Goal: Task Accomplishment & Management: Manage account settings

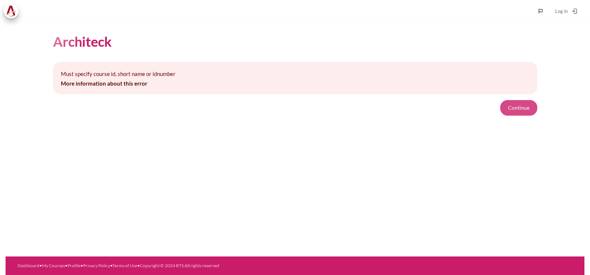
click at [523, 110] on button "Continue" at bounding box center [518, 108] width 37 height 16
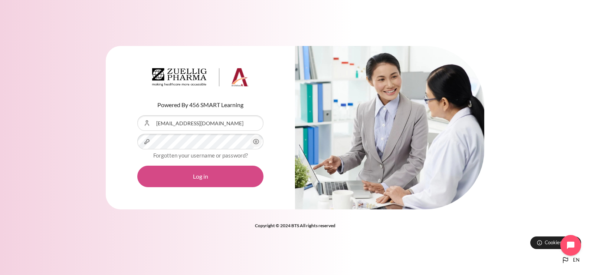
click at [200, 169] on button "Log in" at bounding box center [200, 177] width 126 height 22
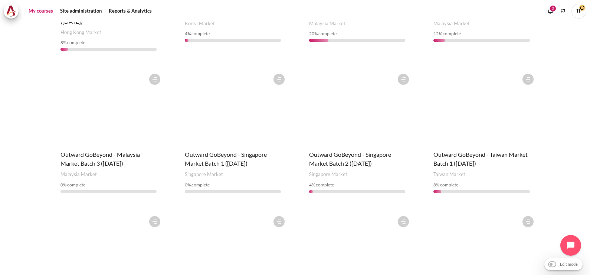
scroll to position [343, 0]
drag, startPoint x: 11, startPoint y: 165, endPoint x: 138, endPoint y: 5, distance: 204.4
click at [11, 165] on section "My courses New course Manage courses Skip Course overview Course overview All" at bounding box center [295, 23] width 579 height 689
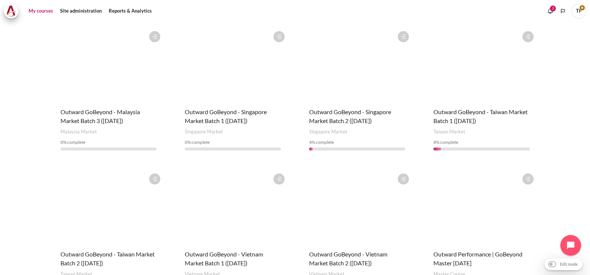
scroll to position [435, 0]
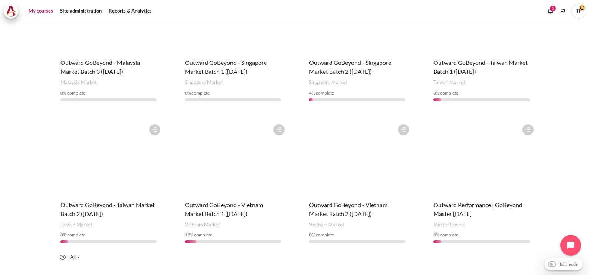
click at [127, 146] on figure "Content" at bounding box center [108, 158] width 111 height 74
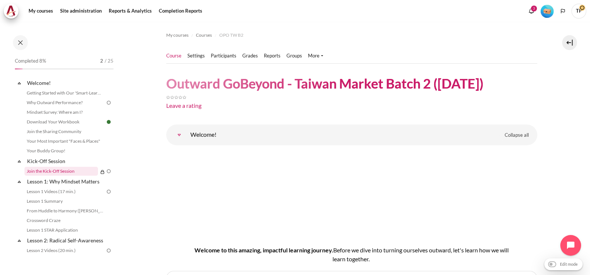
click at [59, 169] on link "Join the Kick-Off Session" at bounding box center [60, 171] width 73 height 9
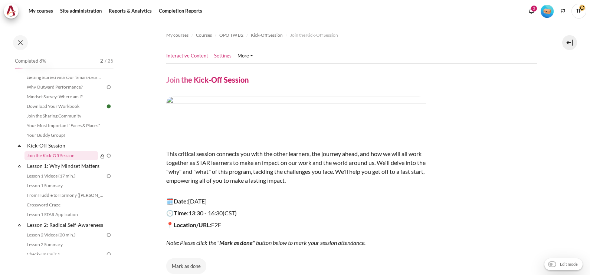
click at [217, 53] on link "Settings" at bounding box center [222, 55] width 17 height 7
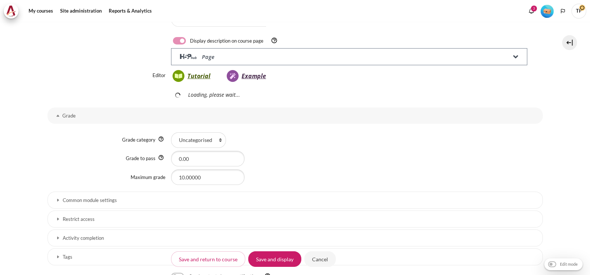
scroll to position [250, 0]
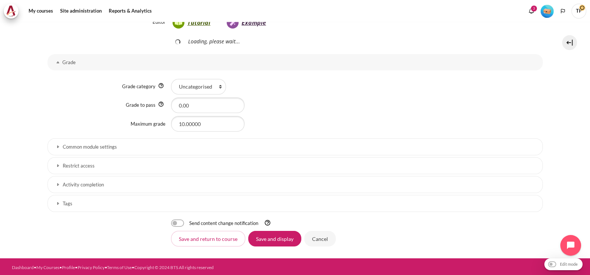
click at [64, 177] on link "Activity completion" at bounding box center [295, 184] width 495 height 17
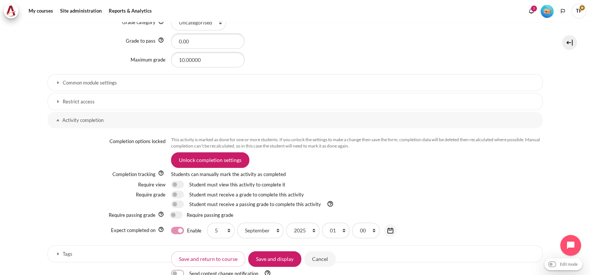
scroll to position [384, 0]
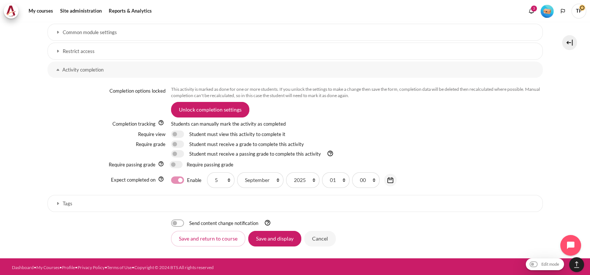
click at [187, 177] on label "Enable" at bounding box center [194, 181] width 14 height 8
click at [172, 177] on input "Enable" at bounding box center [177, 180] width 13 height 7
checkbox input "false"
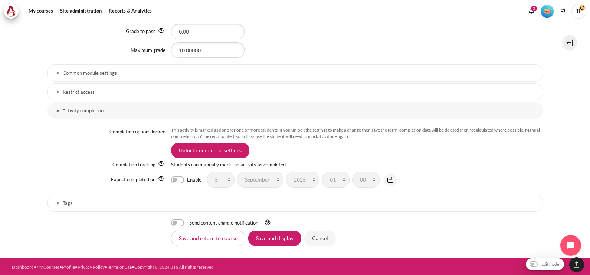
click at [116, 91] on h3 "Restrict access" at bounding box center [295, 92] width 465 height 6
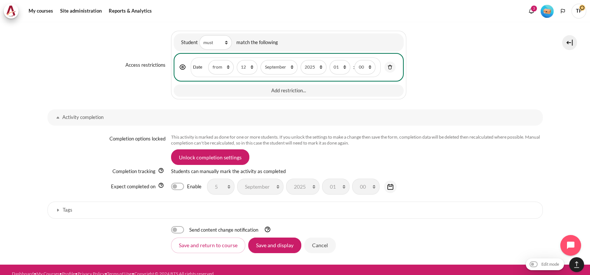
scroll to position [615, 0]
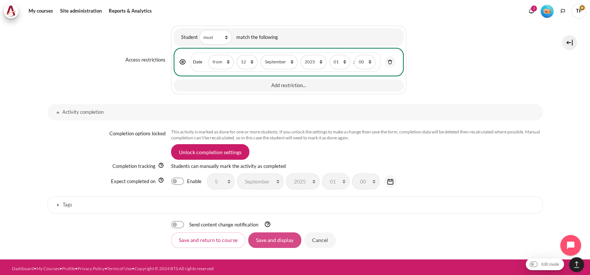
click at [269, 241] on input "Save and display" at bounding box center [274, 241] width 53 height 16
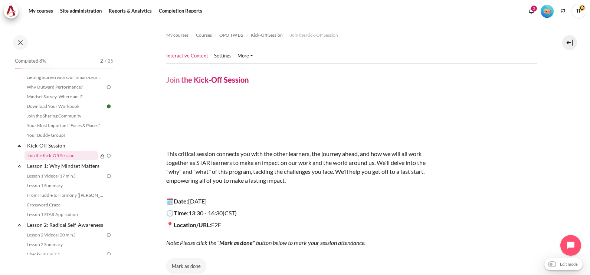
scroll to position [186, 0]
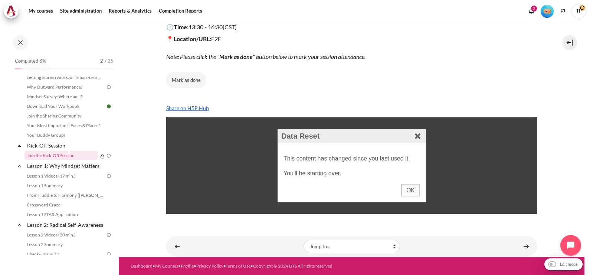
click at [409, 191] on div "OK" at bounding box center [410, 190] width 19 height 13
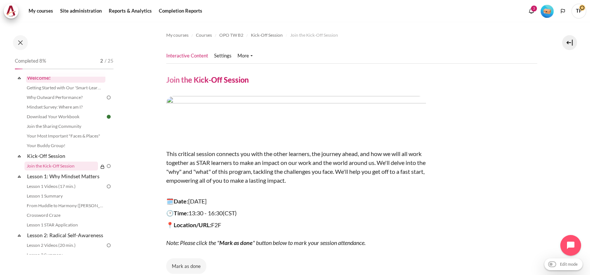
scroll to position [0, 0]
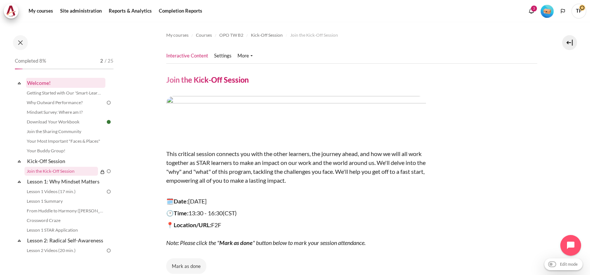
click at [51, 83] on link "Welcome!" at bounding box center [65, 83] width 79 height 10
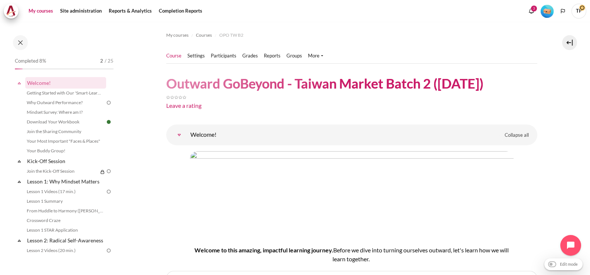
click at [34, 12] on link "My courses" at bounding box center [41, 11] width 30 height 15
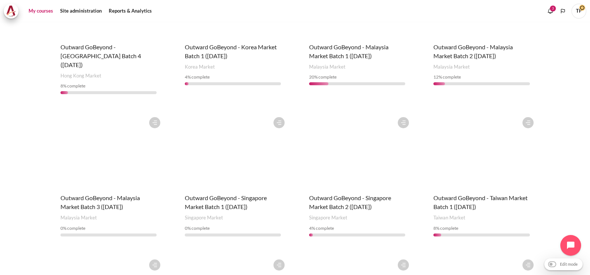
scroll to position [203, 0]
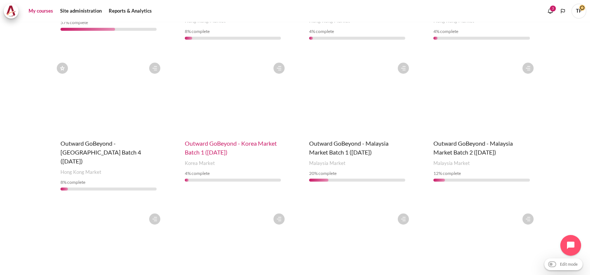
click at [225, 140] on span "Outward GoBeyond - Korea Market Batch 1 ([DATE])" at bounding box center [231, 148] width 92 height 16
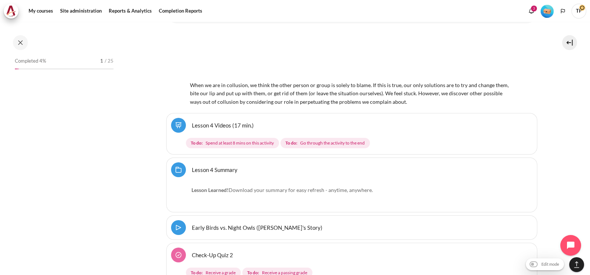
scroll to position [2108, 0]
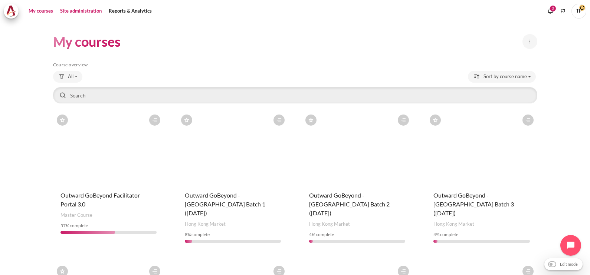
click at [82, 11] on link "Site administration" at bounding box center [81, 11] width 47 height 15
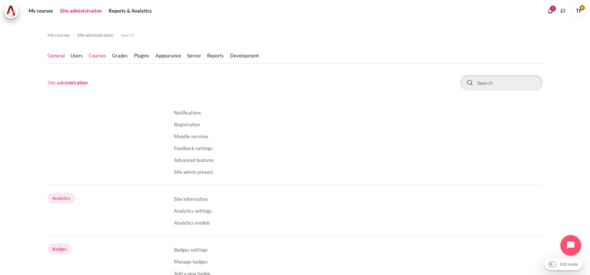
click at [105, 58] on link "Courses" at bounding box center [97, 55] width 17 height 7
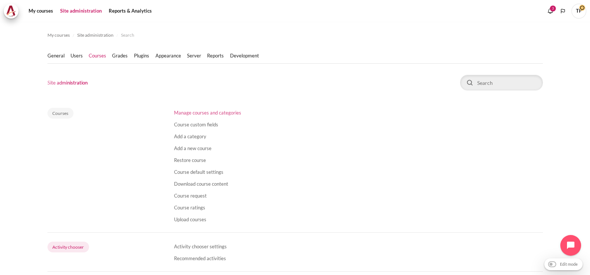
click at [200, 113] on link "Manage courses and categories" at bounding box center [207, 113] width 67 height 6
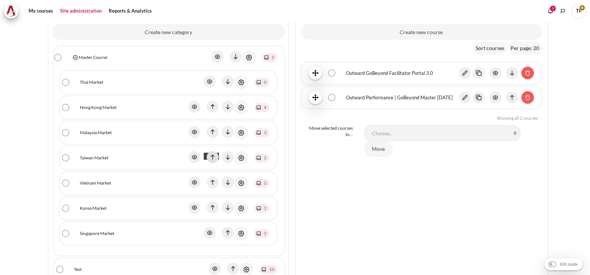
scroll to position [139, 0]
drag, startPoint x: 103, startPoint y: 57, endPoint x: 108, endPoint y: 58, distance: 5.7
click at [103, 57] on link "Master Course" at bounding box center [93, 56] width 29 height 7
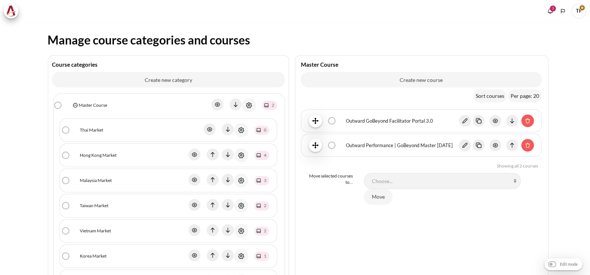
scroll to position [92, 0]
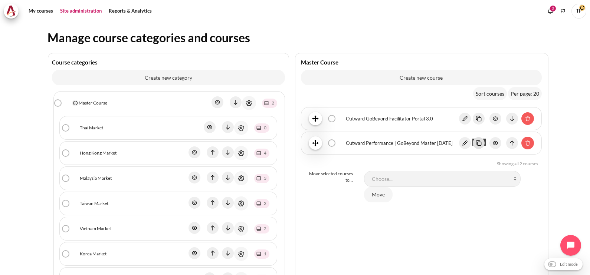
click at [473, 146] on img "Content" at bounding box center [479, 143] width 12 height 12
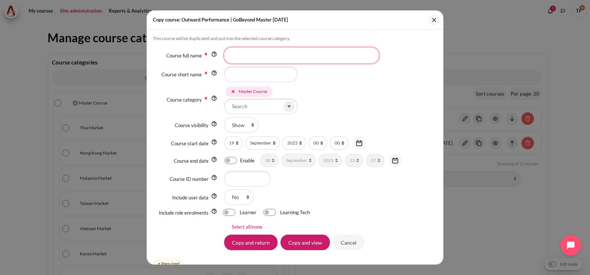
click at [235, 60] on input "Course full name" at bounding box center [301, 56] width 155 height 16
click at [260, 54] on input "Course full name" at bounding box center [301, 56] width 155 height 16
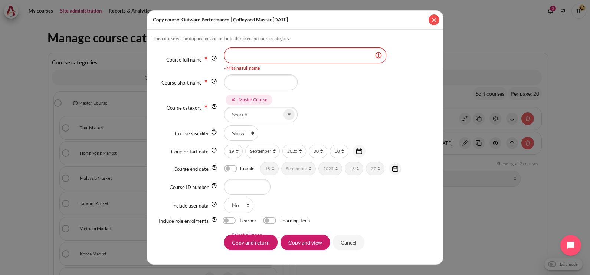
click at [433, 22] on button "Close" at bounding box center [434, 19] width 11 height 11
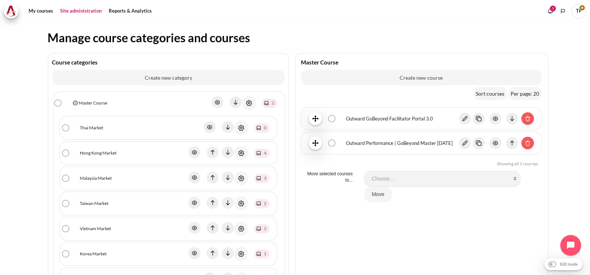
drag, startPoint x: 87, startPoint y: 250, endPoint x: 144, endPoint y: 208, distance: 70.8
click at [87, 251] on link "Korea Market" at bounding box center [93, 254] width 27 height 7
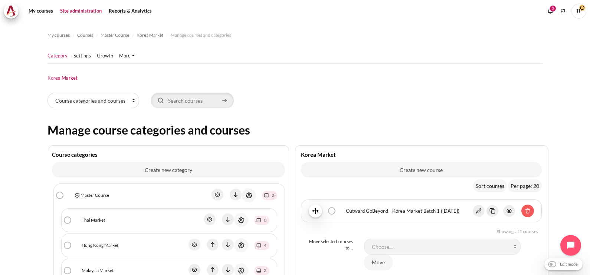
drag, startPoint x: 342, startPoint y: 213, endPoint x: 459, endPoint y: 206, distance: 117.5
click at [462, 206] on div "Outward GoBeyond - Korea Market Batch 1 ([DATE]) bulk action selection Outward …" at bounding box center [421, 211] width 225 height 13
copy div "Outward GoBeyond - Korea Market Batch 1 ([DATE])"
click at [91, 195] on link "Master Course" at bounding box center [95, 195] width 29 height 7
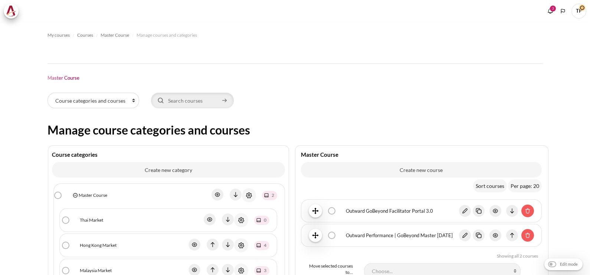
scroll to position [185, 0]
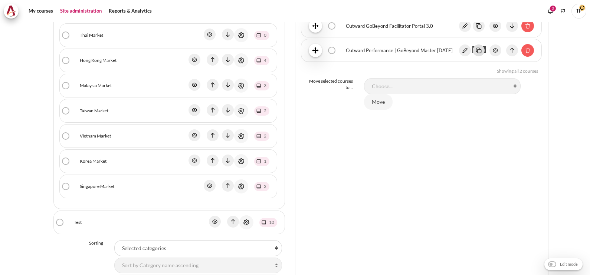
click at [475, 53] on img "Content" at bounding box center [479, 51] width 12 height 12
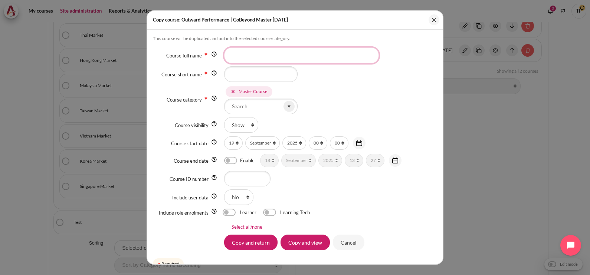
click at [243, 58] on input "Course full name" at bounding box center [301, 56] width 155 height 16
paste input "Outward GoBeyond - Korea Market Batch 1 ([DATE])"
click at [331, 56] on input "Outward GoBeyond - Korea Market Batch 1 ([DATE])" at bounding box center [301, 56] width 155 height 16
click at [344, 55] on input "Outward GoBeyond - Korea Market Batch 2 ([DATE])" at bounding box center [301, 56] width 155 height 16
type input "Outward GoBeyond - Korea Market Batch 2 ([DATE])"
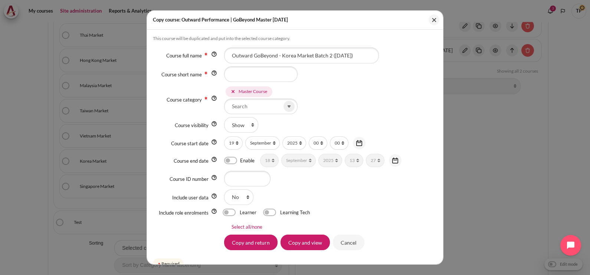
click at [257, 88] on div "Master Course" at bounding box center [253, 91] width 29 height 7
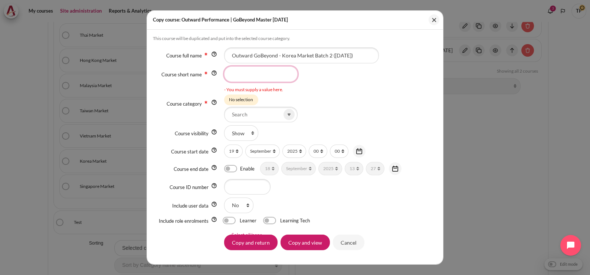
click at [256, 69] on input "Course short name" at bounding box center [260, 74] width 73 height 16
type input "KR B2"
click at [287, 112] on icon at bounding box center [289, 114] width 7 height 7
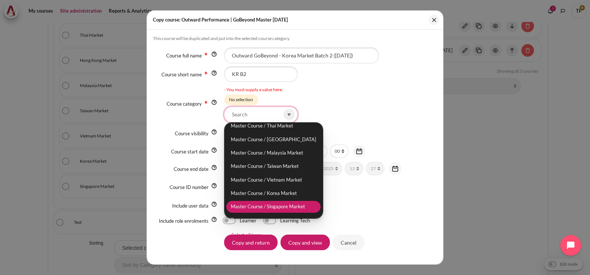
scroll to position [28, 0]
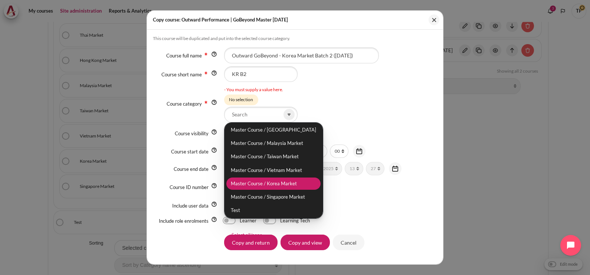
click at [265, 187] on li "Master Course / Korea Market" at bounding box center [273, 184] width 94 height 12
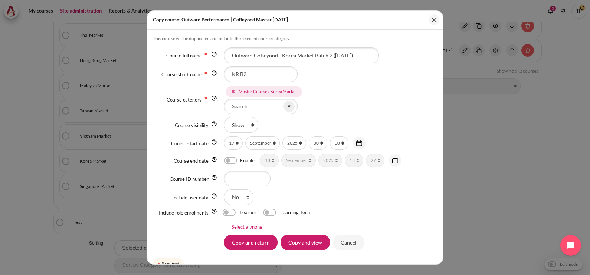
click at [336, 104] on div "Master Course Master Course / Thai Market Master Course / Hong Kong Market Mast…" at bounding box center [330, 99] width 213 height 29
click at [305, 245] on input "Copy and view" at bounding box center [305, 243] width 49 height 16
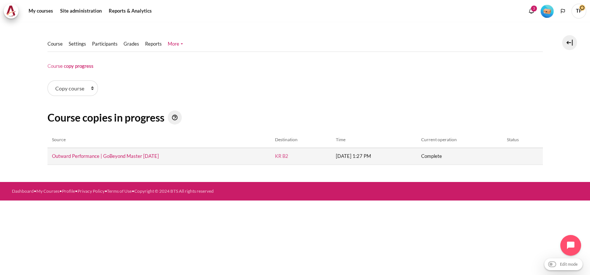
click at [275, 154] on link "KR B2" at bounding box center [281, 156] width 13 height 6
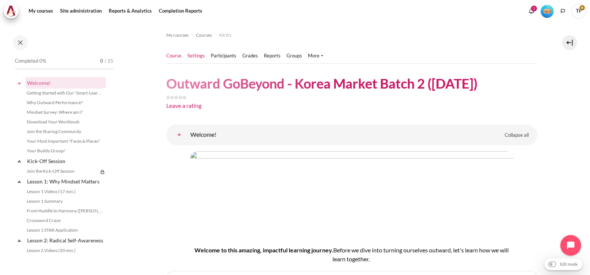
click at [198, 59] on link "Settings" at bounding box center [195, 55] width 17 height 7
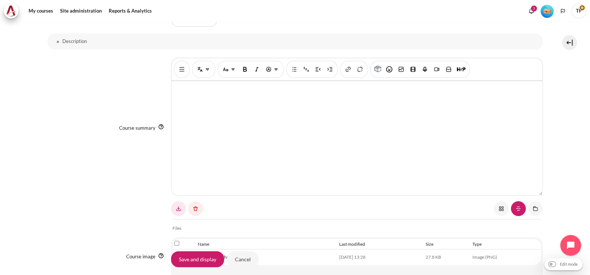
scroll to position [418, 0]
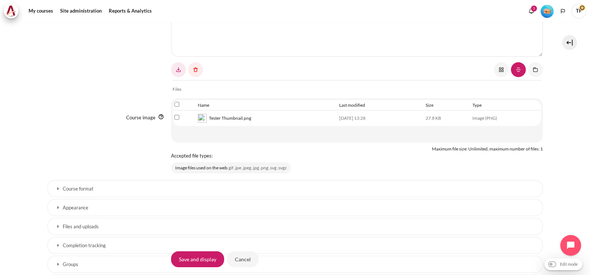
click at [174, 119] on input "Select file 'Tester Thumbnail.png'" at bounding box center [176, 117] width 5 height 5
checkbox input "true"
click at [195, 72] on link "Content" at bounding box center [195, 69] width 15 height 15
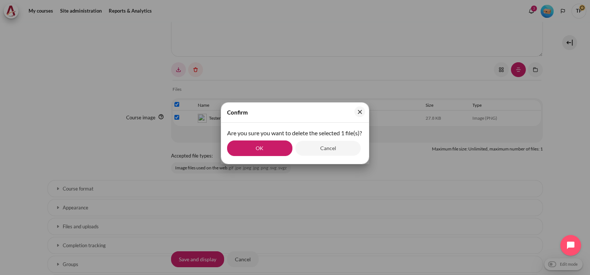
click at [271, 156] on button "OK" at bounding box center [259, 149] width 65 height 16
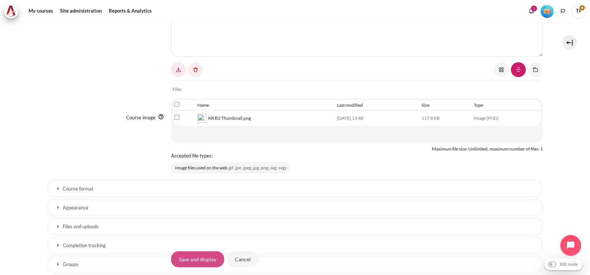
click at [210, 259] on input "Save and display" at bounding box center [197, 260] width 53 height 16
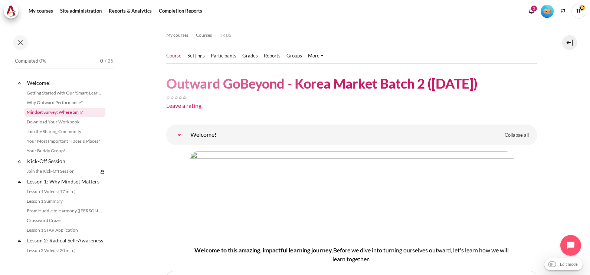
click at [47, 110] on link "Mindset Survey: Where am I?" at bounding box center [64, 112] width 81 height 9
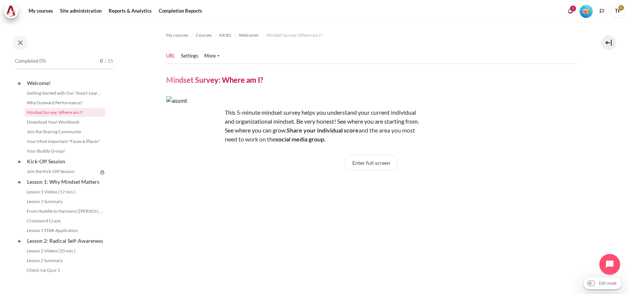
click at [200, 56] on li "Settings" at bounding box center [192, 55] width 23 height 7
click at [192, 56] on link "Settings" at bounding box center [189, 55] width 17 height 7
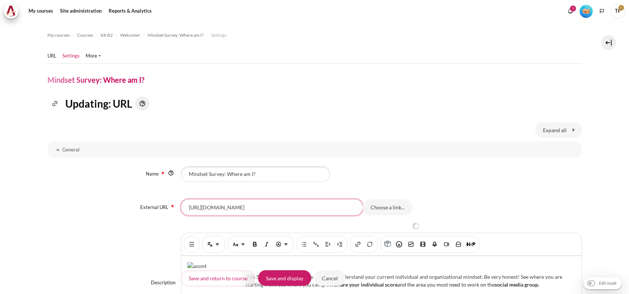
drag, startPoint x: 307, startPoint y: 205, endPoint x: 58, endPoint y: 199, distance: 249.5
click at [43, 195] on section "My courses Courses KR B2 Welcome! Mindset Survey: Where am I? Settings" at bounding box center [314, 273] width 629 height 503
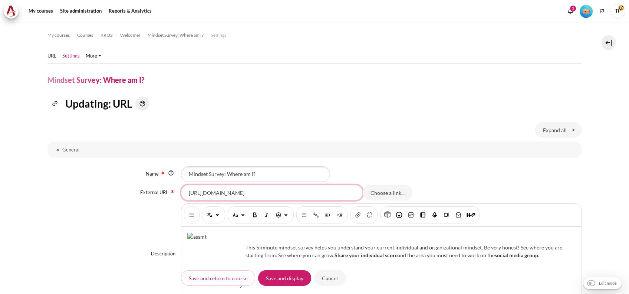
paste input "assessment/MindsetMin0OrgEmail?code=KRB2"
type input "https://arbingerinstitute.com/assessment/MindsetMin0OrgEmail?code=KRB2"
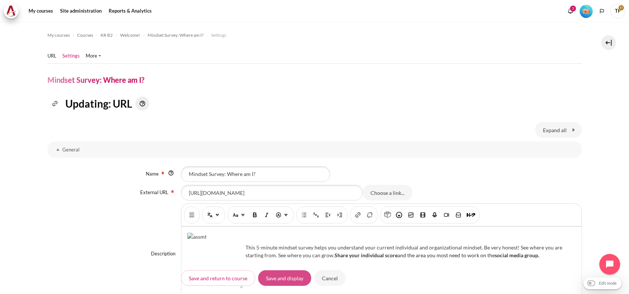
drag, startPoint x: 289, startPoint y: 279, endPoint x: 283, endPoint y: 278, distance: 6.0
click at [289, 279] on input "Save and display" at bounding box center [284, 278] width 53 height 16
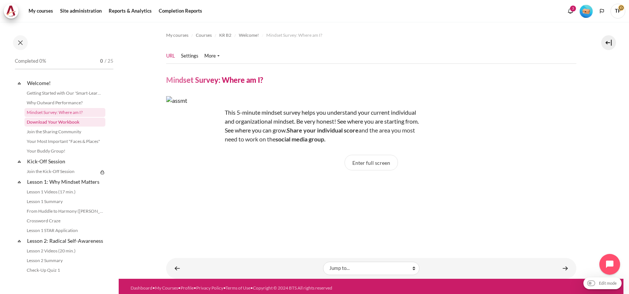
click at [53, 122] on link "Download Your Workbook" at bounding box center [64, 122] width 81 height 9
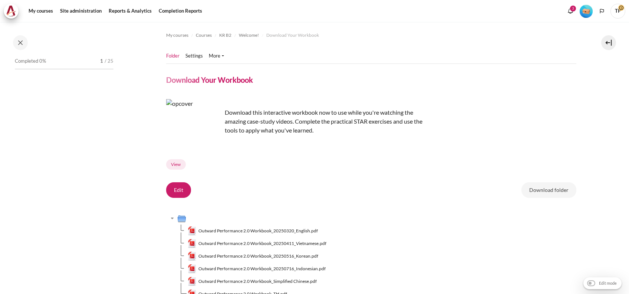
scroll to position [49, 0]
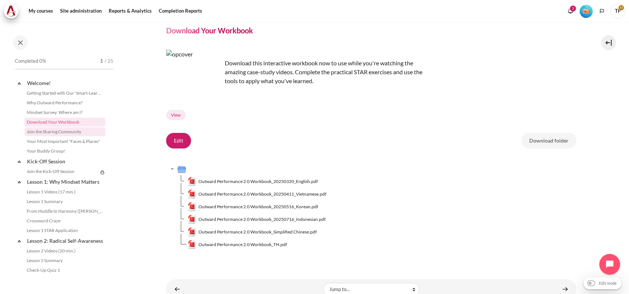
click at [57, 131] on link "Join the Sharing Community" at bounding box center [64, 131] width 81 height 9
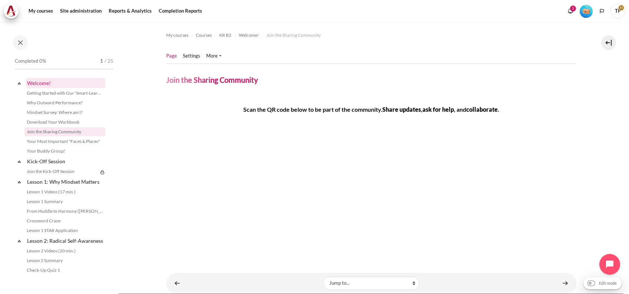
click at [44, 85] on link "Welcome!" at bounding box center [65, 83] width 79 height 10
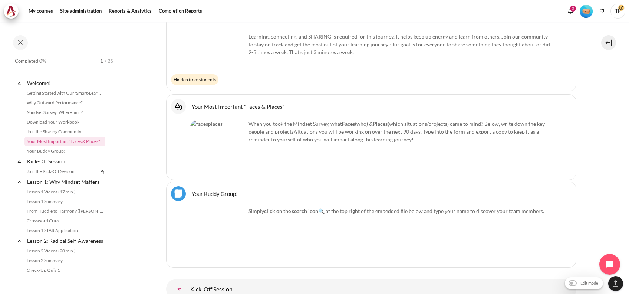
scroll to position [773, 0]
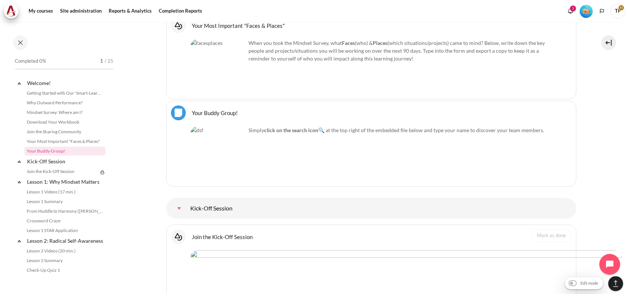
click at [220, 109] on link "Your Buddy Group! File" at bounding box center [215, 112] width 46 height 7
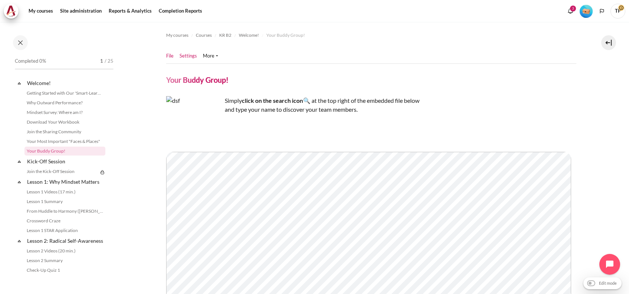
click at [185, 54] on link "Settings" at bounding box center [188, 55] width 17 height 7
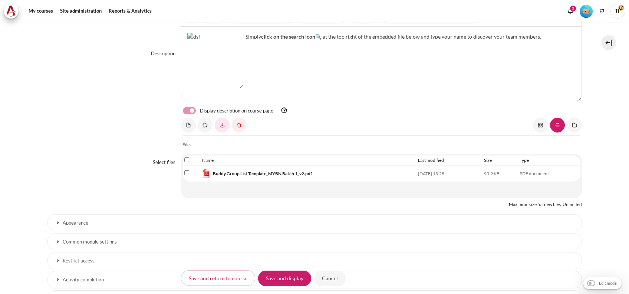
scroll to position [198, 0]
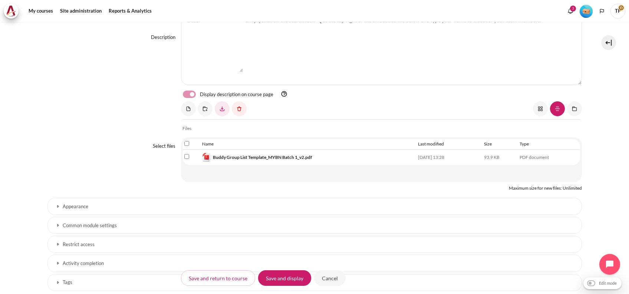
click at [184, 155] on input "Select file 'Buddy Group List Template_MYBN Batch 1_v2.pdf'" at bounding box center [186, 156] width 5 height 5
checkbox input "true"
click at [246, 109] on div "Loading..." at bounding box center [215, 108] width 68 height 15
click at [242, 108] on link "Content" at bounding box center [239, 108] width 15 height 15
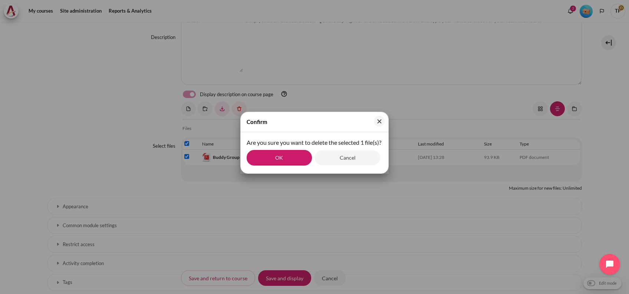
click at [299, 166] on button "OK" at bounding box center [279, 158] width 65 height 16
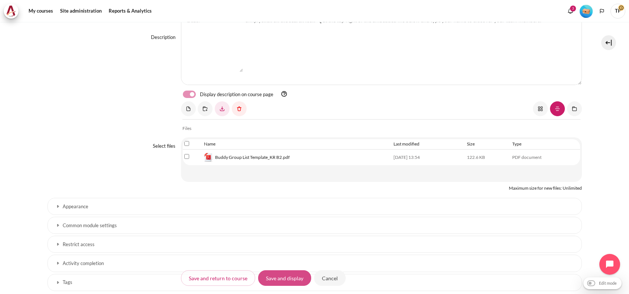
click at [267, 274] on input "Save and display" at bounding box center [284, 278] width 53 height 16
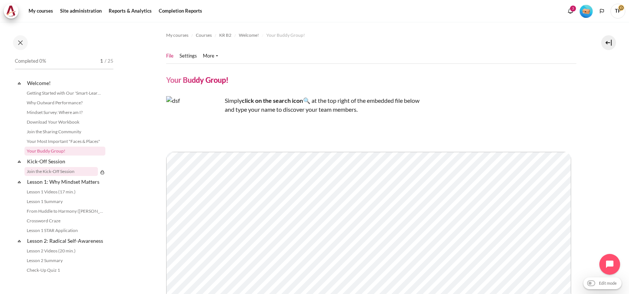
click at [52, 168] on link "Join the Kick-Off Session" at bounding box center [60, 171] width 73 height 9
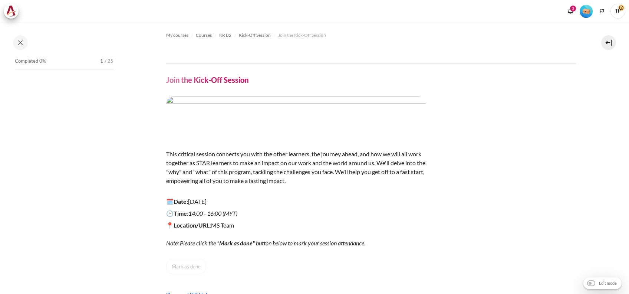
scroll to position [6, 0]
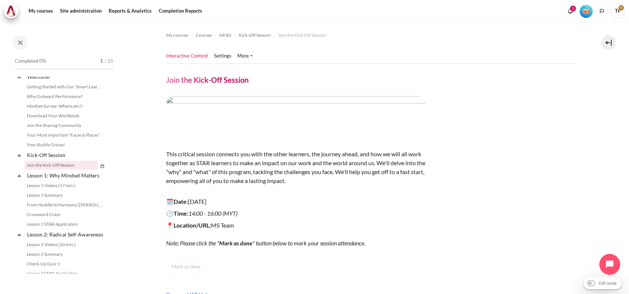
click at [225, 51] on ul "Interactive Content Settings" at bounding box center [212, 56] width 92 height 15
click at [220, 54] on link "Settings" at bounding box center [222, 55] width 17 height 7
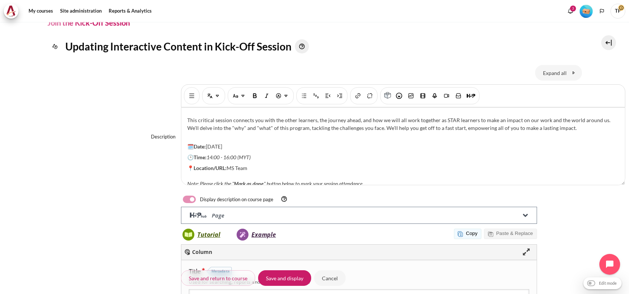
scroll to position [87, 0]
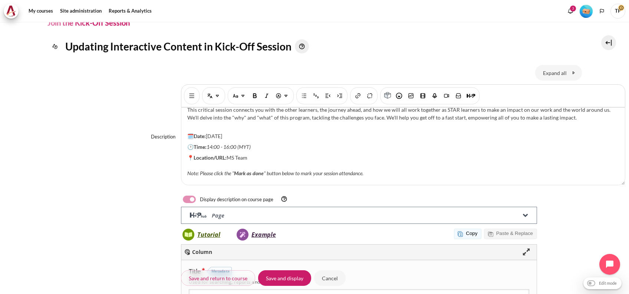
drag, startPoint x: 207, startPoint y: 132, endPoint x: 223, endPoint y: 134, distance: 15.3
click at [223, 134] on p "🗓️Date: [DATE]" at bounding box center [403, 136] width 432 height 8
drag, startPoint x: 208, startPoint y: 147, endPoint x: 330, endPoint y: 148, distance: 122.1
click at [330, 148] on p "🕑Time: 14:00 - 16:00 (MYT)" at bounding box center [403, 147] width 432 height 8
drag, startPoint x: 284, startPoint y: 157, endPoint x: 228, endPoint y: 155, distance: 55.4
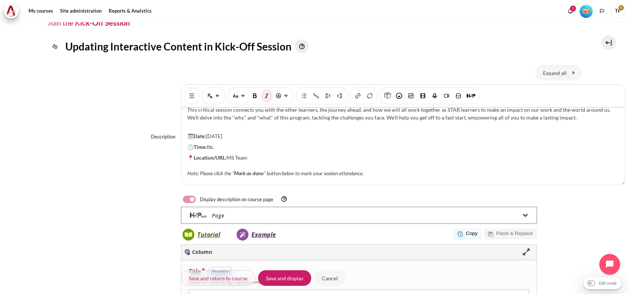
click at [228, 155] on p "📍Location/URL: MS Team Note: Please click the " Mark as done " button below to …" at bounding box center [403, 165] width 432 height 23
drag, startPoint x: 222, startPoint y: 147, endPoint x: 207, endPoint y: 145, distance: 15.7
click at [207, 145] on p "🕑Time: tbc." at bounding box center [403, 147] width 432 height 8
click at [267, 95] on img "Italic [Ctrl + i]" at bounding box center [266, 95] width 7 height 7
click at [270, 148] on p "🕑Time: tbc." at bounding box center [403, 147] width 432 height 8
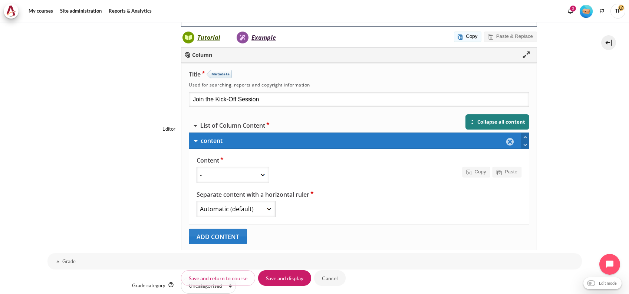
scroll to position [435, 0]
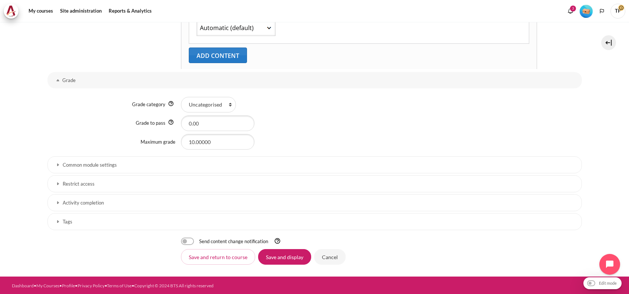
click at [99, 186] on h3 "Restrict access" at bounding box center [315, 184] width 504 height 6
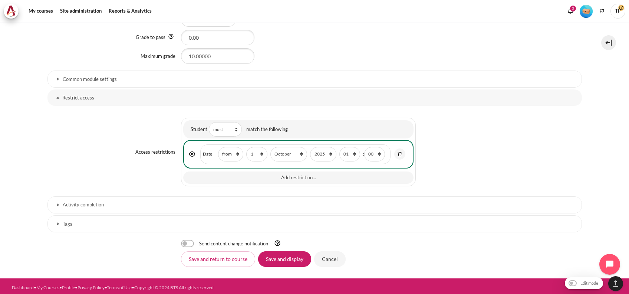
scroll to position [523, 0]
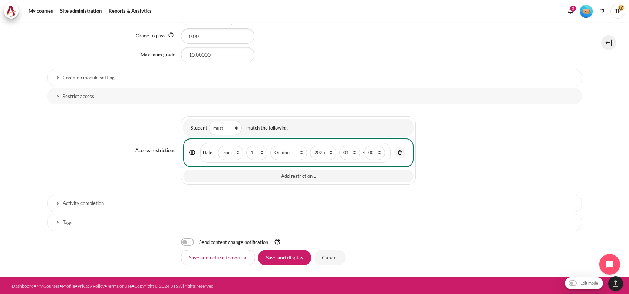
drag, startPoint x: 119, startPoint y: 189, endPoint x: 101, endPoint y: 199, distance: 20.4
click at [117, 190] on div "Access restrictions {"op":"&","showc":[true],"c":[{"type":"date","d":">=","t":1…" at bounding box center [315, 150] width 535 height 89
click at [60, 196] on link "Activity completion" at bounding box center [315, 203] width 535 height 17
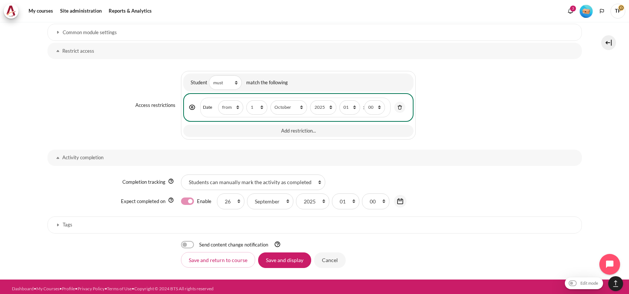
scroll to position [571, 0]
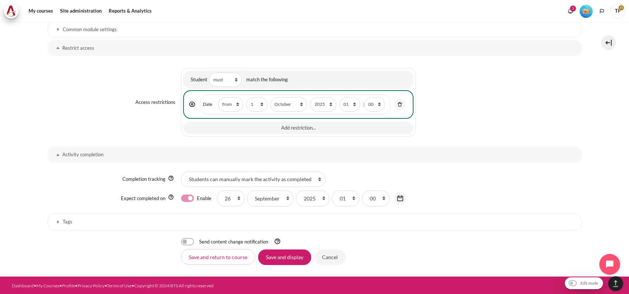
click at [197, 198] on label "Enable" at bounding box center [204, 198] width 14 height 8
click at [185, 198] on input "Enable" at bounding box center [187, 197] width 13 height 7
checkbox input "false"
click at [259, 105] on select "1 2 3 4 5 6 7 8 9 10 11 12 13 14 15 16 17 18 19 20 21 22 23 24 25 26 27 28 29 3…" at bounding box center [256, 104] width 21 height 14
select select "26"
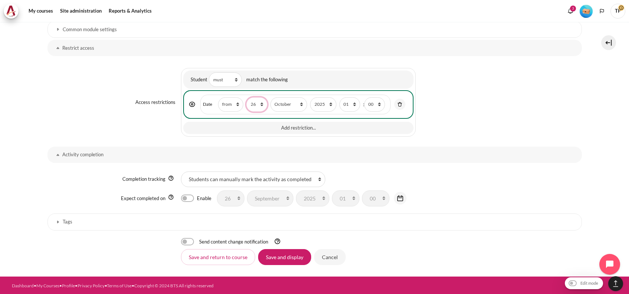
click at [246, 97] on select "1 2 3 4 5 6 7 8 9 10 11 12 13 14 15 16 17 18 19 20 21 22 23 24 25 26 27 28 29 3…" at bounding box center [256, 104] width 21 height 14
click at [292, 111] on span "Date Direction from until day 1 2 3 4 5 6 7 8 9 10 11 12 13 14 15 16 17 18 19 2…" at bounding box center [295, 104] width 190 height 19
click at [292, 106] on select "January February March April May June July August September October November De…" at bounding box center [289, 104] width 37 height 14
select select "9"
click at [271, 97] on select "January February March April May June July August September October November De…" at bounding box center [289, 104] width 37 height 14
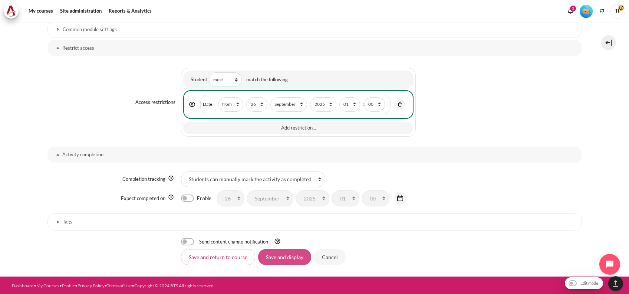
click at [294, 256] on input "Save and display" at bounding box center [284, 257] width 53 height 16
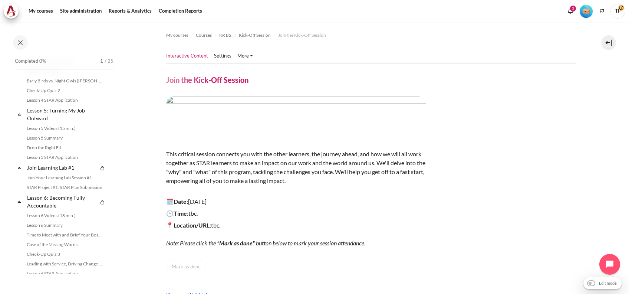
scroll to position [303, 0]
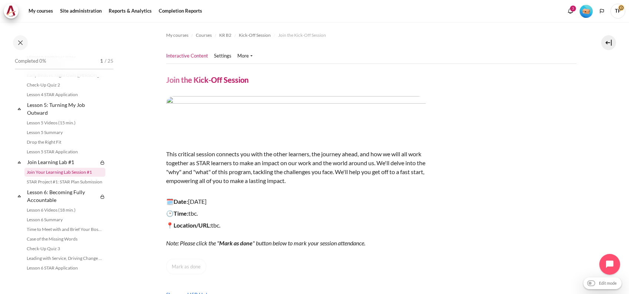
click at [45, 177] on link "Join Your Learning Lab Session #1" at bounding box center [64, 172] width 81 height 9
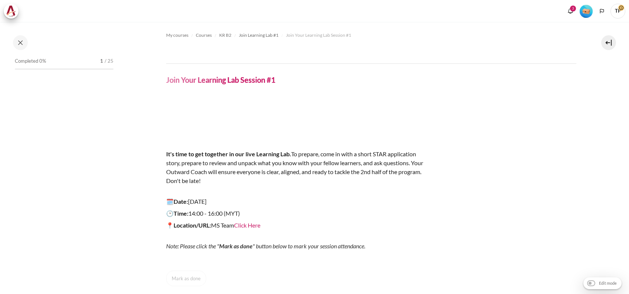
scroll to position [326, 0]
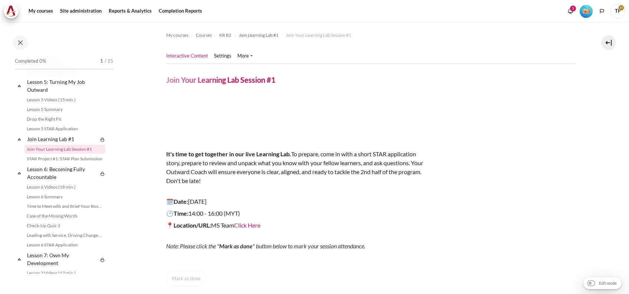
click at [209, 53] on li "Interactive Content" at bounding box center [190, 55] width 48 height 7
click at [213, 54] on li "Interactive Content" at bounding box center [190, 55] width 48 height 7
click at [218, 54] on link "Settings" at bounding box center [222, 55] width 17 height 7
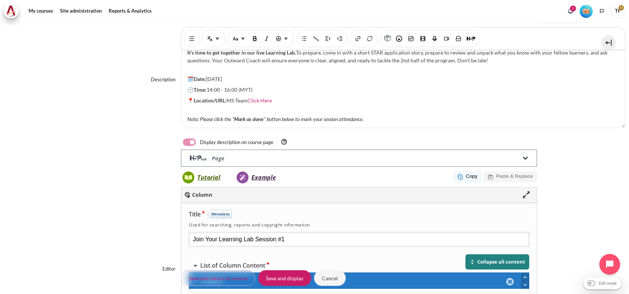
scroll to position [99, 0]
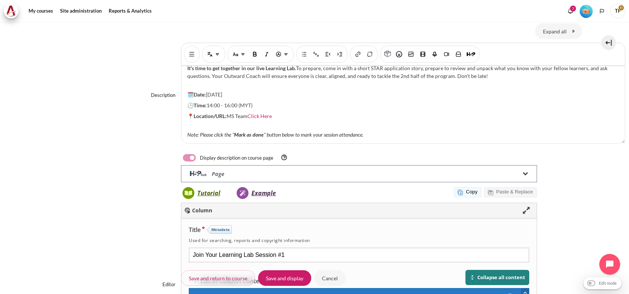
drag, startPoint x: 212, startPoint y: 85, endPoint x: 226, endPoint y: 88, distance: 14.4
click at [226, 91] on p "🗓️Date: 23 April 2025" at bounding box center [403, 95] width 432 height 8
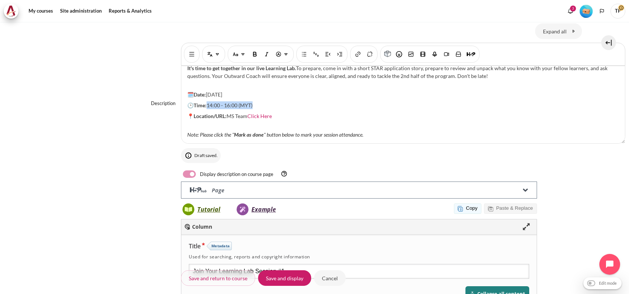
drag, startPoint x: 208, startPoint y: 97, endPoint x: 334, endPoint y: 95, distance: 126.6
click at [334, 101] on p "🕑Time: 14:00 - 16:00 (MYT)" at bounding box center [403, 105] width 432 height 8
click at [213, 102] on span "11:00-13:00" at bounding box center [221, 105] width 29 height 6
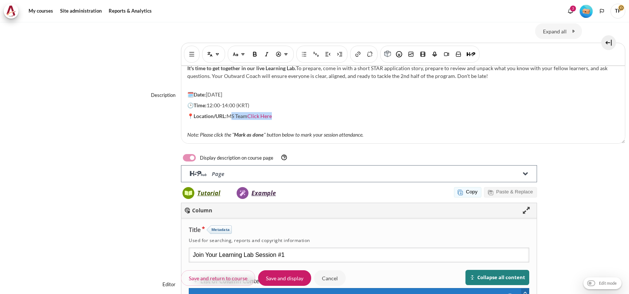
drag, startPoint x: 290, startPoint y: 106, endPoint x: 229, endPoint y: 107, distance: 61.6
click at [229, 112] on p "📍Location/URL: MS Team Click Here" at bounding box center [403, 116] width 432 height 8
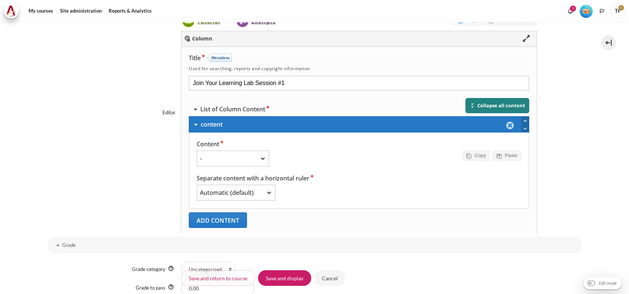
scroll to position [435, 0]
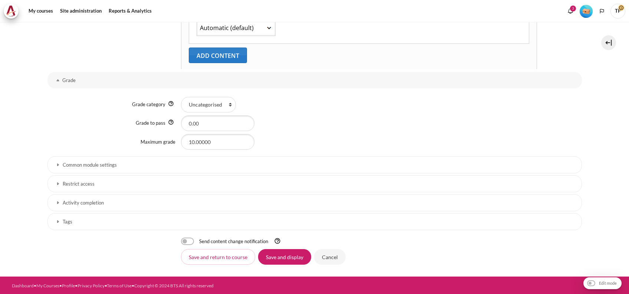
click at [95, 189] on link "Restrict access" at bounding box center [315, 183] width 535 height 17
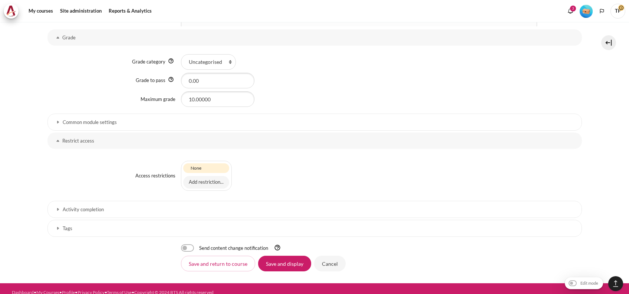
scroll to position [482, 0]
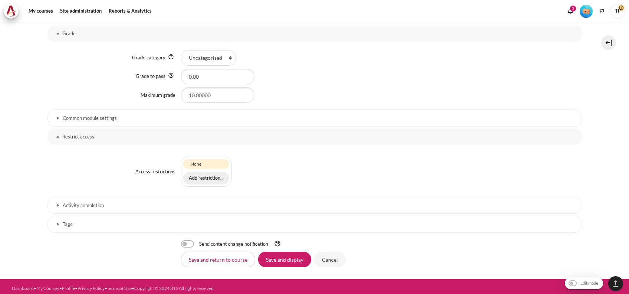
click at [188, 179] on button "Add restriction..." at bounding box center [206, 178] width 46 height 13
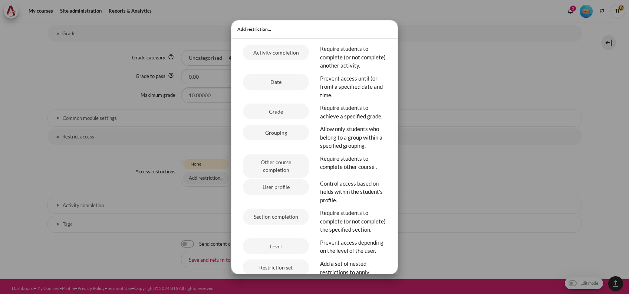
click at [148, 91] on div at bounding box center [314, 147] width 629 height 294
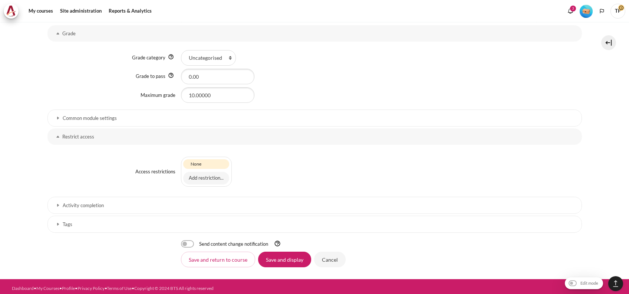
click at [62, 202] on link "Activity completion" at bounding box center [315, 205] width 535 height 17
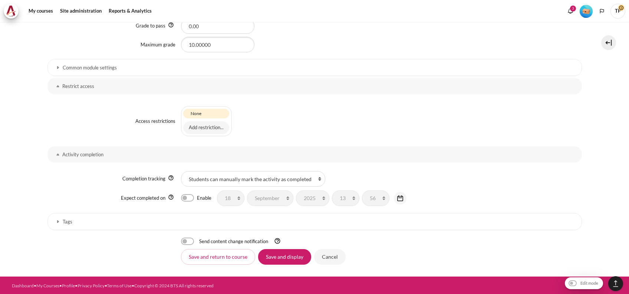
scroll to position [549, 0]
click at [202, 129] on button "Add restriction..." at bounding box center [206, 127] width 46 height 13
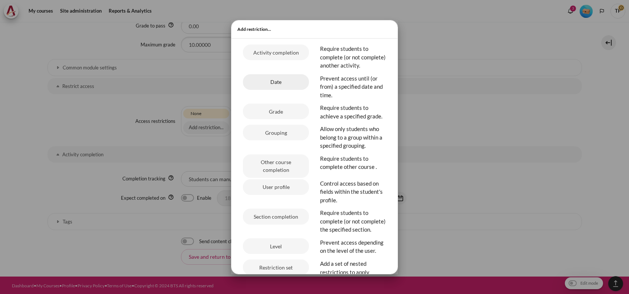
click at [285, 90] on button "Date" at bounding box center [276, 82] width 66 height 16
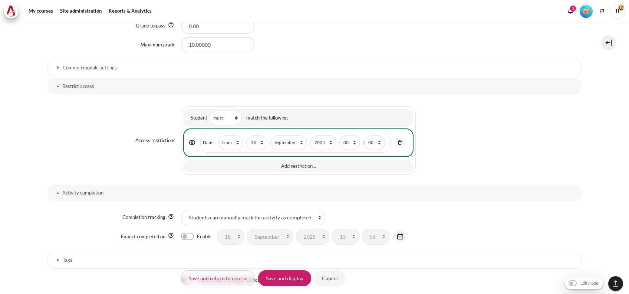
scroll to position [533, 0]
click at [260, 143] on select "1 2 3 4 5 6 7 8 9 10 11 12 13 14 15 16 17 18 19 20 21 22 23 24 25 26 27 28 29 3…" at bounding box center [256, 142] width 21 height 14
select select "24"
click at [246, 135] on select "1 2 3 4 5 6 7 8 9 10 11 12 13 14 15 16 17 18 19 20 21 22 23 24 25 26 27 28 29 3…" at bounding box center [256, 142] width 21 height 14
click at [285, 147] on select "January February March April May June July August September October November De…" at bounding box center [289, 142] width 37 height 14
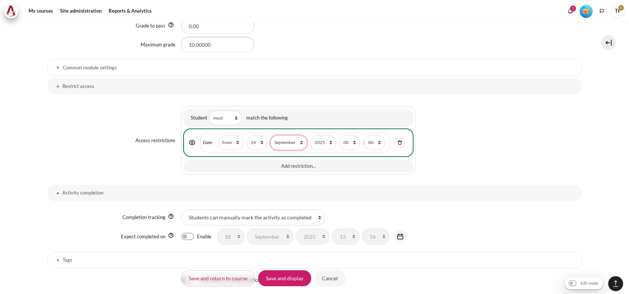
select select "10"
click at [271, 135] on select "January February March April May June July August September October November De…" at bounding box center [289, 142] width 37 height 14
click at [350, 144] on select "00 01 02 03 04 05 06 07 08 09 10 11 12 13 14 15 16 17 18 19 20 21 22 23" at bounding box center [350, 142] width 21 height 14
select select "1"
click at [340, 135] on select "00 01 02 03 04 05 06 07 08 09 10 11 12 13 14 15 16 17 18 19 20 21 22 23" at bounding box center [350, 142] width 21 height 14
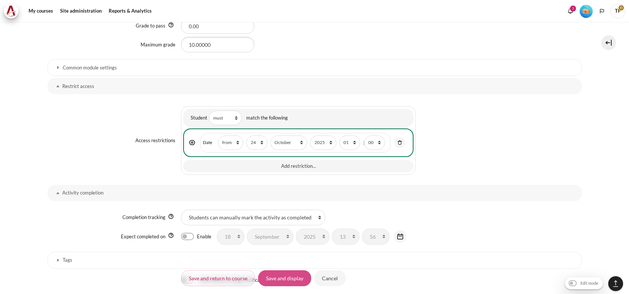
click at [272, 275] on input "Save and display" at bounding box center [284, 278] width 53 height 16
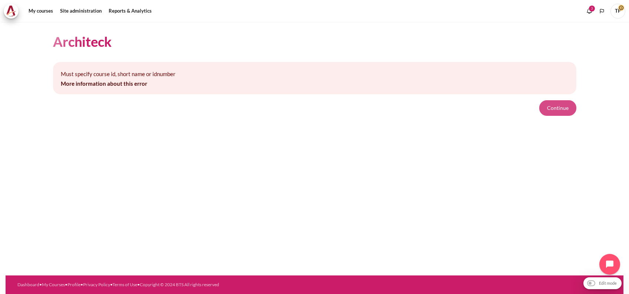
click at [557, 114] on button "Continue" at bounding box center [558, 108] width 37 height 16
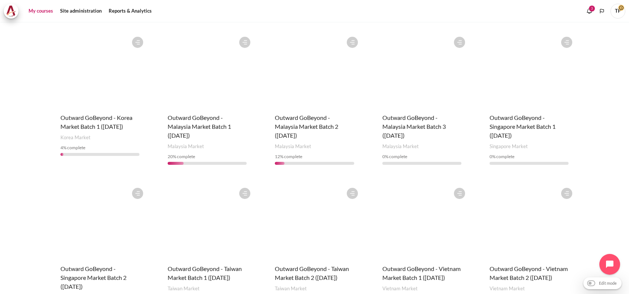
scroll to position [148, 0]
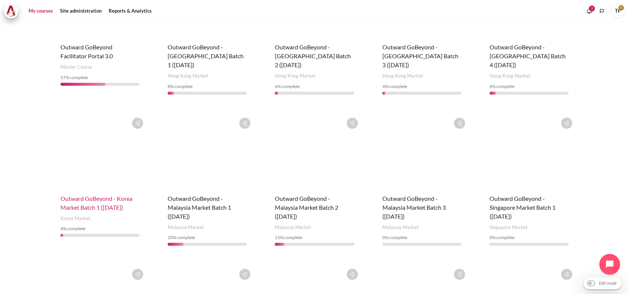
click at [101, 195] on span "Outward GoBeyond - Korea Market Batch 1 (May 2025)" at bounding box center [96, 203] width 72 height 16
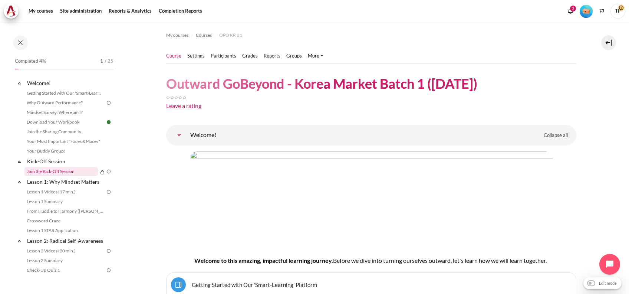
click at [42, 169] on link "Join the Kick-Off Session" at bounding box center [60, 171] width 73 height 9
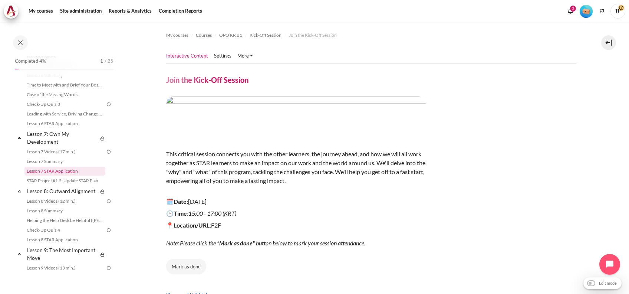
scroll to position [452, 0]
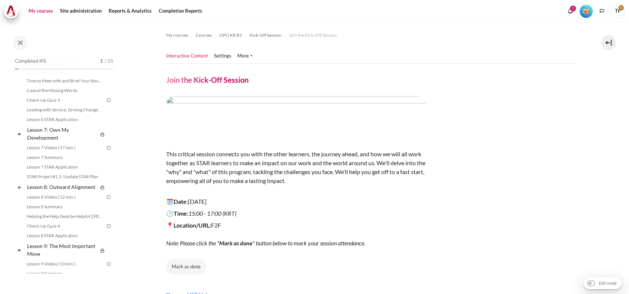
click at [42, 15] on link "My courses" at bounding box center [41, 11] width 30 height 15
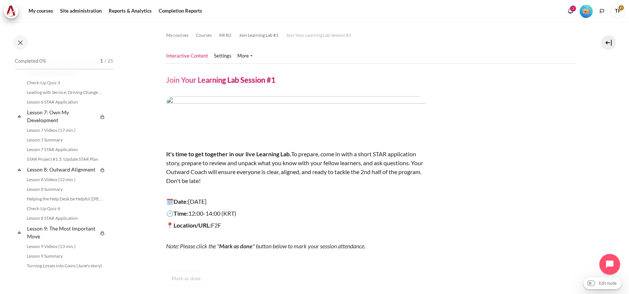
scroll to position [623, 0]
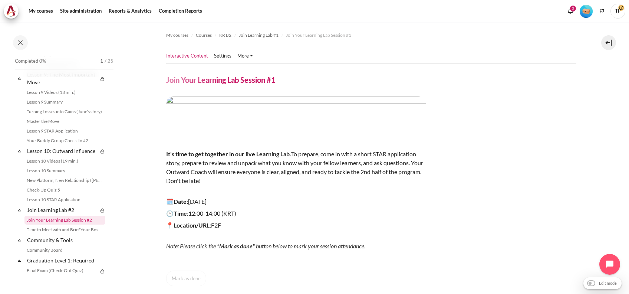
click at [50, 225] on link "Join Your Learning Lab Session #2" at bounding box center [64, 220] width 81 height 9
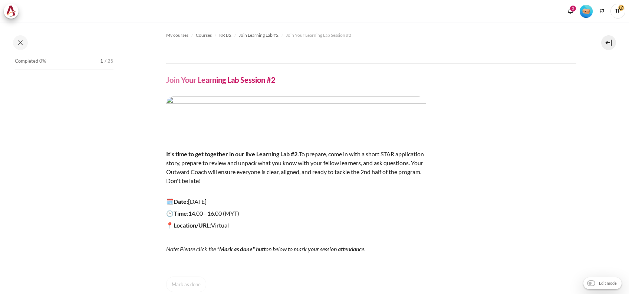
scroll to position [710, 0]
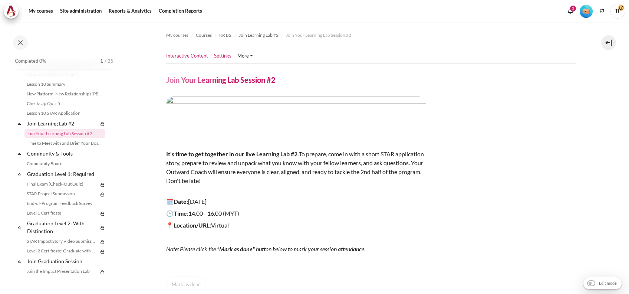
click at [223, 58] on link "Settings" at bounding box center [222, 55] width 17 height 7
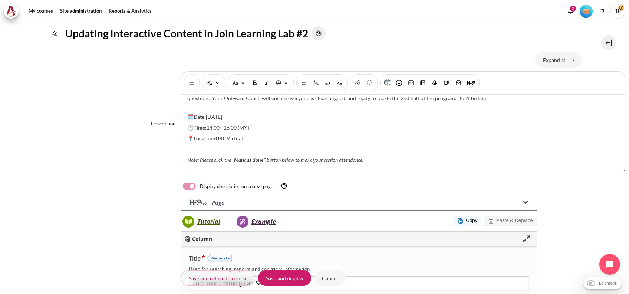
scroll to position [49, 0]
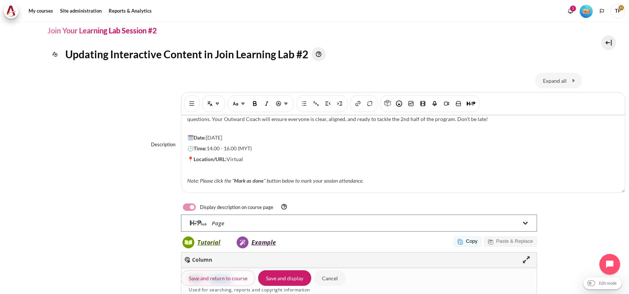
click at [210, 134] on p "🗓️Date: [DATE]" at bounding box center [403, 138] width 432 height 8
click at [212, 145] on span "14.00 - 16.00 (MYT)" at bounding box center [229, 148] width 45 height 6
drag, startPoint x: 227, startPoint y: 149, endPoint x: 303, endPoint y: 149, distance: 75.7
click at [303, 155] on p "📍Location/URL: Virtual" at bounding box center [403, 159] width 432 height 8
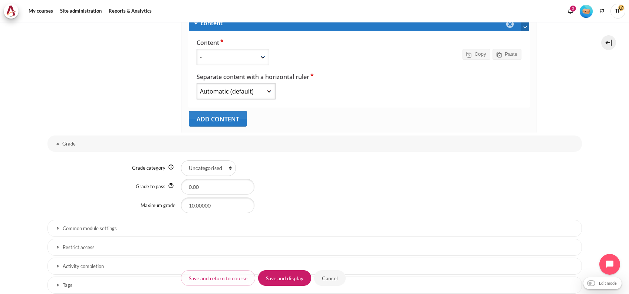
scroll to position [435, 0]
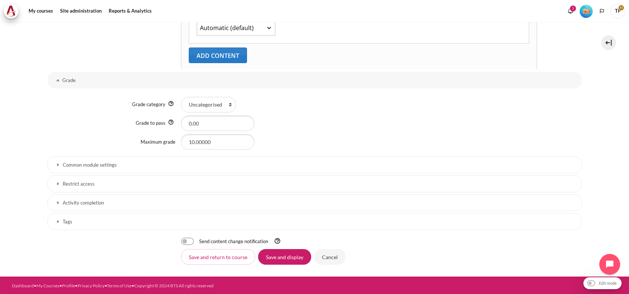
click at [100, 210] on link "Activity completion" at bounding box center [315, 202] width 535 height 17
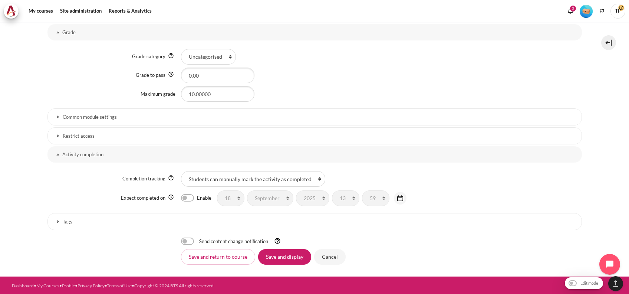
click at [76, 137] on h3 "Restrict access" at bounding box center [315, 136] width 504 height 6
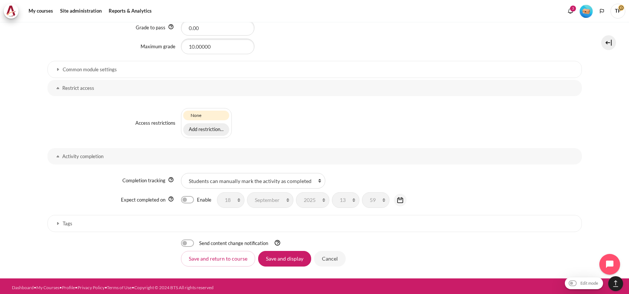
scroll to position [531, 0]
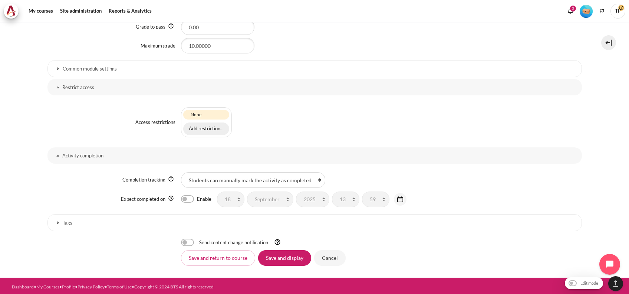
click at [211, 125] on button "Add restriction..." at bounding box center [206, 128] width 46 height 13
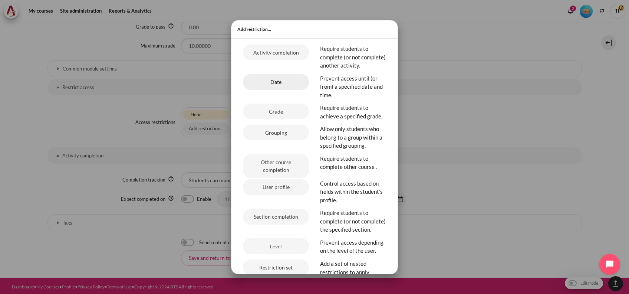
click at [267, 87] on button "Date" at bounding box center [276, 82] width 66 height 16
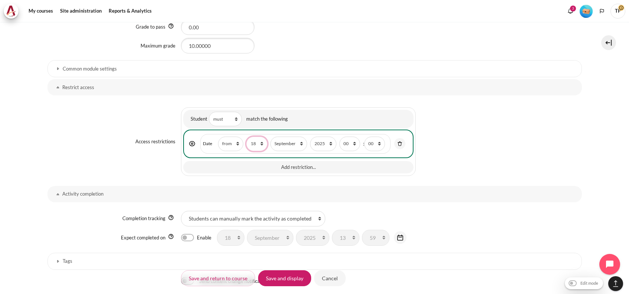
click at [249, 143] on select "1 2 3 4 5 6 7 8 9 10 11 12 13 14 15 16 17 18 19 20 21 22 23 24 25 26 27 28 29 3…" at bounding box center [256, 144] width 21 height 14
click at [246, 137] on select "1 2 3 4 5 6 7 8 9 10 11 12 13 14 15 16 17 18 19 20 21 22 23 24 25 26 27 28 29 3…" at bounding box center [256, 144] width 21 height 14
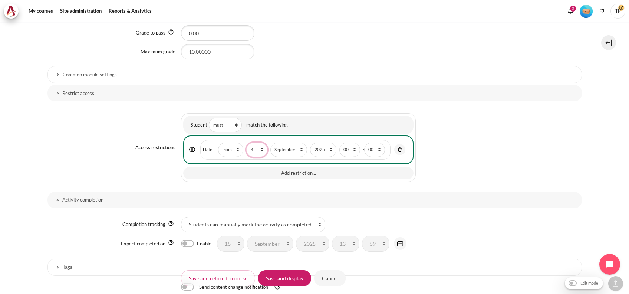
scroll to position [571, 0]
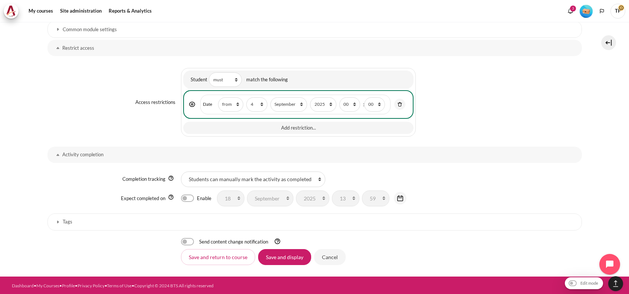
click at [253, 113] on div "1: Date restriction Date Direction from until day 1 2 3 4 5 6 7 8 9 10 11 12 13…" at bounding box center [298, 104] width 230 height 28
click at [263, 99] on select "1 2 3 4 5 6 7 8 9 10 11 12 13 14 15 16 17 18 19 20 21 22 23 24 25 26 27 28 29 3…" at bounding box center [256, 104] width 21 height 14
select select "7"
click at [246, 97] on select "1 2 3 4 5 6 7 8 9 10 11 12 13 14 15 16 17 18 19 20 21 22 23 24 25 26 27 28 29 3…" at bounding box center [256, 104] width 21 height 14
click at [290, 104] on select "January February March April May June July August September October November De…" at bounding box center [289, 104] width 37 height 14
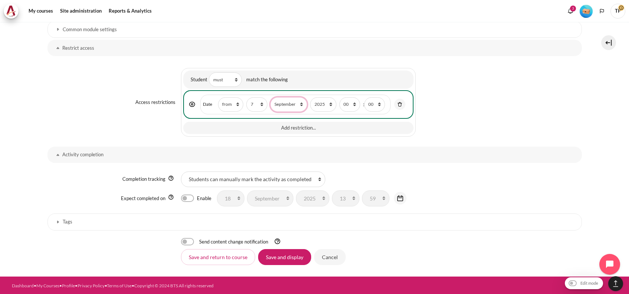
select select "11"
click at [271, 97] on select "January February March April May June July August September October November De…" at bounding box center [289, 104] width 37 height 14
click at [353, 108] on select "00 01 02 03 04 05 06 07 08 09 10 11 12 13 14 15 16 17 18 19 20 21 22 23" at bounding box center [350, 104] width 21 height 14
select select "1"
click at [340, 97] on select "00 01 02 03 04 05 06 07 08 09 10 11 12 13 14 15 16 17 18 19 20 21 22 23" at bounding box center [350, 104] width 21 height 14
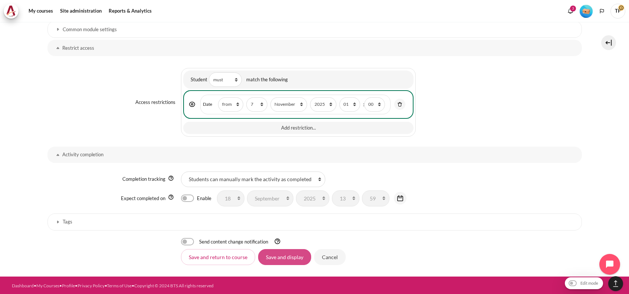
click at [268, 255] on input "Save and display" at bounding box center [284, 257] width 53 height 16
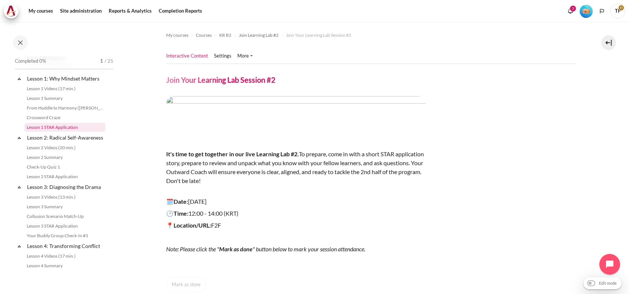
scroll to position [66, 0]
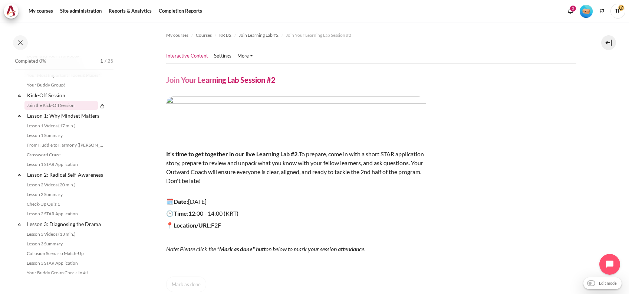
click at [58, 103] on link "Join the Kick-Off Session" at bounding box center [60, 105] width 73 height 9
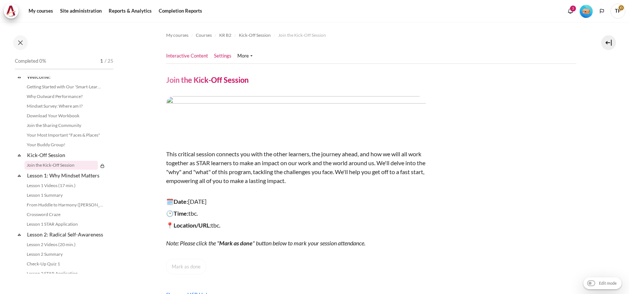
click at [220, 54] on link "Settings" at bounding box center [222, 55] width 17 height 7
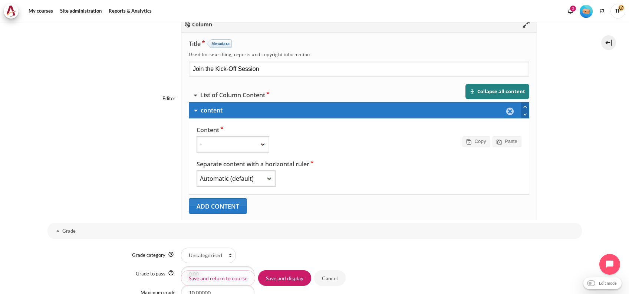
scroll to position [435, 0]
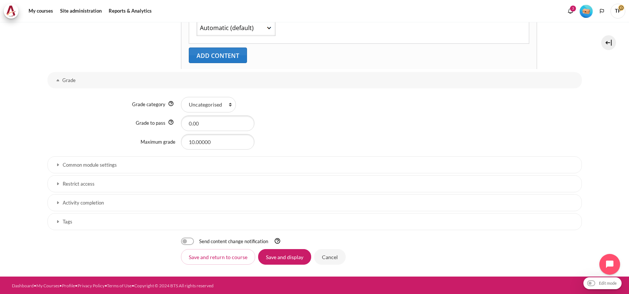
click at [84, 207] on link "Activity completion" at bounding box center [315, 202] width 535 height 17
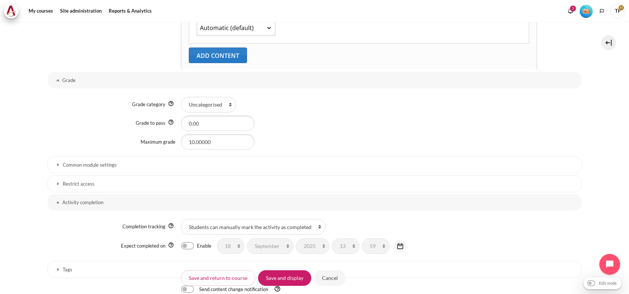
click at [98, 181] on h3 "Restrict access" at bounding box center [315, 184] width 504 height 6
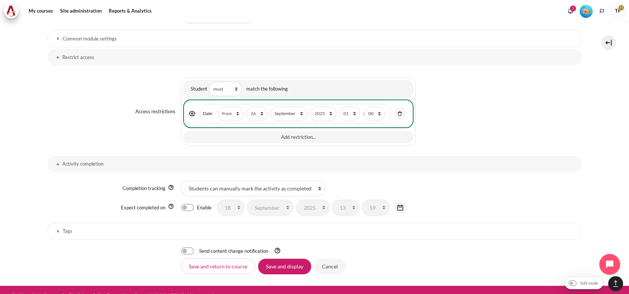
scroll to position [562, 0]
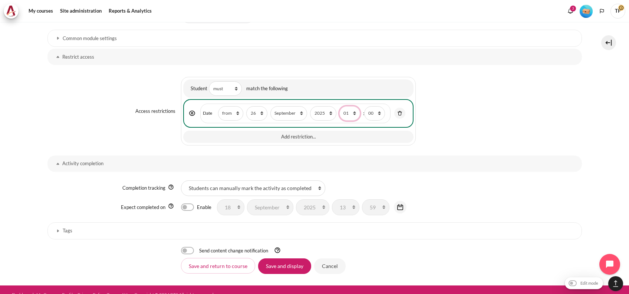
click at [354, 112] on select "00 01 02 03 04 05 06 07 08 09 10 11 12 13 14 15 16 17 18 19 20 21 22 23" at bounding box center [350, 113] width 21 height 14
click at [329, 262] on input "Cancel" at bounding box center [330, 266] width 32 height 16
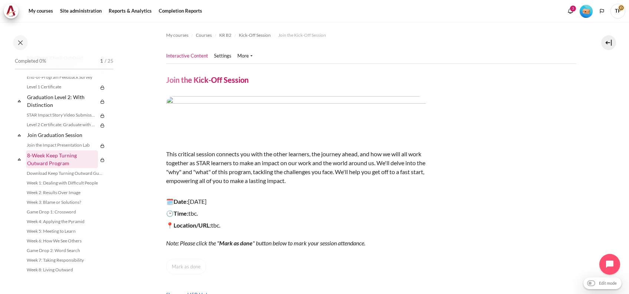
scroll to position [848, 0]
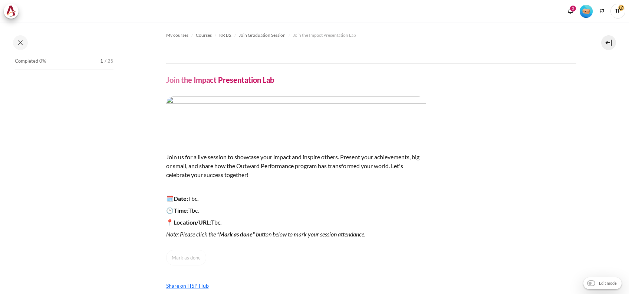
scroll to position [847, 0]
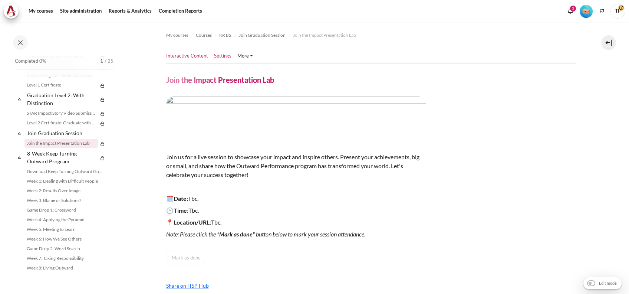
click at [225, 55] on link "Settings" at bounding box center [222, 55] width 17 height 7
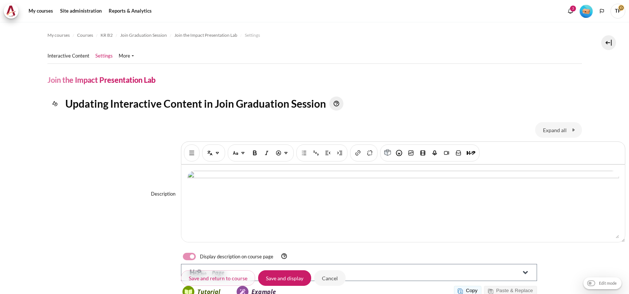
scroll to position [77, 0]
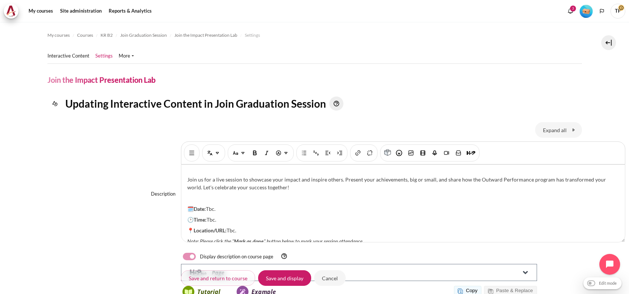
click at [251, 191] on div "Join us for a live session to showcase your impact and inspire others. Present …" at bounding box center [403, 203] width 444 height 77
click at [241, 205] on p "🗓️Date: Tbc." at bounding box center [403, 209] width 432 height 8
click at [253, 216] on p "🕑Time: Tbc." at bounding box center [403, 220] width 432 height 8
drag, startPoint x: 282, startPoint y: 214, endPoint x: 208, endPoint y: 210, distance: 74.7
click at [208, 216] on p "🕑Time: 12:00 - 14:00 (KRT)" at bounding box center [403, 220] width 432 height 8
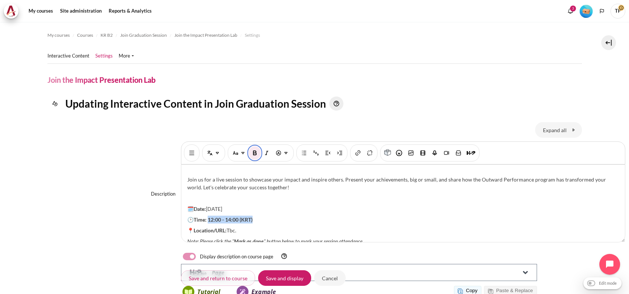
click at [252, 151] on img "Bold [Ctrl + b]" at bounding box center [254, 152] width 7 height 7
click at [248, 226] on p "📍Location/URL: Tbc." at bounding box center [403, 230] width 432 height 8
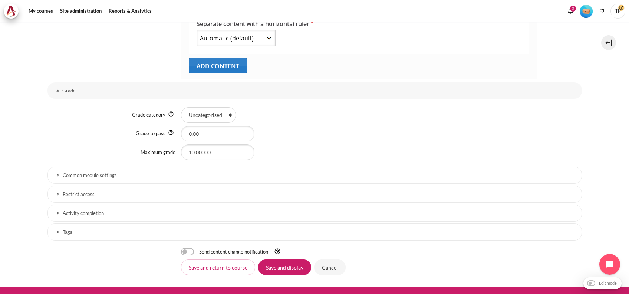
scroll to position [435, 0]
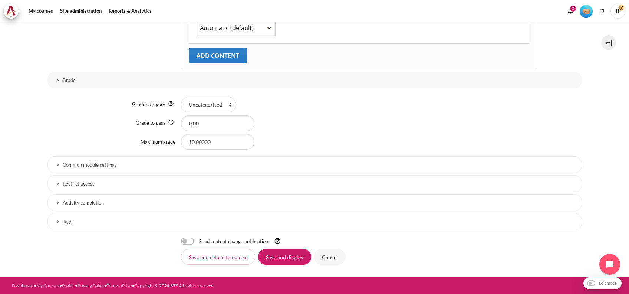
click at [115, 184] on h3 "Restrict access" at bounding box center [315, 184] width 504 height 6
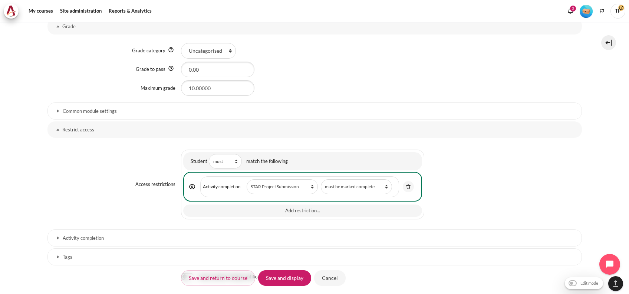
scroll to position [524, 0]
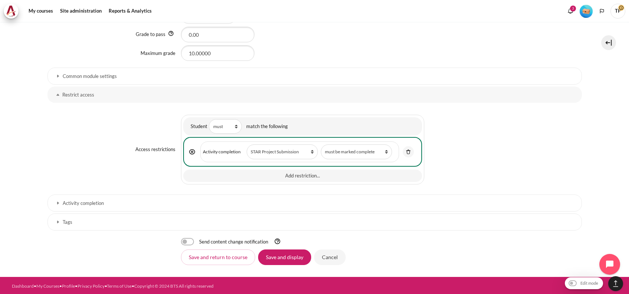
drag, startPoint x: 107, startPoint y: 202, endPoint x: 168, endPoint y: 171, distance: 68.7
click at [107, 202] on h3 "Activity completion" at bounding box center [315, 203] width 504 height 6
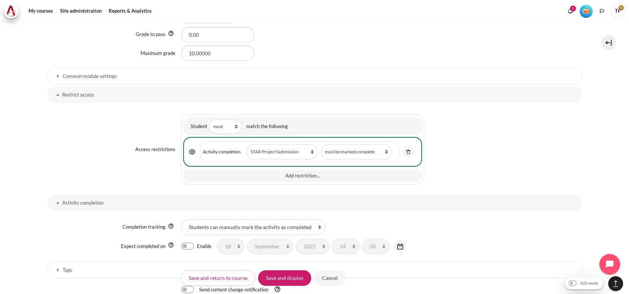
scroll to position [570, 0]
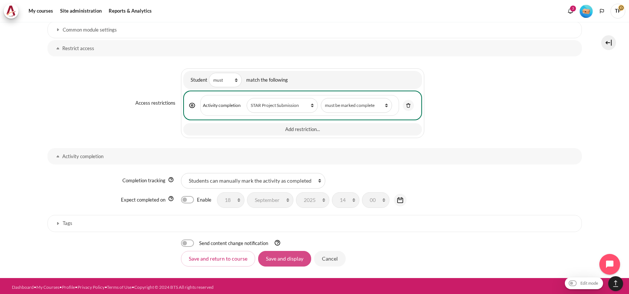
click at [276, 256] on input "Save and display" at bounding box center [284, 259] width 53 height 16
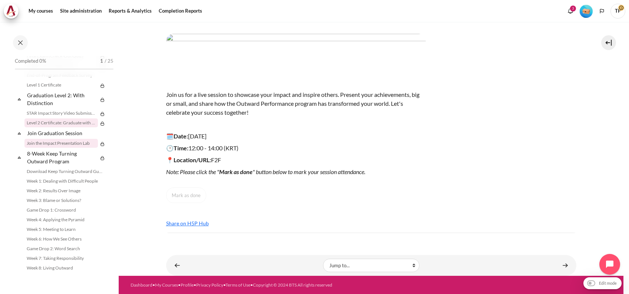
scroll to position [798, 0]
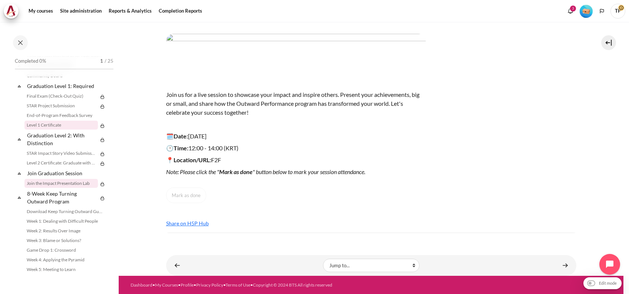
click at [42, 130] on link "Level 1 Certificate" at bounding box center [60, 125] width 73 height 9
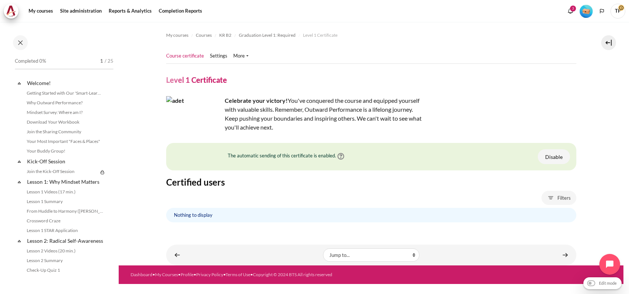
scroll to position [789, 0]
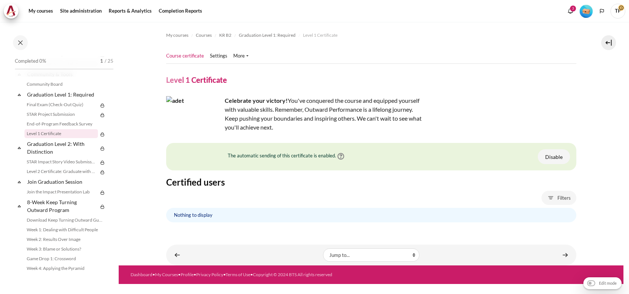
click at [218, 51] on ul "Course certificate Settings" at bounding box center [210, 56] width 88 height 15
click at [219, 55] on link "Settings" at bounding box center [218, 55] width 17 height 7
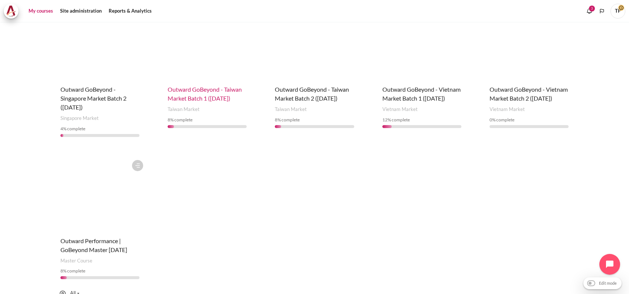
scroll to position [346, 0]
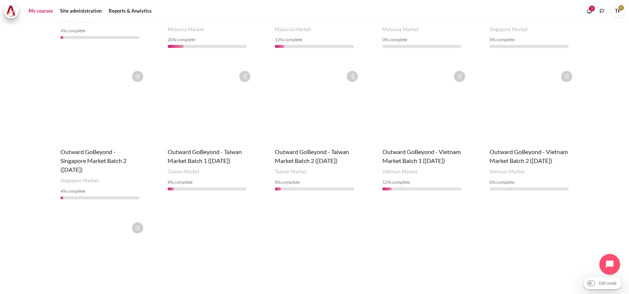
click at [96, 121] on figure "Content" at bounding box center [100, 104] width 94 height 74
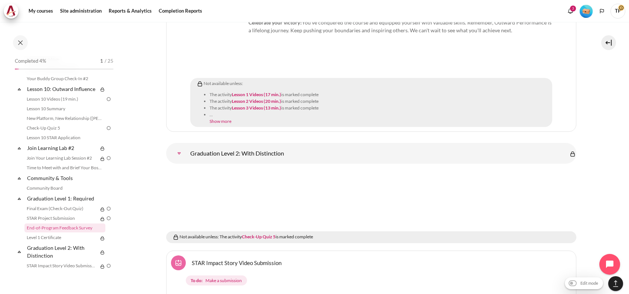
scroll to position [723, 0]
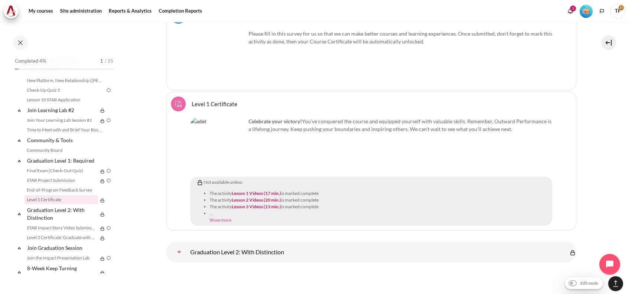
click at [217, 217] on link "Show more" at bounding box center [221, 220] width 22 height 6
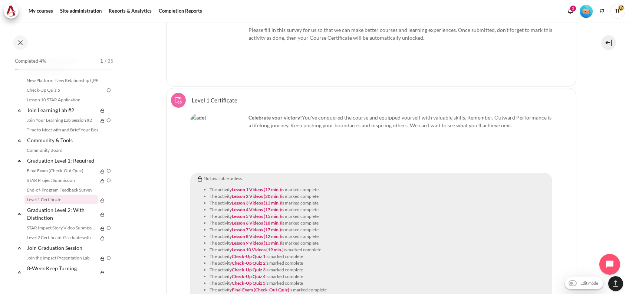
scroll to position [9733, 0]
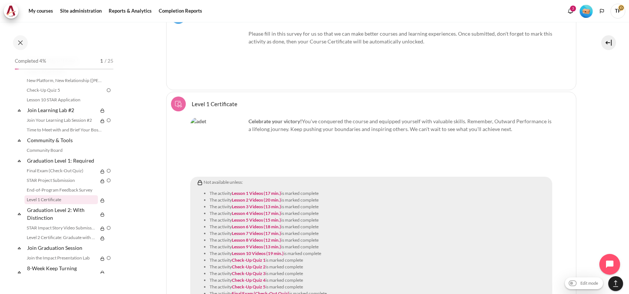
click at [220, 100] on link "Level 1 Certificate Course certificate" at bounding box center [215, 103] width 46 height 7
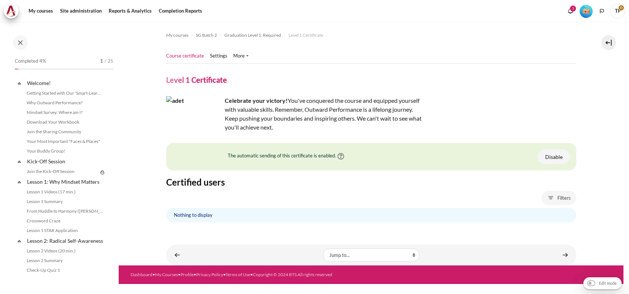
scroll to position [789, 0]
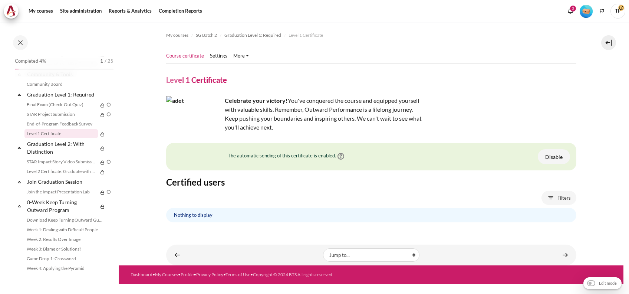
click at [222, 51] on ul "Course certificate Settings" at bounding box center [210, 56] width 88 height 15
click at [217, 54] on link "Settings" at bounding box center [218, 55] width 17 height 7
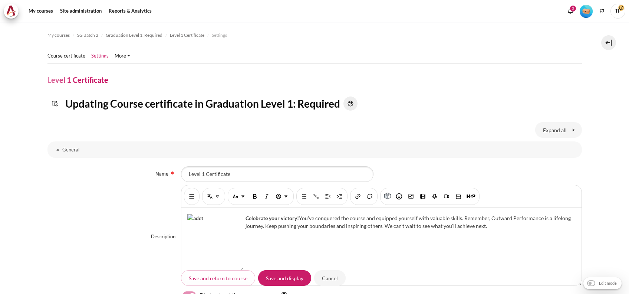
select select "18843"
select select "18848"
select select "18852"
select select "18857"
select select "18862"
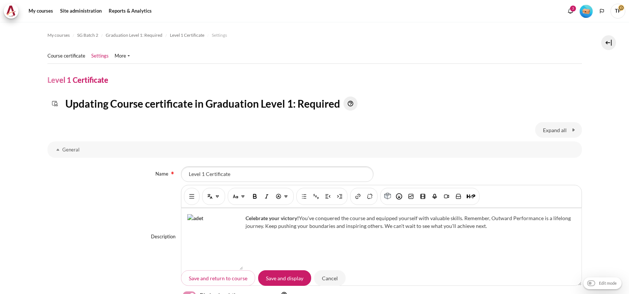
select select "18868"
select select "18875"
select select "18879"
select select "18884"
select select "18890"
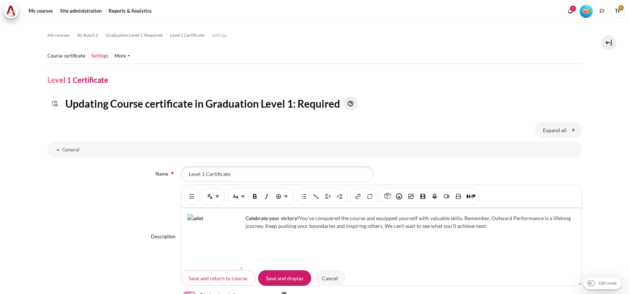
select select "18850"
select select "18860"
select select "18872"
select select "18882"
select select "18893"
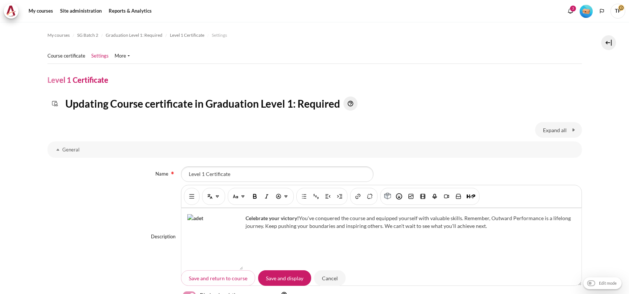
select select "18898"
select select "18899"
select select "18842"
select select "18866"
select select "18895"
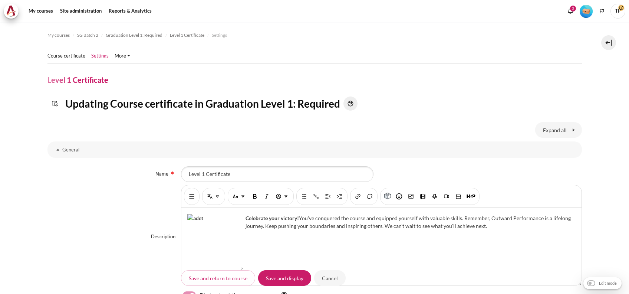
select select "18904"
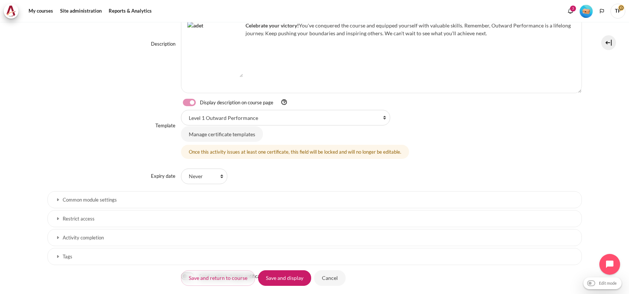
scroll to position [244, 0]
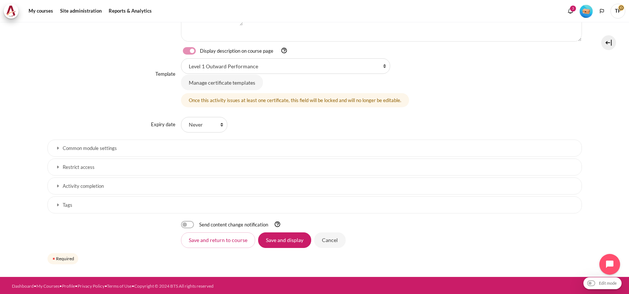
click at [103, 163] on link "Restrict access" at bounding box center [315, 166] width 535 height 17
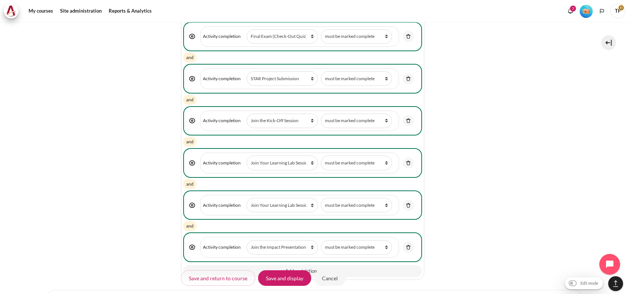
scroll to position [1135, 0]
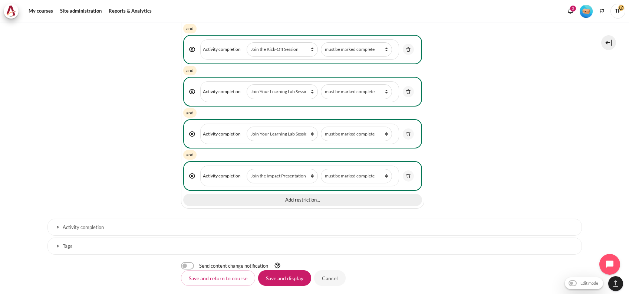
click at [259, 196] on button "Add restriction..." at bounding box center [302, 200] width 239 height 13
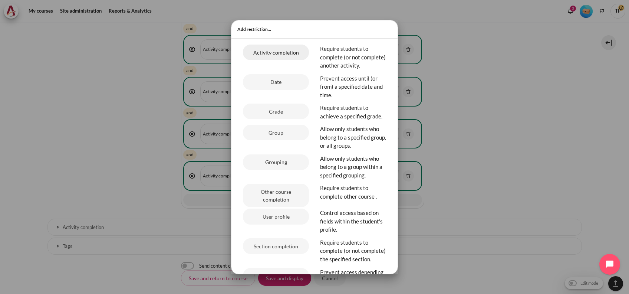
click at [268, 53] on button "Activity completion" at bounding box center [276, 53] width 66 height 16
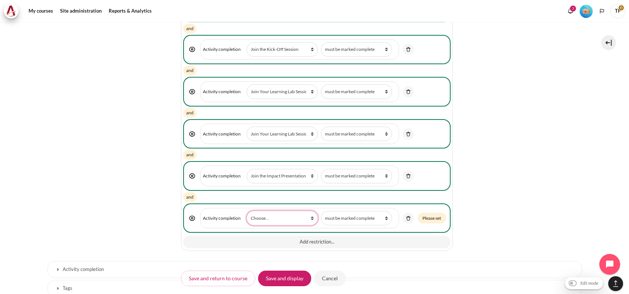
click at [298, 218] on select "Choose... Previous activity with completion Why Outward Performance? Download Y…" at bounding box center [282, 218] width 71 height 14
click at [410, 215] on img "Content" at bounding box center [408, 218] width 7 height 7
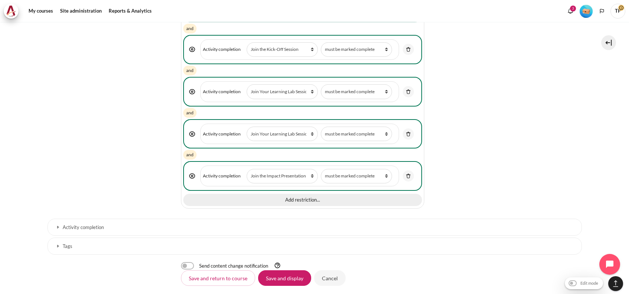
click at [308, 195] on button "Add restriction..." at bounding box center [302, 200] width 239 height 13
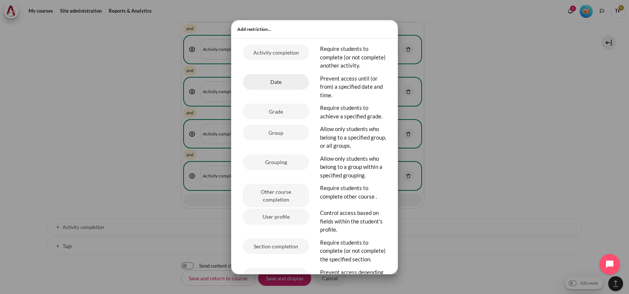
click at [277, 89] on button "Date" at bounding box center [276, 82] width 66 height 16
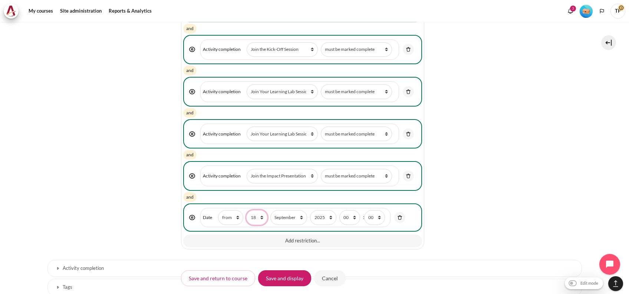
click at [258, 210] on select "1 2 3 4 5 6 7 8 9 10 11 12 13 14 15 16 17 18 19 20 21 22 23 24 25 26 27 28 29 3…" at bounding box center [256, 217] width 21 height 14
select select "21"
click at [246, 210] on select "1 2 3 4 5 6 7 8 9 10 11 12 13 14 15 16 17 18 19 20 21 22 23 24 25 26 27 28 29 3…" at bounding box center [256, 217] width 21 height 14
click at [296, 210] on select "January February March April May June July August September October November De…" at bounding box center [289, 217] width 37 height 14
select select "10"
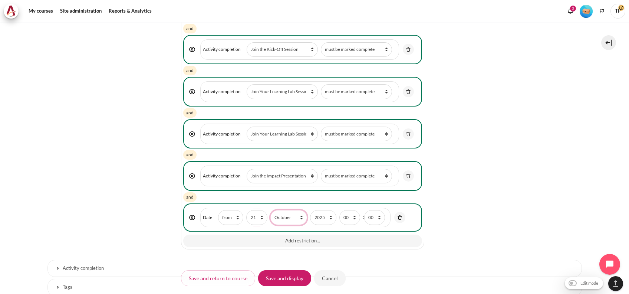
click at [271, 210] on select "January February March April May June July August September October November De…" at bounding box center [289, 217] width 37 height 14
click at [360, 210] on span "hour 00 01 02 03 04 05 06 07 08 09 10 11 12 13 14 15 16 17 18 19 20 21 22 23 : …" at bounding box center [364, 217] width 49 height 14
click at [351, 210] on select "00 01 02 03 04 05 06 07 08 09 10 11 12 13 14 15 16 17 18 19 20 21 22 23" at bounding box center [350, 217] width 21 height 14
select select "1"
click at [340, 210] on select "00 01 02 03 04 05 06 07 08 09 10 11 12 13 14 15 16 17 18 19 20 21 22 23" at bounding box center [350, 217] width 21 height 14
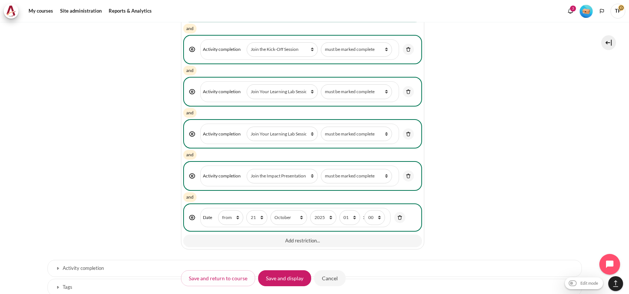
drag, startPoint x: 280, startPoint y: 276, endPoint x: 287, endPoint y: 262, distance: 15.8
click at [280, 276] on input "Save and display" at bounding box center [284, 278] width 53 height 16
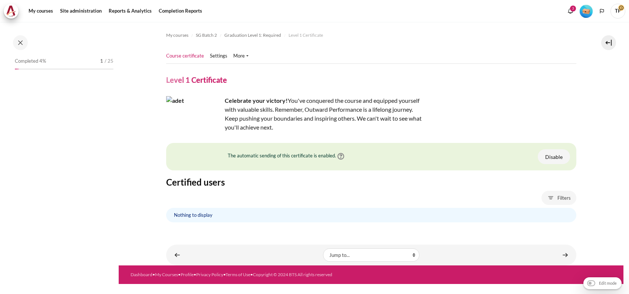
scroll to position [789, 0]
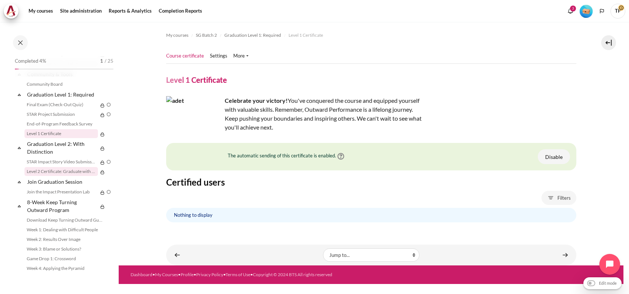
click at [47, 176] on link "Level 2 Certificate: Graduate with Distinction" at bounding box center [60, 171] width 73 height 9
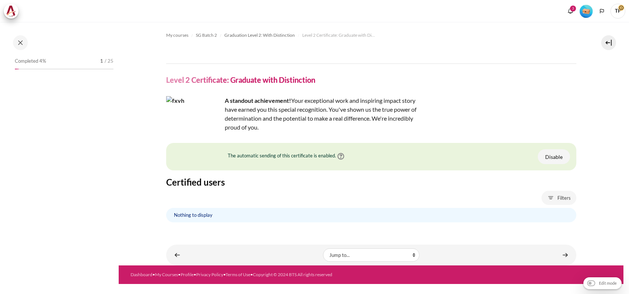
scroll to position [827, 0]
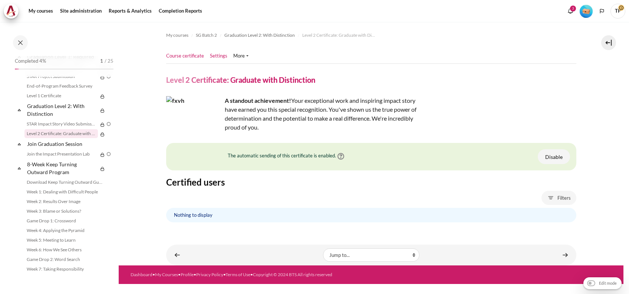
click at [215, 57] on link "Settings" at bounding box center [218, 55] width 17 height 7
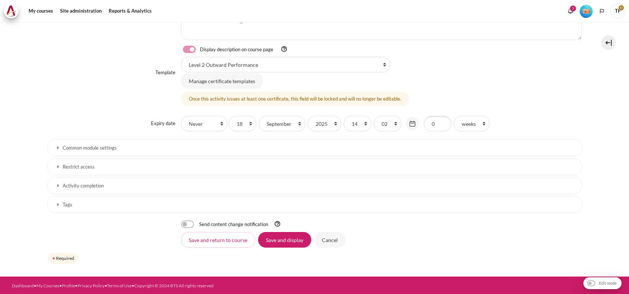
select select "18902"
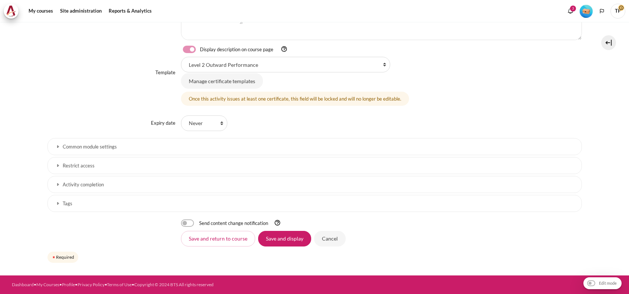
scroll to position [244, 0]
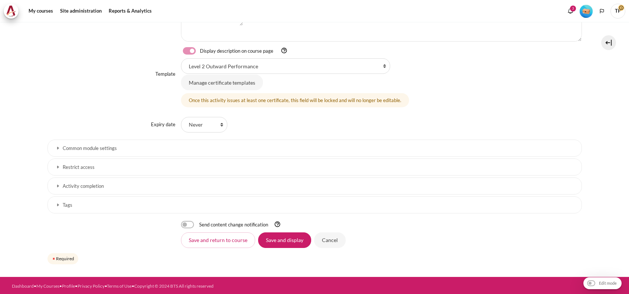
click at [84, 184] on h3 "Activity completion" at bounding box center [315, 186] width 504 height 6
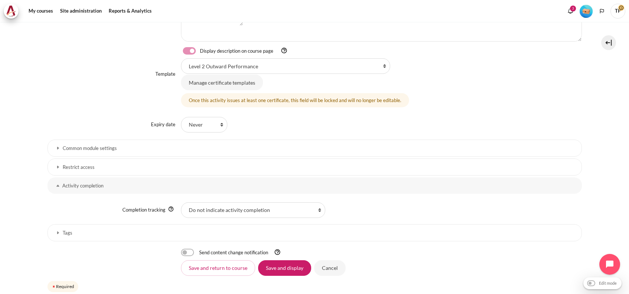
click at [98, 166] on h3 "Restrict access" at bounding box center [315, 167] width 504 height 6
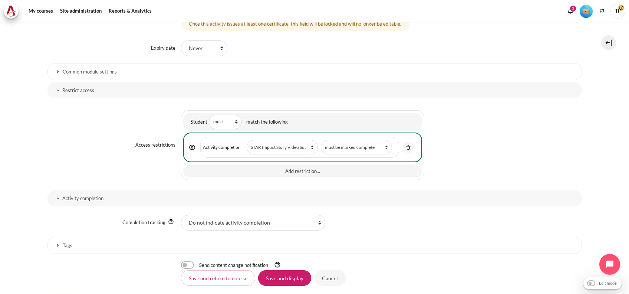
scroll to position [361, 0]
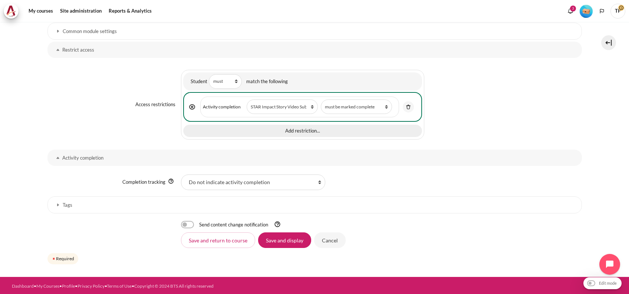
click at [268, 129] on button "Add restriction..." at bounding box center [302, 131] width 239 height 13
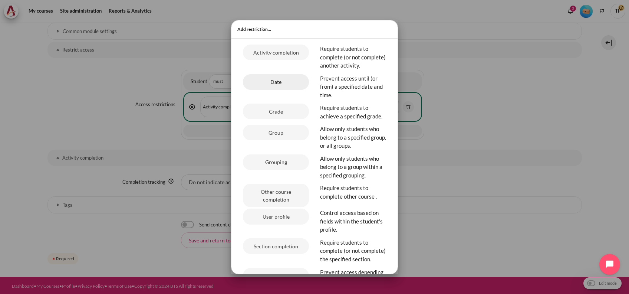
click at [260, 90] on button "Date" at bounding box center [276, 82] width 66 height 16
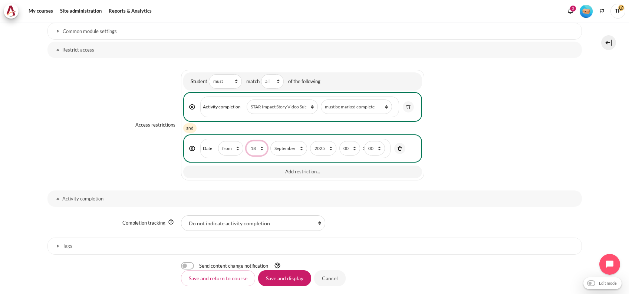
click at [259, 144] on select "1 2 3 4 5 6 7 8 9 10 11 12 13 14 15 16 17 18 19 20 21 22 23 24 25 26 27 28 29 3…" at bounding box center [256, 148] width 21 height 14
select select "21"
click at [246, 141] on select "1 2 3 4 5 6 7 8 9 10 11 12 13 14 15 16 17 18 19 20 21 22 23 24 25 26 27 28 29 3…" at bounding box center [256, 148] width 21 height 14
click at [289, 148] on select "January February March April May June July August September October November De…" at bounding box center [289, 148] width 37 height 14
select select "11"
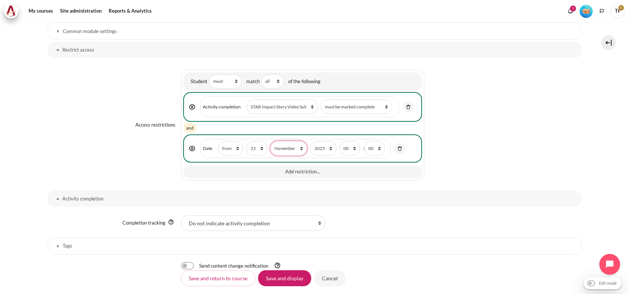
click at [271, 141] on select "January February March April May June July August September October November De…" at bounding box center [289, 148] width 37 height 14
drag, startPoint x: 345, startPoint y: 144, endPoint x: 346, endPoint y: 139, distance: 4.9
click at [345, 144] on select "00 01 02 03 04 05 06 07 08 09 10 11 12 13 14 15 16 17 18 19 20 21 22 23" at bounding box center [350, 148] width 21 height 14
select select "1"
click at [340, 141] on select "00 01 02 03 04 05 06 07 08 09 10 11 12 13 14 15 16 17 18 19 20 21 22 23" at bounding box center [350, 148] width 21 height 14
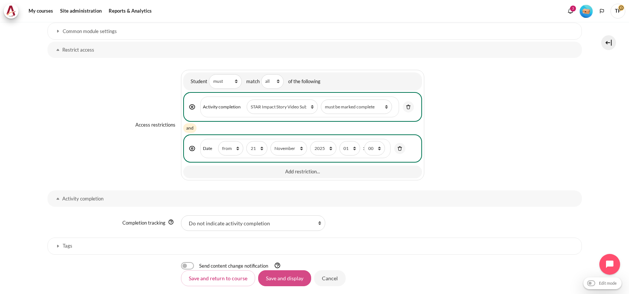
click at [278, 270] on input "Save and display" at bounding box center [284, 278] width 53 height 16
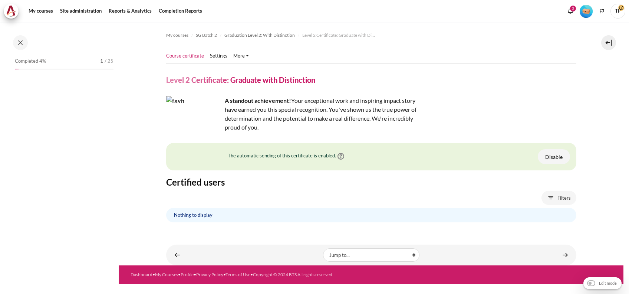
scroll to position [827, 0]
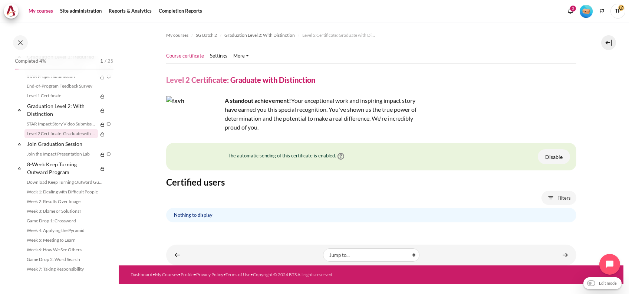
click at [36, 9] on link "My courses" at bounding box center [41, 11] width 30 height 15
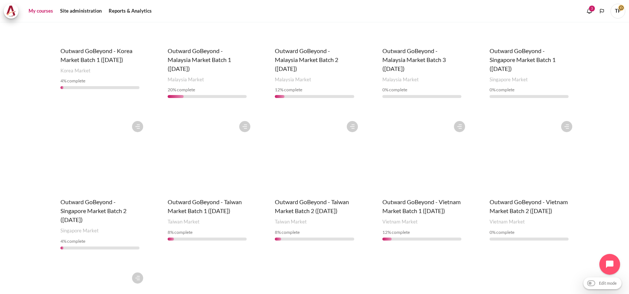
scroll to position [297, 0]
click at [495, 202] on span "Outward GoBeyond - Vietnam Market Batch 2 ([DATE])" at bounding box center [529, 205] width 78 height 16
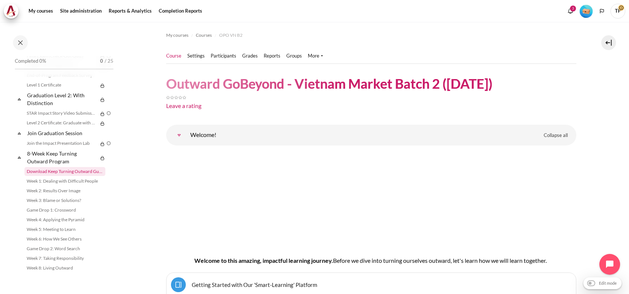
scroll to position [869, 0]
click at [37, 13] on link "My courses" at bounding box center [41, 11] width 30 height 15
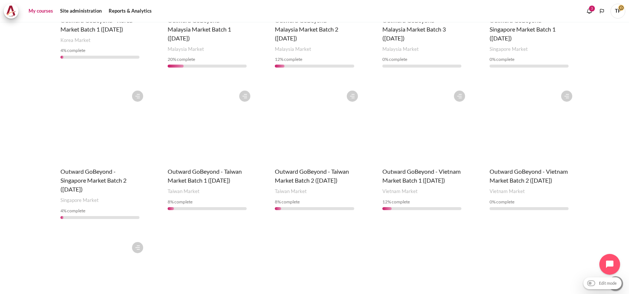
scroll to position [255, 0]
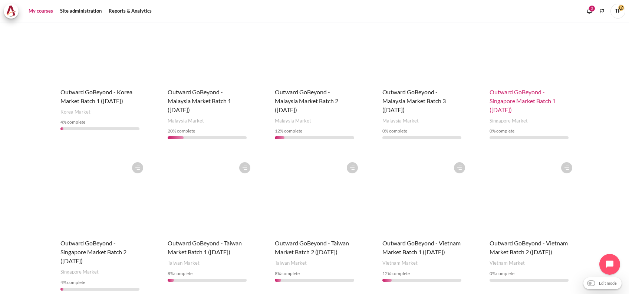
click at [517, 98] on span "Outward GoBeyond - Singapore Market Batch 1 ([DATE])" at bounding box center [523, 100] width 66 height 25
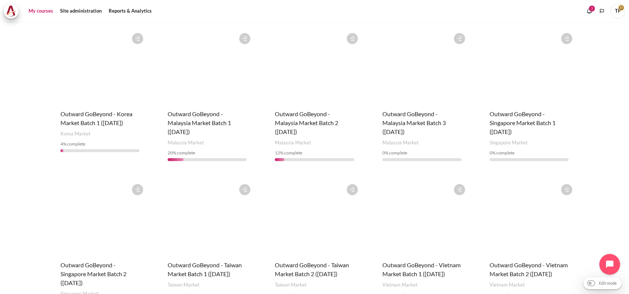
scroll to position [198, 0]
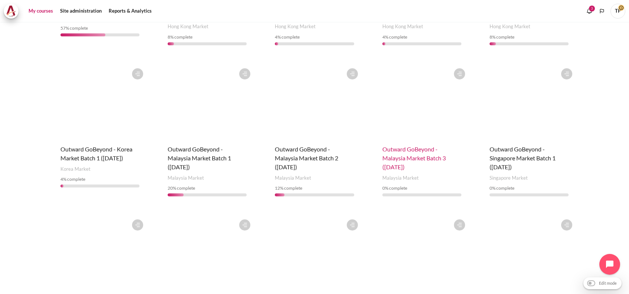
click at [395, 151] on span "Outward GoBeyond - Malaysia Market Batch 3 ([DATE])" at bounding box center [414, 157] width 63 height 25
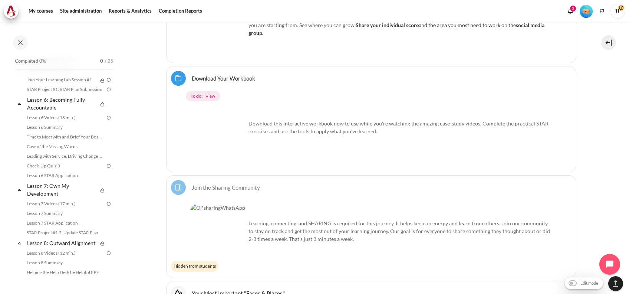
scroll to position [792, 0]
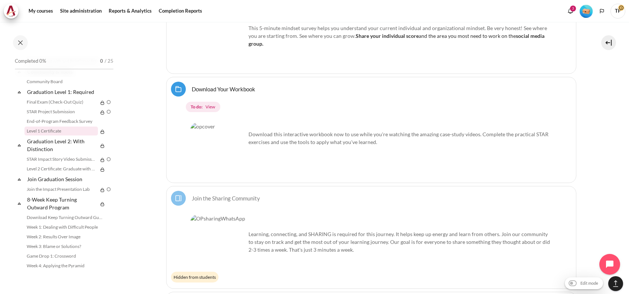
click at [41, 135] on link "Level 1 Certificate" at bounding box center [60, 131] width 73 height 9
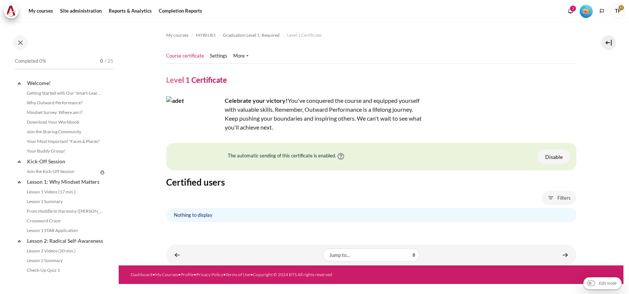
scroll to position [789, 0]
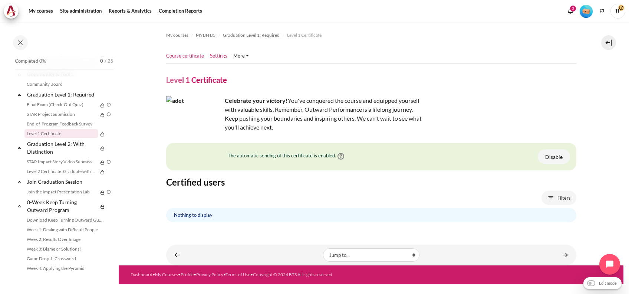
click at [216, 59] on link "Settings" at bounding box center [218, 55] width 17 height 7
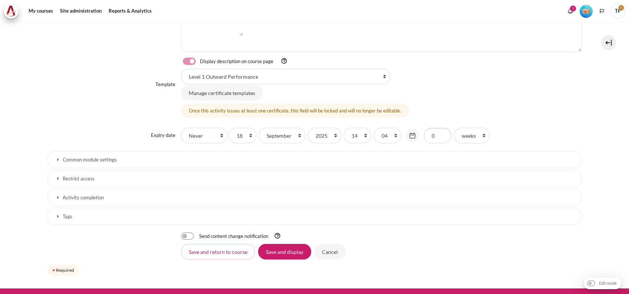
scroll to position [237, 0]
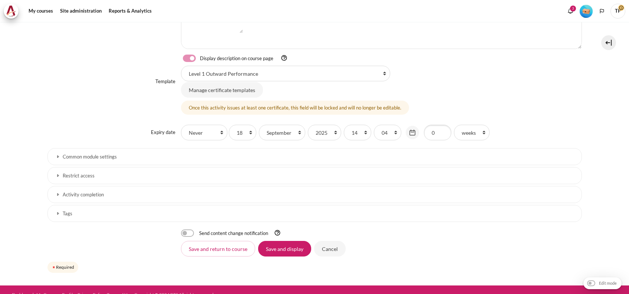
select select "18762"
select select "18767"
select select "18771"
select select "18776"
select select "18781"
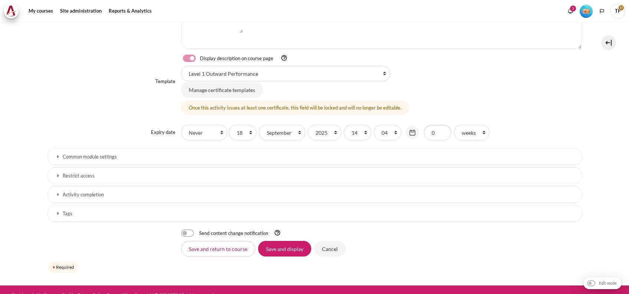
select select "18787"
select select "18794"
select select "18798"
select select "18803"
select select "18809"
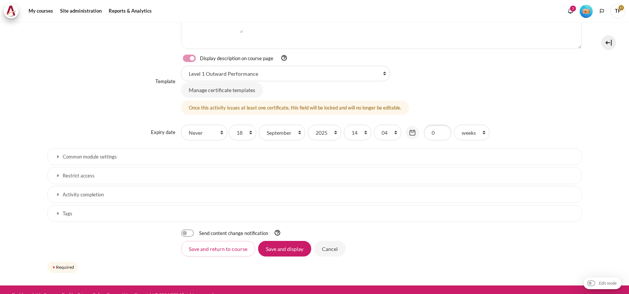
select select "18769"
select select "18779"
select select "18792"
select select "18801"
select select "18812"
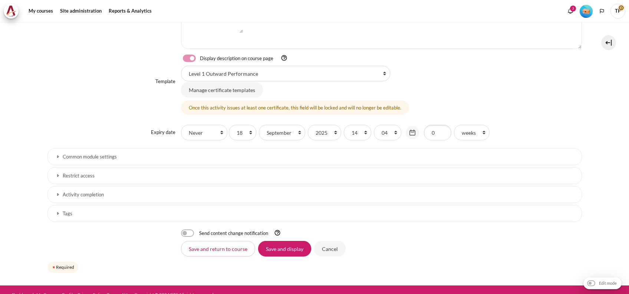
select select "18817"
select select "18818"
select select "18761"
select select "18785"
select select "18814"
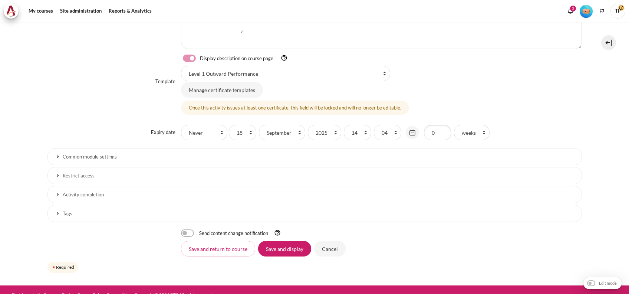
select select "18823"
select select "3"
select select "10"
drag, startPoint x: 76, startPoint y: 196, endPoint x: 71, endPoint y: 199, distance: 5.7
click at [76, 196] on h3 "Activity completion" at bounding box center [315, 195] width 504 height 6
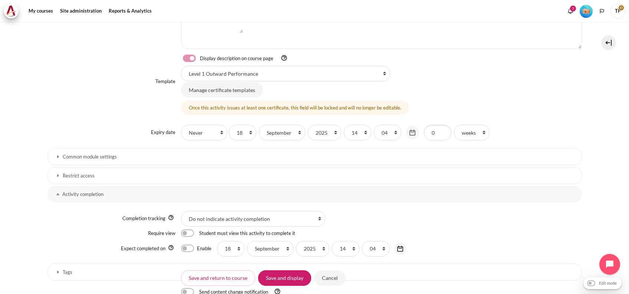
click at [79, 180] on link "Restrict access" at bounding box center [315, 175] width 535 height 17
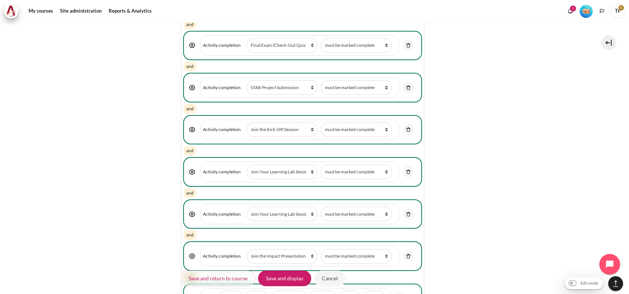
scroll to position [1240, 0]
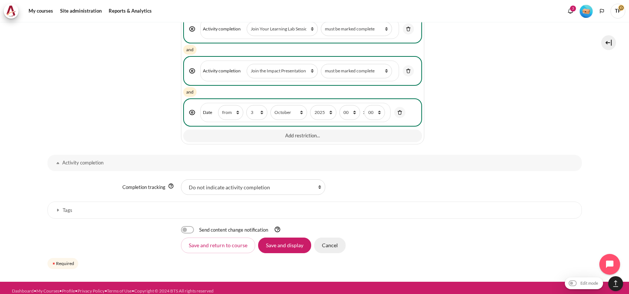
click at [331, 239] on input "Cancel" at bounding box center [330, 246] width 32 height 16
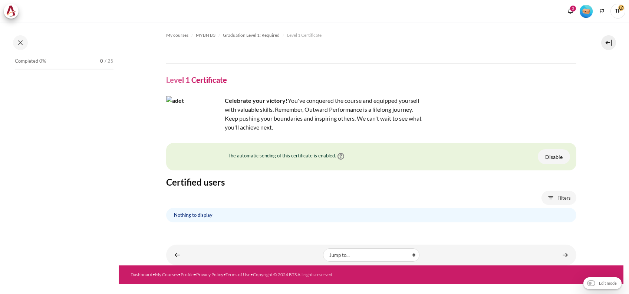
scroll to position [789, 0]
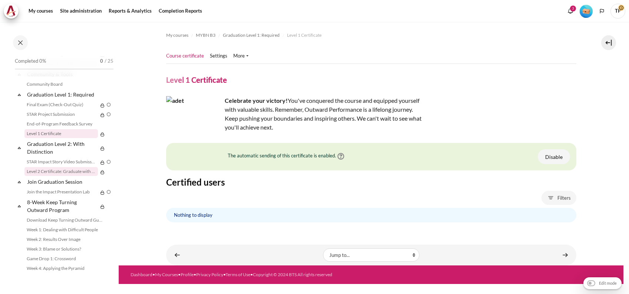
click at [47, 176] on link "Level 2 Certificate: Graduate with Distinction" at bounding box center [60, 171] width 73 height 9
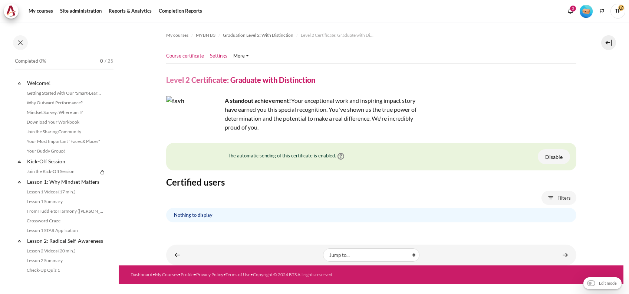
scroll to position [827, 0]
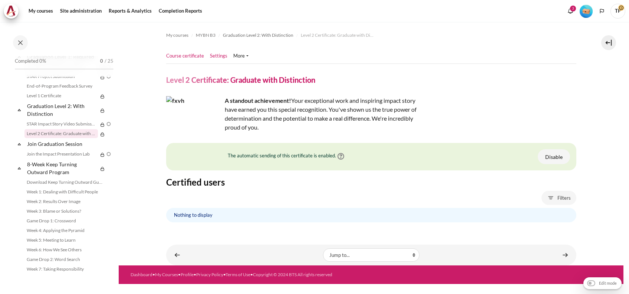
click at [217, 57] on link "Settings" at bounding box center [218, 55] width 17 height 7
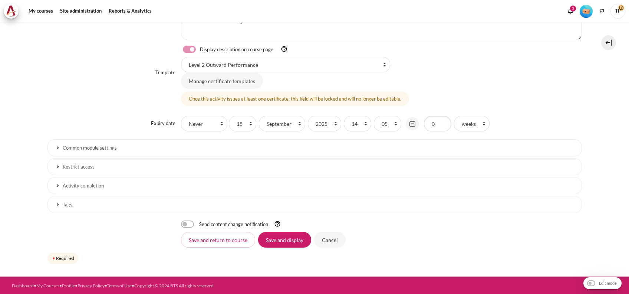
select select "18821"
select select "3"
select select "10"
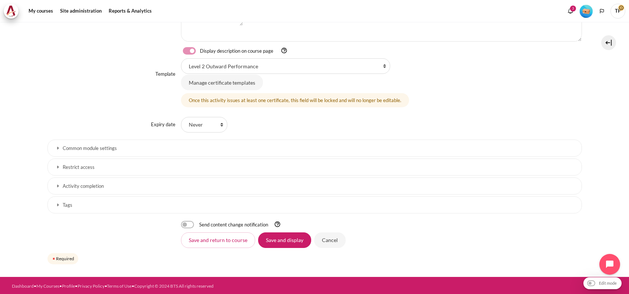
drag, startPoint x: 92, startPoint y: 167, endPoint x: 120, endPoint y: 157, distance: 29.6
click at [92, 167] on h3 "Restrict access" at bounding box center [315, 167] width 504 height 6
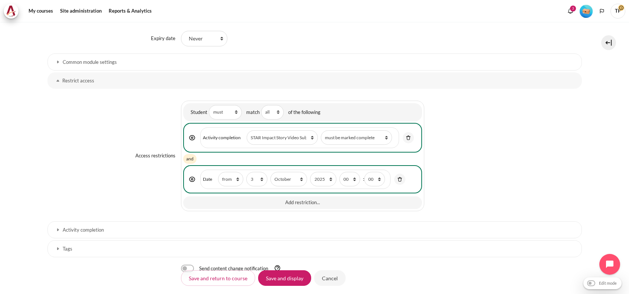
scroll to position [372, 0]
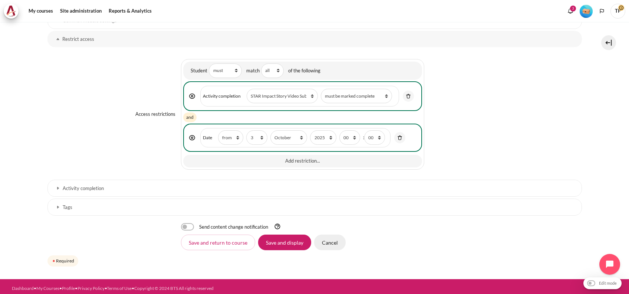
click at [332, 238] on input "Cancel" at bounding box center [330, 243] width 32 height 16
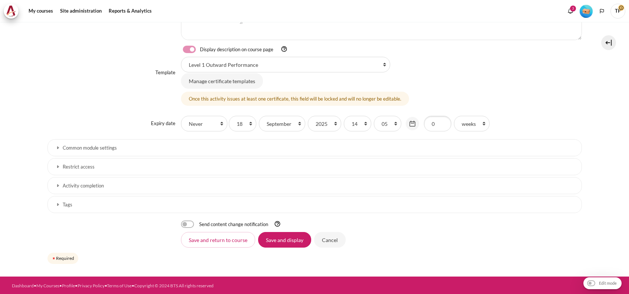
select select "18924"
select select "18929"
select select "18933"
select select "18938"
select select "18943"
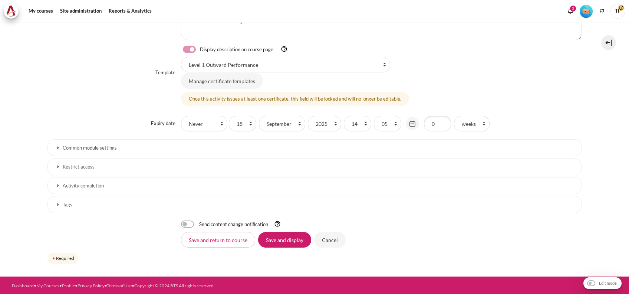
select select "18949"
select select "18956"
select select "18960"
select select "18965"
select select "18971"
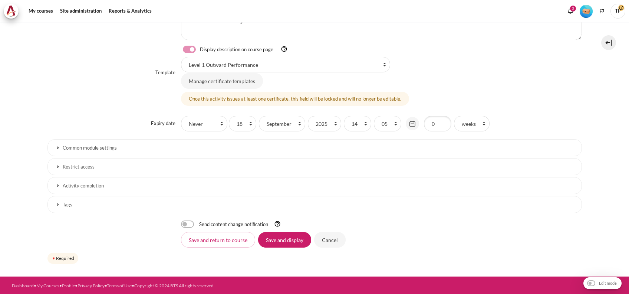
select select "18931"
select select "18941"
select select "18953"
select select "18963"
select select "18974"
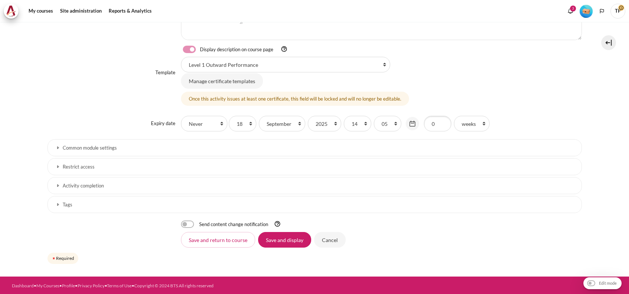
select select "18979"
select select "18980"
select select "18923"
select select "18947"
select select "18976"
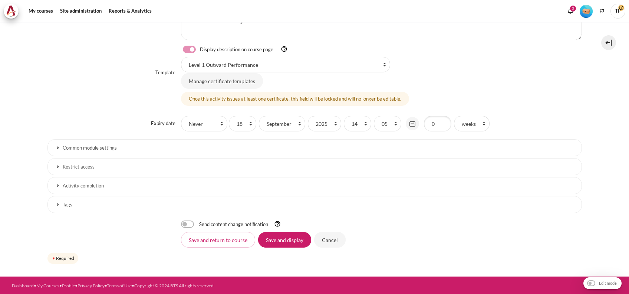
select select "18985"
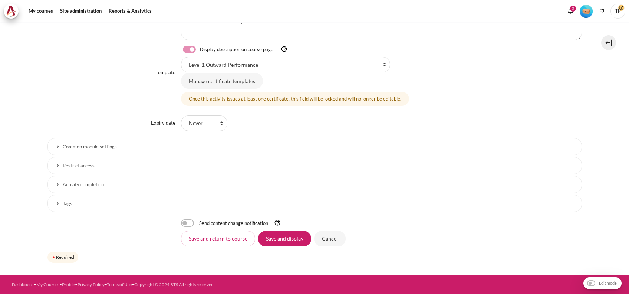
scroll to position [244, 0]
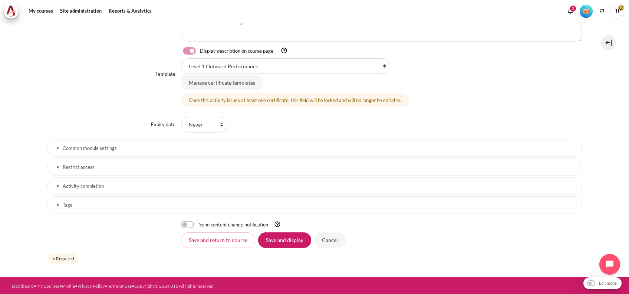
click at [91, 156] on div "Common module settings" at bounding box center [315, 149] width 535 height 19
click at [83, 162] on link "Restrict access" at bounding box center [315, 166] width 535 height 17
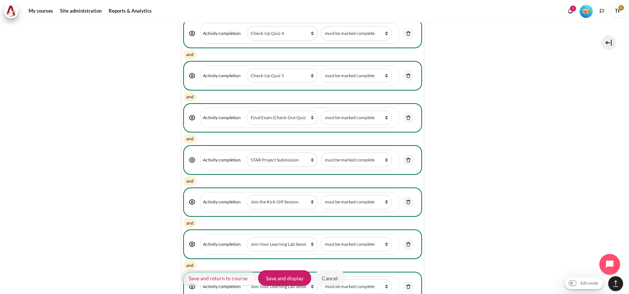
scroll to position [1086, 0]
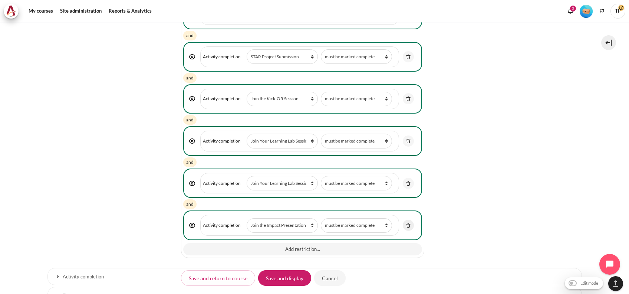
click at [408, 222] on img "Content" at bounding box center [408, 225] width 7 height 7
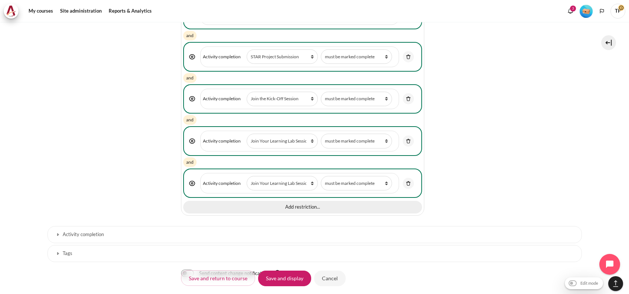
click at [304, 199] on div "Add restriction..." at bounding box center [302, 206] width 239 height 14
click at [302, 201] on button "Add restriction..." at bounding box center [302, 207] width 239 height 13
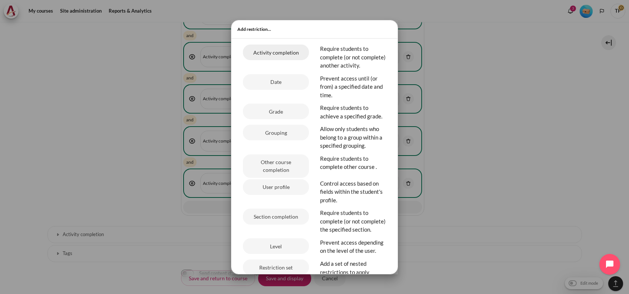
click at [290, 56] on button "Activity completion" at bounding box center [276, 53] width 66 height 16
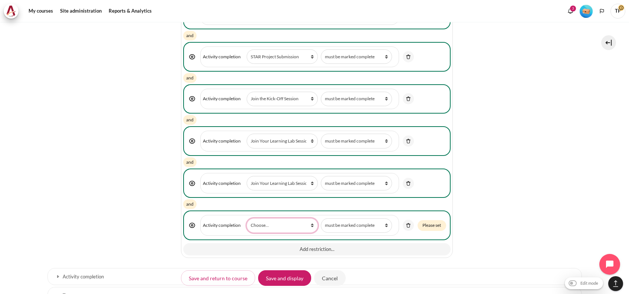
click at [274, 220] on select "Choose... Previous activity with completion Why Outward Performance? Download Y…" at bounding box center [282, 225] width 71 height 14
click at [410, 222] on link "Content" at bounding box center [408, 225] width 11 height 11
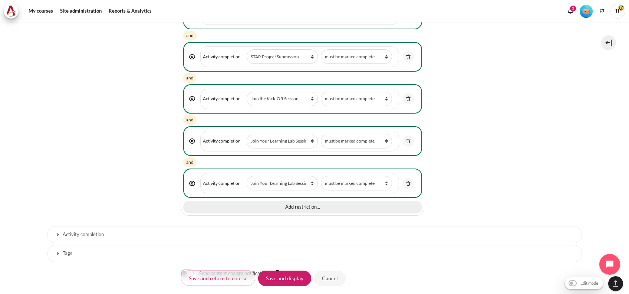
click at [296, 205] on button "Add restriction..." at bounding box center [302, 207] width 239 height 13
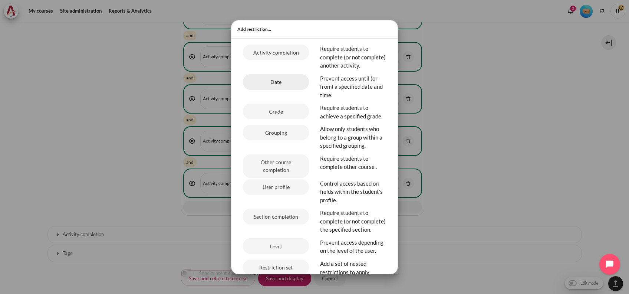
click at [258, 84] on button "Date" at bounding box center [276, 82] width 66 height 16
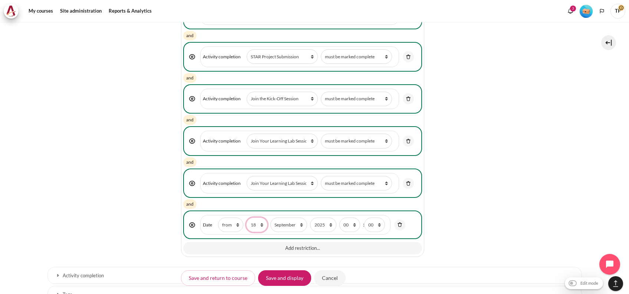
click at [251, 217] on select "1 2 3 4 5 6 7 8 9 10 11 12 13 14 15 16 17 18 19 20 21 22 23 24 25 26 27 28 29 3…" at bounding box center [256, 224] width 21 height 14
click at [246, 217] on select "1 2 3 4 5 6 7 8 9 10 11 12 13 14 15 16 17 18 19 20 21 22 23 24 25 26 27 28 29 3…" at bounding box center [256, 224] width 21 height 14
click at [279, 221] on select "January February March April May June July August September October November De…" at bounding box center [289, 224] width 37 height 14
click at [256, 222] on select "1 2 3 4 5 6 7 8 9 10 11 12 13 14 15 16 17 18 19 20 21 22 23 24 25 26 27 28 29 3…" at bounding box center [256, 224] width 21 height 14
select select "7"
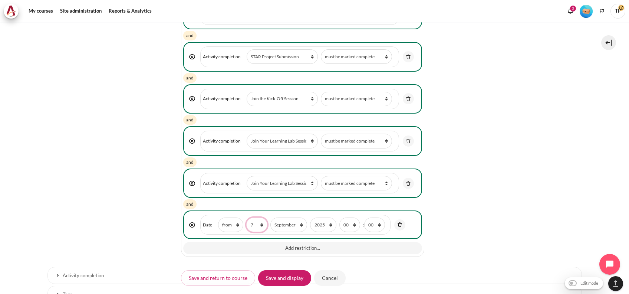
click at [246, 217] on select "1 2 3 4 5 6 7 8 9 10 11 12 13 14 15 16 17 18 19 20 21 22 23 24 25 26 27 28 29 3…" at bounding box center [256, 224] width 21 height 14
click at [289, 217] on select "January February March April May June July August September October November De…" at bounding box center [289, 224] width 37 height 14
select select "11"
click at [271, 217] on select "January February March April May June July August September October November De…" at bounding box center [289, 224] width 37 height 14
click at [344, 222] on select "00 01 02 03 04 05 06 07 08 09 10 11 12 13 14 15 16 17 18 19 20 21 22 23" at bounding box center [350, 224] width 21 height 14
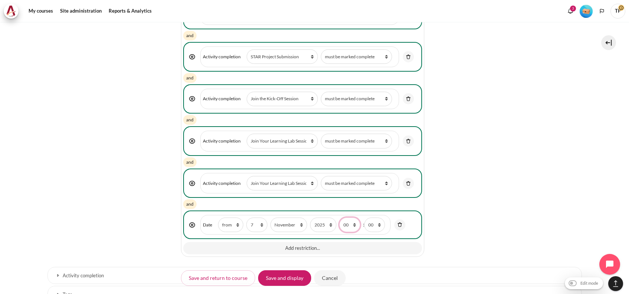
select select "1"
click at [340, 217] on select "00 01 02 03 04 05 06 07 08 09 10 11 12 13 14 15 16 17 18 19 20 21 22 23" at bounding box center [350, 224] width 21 height 14
click at [274, 276] on input "Save and display" at bounding box center [284, 278] width 53 height 16
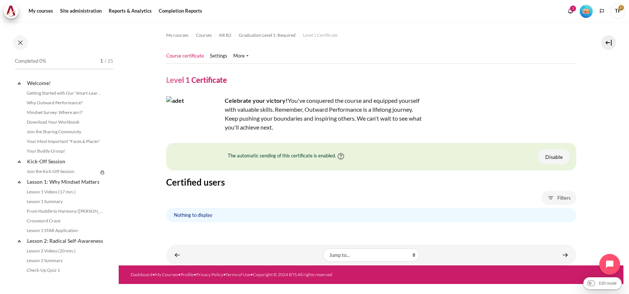
scroll to position [789, 0]
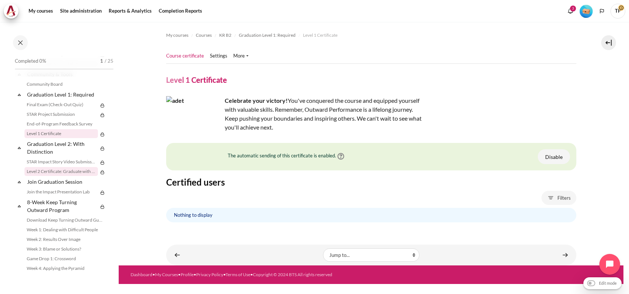
click at [48, 176] on link "Level 2 Certificate: Graduate with Distinction" at bounding box center [60, 171] width 73 height 9
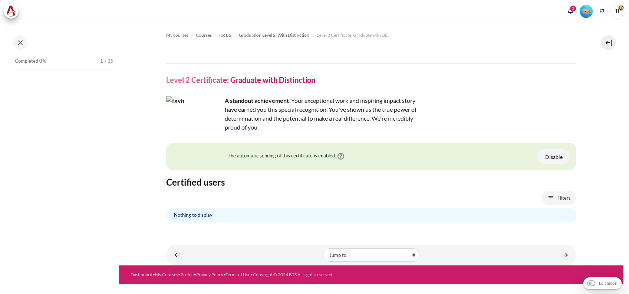
scroll to position [827, 0]
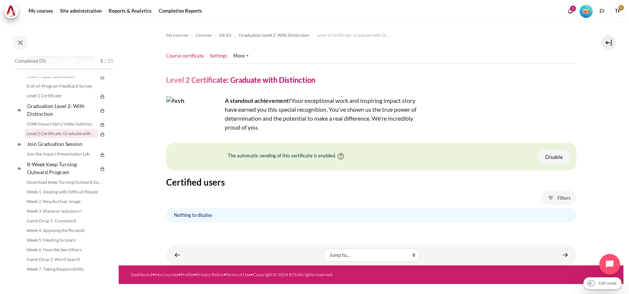
click at [217, 52] on ul "Course certificate Settings" at bounding box center [210, 56] width 88 height 15
click at [217, 52] on link "Settings" at bounding box center [218, 55] width 17 height 7
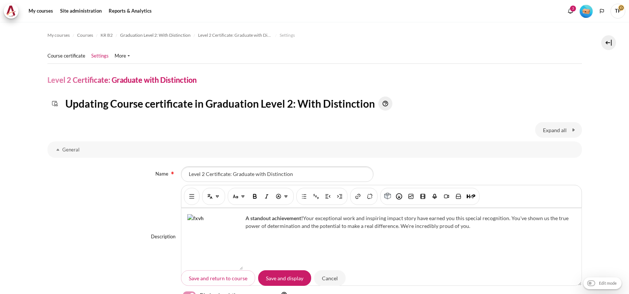
select select "18983"
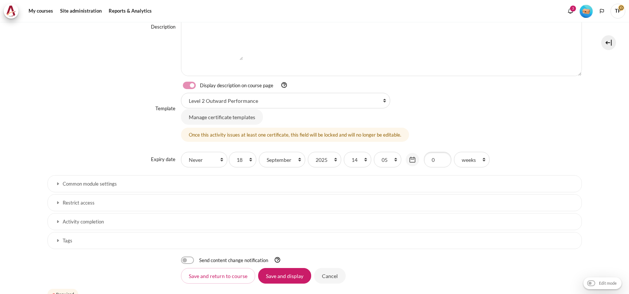
scroll to position [244, 0]
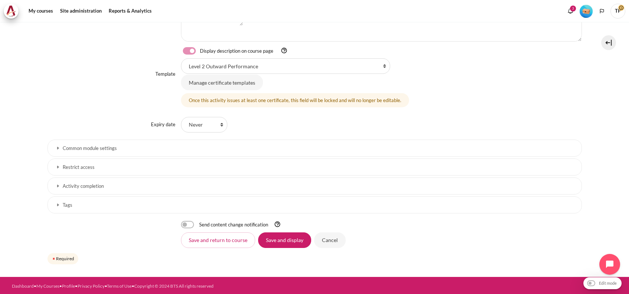
click at [92, 167] on h3 "Restrict access" at bounding box center [315, 167] width 504 height 6
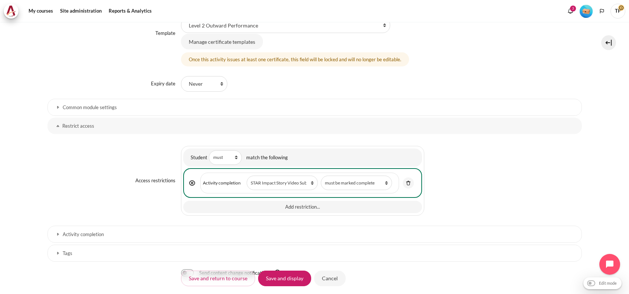
scroll to position [333, 0]
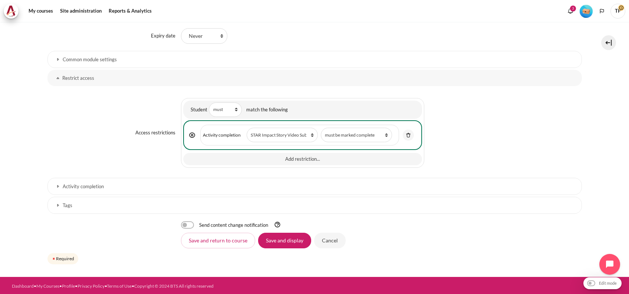
click at [283, 148] on div "Student Restriction type must must not match the following match Required restr…" at bounding box center [302, 132] width 243 height 69
click at [282, 149] on div "Student Restriction type must must not match the following match Required restr…" at bounding box center [302, 132] width 243 height 69
drag, startPoint x: 282, startPoint y: 149, endPoint x: 276, endPoint y: 160, distance: 12.2
click at [276, 160] on button "Add restriction..." at bounding box center [302, 159] width 239 height 13
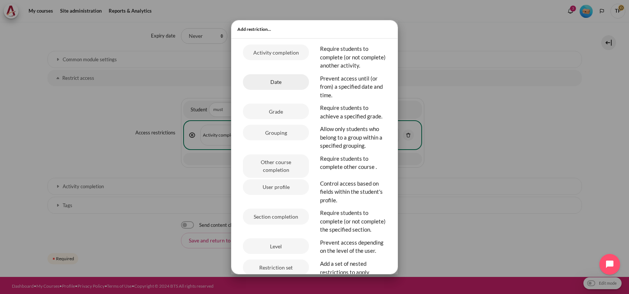
click at [263, 90] on button "Date" at bounding box center [276, 82] width 66 height 16
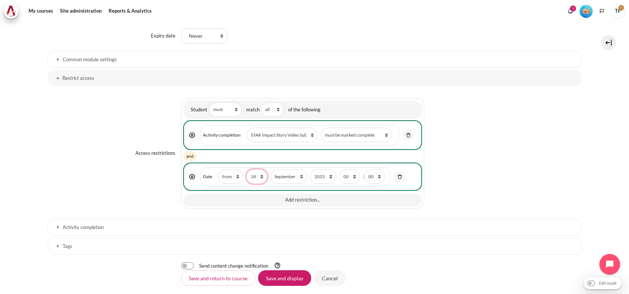
click at [254, 172] on select "1 2 3 4 5 6 7 8 9 10 11 12 13 14 15 16 17 18 19 20 21 22 23 24 25 26 27 28 29 3…" at bounding box center [256, 176] width 21 height 14
select select "7"
click at [246, 169] on select "1 2 3 4 5 6 7 8 9 10 11 12 13 14 15 16 17 18 19 20 21 22 23 24 25 26 27 28 29 3…" at bounding box center [256, 176] width 21 height 14
click at [294, 169] on select "January February March April May June July August September October November De…" at bounding box center [289, 176] width 37 height 14
select select "11"
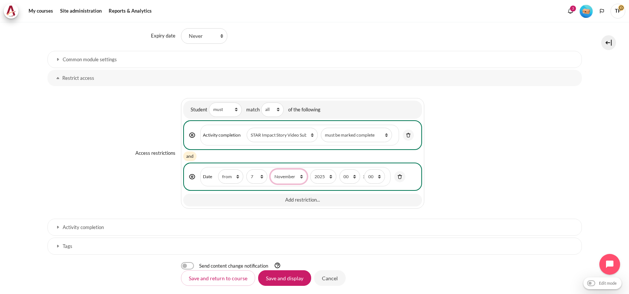
click at [271, 169] on select "January February March April May June July August September October November De…" at bounding box center [289, 176] width 37 height 14
click at [357, 169] on label "hour 00 01 02 03 04 05 06 07 08 09 10 11 12 13 14 15 16 17 18 19 20 21 22 23" at bounding box center [350, 176] width 21 height 14
click at [357, 169] on select "00 01 02 03 04 05 06 07 08 09 10 11 12 13 14 15 16 17 18 19 20 21 22 23" at bounding box center [350, 176] width 21 height 14
drag, startPoint x: 341, startPoint y: 173, endPoint x: 336, endPoint y: 26, distance: 146.7
click at [340, 173] on select "00 01 02 03 04 05 06 07 08 09 10 11 12 13 14 15 16 17 18 19 20 21 22 23" at bounding box center [350, 176] width 21 height 14
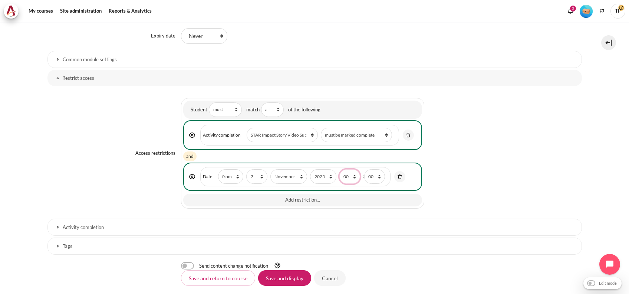
select select "1"
click at [340, 169] on select "00 01 02 03 04 05 06 07 08 09 10 11 12 13 14 15 16 17 18 19 20 21 22 23" at bounding box center [350, 176] width 21 height 14
click at [291, 283] on input "Save and display" at bounding box center [284, 278] width 53 height 16
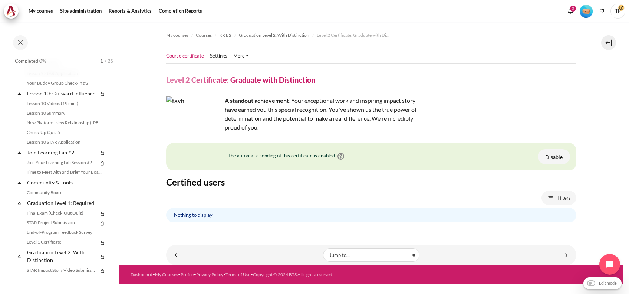
scroll to position [431, 0]
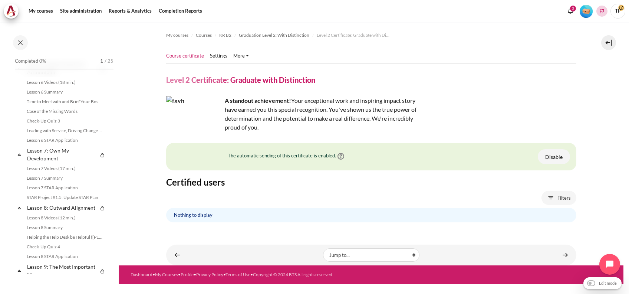
click at [603, 10] on icon "Languages" at bounding box center [602, 11] width 6 height 6
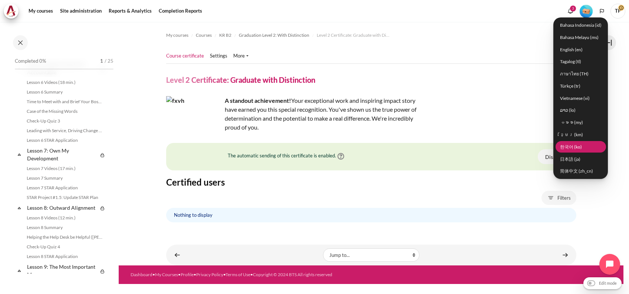
click at [575, 145] on link "한국어 ‎(ko)‎" at bounding box center [581, 147] width 50 height 12
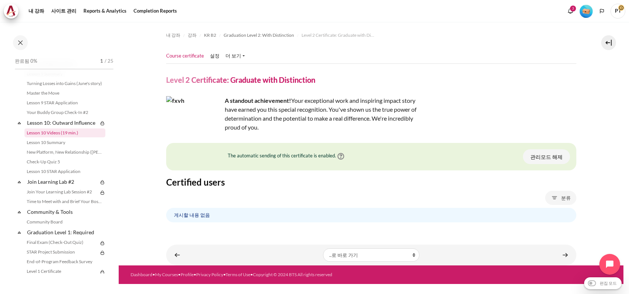
scroll to position [629, 0]
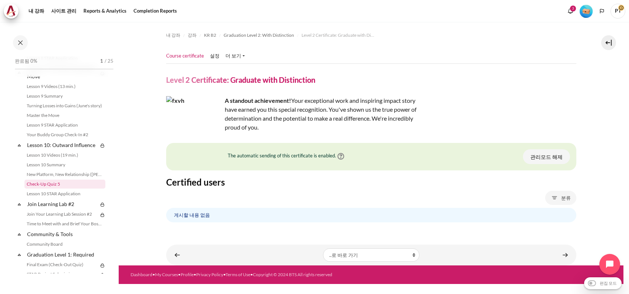
click at [50, 189] on link "Check-Up Quiz 5" at bounding box center [64, 184] width 81 height 9
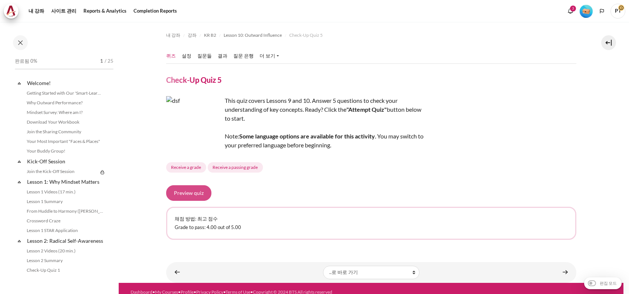
scroll to position [680, 0]
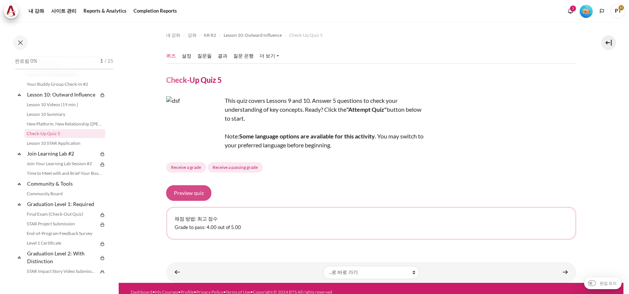
click at [200, 190] on button "Preview quiz" at bounding box center [188, 193] width 45 height 16
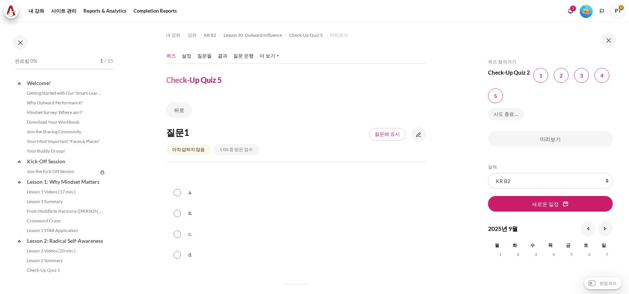
scroll to position [680, 0]
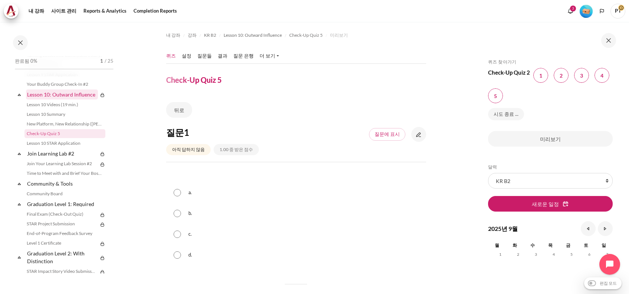
click at [67, 99] on link "Lesson 10: Outward Influence" at bounding box center [62, 94] width 72 height 10
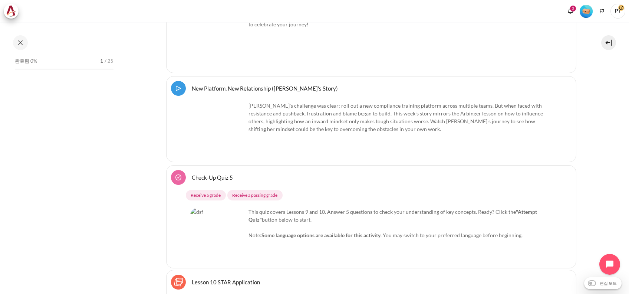
scroll to position [706, 0]
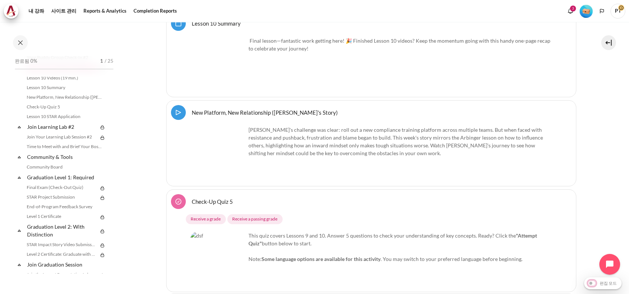
click at [590, 285] on input "편집 모드" at bounding box center [603, 282] width 34 height 7
checkbox input "true"
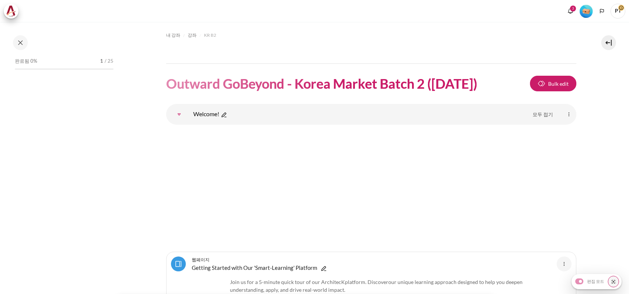
click at [603, 8] on icon "Languages" at bounding box center [602, 11] width 6 height 6
click at [601, 7] on button "Languages" at bounding box center [602, 11] width 11 height 11
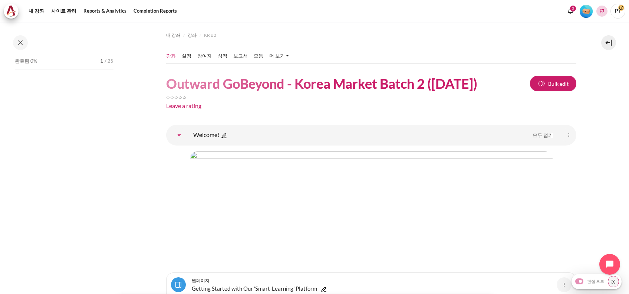
click at [606, 14] on div "Bahasa Indonesia ‎(id)‎ Bahasa Melayu ‎(ms)‎ English ‎(en)‎ Tagalog ‎(tl)‎ ภาษา…" at bounding box center [602, 11] width 11 height 11
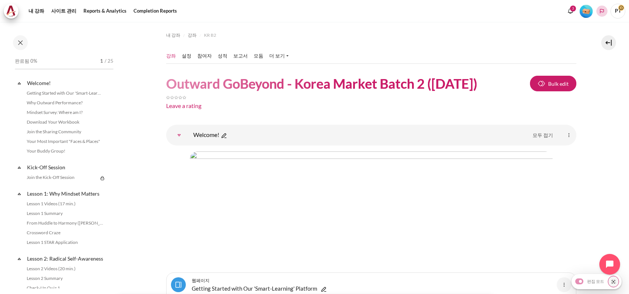
click at [604, 9] on icon "Languages" at bounding box center [603, 11] width 4 height 4
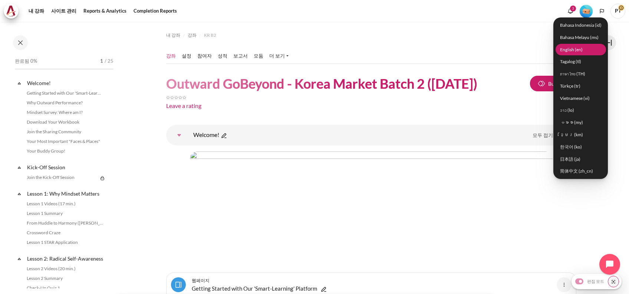
click at [572, 46] on link "English ‎(en)‎" at bounding box center [581, 50] width 50 height 12
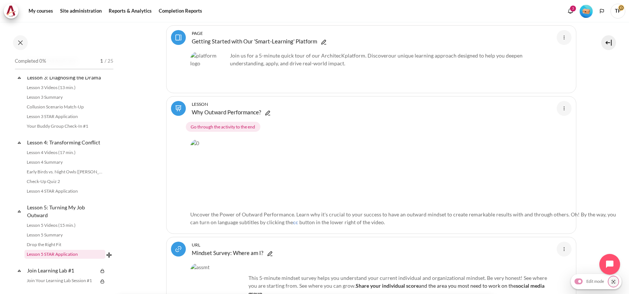
scroll to position [148, 0]
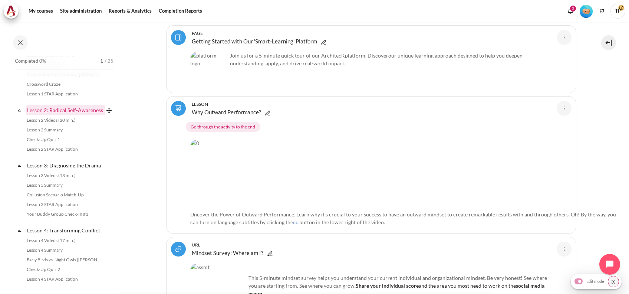
click at [68, 115] on link "Lesson 2: Radical Self-Awareness" at bounding box center [65, 110] width 79 height 10
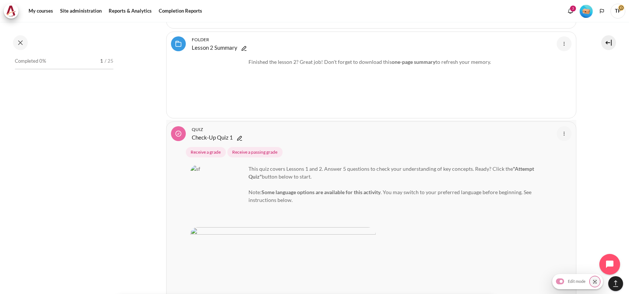
scroll to position [2291, 0]
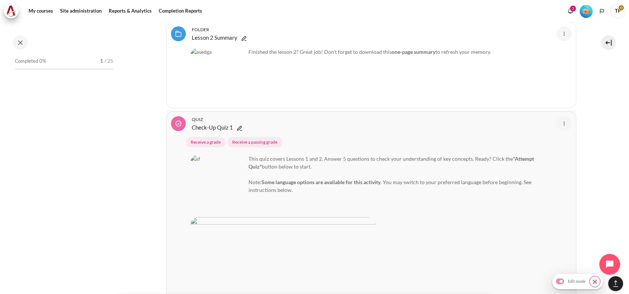
click at [560, 119] on img "Content" at bounding box center [564, 123] width 9 height 9
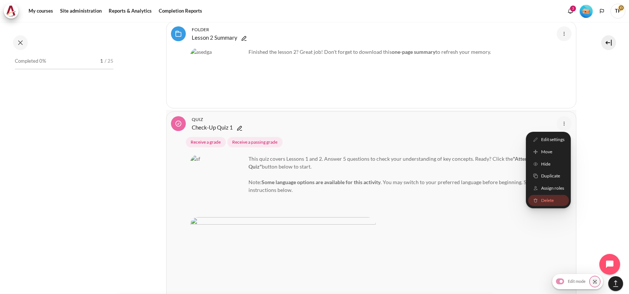
scroll to position [167, 0]
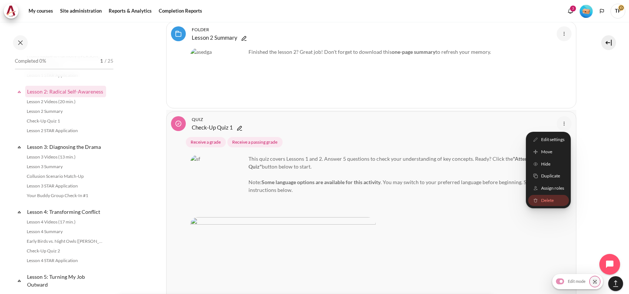
click at [533, 197] on img "Content" at bounding box center [536, 200] width 6 height 6
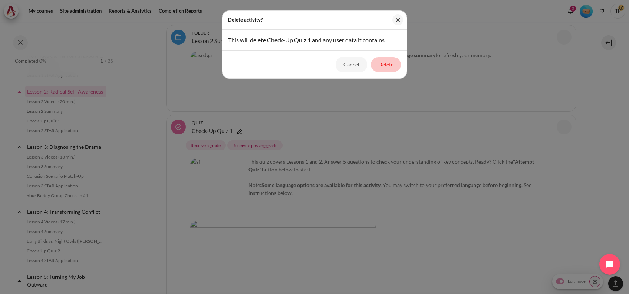
click at [383, 63] on button "Delete" at bounding box center [386, 64] width 30 height 15
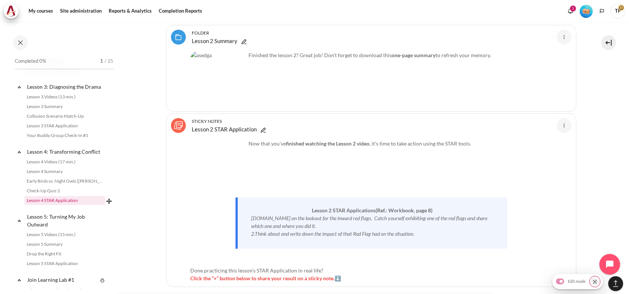
scroll to position [266, 0]
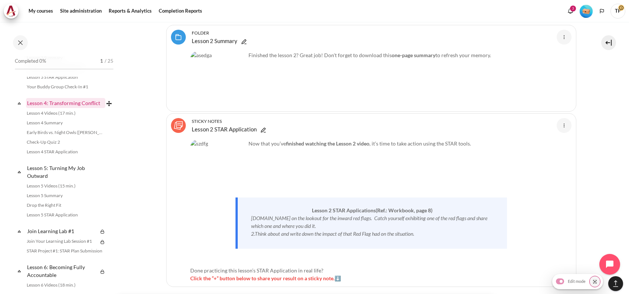
click at [55, 108] on link "Lesson 4: Transforming Conflict" at bounding box center [65, 103] width 79 height 10
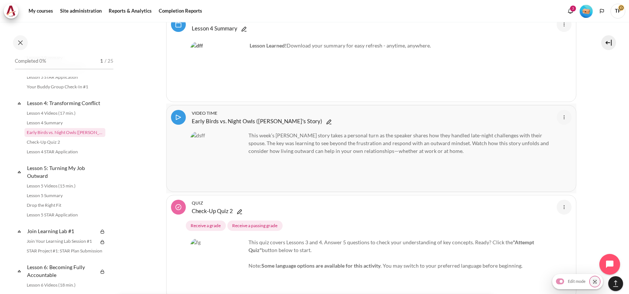
scroll to position [3665, 0]
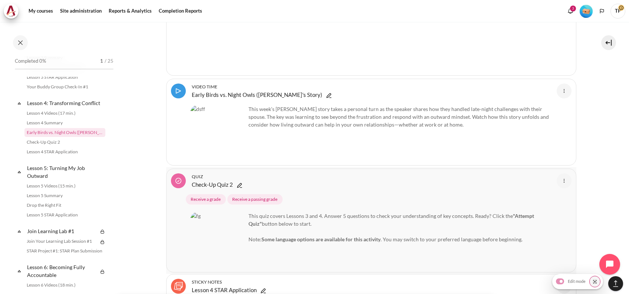
click at [561, 176] on img "Content" at bounding box center [564, 180] width 9 height 9
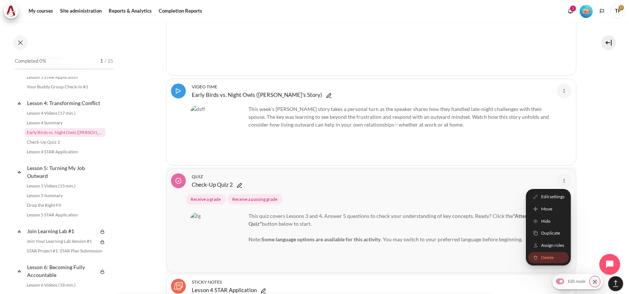
click at [529, 252] on link "Delete" at bounding box center [548, 258] width 41 height 12
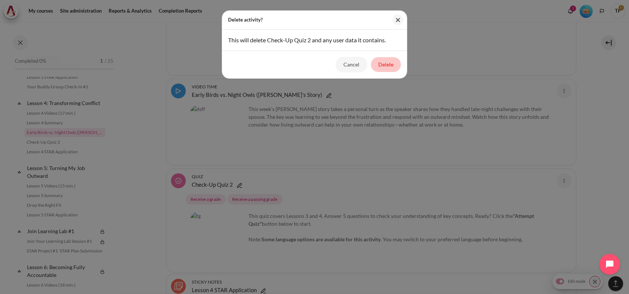
click at [381, 62] on button "Delete" at bounding box center [386, 64] width 30 height 15
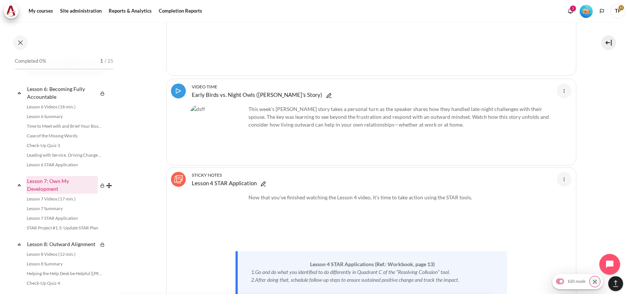
scroll to position [464, 0]
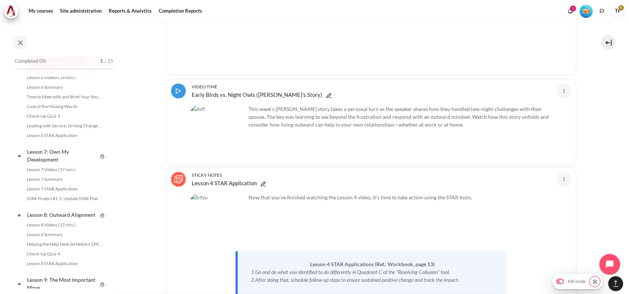
click at [55, 72] on link "Lesson 6: Becoming Fully Accountable" at bounding box center [62, 64] width 72 height 18
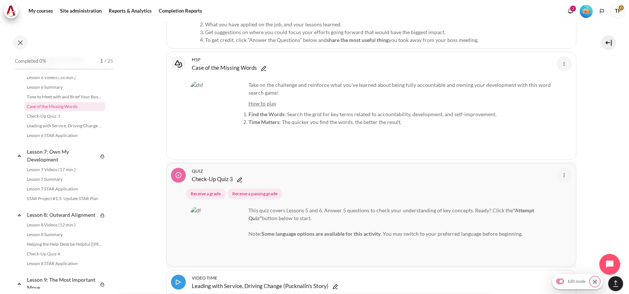
scroll to position [5569, 0]
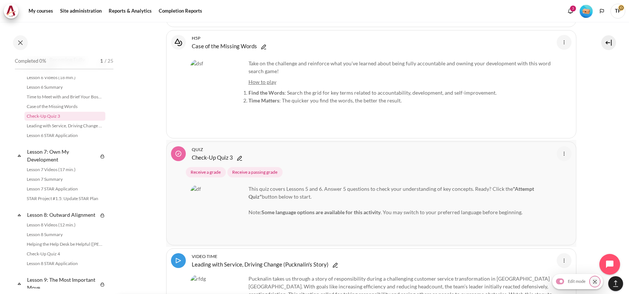
click at [560, 149] on img "Content" at bounding box center [564, 153] width 9 height 9
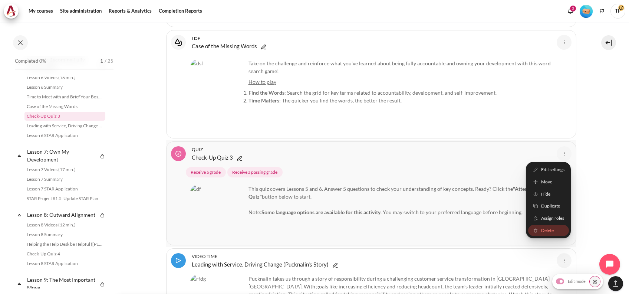
click at [541, 227] on span "Delete" at bounding box center [547, 230] width 13 height 7
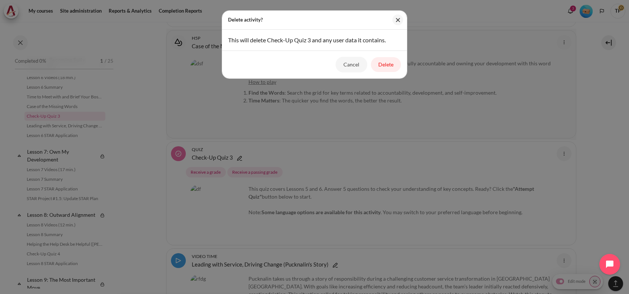
drag, startPoint x: 386, startPoint y: 69, endPoint x: 255, endPoint y: 101, distance: 135.1
click at [386, 69] on button "Delete" at bounding box center [386, 64] width 30 height 15
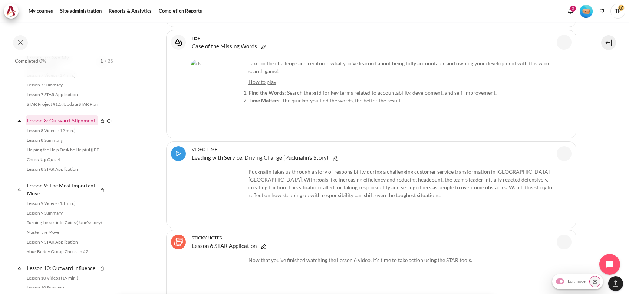
scroll to position [563, 0]
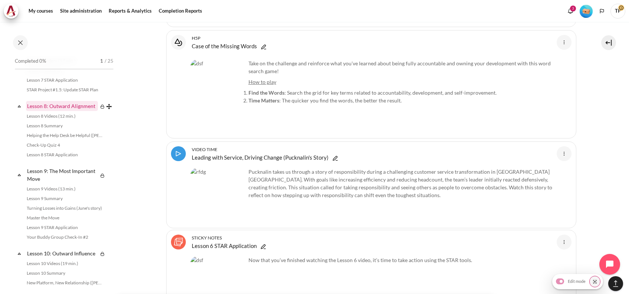
click at [54, 111] on link "Lesson 8: Outward Alignment" at bounding box center [62, 106] width 72 height 10
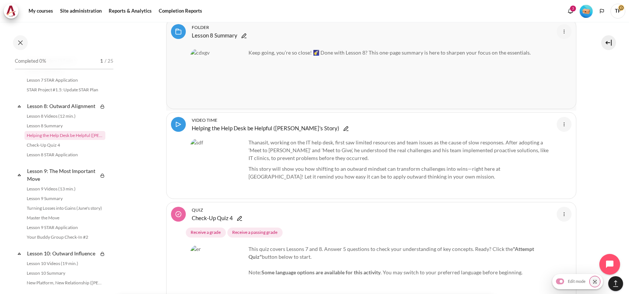
scroll to position [6922, 0]
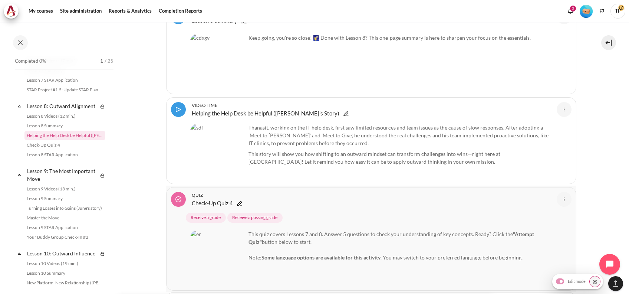
click at [557, 192] on div "Edit settings Move Hide Duplicate Assign roles Delete" at bounding box center [564, 199] width 15 height 15
click at [558, 192] on link "Content" at bounding box center [564, 199] width 15 height 15
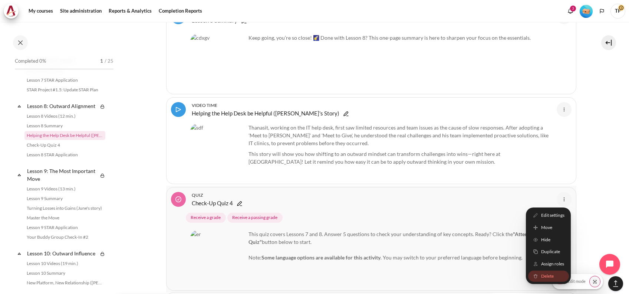
click at [543, 270] on link "Delete" at bounding box center [548, 276] width 41 height 12
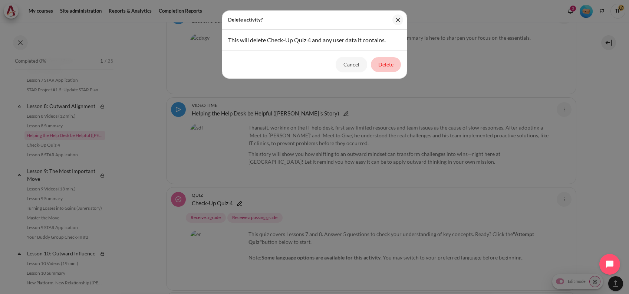
click at [393, 66] on button "Delete" at bounding box center [386, 64] width 30 height 15
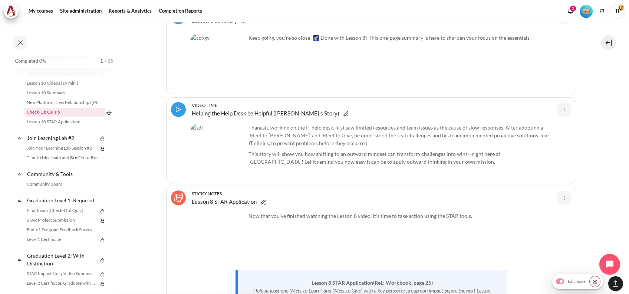
scroll to position [711, 0]
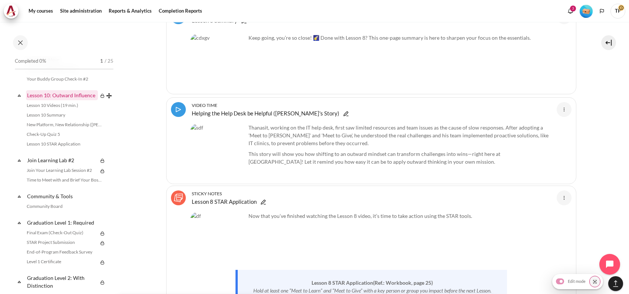
click at [48, 100] on link "Lesson 10: Outward Influence" at bounding box center [62, 95] width 72 height 10
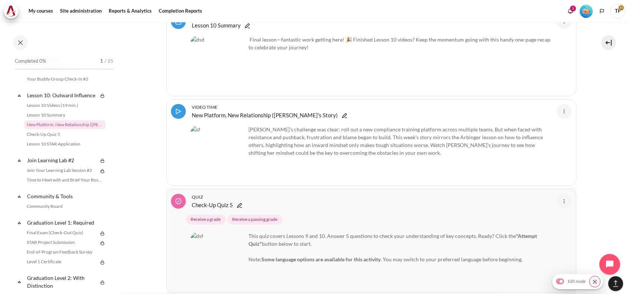
scroll to position [8519, 0]
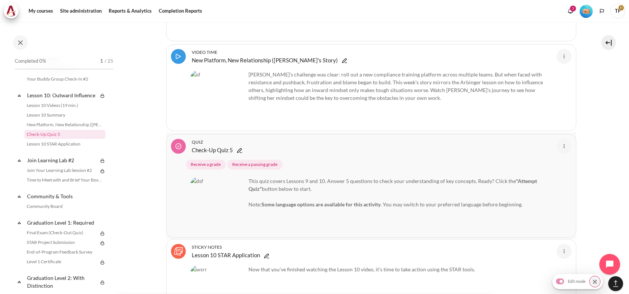
click at [563, 142] on img "Content" at bounding box center [564, 146] width 9 height 9
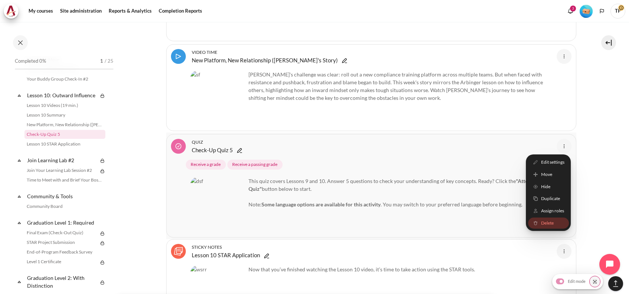
click at [541, 219] on span "Delete" at bounding box center [547, 222] width 13 height 7
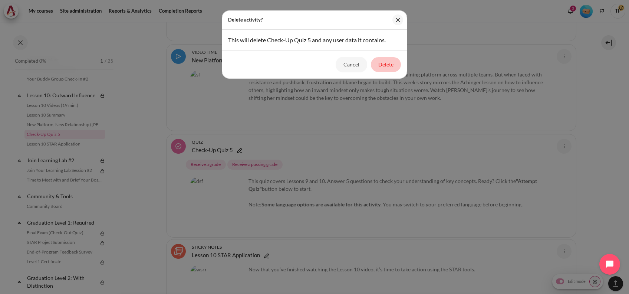
click at [381, 61] on button "Delete" at bounding box center [386, 64] width 30 height 15
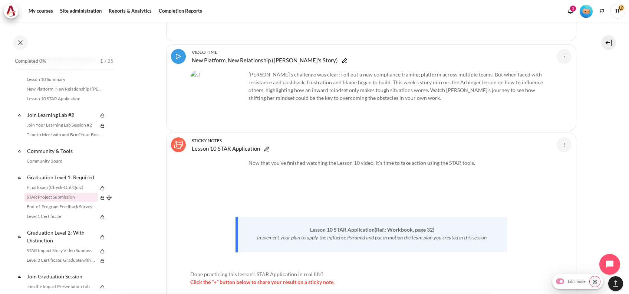
scroll to position [811, 0]
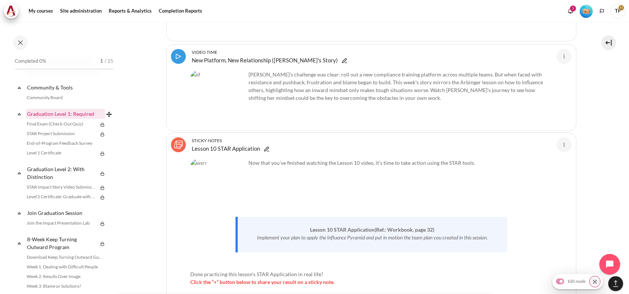
click at [68, 119] on link "Graduation Level 1: Required" at bounding box center [65, 114] width 79 height 10
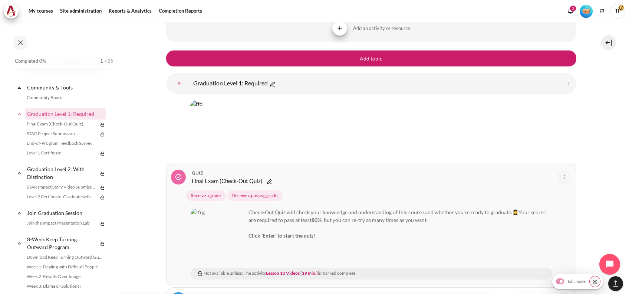
click at [560, 173] on img "Content" at bounding box center [564, 177] width 9 height 9
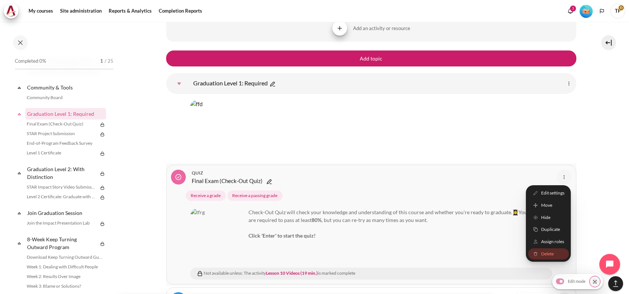
click at [547, 251] on span "Delete" at bounding box center [547, 254] width 13 height 7
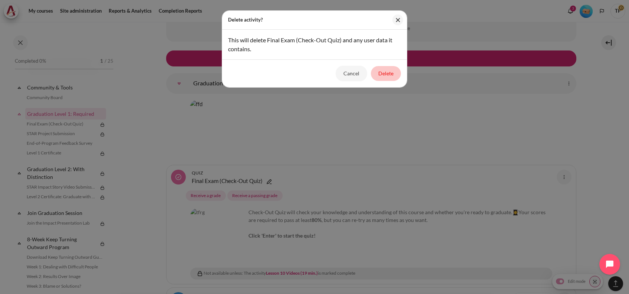
click at [375, 74] on button "Delete" at bounding box center [386, 73] width 30 height 15
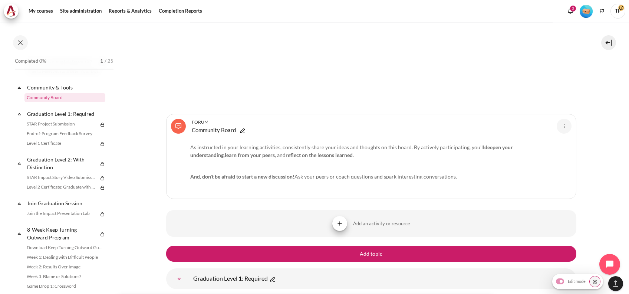
scroll to position [9067, 0]
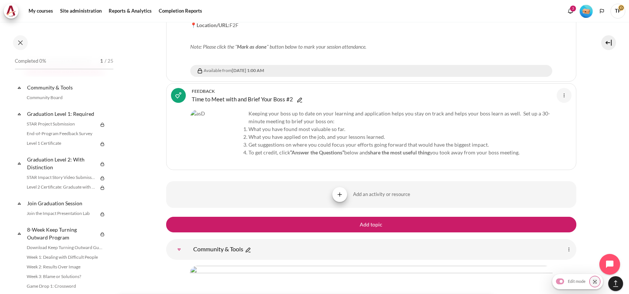
drag, startPoint x: 624, startPoint y: 227, endPoint x: 631, endPoint y: 62, distance: 165.0
click at [629, 62] on html "Skip to main content Open course index Completed 0% 1 / 25 Expand Collapse" at bounding box center [314, 147] width 629 height 294
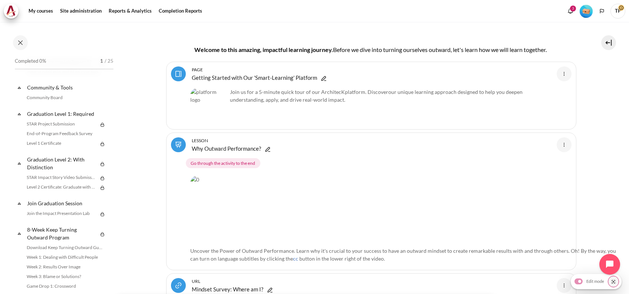
scroll to position [0, 0]
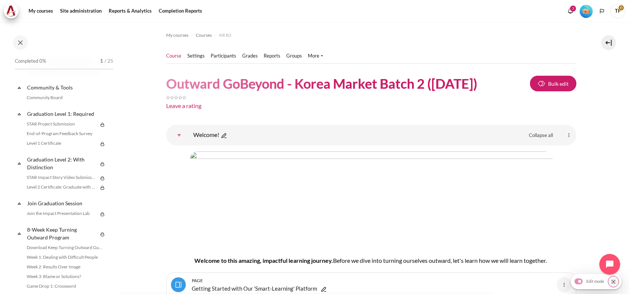
click at [314, 50] on ul "Course Settings Participants" at bounding box center [247, 56] width 163 height 15
click at [314, 56] on link "More" at bounding box center [315, 55] width 15 height 7
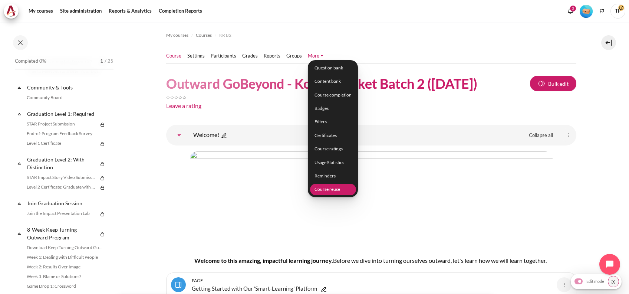
click at [321, 185] on link "Course reuse" at bounding box center [333, 190] width 46 height 12
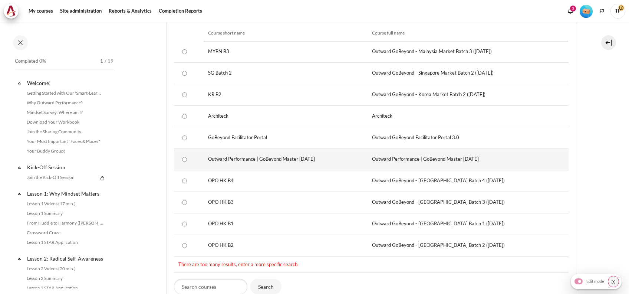
scroll to position [198, 0]
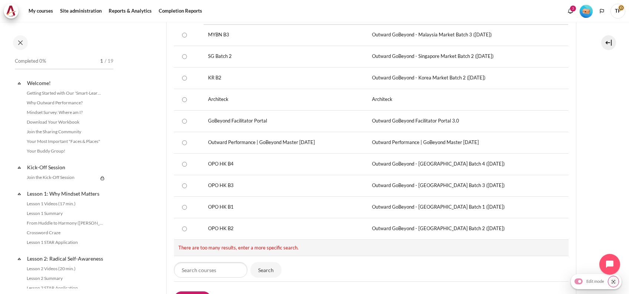
click at [206, 254] on td "There are too many results, enter a more specific search." at bounding box center [371, 247] width 395 height 17
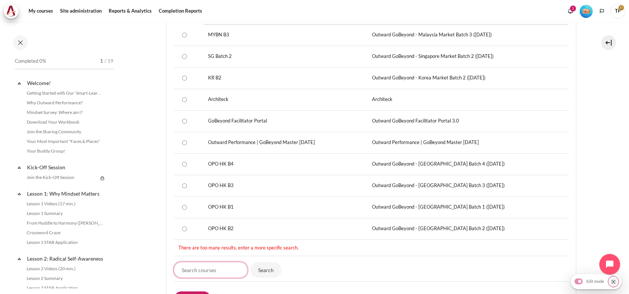
click at [206, 268] on input "Search courses" at bounding box center [210, 270] width 73 height 16
type input "kr"
click at [251, 262] on input "Search" at bounding box center [266, 270] width 31 height 16
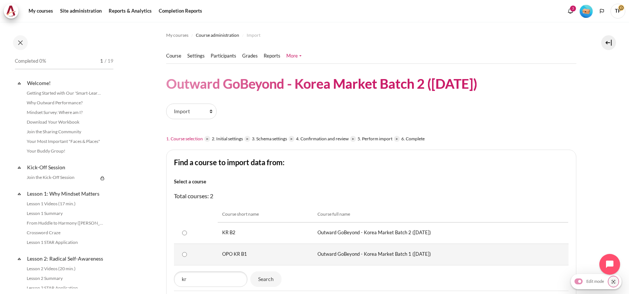
click at [182, 253] on input "OPO KR B1" at bounding box center [184, 254] width 5 height 5
radio input "true"
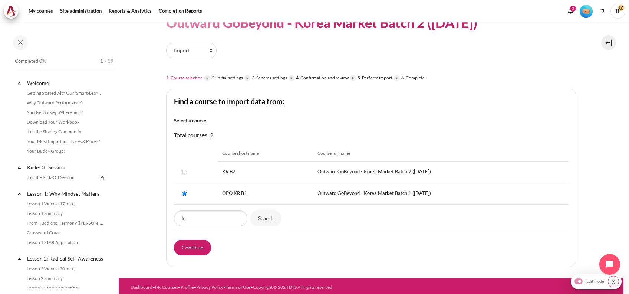
scroll to position [62, 0]
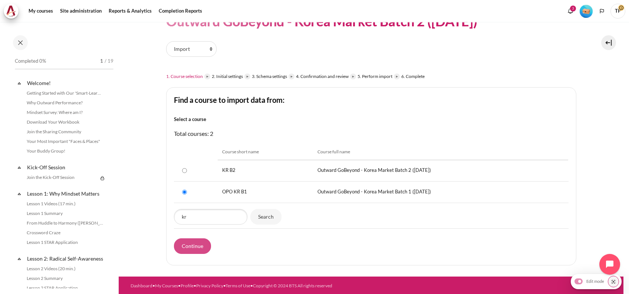
click at [199, 245] on input "Continue" at bounding box center [192, 246] width 37 height 16
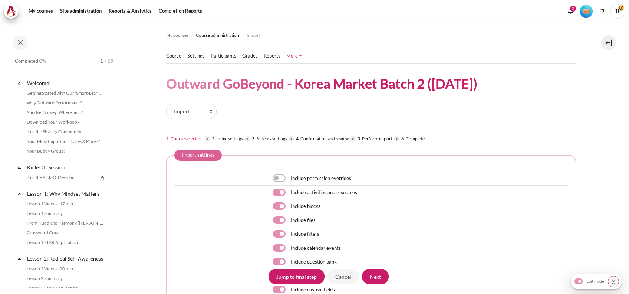
scroll to position [99, 0]
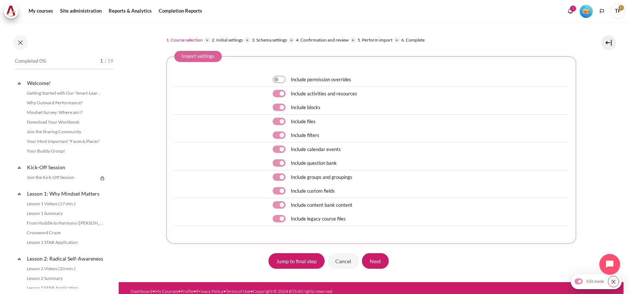
drag, startPoint x: 280, startPoint y: 109, endPoint x: 278, endPoint y: 127, distance: 17.9
click at [289, 109] on label "Content" at bounding box center [289, 108] width 1 height 8
click at [279, 109] on input "Content" at bounding box center [279, 107] width 13 height 7
checkbox input "false"
drag, startPoint x: 278, startPoint y: 122, endPoint x: 278, endPoint y: 125, distance: 3.7
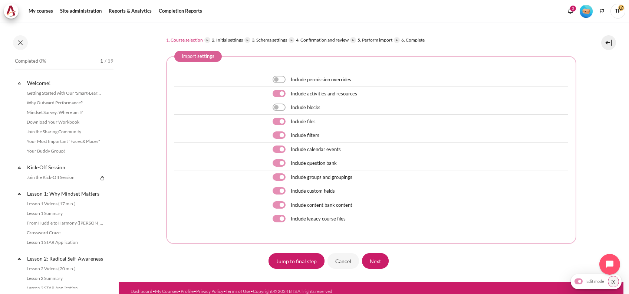
click at [278, 125] on div "Include files" at bounding box center [421, 122] width 296 height 10
drag, startPoint x: 276, startPoint y: 121, endPoint x: 278, endPoint y: 134, distance: 13.5
click at [289, 121] on label "Content" at bounding box center [289, 122] width 1 height 8
click at [277, 121] on input "Content" at bounding box center [279, 121] width 13 height 7
checkbox input "false"
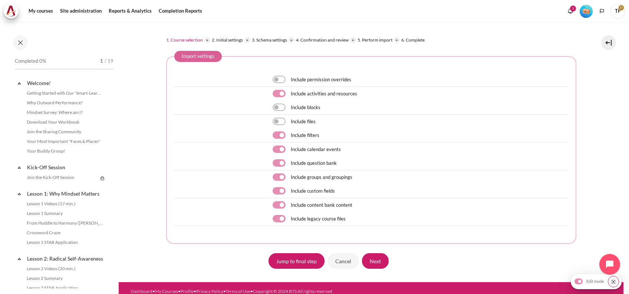
click at [277, 139] on div "Include filters" at bounding box center [421, 135] width 296 height 10
click at [274, 130] on div "Include filters" at bounding box center [421, 135] width 296 height 10
click at [289, 137] on label "Content" at bounding box center [289, 135] width 1 height 8
click at [276, 137] on input "Content" at bounding box center [279, 134] width 13 height 7
checkbox input "false"
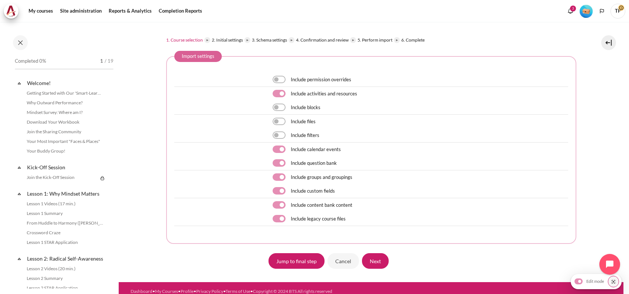
click at [289, 151] on label "Content" at bounding box center [289, 149] width 1 height 8
click at [281, 151] on input "Content" at bounding box center [279, 148] width 13 height 7
checkbox input "false"
click at [289, 164] on label "Content" at bounding box center [289, 163] width 1 height 8
click at [277, 164] on input "Content" at bounding box center [279, 162] width 13 height 7
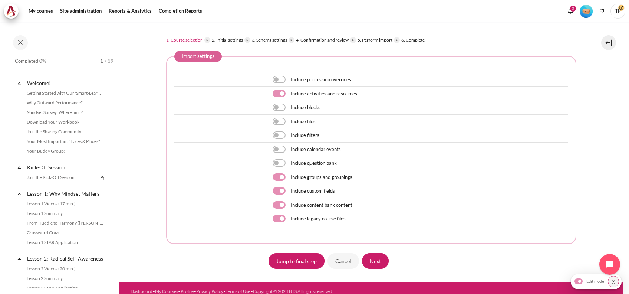
click at [289, 164] on label "Content" at bounding box center [289, 163] width 1 height 8
click at [277, 164] on input "Content" at bounding box center [279, 162] width 13 height 7
checkbox input "true"
click at [289, 174] on label "Content" at bounding box center [289, 177] width 1 height 8
click at [281, 174] on input "Content" at bounding box center [279, 176] width 13 height 7
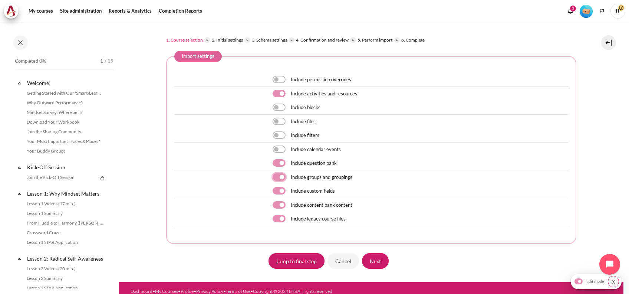
checkbox input "false"
click at [281, 184] on div "Include custom fields" at bounding box center [371, 191] width 394 height 14
click at [289, 189] on label "Content" at bounding box center [289, 191] width 1 height 8
click at [279, 189] on input "Content" at bounding box center [279, 190] width 13 height 7
checkbox input "false"
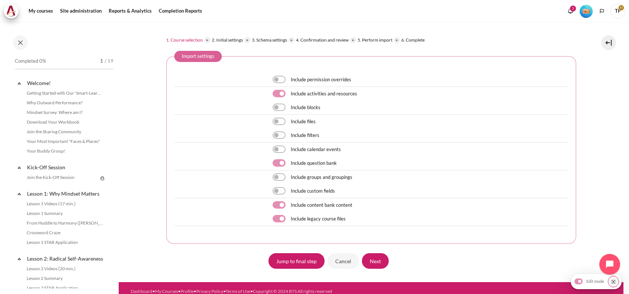
click at [279, 195] on div "Include custom fields" at bounding box center [421, 191] width 296 height 10
click at [379, 253] on input "Next" at bounding box center [375, 261] width 27 height 16
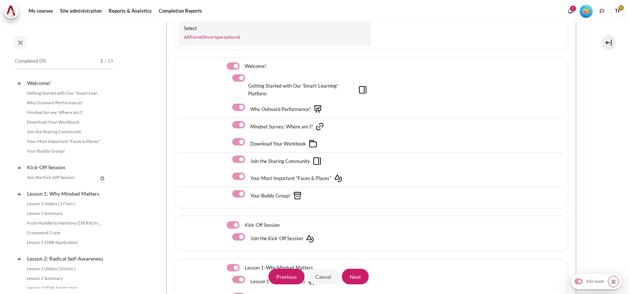
scroll to position [99, 0]
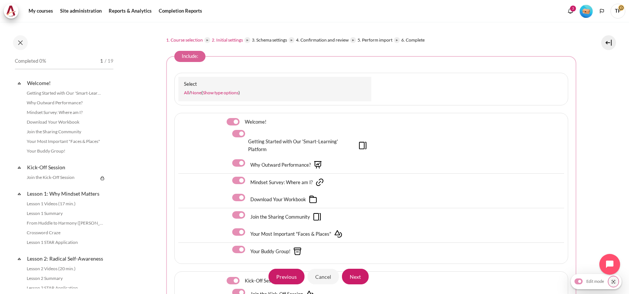
click at [223, 123] on div "Welcome!" at bounding box center [275, 122] width 193 height 10
click at [243, 119] on label "Content" at bounding box center [243, 122] width 1 height 8
click at [237, 119] on input "Content" at bounding box center [233, 121] width 13 height 7
checkbox input "false"
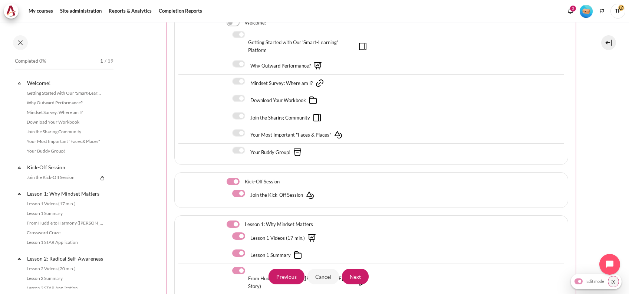
click at [243, 178] on label "Content" at bounding box center [243, 182] width 1 height 8
click at [234, 178] on input "Content" at bounding box center [233, 181] width 13 height 7
checkbox input "false"
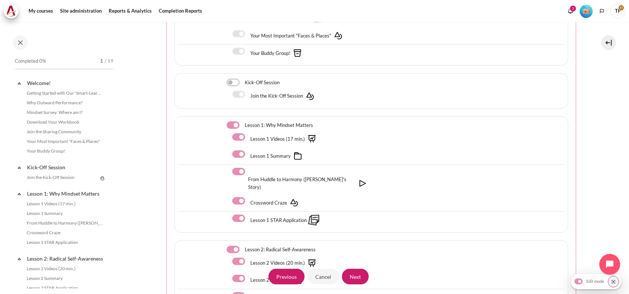
click at [243, 121] on label "Content" at bounding box center [243, 125] width 1 height 8
click at [233, 121] on input "Content" at bounding box center [233, 124] width 13 height 7
checkbox input "false"
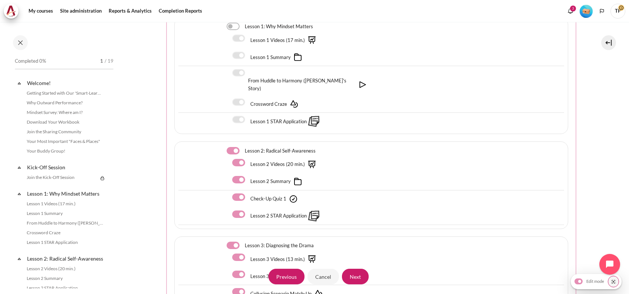
click at [243, 147] on label "Content" at bounding box center [243, 151] width 1 height 8
click at [235, 147] on input "Content" at bounding box center [233, 150] width 13 height 7
checkbox input "false"
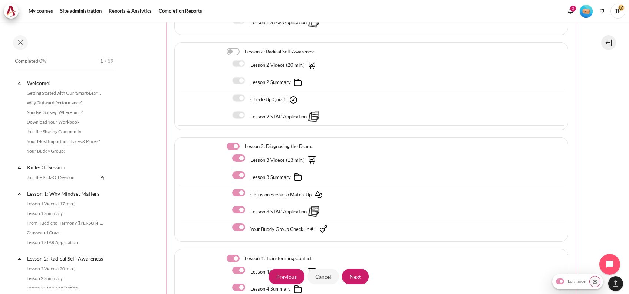
click at [243, 144] on label "Content" at bounding box center [243, 147] width 1 height 8
click at [232, 144] on input "Content" at bounding box center [233, 146] width 13 height 7
checkbox input "false"
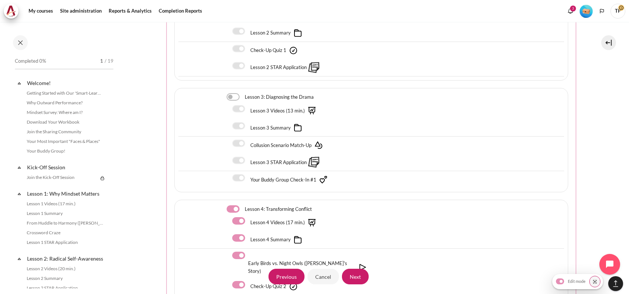
click at [243, 205] on label "Content" at bounding box center [243, 209] width 1 height 8
click at [237, 205] on input "Content" at bounding box center [233, 208] width 13 height 7
checkbox input "false"
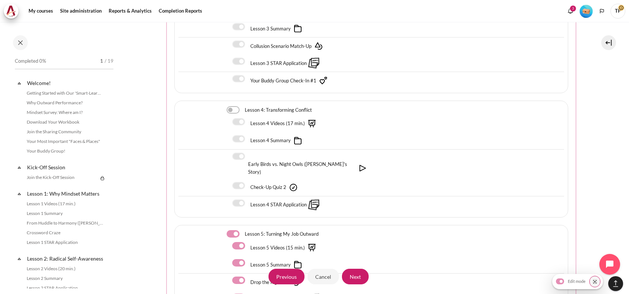
click at [235, 229] on div "Lesson 5: Turning My Job Outward" at bounding box center [299, 234] width 145 height 10
click at [227, 230] on input "Content" at bounding box center [233, 233] width 13 height 7
checkbox input "false"
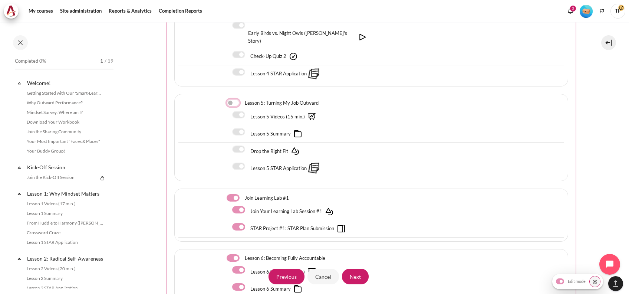
scroll to position [841, 0]
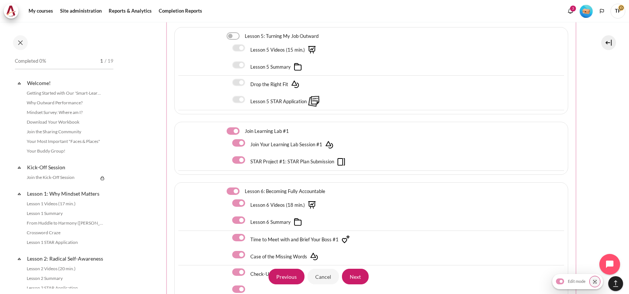
click at [243, 127] on label "Content" at bounding box center [243, 131] width 1 height 8
click at [233, 127] on input "Content" at bounding box center [233, 130] width 13 height 7
checkbox input "false"
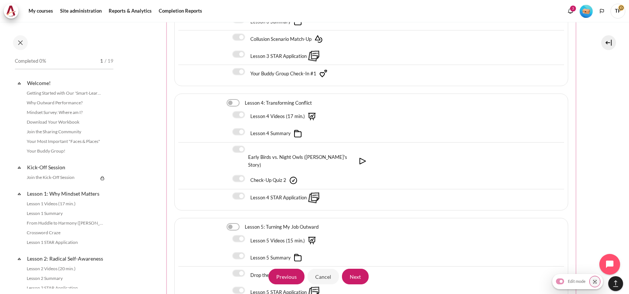
scroll to position [445, 0]
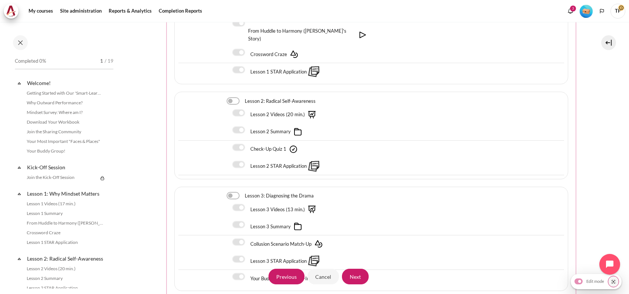
click at [243, 97] on label "Content" at bounding box center [243, 101] width 1 height 8
click at [230, 97] on input "Content" at bounding box center [233, 100] width 13 height 7
checkbox input "true"
drag, startPoint x: 235, startPoint y: 105, endPoint x: 235, endPoint y: 109, distance: 3.8
click at [248, 109] on label "Content" at bounding box center [248, 113] width 1 height 8
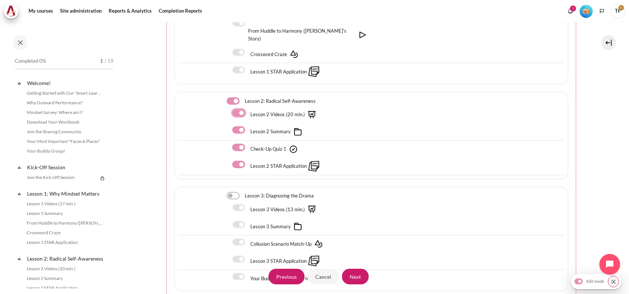
click at [235, 109] on input "Content" at bounding box center [238, 112] width 13 height 7
checkbox input "false"
click at [248, 126] on label "Content" at bounding box center [248, 130] width 1 height 8
click at [239, 126] on input "Content" at bounding box center [238, 129] width 13 height 7
checkbox input "false"
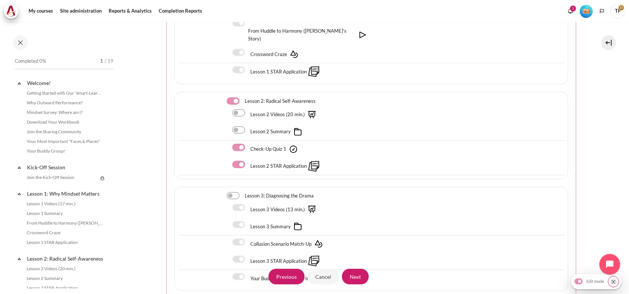
click at [242, 160] on div "Lesson 2 STAR Application" at bounding box center [301, 166] width 139 height 13
click at [248, 161] on label "Content" at bounding box center [248, 165] width 1 height 8
click at [236, 161] on input "Content" at bounding box center [238, 164] width 13 height 7
checkbox input "false"
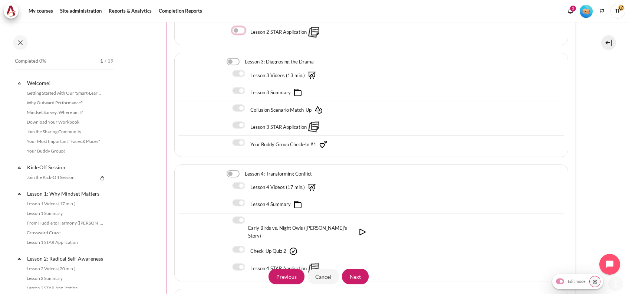
scroll to position [643, 0]
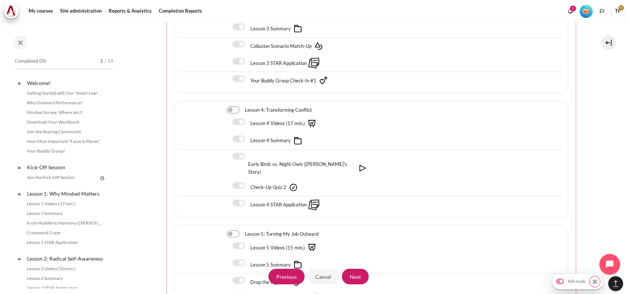
click at [243, 106] on label "Content" at bounding box center [243, 110] width 1 height 8
click at [234, 106] on input "Content" at bounding box center [233, 109] width 13 height 7
checkbox input "true"
click at [248, 118] on label "Content" at bounding box center [248, 122] width 1 height 8
click at [235, 118] on input "Content" at bounding box center [238, 121] width 13 height 7
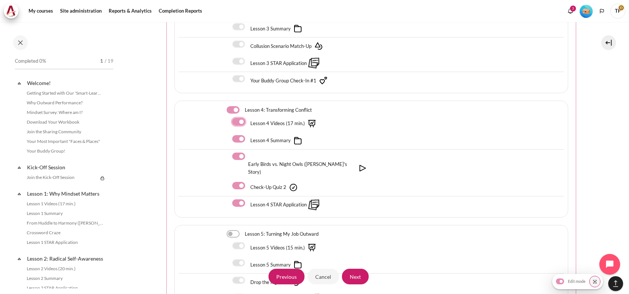
checkbox input "false"
click at [238, 125] on div "Lesson 4 Videos (17 min.)" at bounding box center [372, 123] width 386 height 17
click at [248, 135] on label "Content" at bounding box center [248, 139] width 1 height 8
click at [238, 135] on input "Content" at bounding box center [238, 138] width 13 height 7
checkbox input "false"
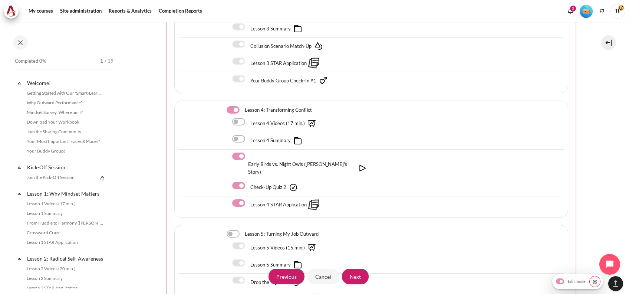
click at [248, 153] on label "Content" at bounding box center [248, 157] width 1 height 8
click at [237, 153] on input "Content" at bounding box center [238, 156] width 13 height 7
checkbox input "false"
click at [248, 199] on label "Content" at bounding box center [248, 203] width 1 height 8
click at [236, 199] on input "Content" at bounding box center [238, 202] width 13 height 7
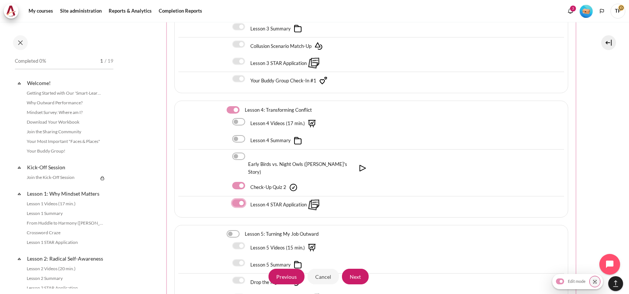
checkbox input "false"
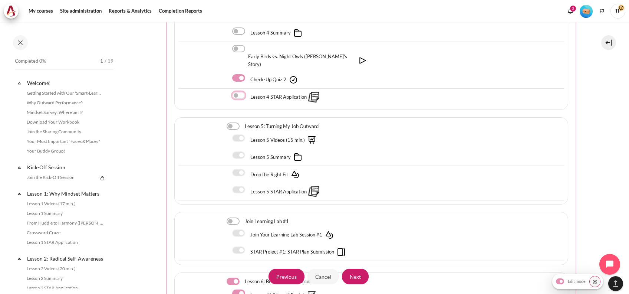
scroll to position [891, 0]
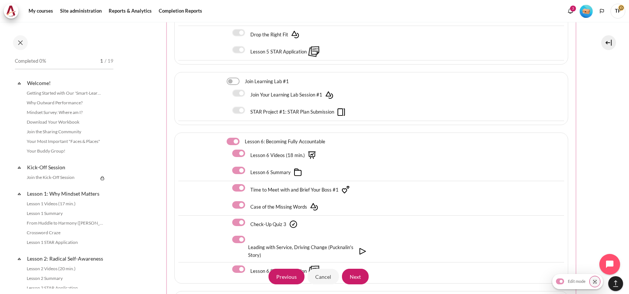
drag, startPoint x: 238, startPoint y: 138, endPoint x: 238, endPoint y: 142, distance: 3.7
click at [248, 150] on label "Content" at bounding box center [248, 154] width 1 height 8
click at [238, 150] on input "Content" at bounding box center [238, 153] width 13 height 7
checkbox input "false"
click at [248, 167] on label "Content" at bounding box center [248, 171] width 1 height 8
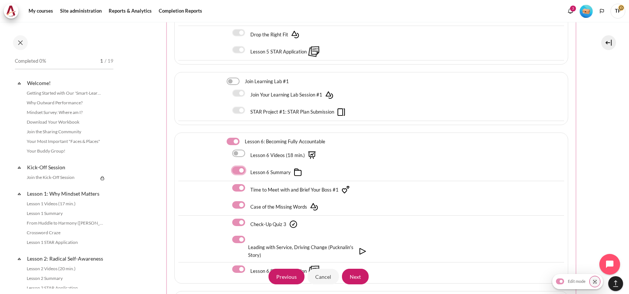
click at [236, 167] on input "Content" at bounding box center [238, 170] width 13 height 7
checkbox input "false"
click at [236, 181] on div "Time to Meet with and Brief Your Boss #1" at bounding box center [372, 189] width 386 height 17
click at [248, 184] on label "Content" at bounding box center [248, 188] width 1 height 8
click at [237, 184] on input "Content" at bounding box center [238, 187] width 13 height 7
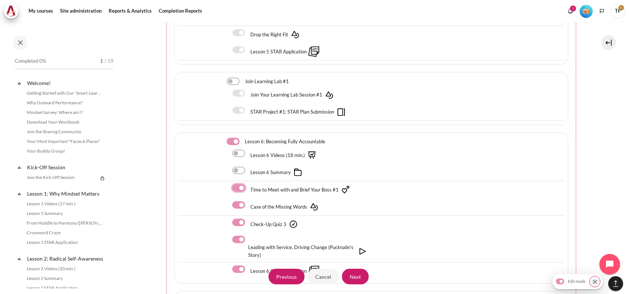
checkbox input "false"
click at [248, 201] on label "Content" at bounding box center [248, 205] width 1 height 8
click at [237, 201] on input "Content" at bounding box center [238, 204] width 13 height 7
checkbox input "false"
click at [248, 236] on label "Content" at bounding box center [248, 240] width 1 height 8
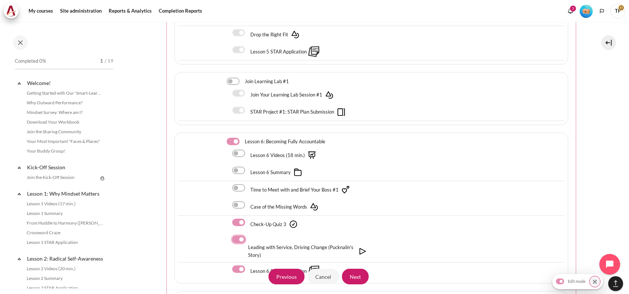
click at [239, 236] on input "Content" at bounding box center [238, 239] width 13 height 7
checkbox input "false"
click at [248, 265] on label "Content" at bounding box center [248, 269] width 1 height 8
click at [239, 265] on input "Content" at bounding box center [238, 268] width 13 height 7
checkbox input "false"
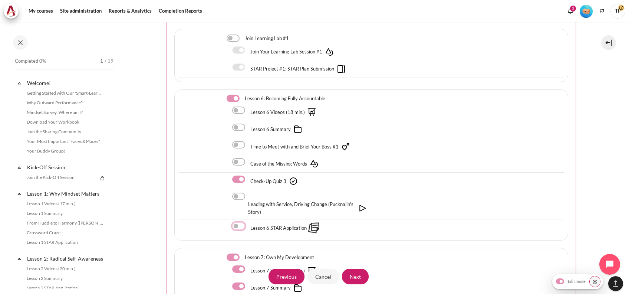
scroll to position [1039, 0]
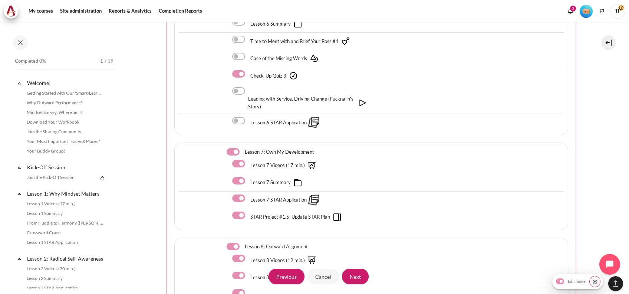
click at [243, 148] on label "Content" at bounding box center [243, 152] width 1 height 8
click at [228, 148] on input "Content" at bounding box center [233, 151] width 13 height 7
checkbox input "false"
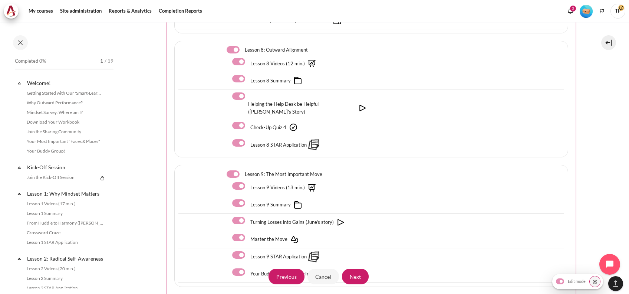
scroll to position [1237, 0]
click at [248, 91] on label "Content" at bounding box center [248, 95] width 1 height 8
click at [241, 91] on input "Content" at bounding box center [238, 94] width 13 height 7
checkbox input "false"
click at [248, 74] on label "Content" at bounding box center [248, 78] width 1 height 8
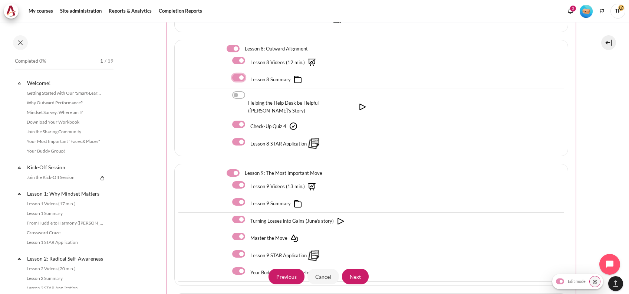
click at [233, 74] on input "Content" at bounding box center [238, 77] width 13 height 7
checkbox input "false"
click at [248, 57] on label "Content" at bounding box center [248, 61] width 1 height 8
click at [241, 57] on input "Content" at bounding box center [238, 60] width 13 height 7
checkbox input "false"
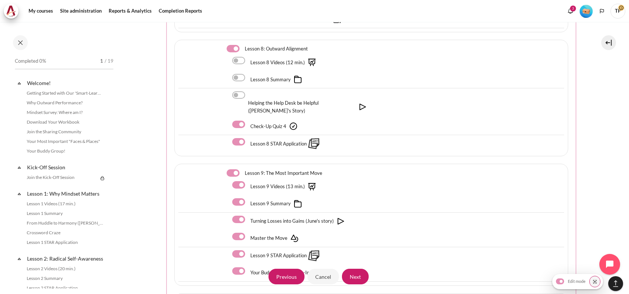
click at [248, 138] on label "Content" at bounding box center [248, 142] width 1 height 8
click at [237, 138] on input "Content" at bounding box center [238, 141] width 13 height 7
checkbox input "false"
click at [243, 169] on label "Content" at bounding box center [243, 173] width 1 height 8
click at [236, 169] on input "Content" at bounding box center [233, 172] width 13 height 7
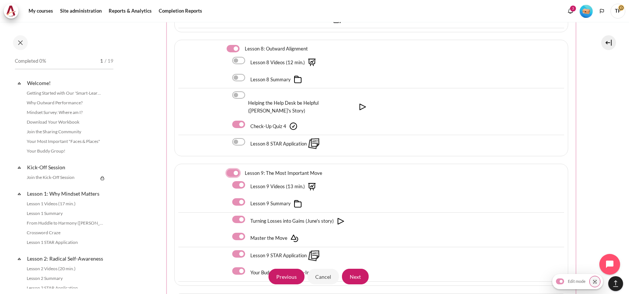
checkbox input "false"
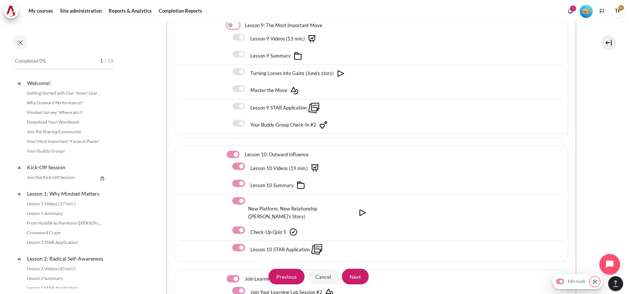
scroll to position [1385, 0]
click at [238, 195] on div "New Platform, New Relationship ([PERSON_NAME]'s Story)" at bounding box center [301, 208] width 139 height 26
click at [237, 178] on div "Lesson 10 Summary" at bounding box center [301, 184] width 139 height 13
click at [248, 162] on label "Content" at bounding box center [248, 166] width 1 height 8
click at [237, 162] on input "Content" at bounding box center [238, 165] width 13 height 7
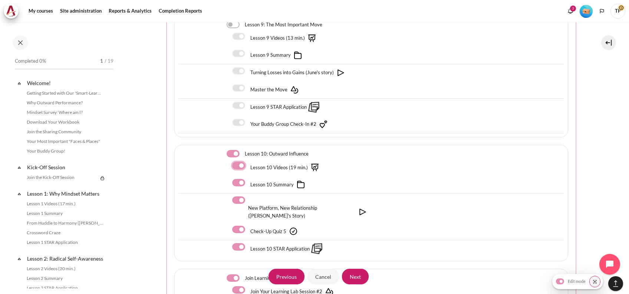
checkbox input "false"
click at [238, 159] on div "Lesson 10 Videos (19 min.)" at bounding box center [372, 167] width 386 height 17
click at [248, 179] on label "Content" at bounding box center [248, 183] width 1 height 8
click at [237, 179] on input "Content" at bounding box center [238, 182] width 13 height 7
checkbox input "false"
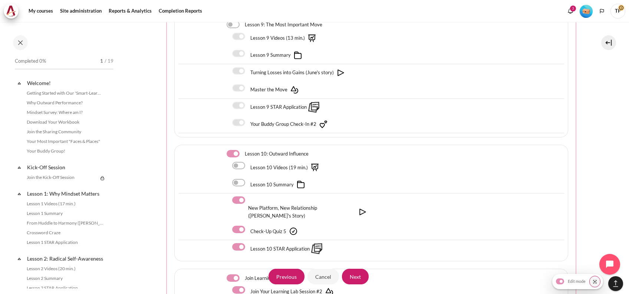
click at [238, 196] on div "New Platform, New Relationship ([PERSON_NAME]'s Story)" at bounding box center [301, 207] width 139 height 23
click at [248, 196] on label "Content" at bounding box center [248, 200] width 1 height 8
click at [240, 196] on input "Content" at bounding box center [238, 199] width 13 height 7
checkbox input "false"
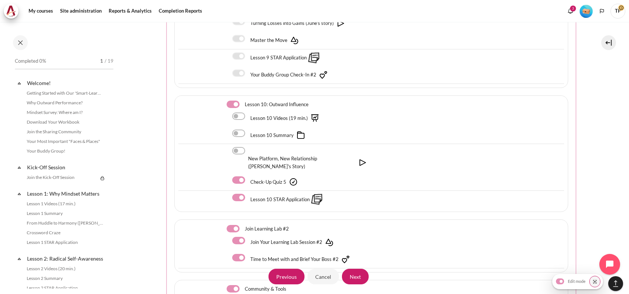
click at [248, 194] on label "Content" at bounding box center [248, 198] width 1 height 8
click at [236, 194] on input "Content" at bounding box center [238, 197] width 13 height 7
checkbox input "false"
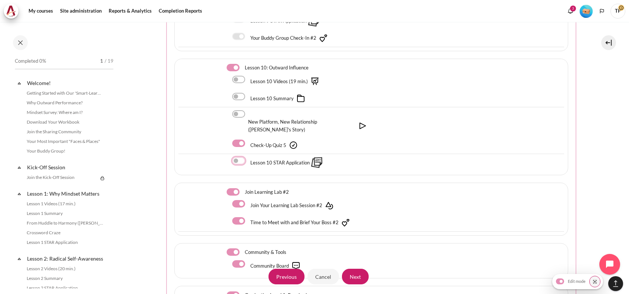
scroll to position [1534, 0]
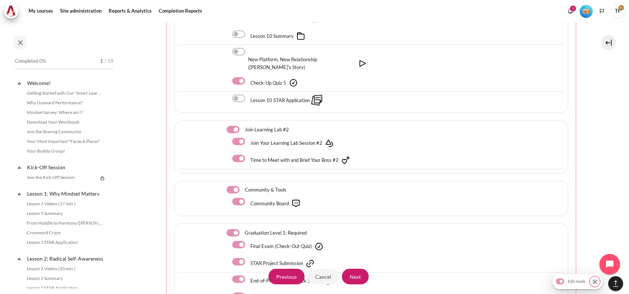
click at [243, 126] on label "Content" at bounding box center [243, 130] width 1 height 8
click at [234, 126] on input "Content" at bounding box center [233, 129] width 13 height 7
checkbox input "false"
click at [243, 186] on label "Content" at bounding box center [243, 190] width 1 height 8
click at [233, 186] on input "Content" at bounding box center [233, 189] width 13 height 7
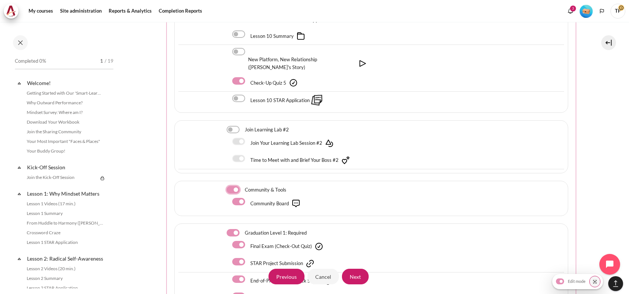
checkbox input "false"
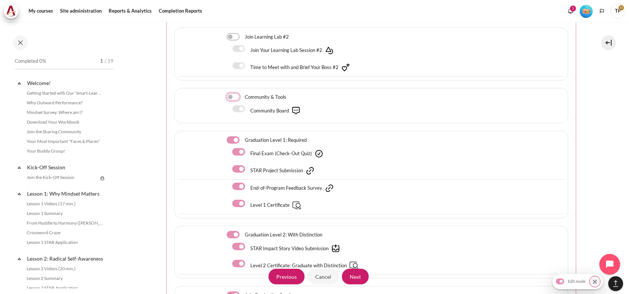
scroll to position [1633, 0]
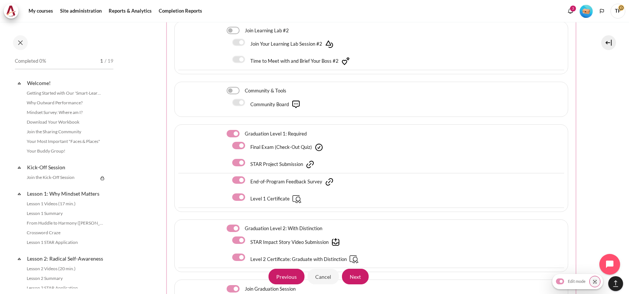
click at [239, 159] on div "STAR Project Submission" at bounding box center [275, 164] width 86 height 11
drag, startPoint x: 238, startPoint y: 141, endPoint x: 239, endPoint y: 154, distance: 13.4
click at [248, 159] on label "Content" at bounding box center [248, 163] width 1 height 8
click at [239, 159] on input "Content" at bounding box center [238, 162] width 13 height 7
checkbox input "false"
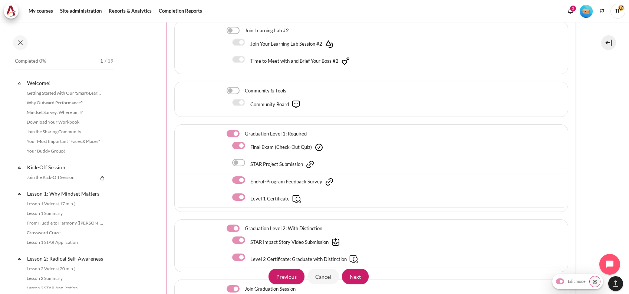
click at [248, 176] on label "Content" at bounding box center [248, 180] width 1 height 8
click at [240, 176] on input "Content" at bounding box center [238, 179] width 13 height 7
checkbox input "false"
click at [248, 193] on label "Content" at bounding box center [248, 197] width 1 height 8
click at [242, 193] on input "Content" at bounding box center [238, 196] width 13 height 7
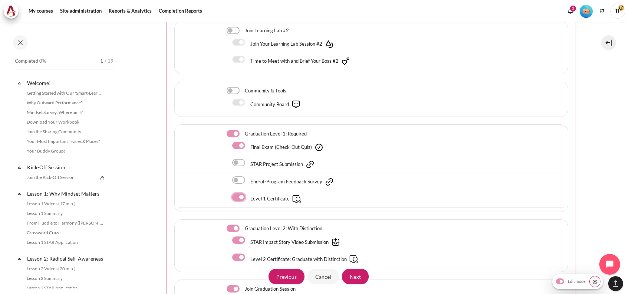
checkbox input "false"
click at [243, 225] on label "Content" at bounding box center [243, 229] width 1 height 8
click at [231, 225] on input "Content" at bounding box center [233, 228] width 13 height 7
checkbox input "false"
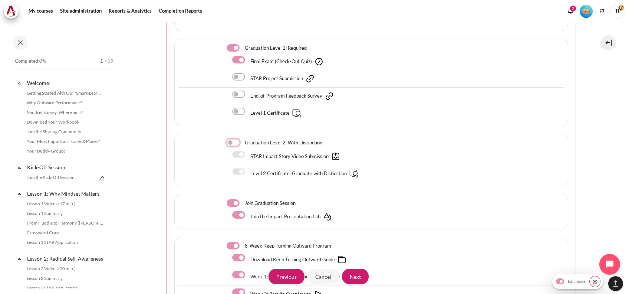
scroll to position [1732, 0]
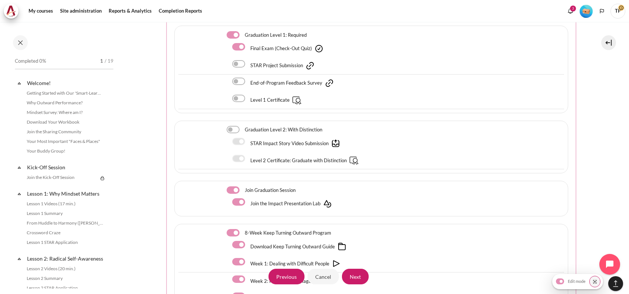
click at [233, 186] on div "Join Graduation Session" at bounding box center [262, 190] width 71 height 8
click at [230, 229] on div "8-Week Keep Turning Outward Program" at bounding box center [280, 233] width 106 height 8
click at [243, 186] on label "Content" at bounding box center [243, 190] width 1 height 8
click at [235, 186] on input "Content" at bounding box center [233, 189] width 13 height 7
checkbox input "false"
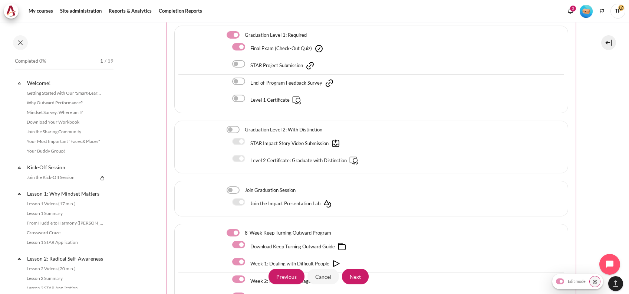
click at [243, 229] on label "Content" at bounding box center [243, 233] width 1 height 8
click at [227, 229] on input "Content" at bounding box center [233, 232] width 13 height 7
checkbox input "false"
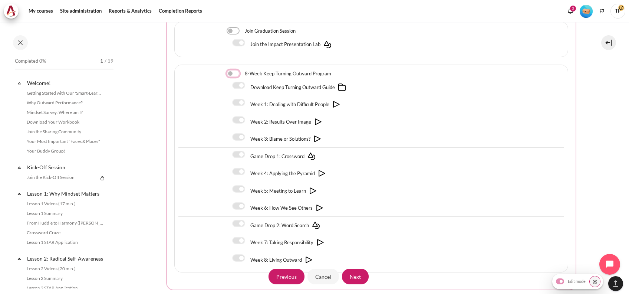
scroll to position [1921, 0]
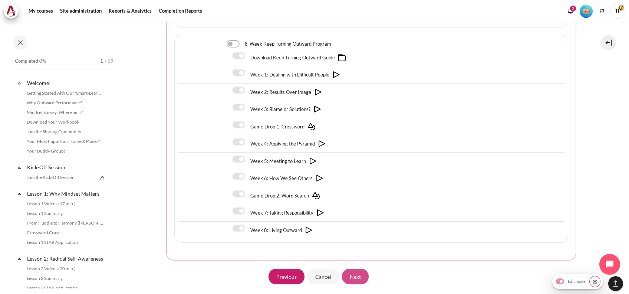
click at [344, 269] on input "Next" at bounding box center [355, 277] width 27 height 16
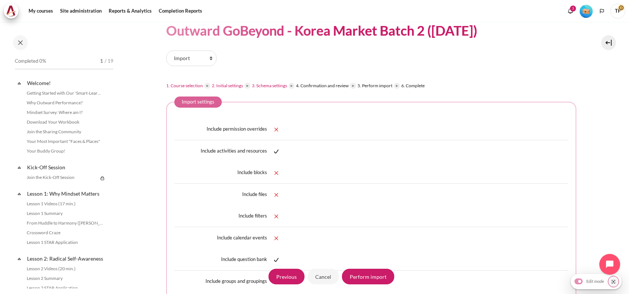
scroll to position [49, 0]
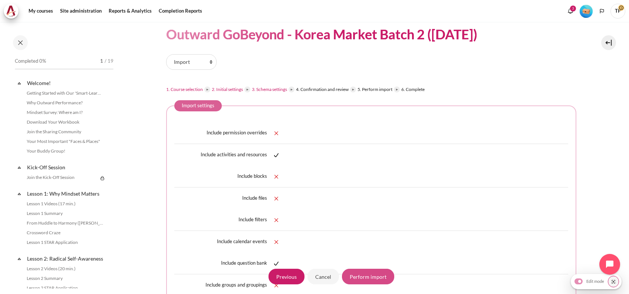
click at [375, 279] on input "Perform import" at bounding box center [368, 277] width 52 height 16
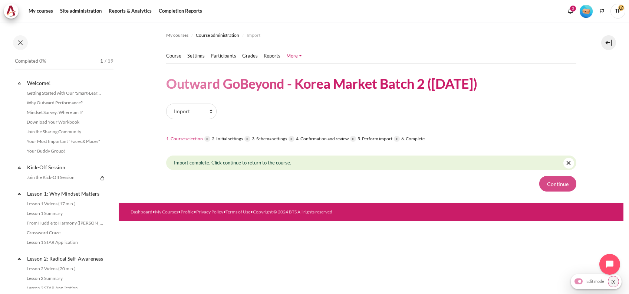
click at [557, 180] on button "Continue" at bounding box center [558, 184] width 37 height 16
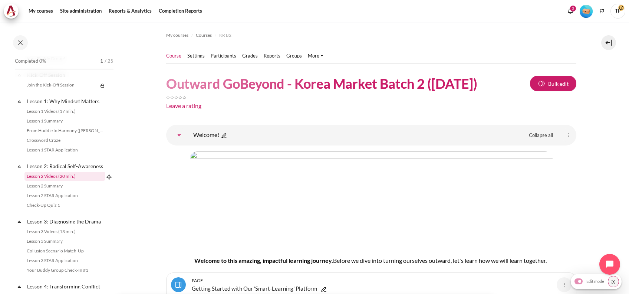
scroll to position [99, 0]
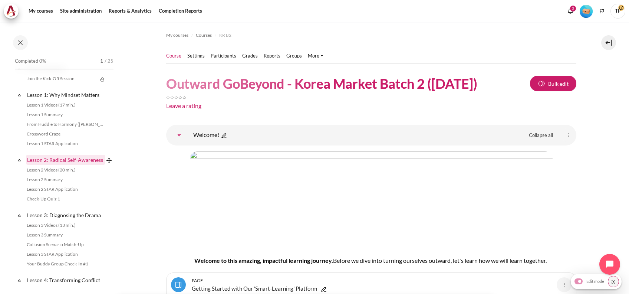
click at [52, 161] on link "Lesson 2: Radical Self-Awareness" at bounding box center [65, 160] width 79 height 10
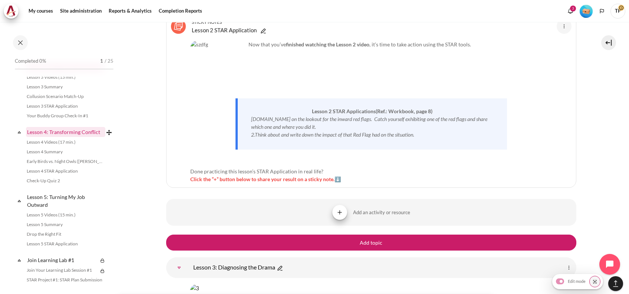
scroll to position [247, 0]
click at [48, 137] on link "Lesson 4: Transforming Conflict" at bounding box center [65, 132] width 79 height 10
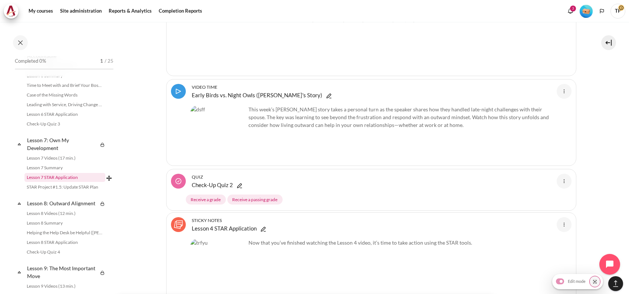
scroll to position [396, 0]
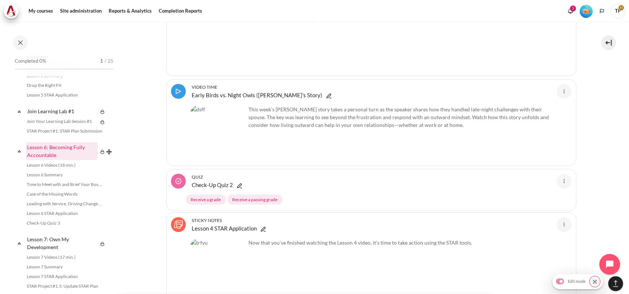
click at [49, 160] on link "Lesson 6: Becoming Fully Accountable" at bounding box center [62, 151] width 72 height 18
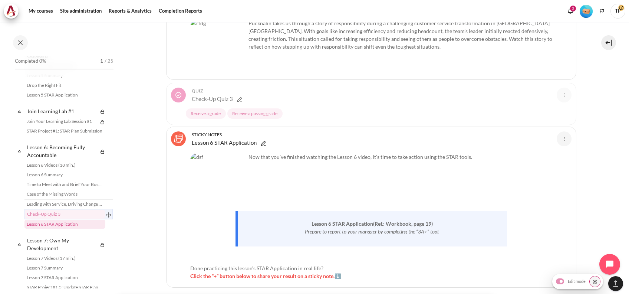
scroll to position [5852, 0]
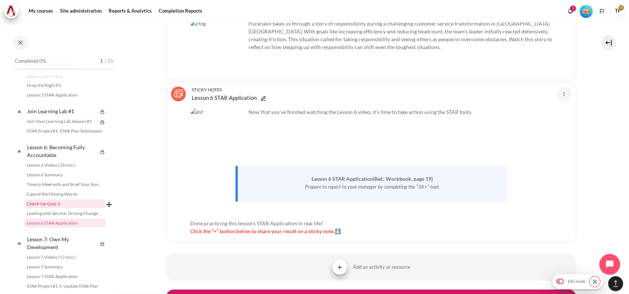
click at [40, 208] on link "Check-Up Quiz 3" at bounding box center [64, 203] width 81 height 9
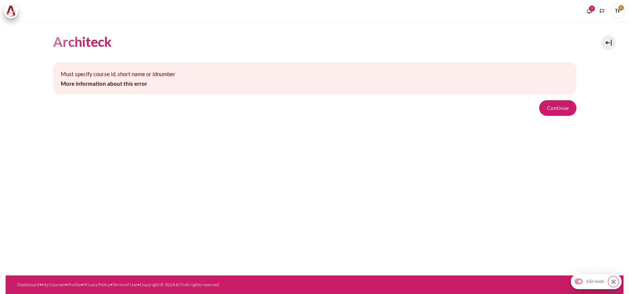
click at [551, 99] on div "Must specify course id, short name or idnumber More information about this erro…" at bounding box center [315, 89] width 524 height 54
click at [550, 103] on button "Continue" at bounding box center [558, 108] width 37 height 16
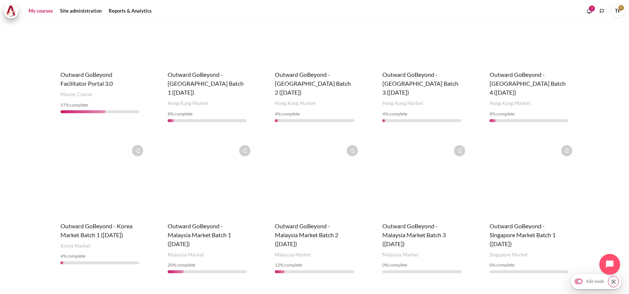
scroll to position [99, 0]
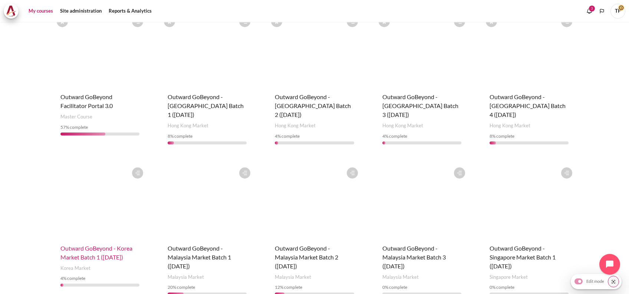
click at [83, 258] on span "Outward GoBeyond - Korea Market Batch 1 ([DATE])" at bounding box center [96, 253] width 72 height 16
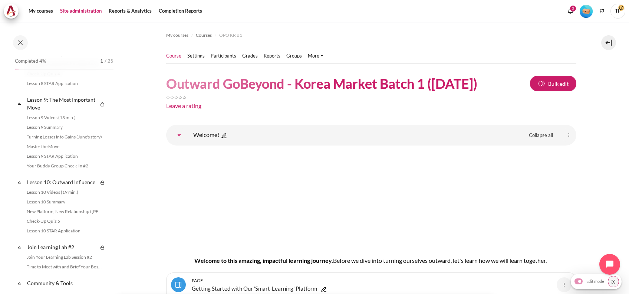
scroll to position [693, 0]
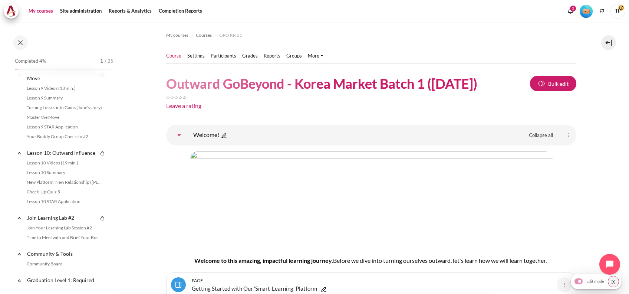
click at [43, 9] on link "My courses" at bounding box center [41, 11] width 30 height 15
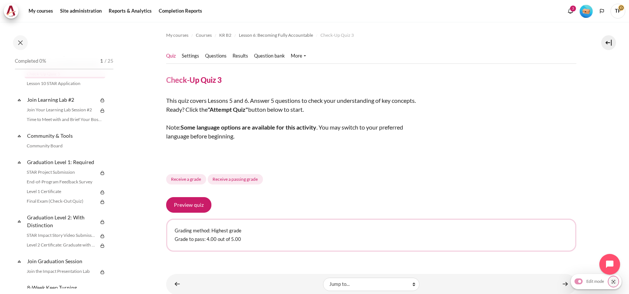
scroll to position [838, 0]
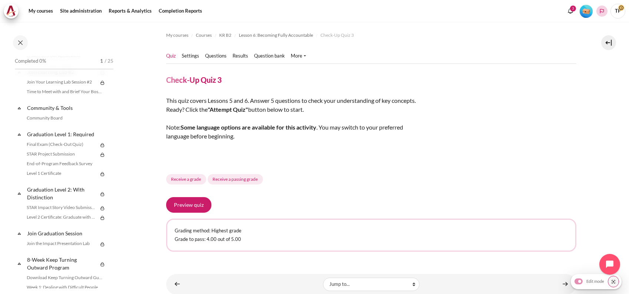
click at [606, 12] on button "Languages" at bounding box center [602, 11] width 11 height 11
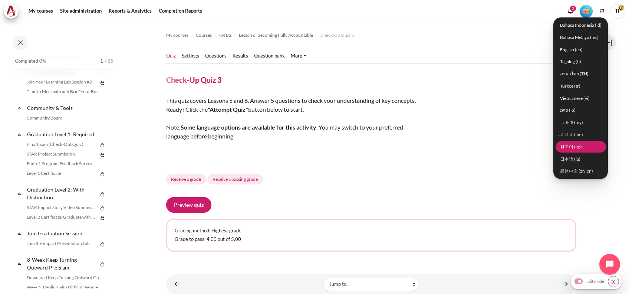
drag, startPoint x: 576, startPoint y: 144, endPoint x: 302, endPoint y: 184, distance: 276.9
click at [576, 144] on link "한국어 ‎(ko)‎" at bounding box center [581, 147] width 50 height 12
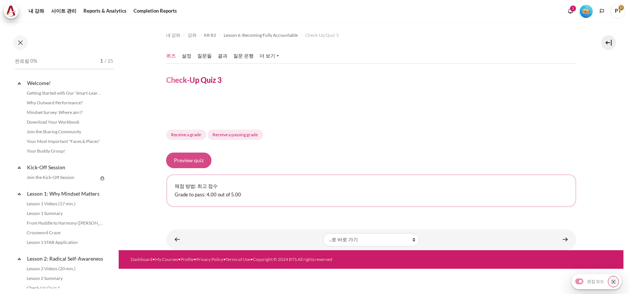
scroll to position [442, 0]
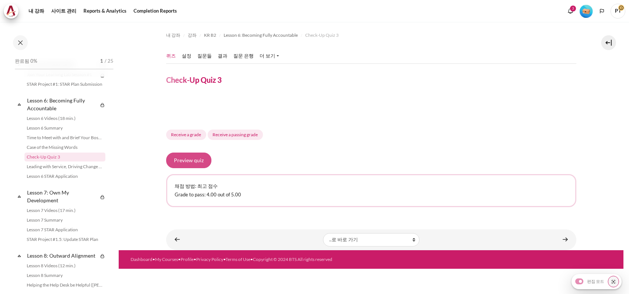
click at [199, 157] on button "Preview quiz" at bounding box center [188, 161] width 45 height 16
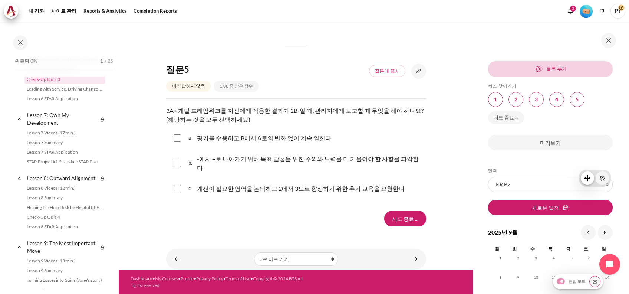
scroll to position [542, 0]
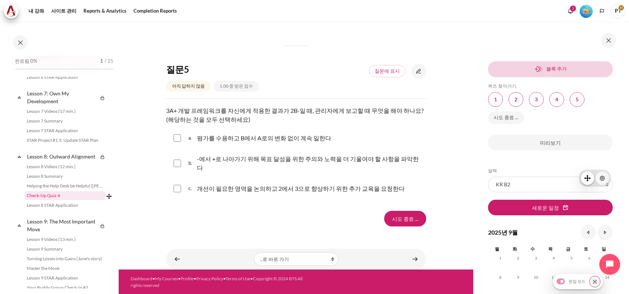
click at [43, 200] on link "Check-Up Quiz 4" at bounding box center [64, 195] width 81 height 9
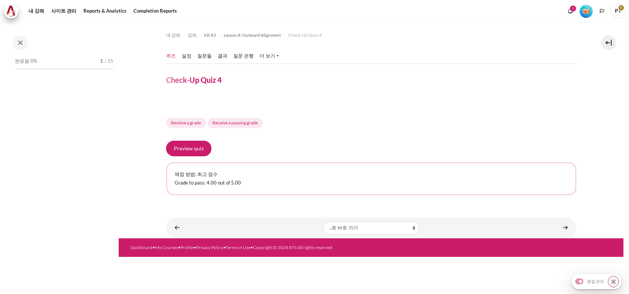
drag, startPoint x: 175, startPoint y: 162, endPoint x: 182, endPoint y: 147, distance: 16.8
click at [174, 161] on div "Preview quiz 채점 방법: 최고 점수 Grade to pass: 4.00 out of 5.00" at bounding box center [371, 168] width 410 height 55
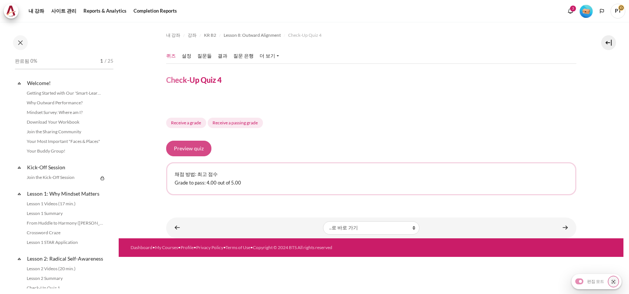
scroll to position [588, 0]
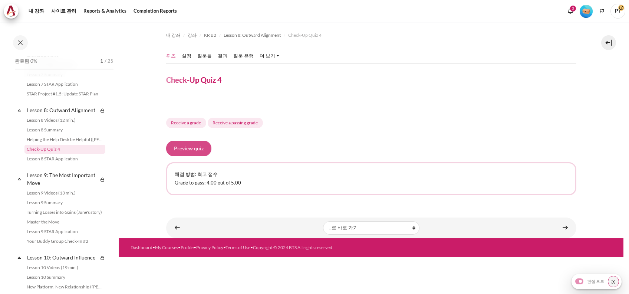
click at [182, 147] on button "Preview quiz" at bounding box center [188, 149] width 45 height 16
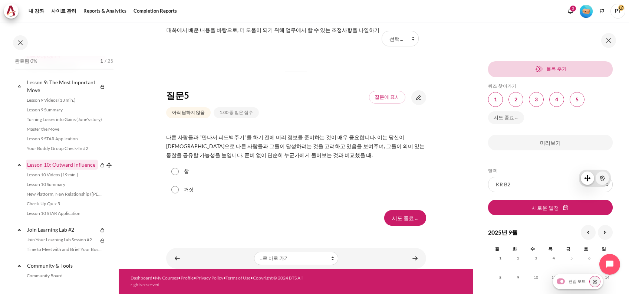
scroll to position [687, 0]
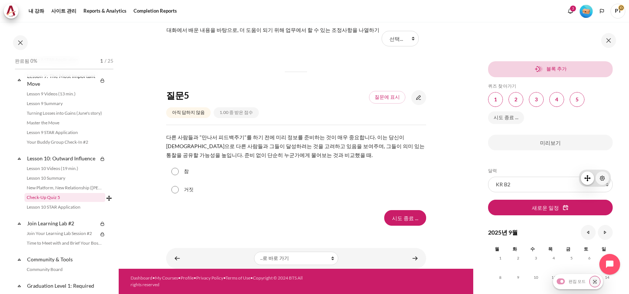
click at [39, 202] on link "Check-Up Quiz 5" at bounding box center [64, 197] width 81 height 9
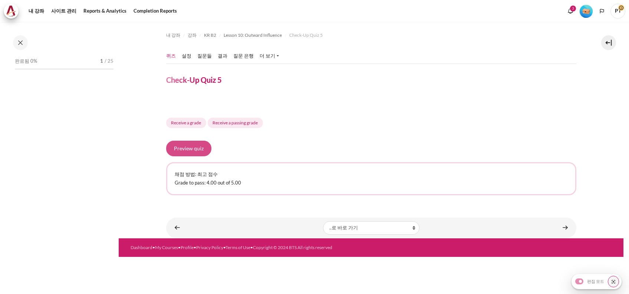
click at [182, 149] on button "Preview quiz" at bounding box center [188, 149] width 45 height 16
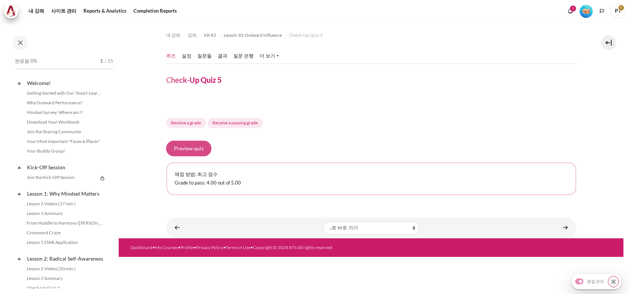
scroll to position [743, 0]
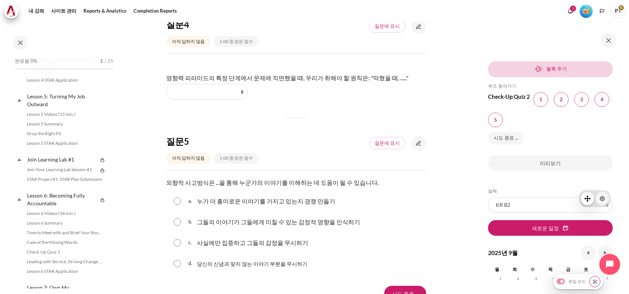
scroll to position [503, 0]
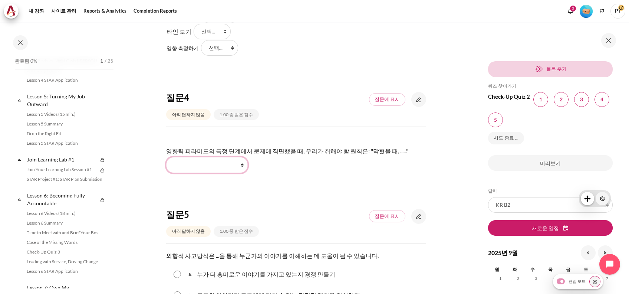
click at [221, 167] on select "Go Higher Go Lower Work Harder Stay Put" at bounding box center [207, 165] width 82 height 16
click at [222, 166] on select "Go Higher Go Lower Work Harder Stay Put" at bounding box center [207, 165] width 82 height 16
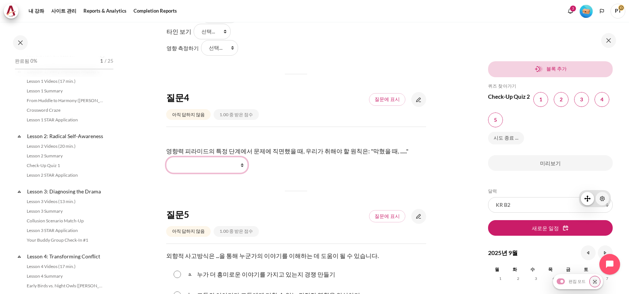
scroll to position [100, 0]
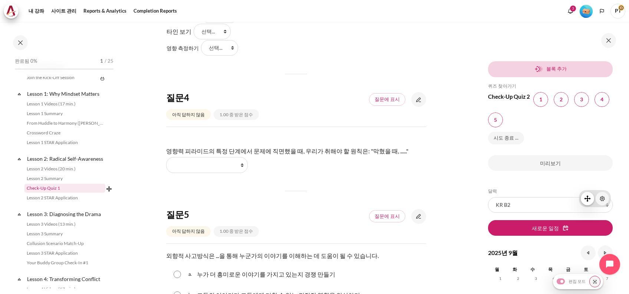
click at [32, 192] on link "Check-Up Quiz 1" at bounding box center [64, 188] width 81 height 9
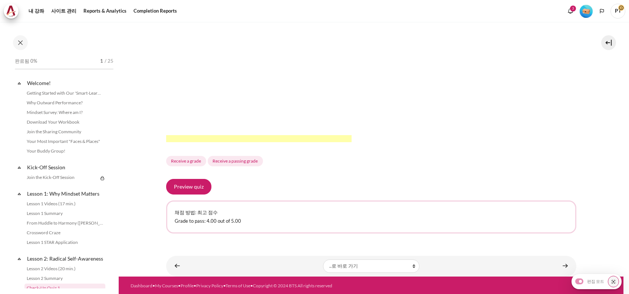
scroll to position [124, 0]
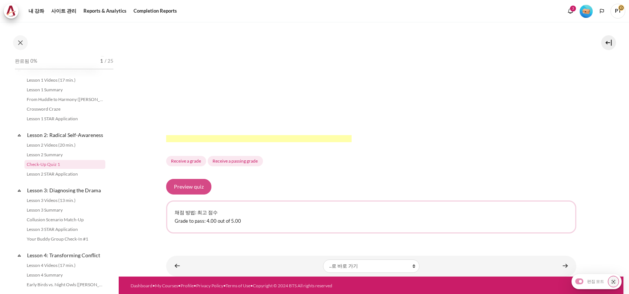
click at [183, 188] on button "Preview quiz" at bounding box center [188, 187] width 45 height 16
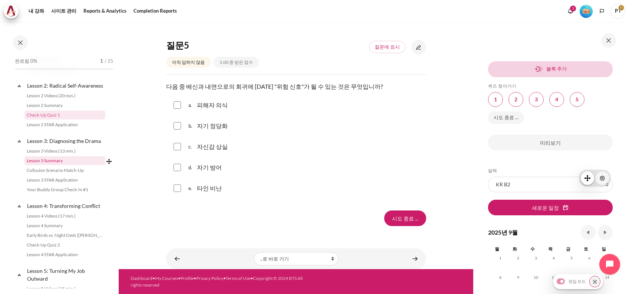
scroll to position [223, 0]
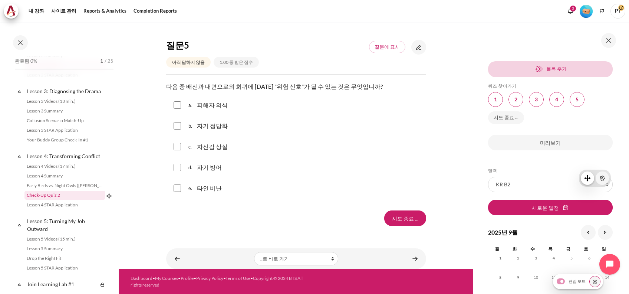
click at [35, 200] on link "Check-Up Quiz 2" at bounding box center [64, 195] width 81 height 9
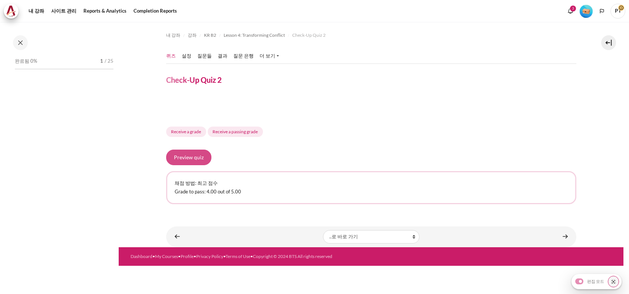
click at [184, 162] on button "Preview quiz" at bounding box center [188, 158] width 45 height 16
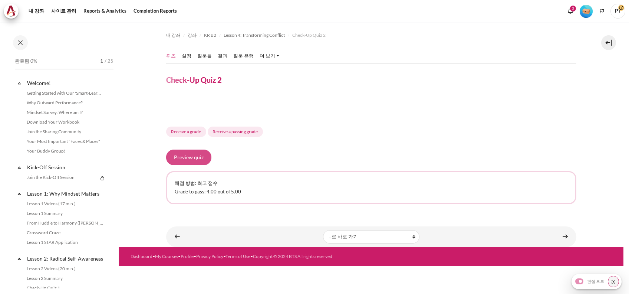
scroll to position [261, 0]
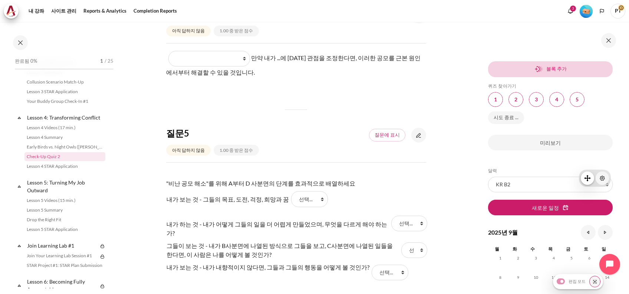
scroll to position [560, 0]
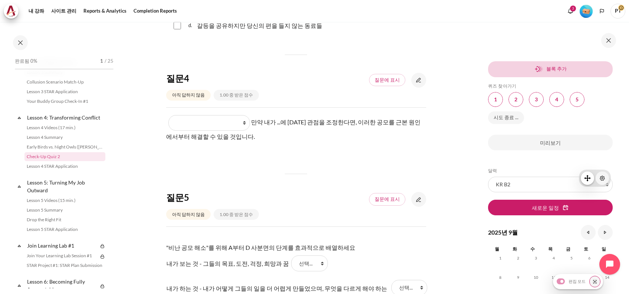
click at [220, 129] on p "Blank 1 질문 4 What they do What they see and feel What I see and feel about what…" at bounding box center [296, 128] width 260 height 27
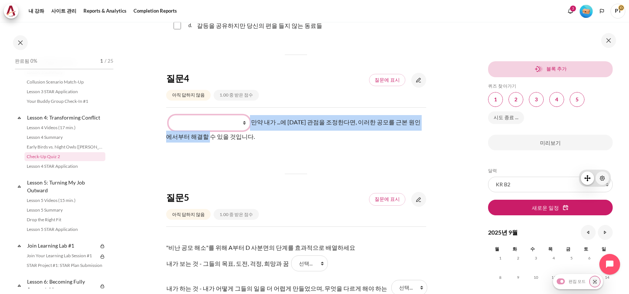
drag, startPoint x: 220, startPoint y: 129, endPoint x: 220, endPoint y: 124, distance: 4.8
click at [220, 124] on select "What they do What they see and feel What I see and feel about what they do What…" at bounding box center [210, 123] width 82 height 16
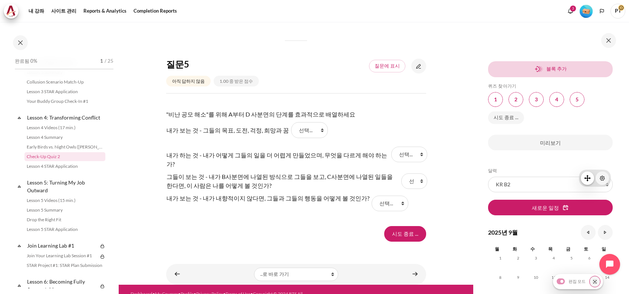
scroll to position [708, 0]
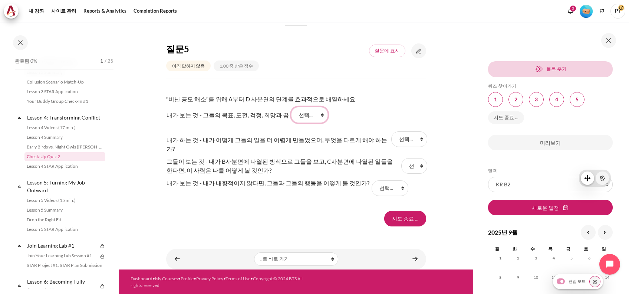
click at [297, 119] on select "선택... A B C D" at bounding box center [309, 115] width 37 height 16
click at [401, 137] on select "선택... A B C D" at bounding box center [410, 139] width 36 height 16
click at [210, 211] on div "시도 종료 ..." at bounding box center [296, 219] width 260 height 16
click at [599, 8] on button "Languages" at bounding box center [602, 11] width 11 height 11
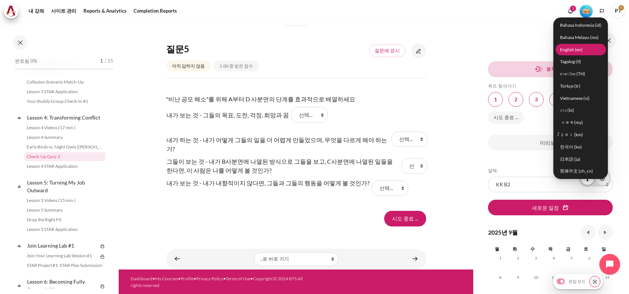
click at [579, 50] on link "English ‎(en)‎" at bounding box center [581, 50] width 50 height 12
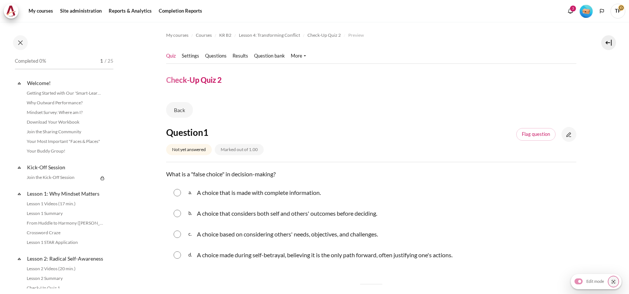
scroll to position [261, 0]
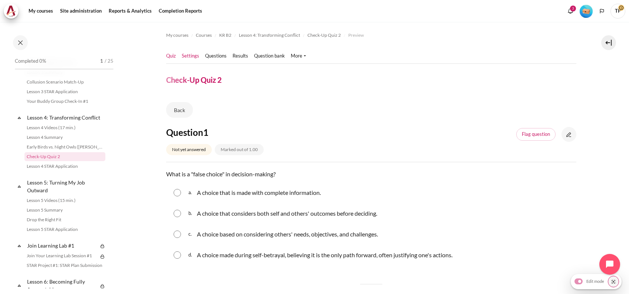
click at [196, 56] on link "Settings" at bounding box center [190, 55] width 17 height 7
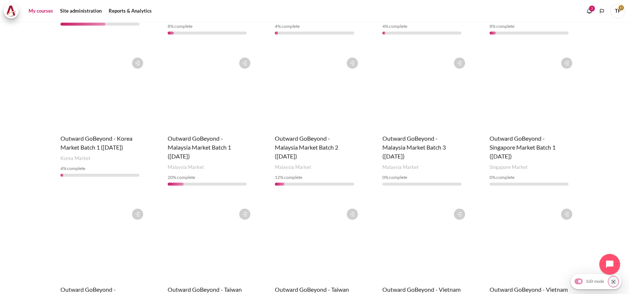
scroll to position [445, 0]
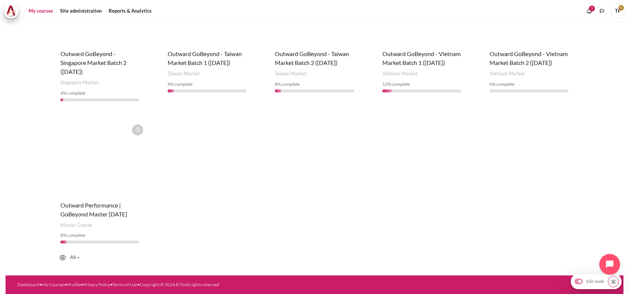
click at [89, 155] on figure "Content" at bounding box center [100, 158] width 94 height 74
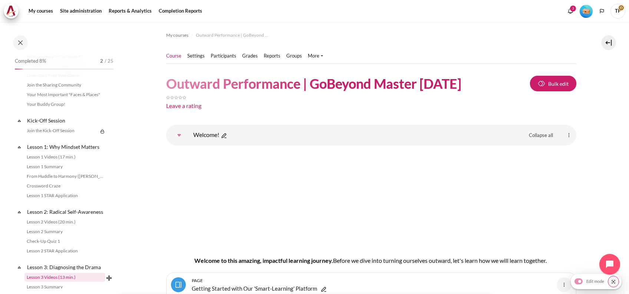
scroll to position [99, 0]
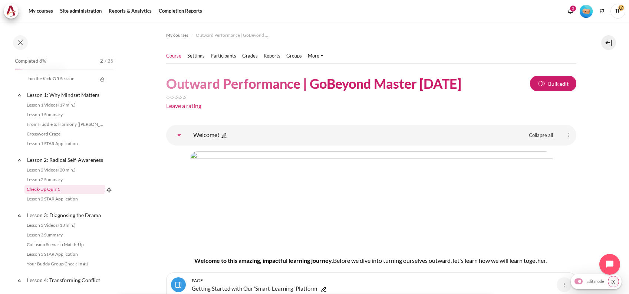
click at [47, 194] on link "Check-Up Quiz 1" at bounding box center [64, 189] width 81 height 9
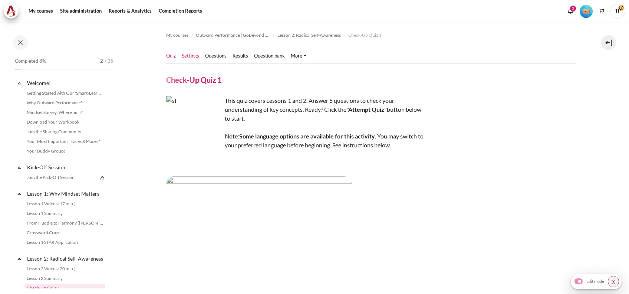
scroll to position [124, 0]
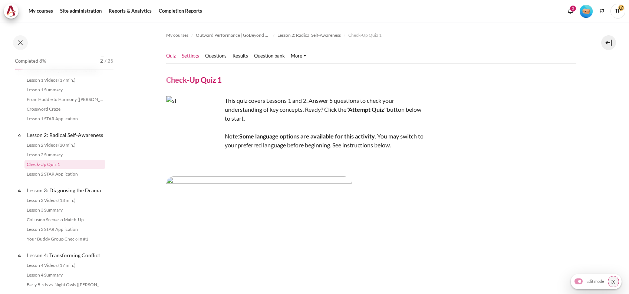
click at [193, 55] on link "Settings" at bounding box center [190, 55] width 17 height 7
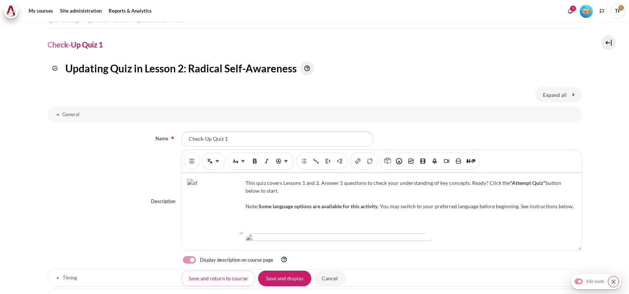
scroll to position [49, 0]
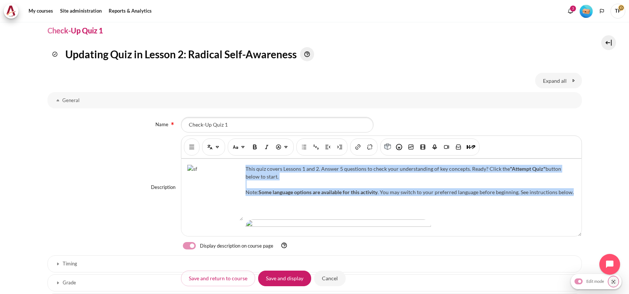
drag, startPoint x: 184, startPoint y: 168, endPoint x: 420, endPoint y: 203, distance: 238.2
click at [420, 203] on div "This quiz covers Lessons 1 and 2. Answer 5 questions to check your understandin…" at bounding box center [381, 197] width 400 height 77
click at [179, 175] on div "Description Rich text editor This quiz covers Lessons 1 and 2. Answer 5 questio…" at bounding box center [315, 187] width 535 height 104
click at [205, 192] on img "Content" at bounding box center [215, 193] width 56 height 56
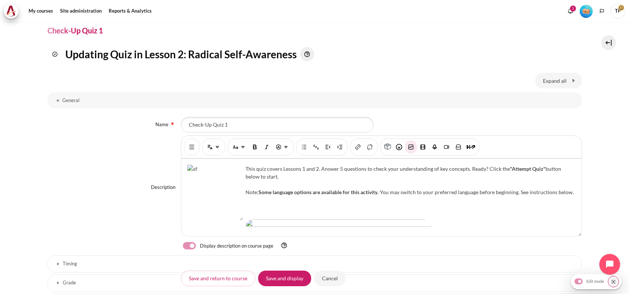
scroll to position [183, 0]
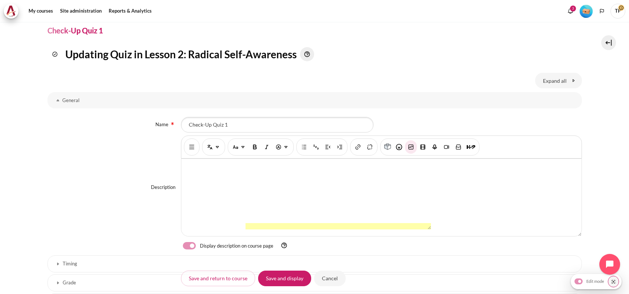
drag, startPoint x: 327, startPoint y: 280, endPoint x: 340, endPoint y: 269, distance: 16.6
click at [327, 281] on input "Cancel" at bounding box center [330, 278] width 32 height 16
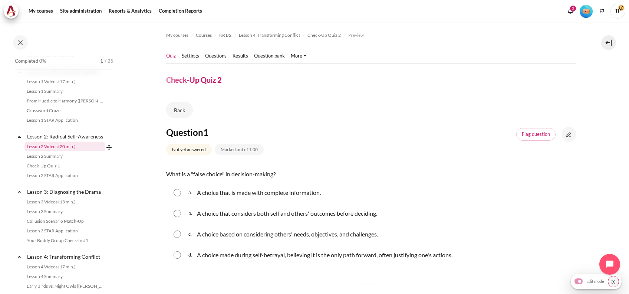
scroll to position [113, 0]
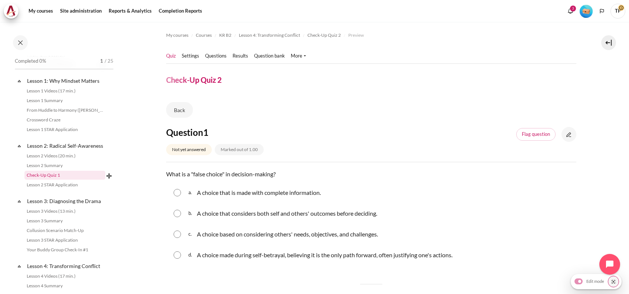
click at [39, 180] on link "Check-Up Quiz 1" at bounding box center [64, 175] width 81 height 9
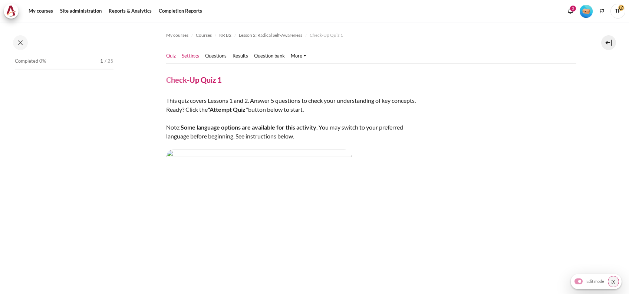
scroll to position [124, 0]
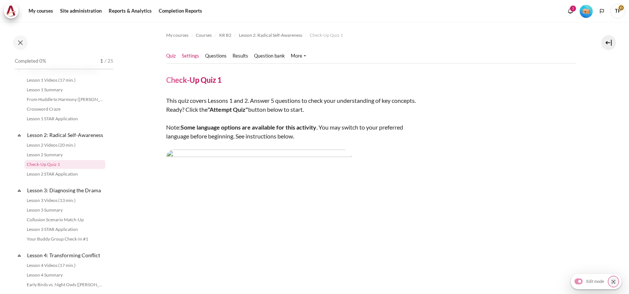
click at [190, 55] on link "Settings" at bounding box center [190, 55] width 17 height 7
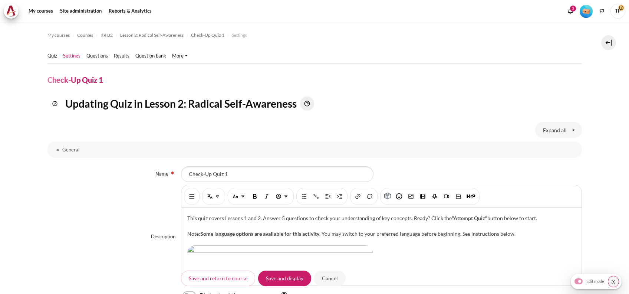
click at [186, 212] on div "This quiz covers Lessons 1 and 2. Answer 5 questions to check your understandin…" at bounding box center [381, 246] width 400 height 77
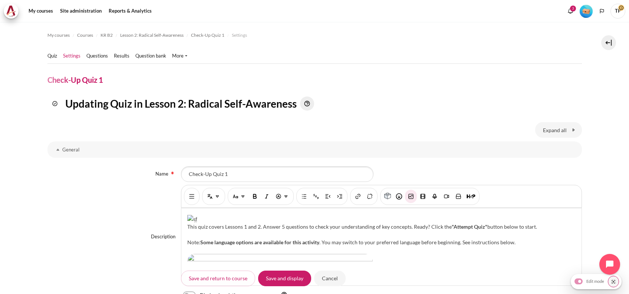
click at [193, 223] on img "Content" at bounding box center [192, 219] width 10 height 8
click at [417, 195] on button "Insert or edit an audio/video file" at bounding box center [423, 196] width 12 height 13
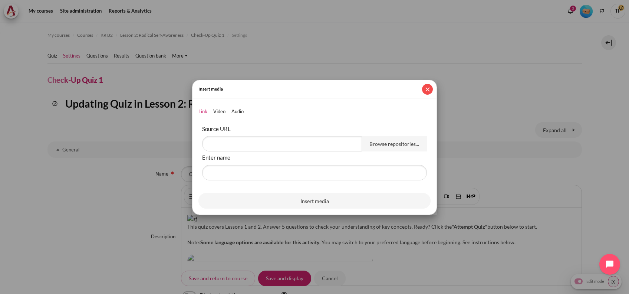
click at [429, 90] on button "Close" at bounding box center [427, 89] width 11 height 11
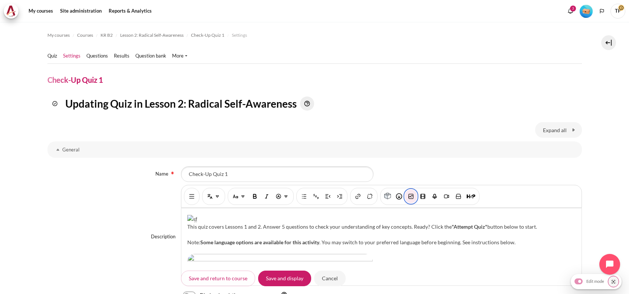
click at [408, 195] on img "Insert or edit image" at bounding box center [411, 196] width 7 height 7
select select "text-bottom"
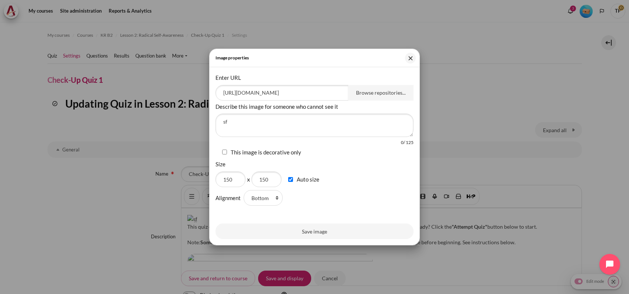
checkbox input "true"
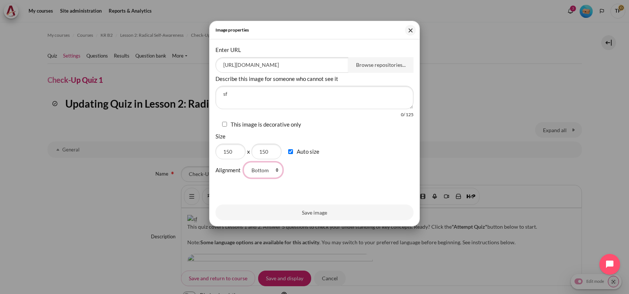
click at [269, 174] on select "Top Middle Bottom Left Right" at bounding box center [263, 170] width 39 height 16
select select "left"
click at [244, 162] on select "Top Middle Bottom Left Right" at bounding box center [263, 170] width 39 height 16
click at [293, 220] on button "Save image" at bounding box center [315, 213] width 198 height 16
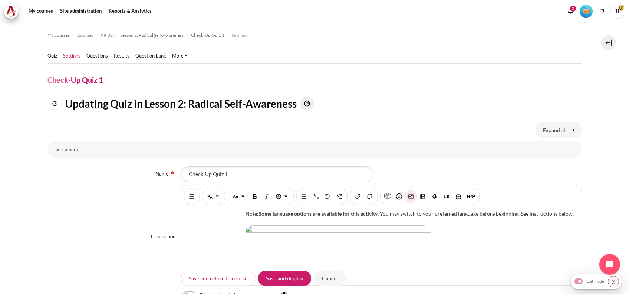
scroll to position [49, 0]
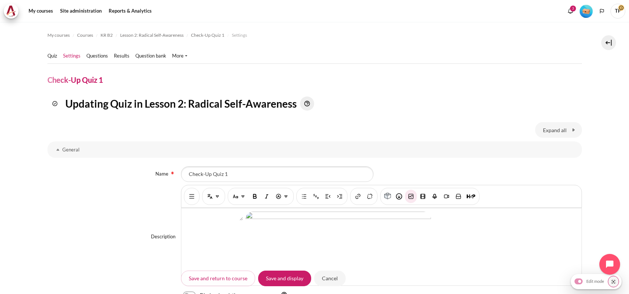
click at [278, 216] on div "This quiz covers Lessons 1 and 2. Answer 5 questions to check your understandin…" at bounding box center [381, 246] width 400 height 77
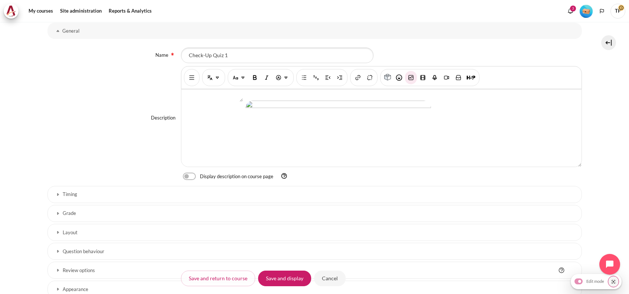
scroll to position [148, 0]
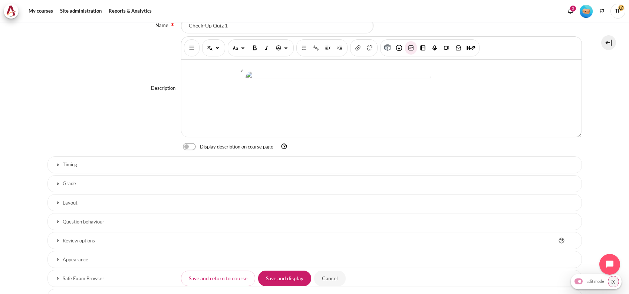
click at [199, 150] on label "Content" at bounding box center [199, 147] width 1 height 8
click at [196, 150] on input "Content" at bounding box center [202, 147] width 13 height 7
checkbox input "true"
click at [278, 278] on input "Save and display" at bounding box center [284, 278] width 53 height 16
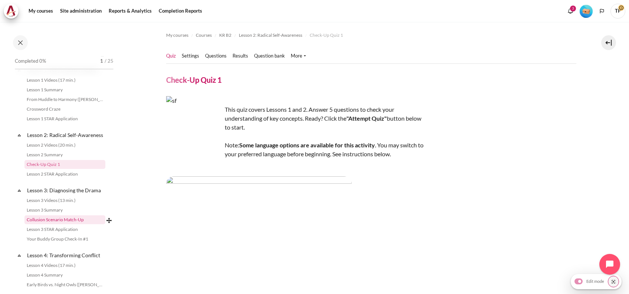
scroll to position [223, 0]
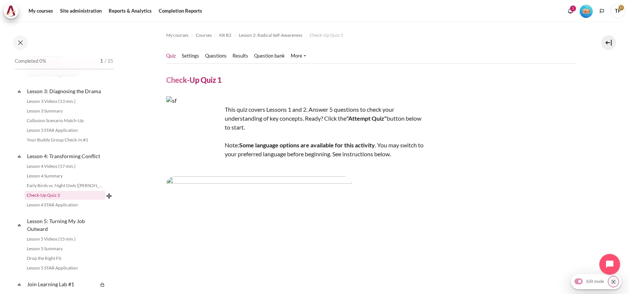
click at [46, 200] on link "Check-Up Quiz 2" at bounding box center [64, 195] width 81 height 9
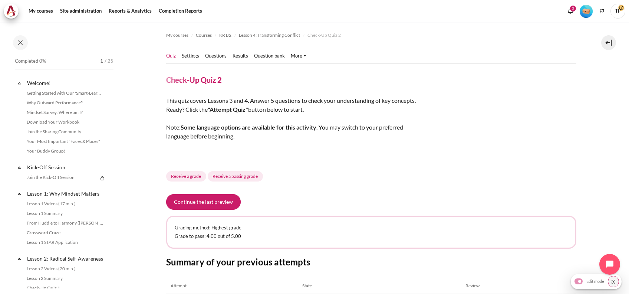
scroll to position [261, 0]
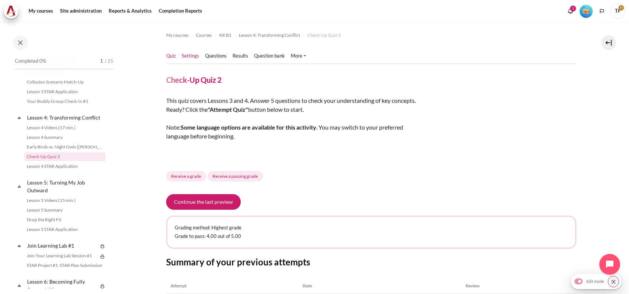
click at [191, 56] on link "Settings" at bounding box center [190, 55] width 17 height 7
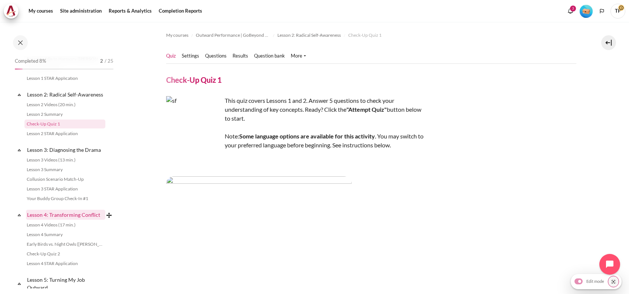
scroll to position [173, 0]
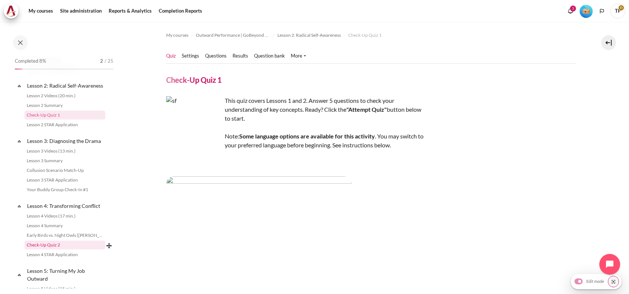
click at [42, 249] on link "Check-Up Quiz 2" at bounding box center [64, 245] width 81 height 9
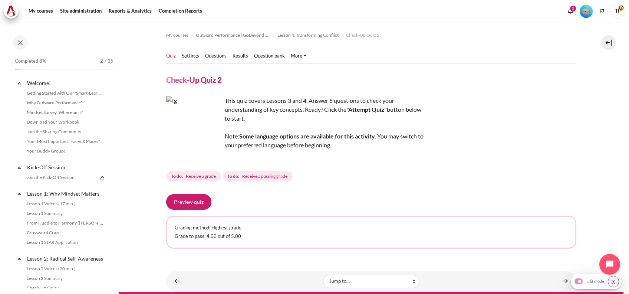
scroll to position [261, 0]
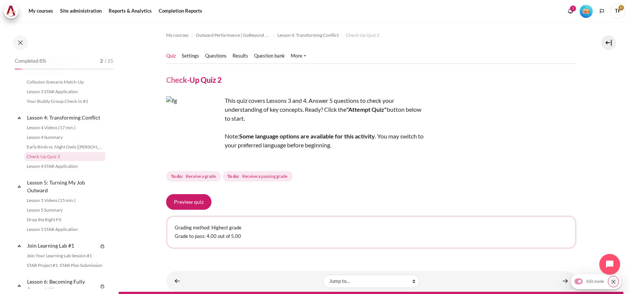
click at [203, 45] on div "My courses Outward Performance | GoBeyond Master 3 July 2025 Lesson 4: Transfor…" at bounding box center [371, 141] width 410 height 238
click at [190, 56] on link "Settings" at bounding box center [190, 55] width 17 height 7
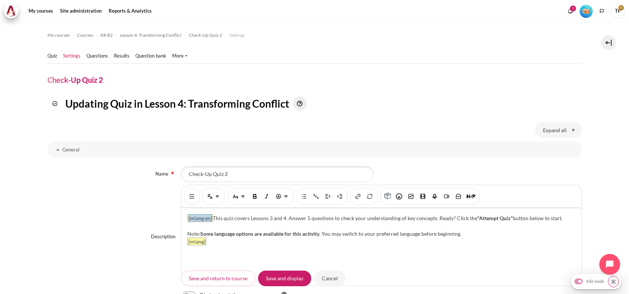
drag, startPoint x: 211, startPoint y: 219, endPoint x: 187, endPoint y: 217, distance: 23.8
click at [188, 217] on span "{mlang en}" at bounding box center [200, 218] width 25 height 7
click at [188, 221] on div "This quiz covers Lessons 3 and 4. Answer 5 questions to check your understandin…" at bounding box center [381, 246] width 400 height 77
click at [187, 219] on div "This quiz covers Lessons 3 and 4. Answer 5 questions to check your understandin…" at bounding box center [381, 246] width 400 height 77
drag, startPoint x: 215, startPoint y: 242, endPoint x: 184, endPoint y: 239, distance: 31.3
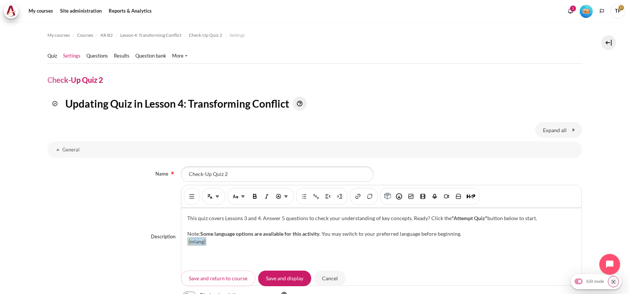
click at [185, 241] on div "This quiz covers Lessons 3 and 4. Answer 5 questions to check your understandin…" at bounding box center [381, 246] width 400 height 77
click at [187, 220] on div "This quiz covers Lessons 3 and 4. Answer 5 questions to check your understandin…" at bounding box center [381, 246] width 400 height 77
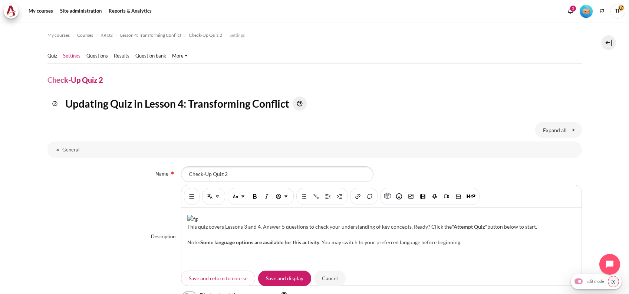
click at [193, 223] on img "Content" at bounding box center [192, 219] width 10 height 8
click at [409, 199] on img "Insert or edit image" at bounding box center [411, 196] width 7 height 7
select select "text-bottom"
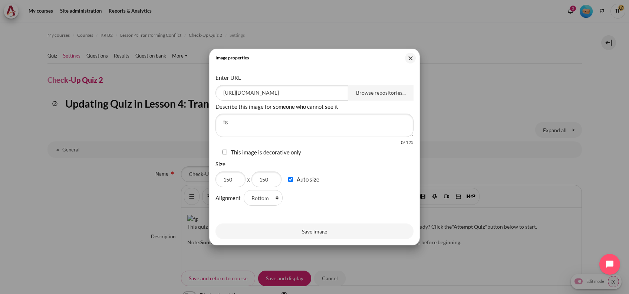
checkbox input "true"
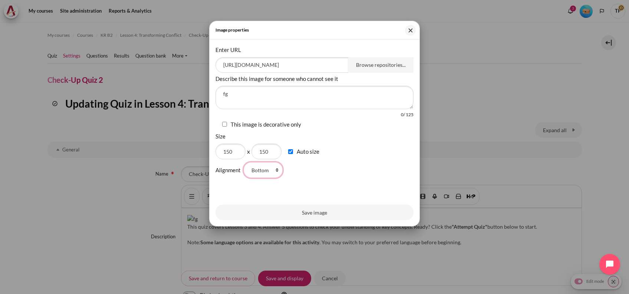
click at [252, 177] on select "Top Middle Bottom Left Right" at bounding box center [263, 170] width 39 height 16
select select "left"
click at [244, 162] on select "Top Middle Bottom Left Right" at bounding box center [263, 170] width 39 height 16
click at [281, 220] on button "Save image" at bounding box center [315, 213] width 198 height 16
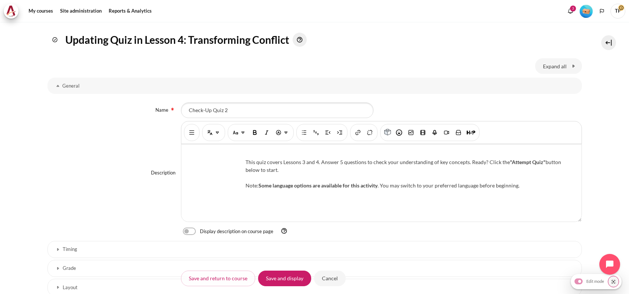
scroll to position [49, 0]
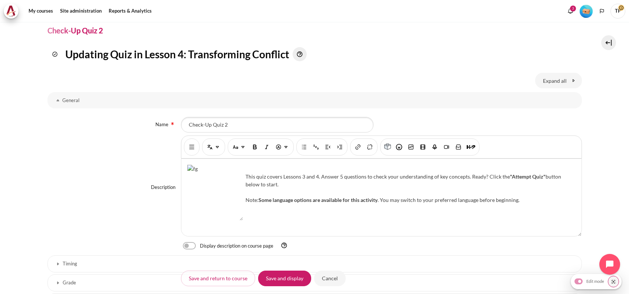
click at [190, 249] on div "Display description on course page" at bounding box center [381, 246] width 401 height 8
click at [199, 245] on label "Content" at bounding box center [199, 246] width 1 height 8
click at [196, 245] on input "Content" at bounding box center [202, 246] width 13 height 7
checkbox input "true"
click at [254, 278] on span "Save and return to course" at bounding box center [219, 278] width 76 height 16
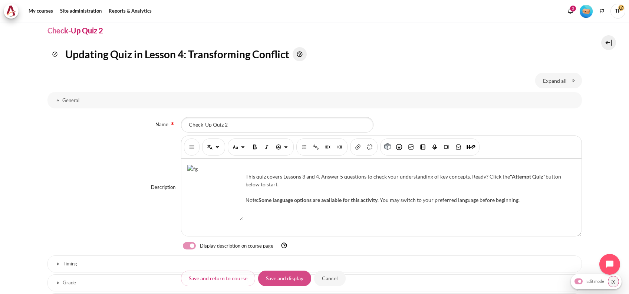
click at [268, 277] on input "Save and display" at bounding box center [284, 278] width 53 height 16
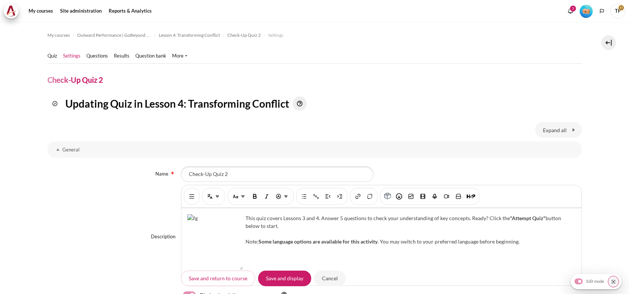
click at [184, 212] on div "This quiz covers Lessons 3 and 4. Answer 5 questions to check your understandin…" at bounding box center [381, 246] width 400 height 77
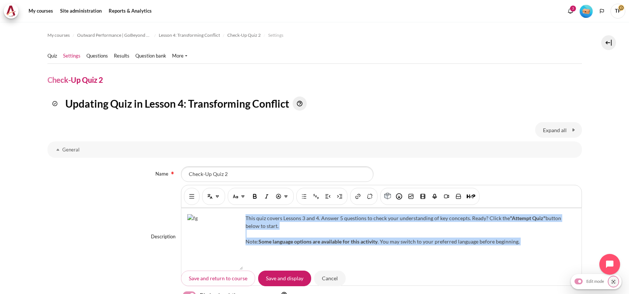
drag, startPoint x: 193, startPoint y: 222, endPoint x: 540, endPoint y: 257, distance: 348.8
click at [540, 257] on div "This quiz covers Lessons 3 and 4. Answer 5 questions to check your understandin…" at bounding box center [381, 246] width 400 height 77
click at [400, 256] on div "This quiz covers Lessons 3 and 4. Answer 5 questions to check your understandin…" at bounding box center [381, 246] width 400 height 77
click at [478, 260] on div "This quiz covers Lessons 3 and 4. Answer 5 questions to check your understandin…" at bounding box center [381, 246] width 400 height 77
drag, startPoint x: 184, startPoint y: 218, endPoint x: 538, endPoint y: 261, distance: 355.9
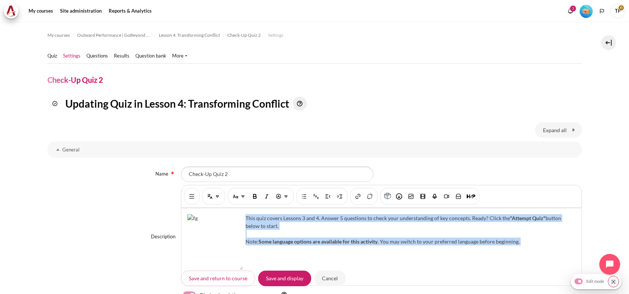
click at [538, 261] on div "This quiz covers Lessons 3 and 4. Answer 5 questions to check your understandin…" at bounding box center [381, 246] width 400 height 77
click at [224, 257] on img "Content" at bounding box center [215, 242] width 56 height 56
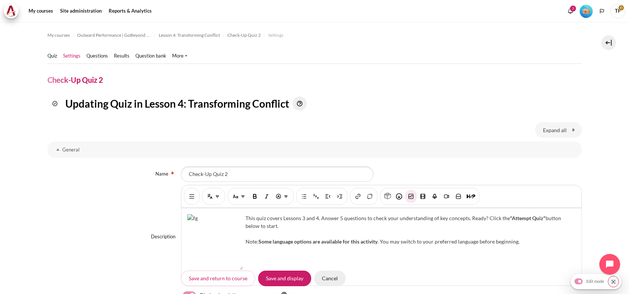
click at [326, 276] on input "Cancel" at bounding box center [330, 278] width 32 height 16
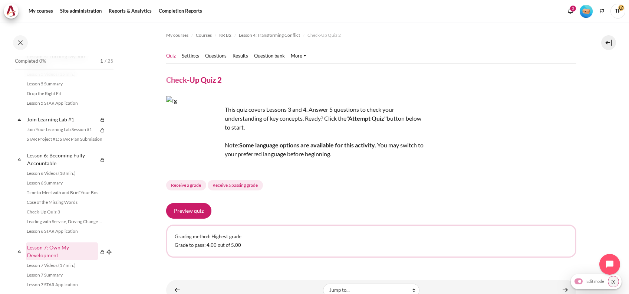
scroll to position [410, 0]
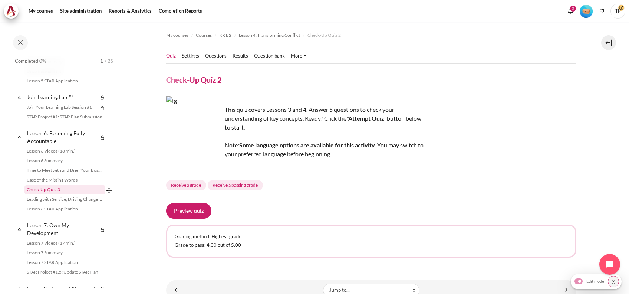
click at [46, 194] on link "Check-Up Quiz 3" at bounding box center [64, 189] width 81 height 9
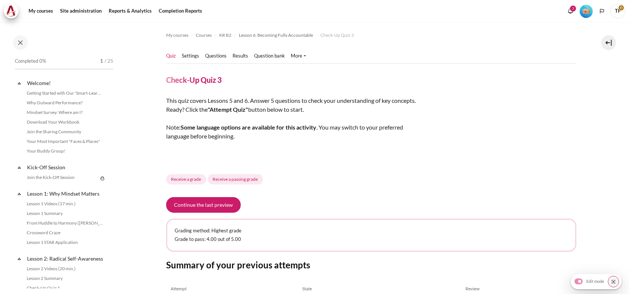
scroll to position [442, 0]
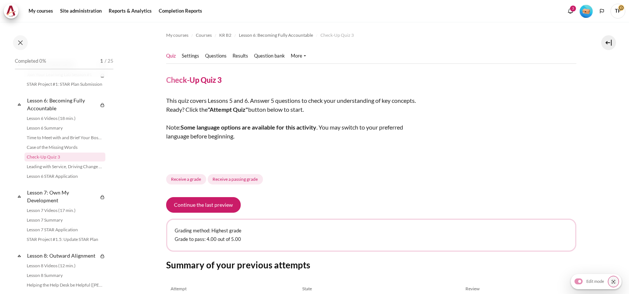
click at [200, 49] on ul "Quiz Settings Questions" at bounding box center [239, 56] width 146 height 15
click at [181, 59] on ul "Quiz Settings Questions" at bounding box center [239, 56] width 146 height 15
click at [189, 56] on link "Settings" at bounding box center [190, 55] width 17 height 7
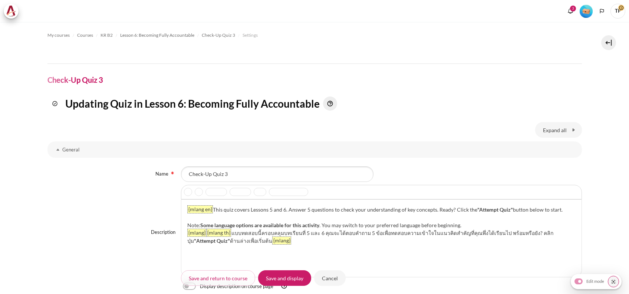
scroll to position [49, 0]
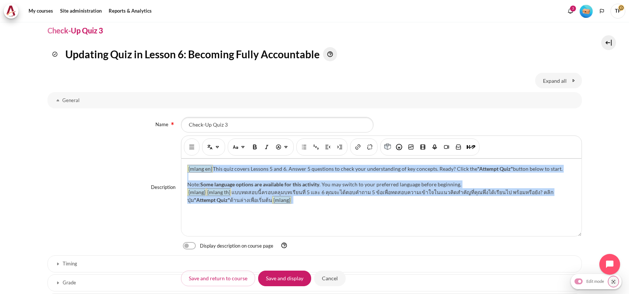
drag, startPoint x: 246, startPoint y: 198, endPoint x: 92, endPoint y: 157, distance: 159.7
click at [90, 158] on div "Description Rich text editor {mlang en} This quiz covers Lessons 5 and 6. Answe…" at bounding box center [315, 187] width 535 height 104
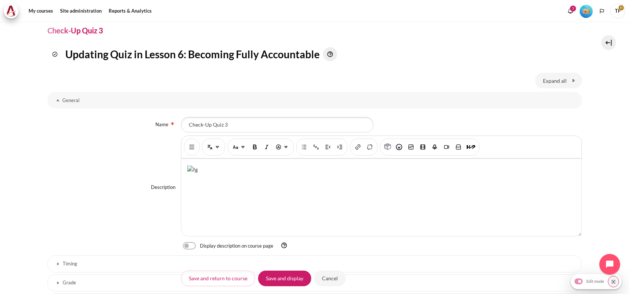
click at [199, 243] on label "Content" at bounding box center [199, 246] width 1 height 8
click at [196, 243] on input "Content" at bounding box center [202, 246] width 13 height 7
checkbox input "true"
click at [198, 173] on img "Content" at bounding box center [192, 170] width 10 height 8
click at [415, 148] on button "Insert or edit image" at bounding box center [411, 146] width 12 height 13
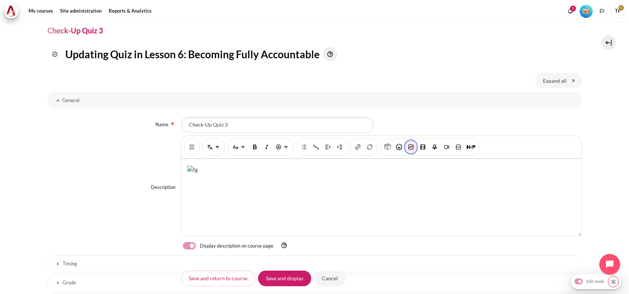
select select "text-bottom"
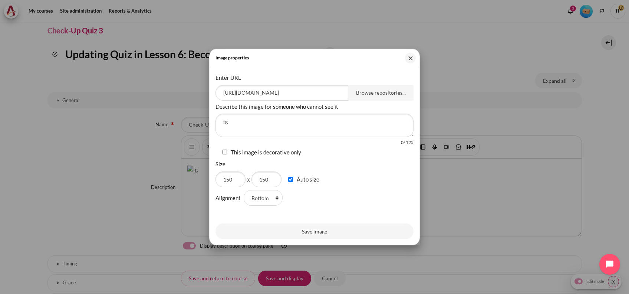
checkbox input "true"
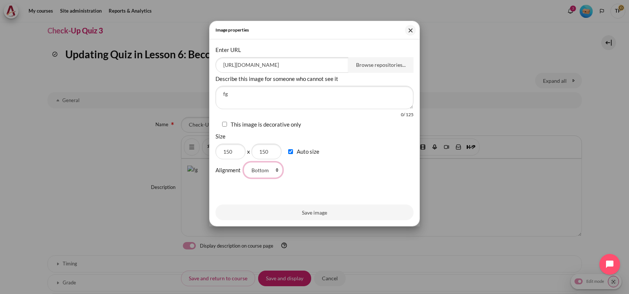
click at [253, 176] on select "Top Middle Bottom Left Right" at bounding box center [263, 170] width 39 height 16
click at [244, 162] on select "Top Middle Bottom Left Right" at bounding box center [263, 170] width 39 height 16
click at [263, 172] on select "Top Middle Bottom Left Right" at bounding box center [263, 170] width 39 height 16
select select "left"
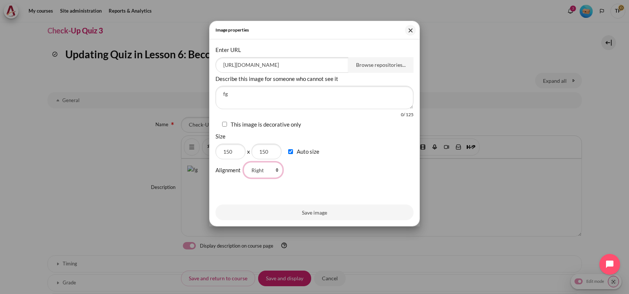
click at [244, 162] on select "Top Middle Bottom Left Right" at bounding box center [263, 170] width 39 height 16
click at [263, 220] on button "Save image" at bounding box center [315, 213] width 198 height 16
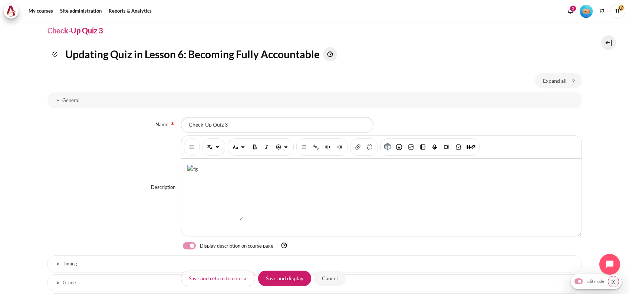
click at [288, 186] on div "Content" at bounding box center [381, 197] width 400 height 77
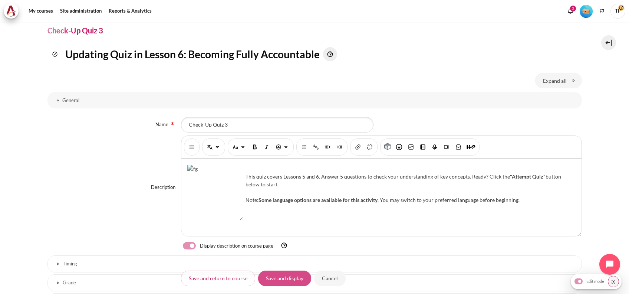
click at [292, 279] on input "Save and display" at bounding box center [284, 278] width 53 height 16
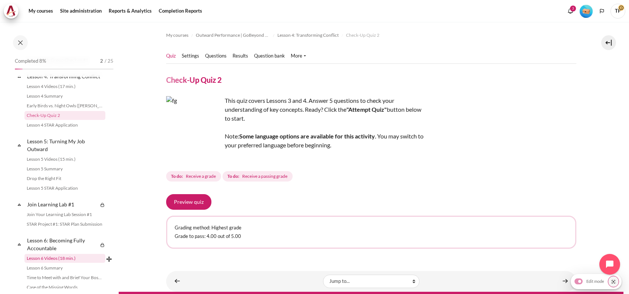
scroll to position [360, 0]
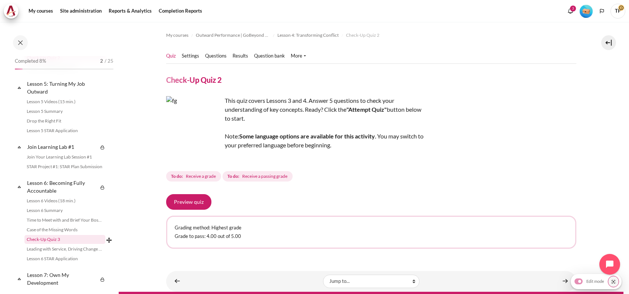
click at [45, 244] on link "Check-Up Quiz 3" at bounding box center [64, 239] width 81 height 9
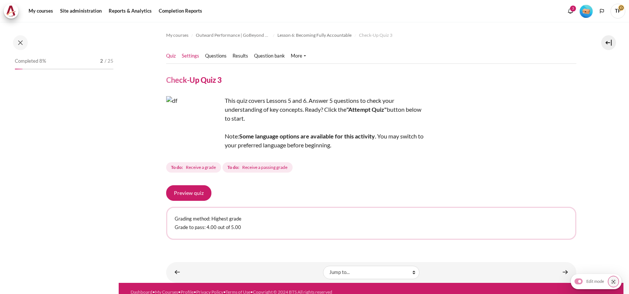
click at [195, 56] on link "Settings" at bounding box center [190, 55] width 17 height 7
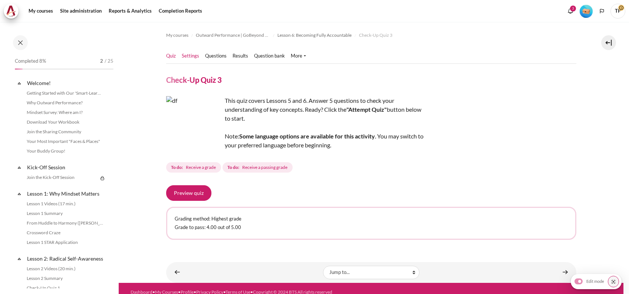
scroll to position [442, 0]
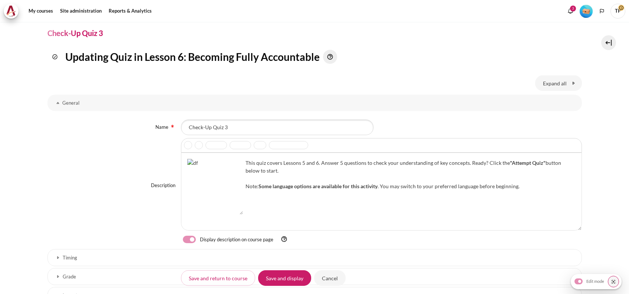
scroll to position [49, 0]
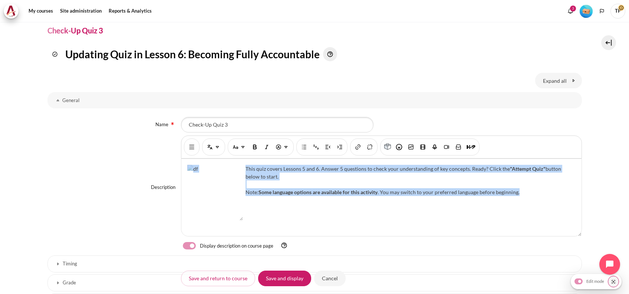
drag, startPoint x: 520, startPoint y: 192, endPoint x: 239, endPoint y: 165, distance: 283.0
click at [239, 165] on div "This quiz covers Lessons 5 and 6. Answer 5 questions to check your understandin…" at bounding box center [381, 197] width 400 height 77
copy div "This quiz covers Lessons 5 and 6. Answer 5 questions to check your understandin…"
click at [325, 272] on input "Cancel" at bounding box center [330, 278] width 32 height 16
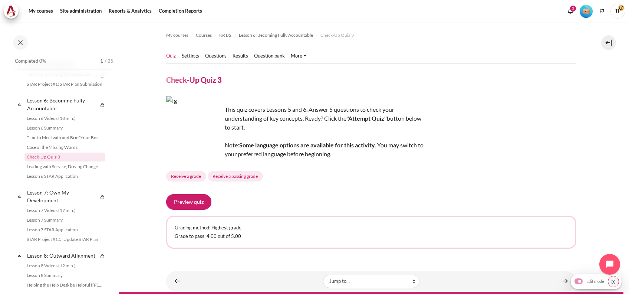
scroll to position [542, 0]
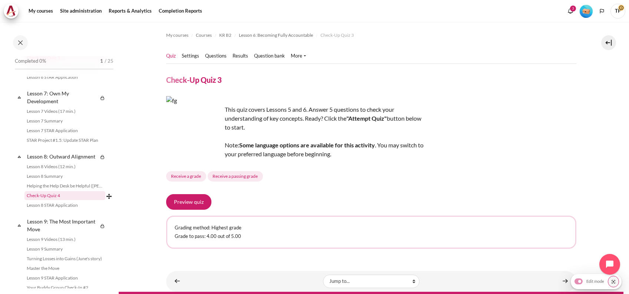
click at [40, 200] on link "Check-Up Quiz 4" at bounding box center [64, 195] width 81 height 9
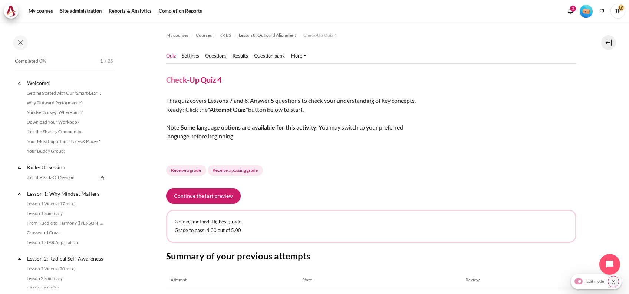
scroll to position [588, 0]
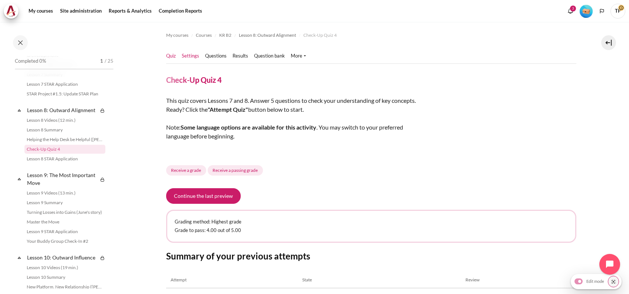
click at [196, 56] on link "Settings" at bounding box center [190, 55] width 17 height 7
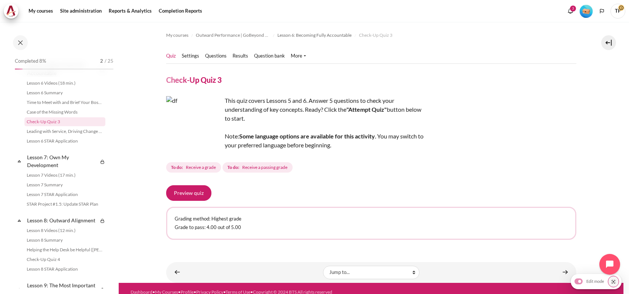
scroll to position [492, 0]
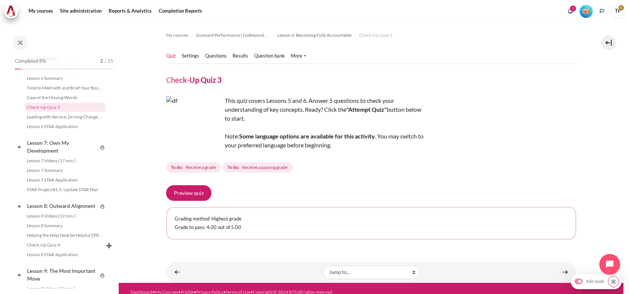
click at [50, 250] on li "Check-Up Quiz 4" at bounding box center [68, 245] width 88 height 10
click at [50, 249] on link "Check-Up Quiz 4" at bounding box center [64, 245] width 81 height 9
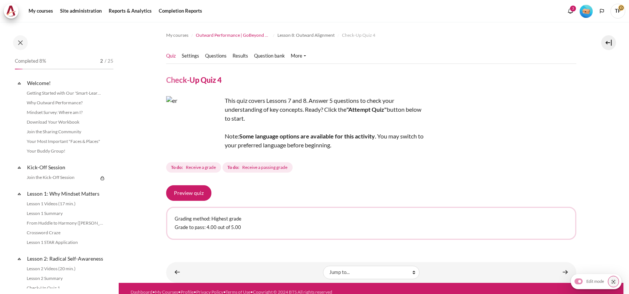
scroll to position [588, 0]
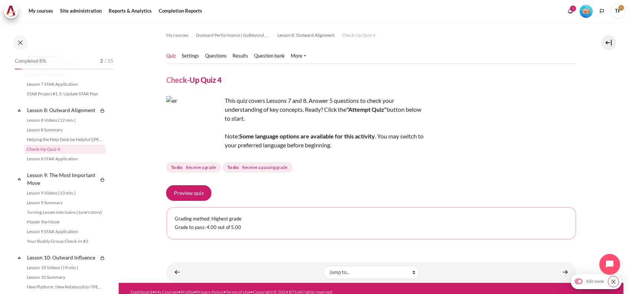
drag, startPoint x: 166, startPoint y: 112, endPoint x: 375, endPoint y: 144, distance: 211.7
click at [375, 144] on section "My courses Outward Performance | GoBeyond Master [DATE] Lesson 8: Outward Align…" at bounding box center [371, 152] width 505 height 261
drag, startPoint x: 375, startPoint y: 144, endPoint x: 410, endPoint y: 151, distance: 36.0
click at [410, 151] on div "This quiz covers Lessons 7 and 8. Answer 5 questions to check your understandin…" at bounding box center [371, 135] width 410 height 78
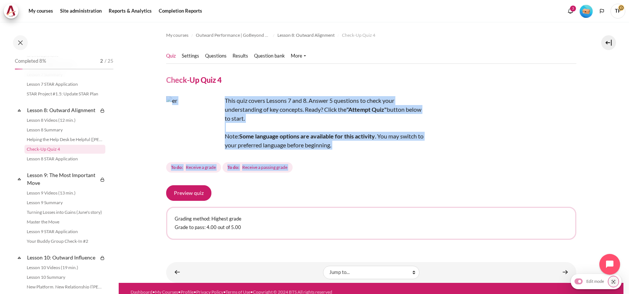
drag, startPoint x: 410, startPoint y: 151, endPoint x: 167, endPoint y: 114, distance: 246.3
click at [167, 114] on div "This quiz covers Lessons 7 and 8. Answer 5 questions to check your understandin…" at bounding box center [371, 135] width 410 height 78
drag, startPoint x: 167, startPoint y: 114, endPoint x: 155, endPoint y: 105, distance: 15.4
click at [155, 105] on section "My courses Outward Performance | GoBeyond Master 3 July 2025 Lesson 8: Outward …" at bounding box center [371, 152] width 505 height 261
drag, startPoint x: 154, startPoint y: 104, endPoint x: 220, endPoint y: 112, distance: 65.8
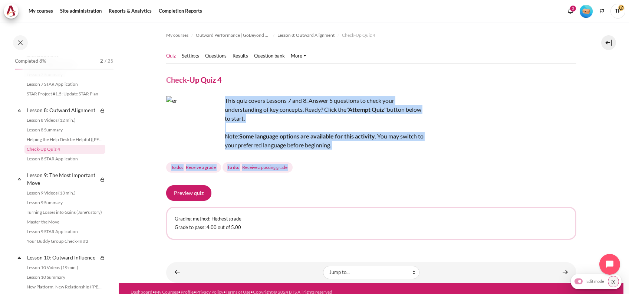
click at [220, 112] on section "My courses Outward Performance | GoBeyond Master 3 July 2025 Lesson 8: Outward …" at bounding box center [371, 152] width 505 height 261
drag, startPoint x: 220, startPoint y: 112, endPoint x: 161, endPoint y: 106, distance: 58.7
click at [161, 106] on section "My courses Outward Performance | GoBeyond Master 3 July 2025 Lesson 8: Outward …" at bounding box center [371, 152] width 505 height 261
click at [337, 140] on div "This quiz covers Lessons 7 and 8. Answer 5 questions to check your understandin…" at bounding box center [296, 122] width 260 height 53
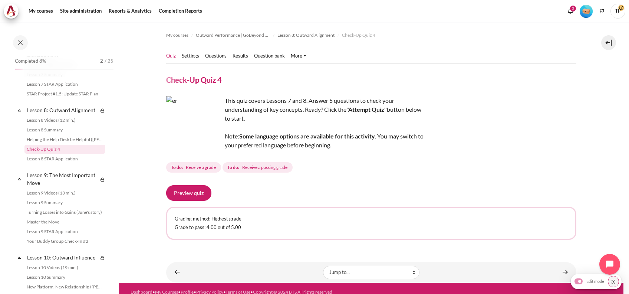
drag, startPoint x: 324, startPoint y: 145, endPoint x: 175, endPoint y: 120, distance: 151.4
click at [175, 120] on div "This quiz covers Lessons 7 and 8. Answer 5 questions to check your understandin…" at bounding box center [296, 122] width 260 height 53
copy div "This quiz covers Lessons 7 and 8. Answer 5 questions to check your understandin…"
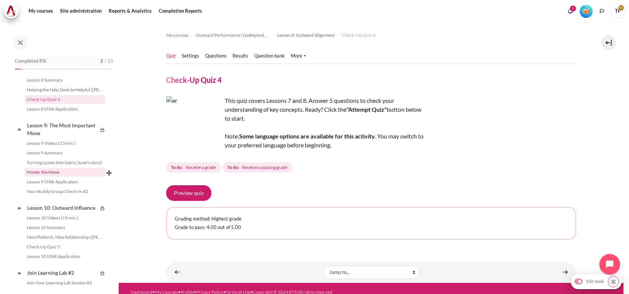
scroll to position [687, 0]
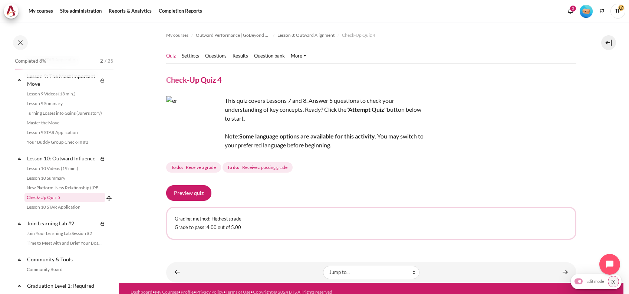
click at [45, 202] on link "Check-Up Quiz 5" at bounding box center [64, 197] width 81 height 9
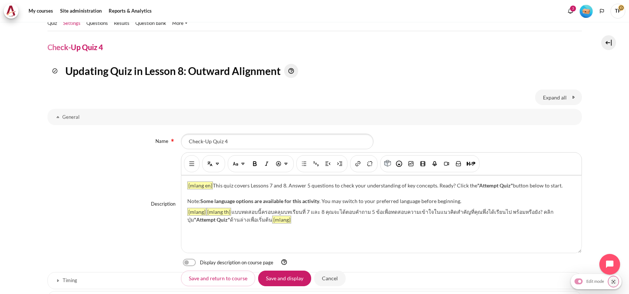
scroll to position [99, 0]
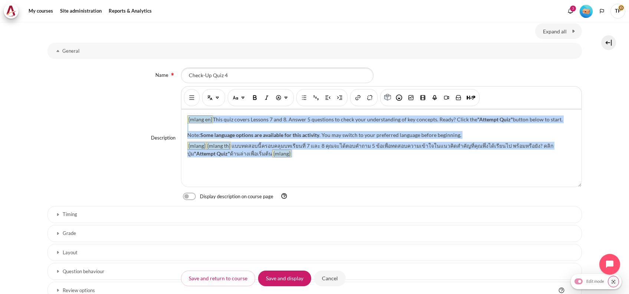
drag, startPoint x: 266, startPoint y: 157, endPoint x: 170, endPoint y: 127, distance: 100.8
click at [171, 114] on div "Description Rich text editor {mlang en} This quiz covers Lessons 7 and 8. Answe…" at bounding box center [315, 138] width 535 height 104
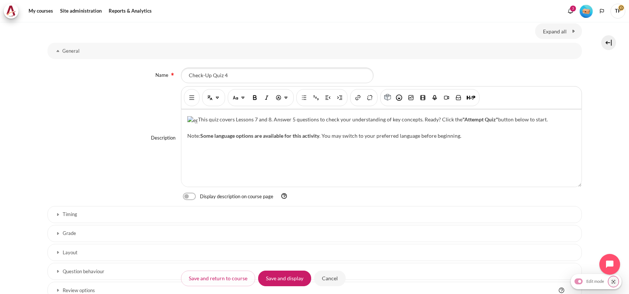
click at [198, 124] on img "Content" at bounding box center [192, 120] width 11 height 8
click at [413, 101] on button "Insert or edit image" at bounding box center [411, 97] width 12 height 13
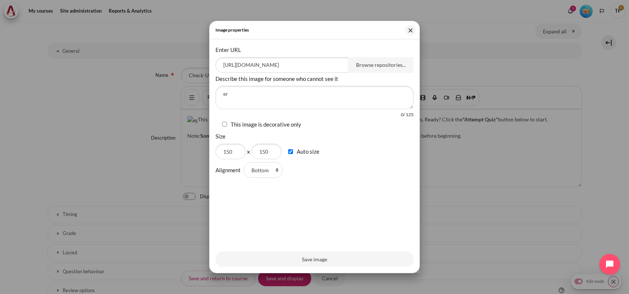
scroll to position [0, 74]
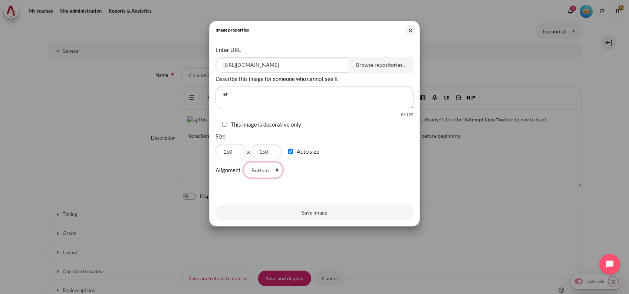
click at [252, 169] on select "Top Middle Bottom Left Right" at bounding box center [263, 170] width 39 height 16
select select "left"
click at [244, 162] on select "Top Middle Bottom Left Right" at bounding box center [263, 170] width 39 height 16
click at [271, 220] on button "Save image" at bounding box center [315, 213] width 198 height 16
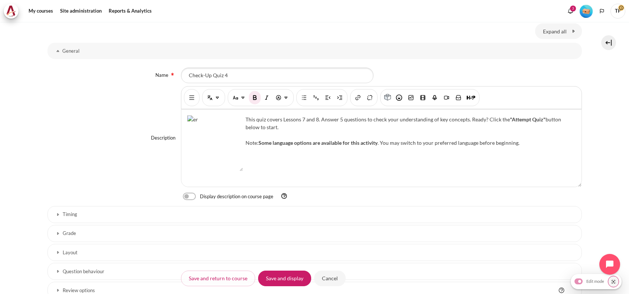
click at [273, 154] on div "This quiz covers Lessons 7 and 8. Answer 5 questions to check your understandin…" at bounding box center [381, 147] width 400 height 77
click at [246, 119] on div "This quiz covers Lessons 7 and 8. Answer 5 questions to check your understandin…" at bounding box center [381, 147] width 400 height 77
click at [243, 119] on div "This quiz covers Lessons 7 and 8. Answer 5 questions to check your understandin…" at bounding box center [381, 147] width 400 height 77
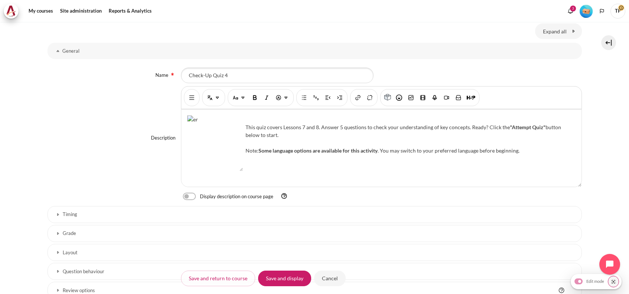
click at [199, 193] on label "Content" at bounding box center [199, 197] width 1 height 8
click at [196, 193] on input "Content" at bounding box center [202, 196] width 13 height 7
checkbox input "true"
click at [277, 275] on input "Save and display" at bounding box center [284, 278] width 53 height 16
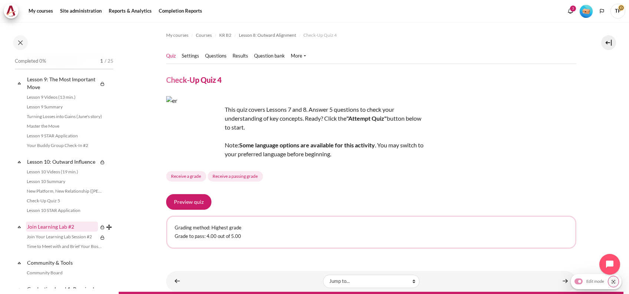
scroll to position [736, 0]
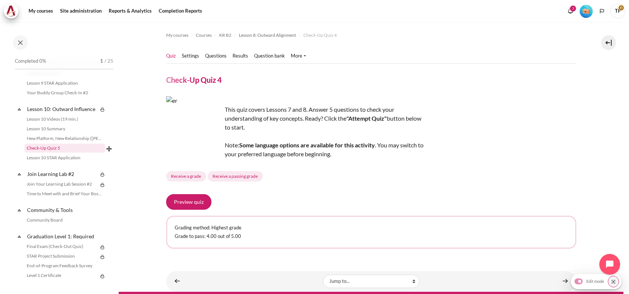
click at [47, 153] on link "Check-Up Quiz 5" at bounding box center [64, 148] width 81 height 9
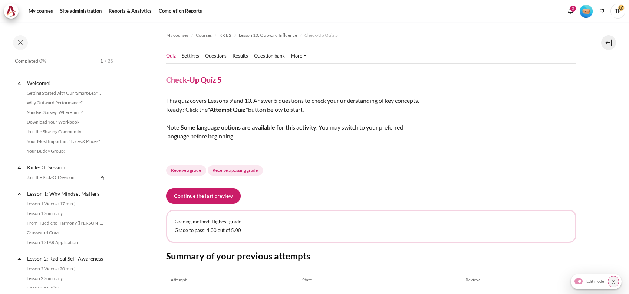
scroll to position [743, 0]
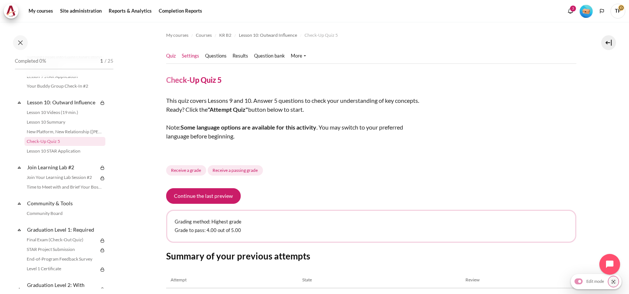
click at [193, 57] on link "Settings" at bounding box center [190, 55] width 17 height 7
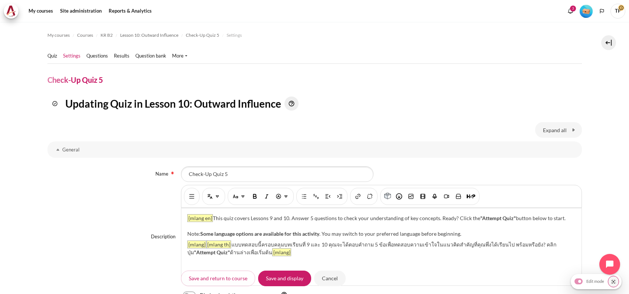
scroll to position [49, 0]
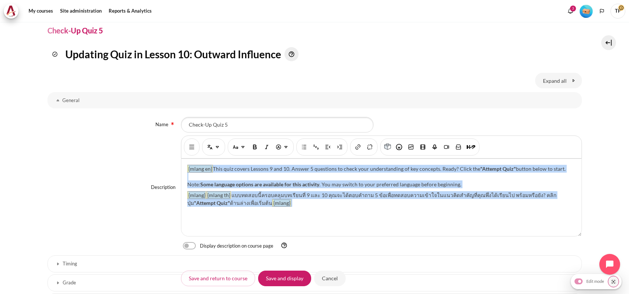
drag, startPoint x: 275, startPoint y: 209, endPoint x: 145, endPoint y: 153, distance: 141.3
click at [145, 153] on div "Description Rich text editor {mlang en} This quiz covers Lessons 9 and 10. Answ…" at bounding box center [315, 187] width 535 height 104
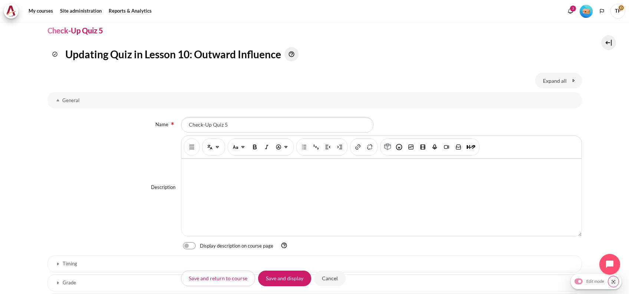
click at [209, 170] on div "Content" at bounding box center [381, 197] width 400 height 77
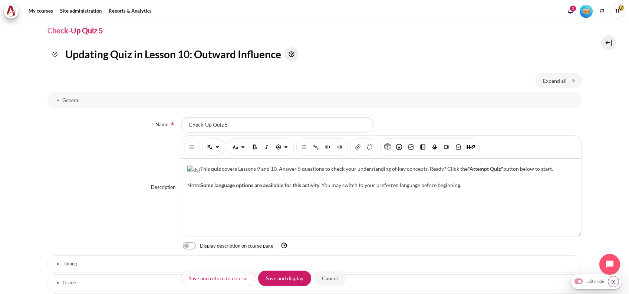
click at [199, 173] on img "Content" at bounding box center [193, 170] width 13 height 8
click at [417, 149] on button "Insert or edit an audio/video file" at bounding box center [423, 146] width 12 height 13
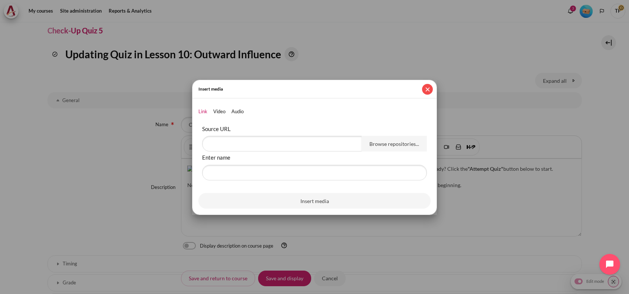
click at [425, 92] on button "Close" at bounding box center [427, 89] width 11 height 11
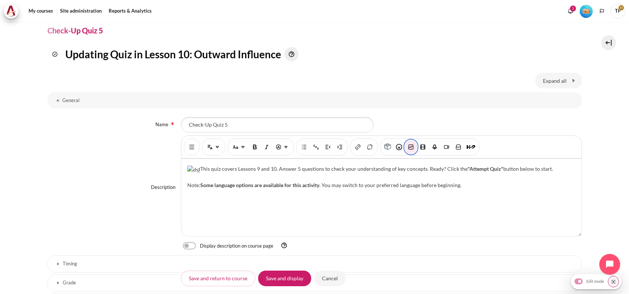
click at [414, 144] on button "Insert or edit image" at bounding box center [411, 146] width 12 height 13
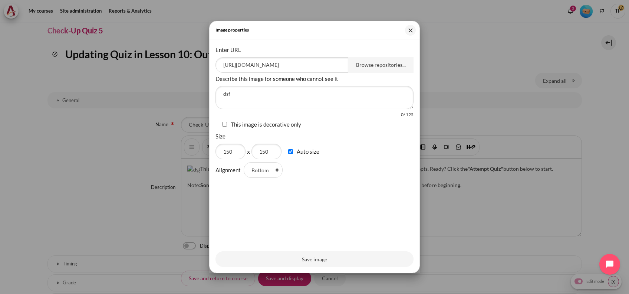
scroll to position [0, 88]
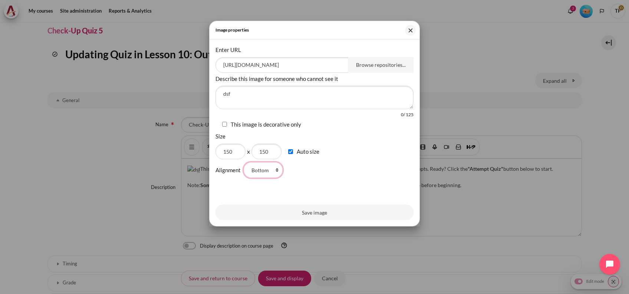
click at [270, 163] on select "Top Middle Bottom Left Right" at bounding box center [263, 170] width 39 height 16
select select "left"
click at [244, 162] on select "Top Middle Bottom Left Right" at bounding box center [263, 170] width 39 height 16
click at [270, 220] on button "Save image" at bounding box center [315, 213] width 198 height 16
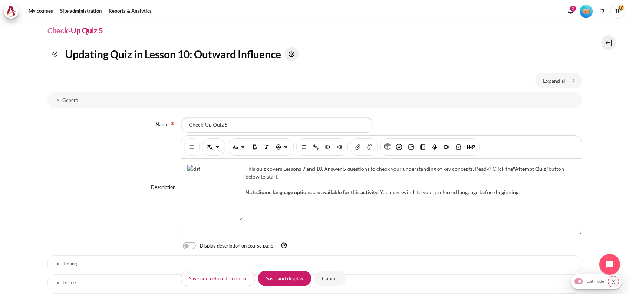
click at [199, 245] on label "Content" at bounding box center [199, 246] width 1 height 8
click at [196, 245] on input "Content" at bounding box center [202, 246] width 13 height 7
checkbox input "true"
click at [277, 279] on input "Save and display" at bounding box center [284, 278] width 53 height 16
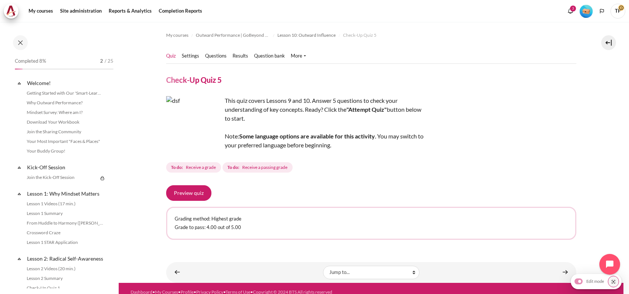
scroll to position [743, 0]
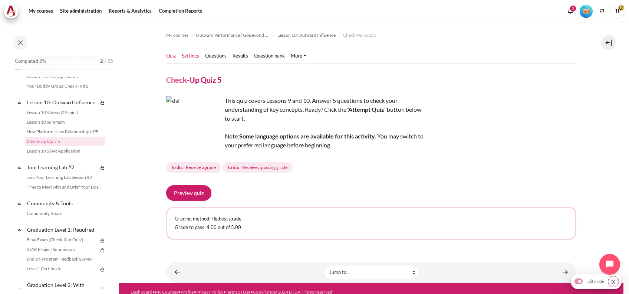
click at [187, 52] on link "Settings" at bounding box center [190, 55] width 17 height 7
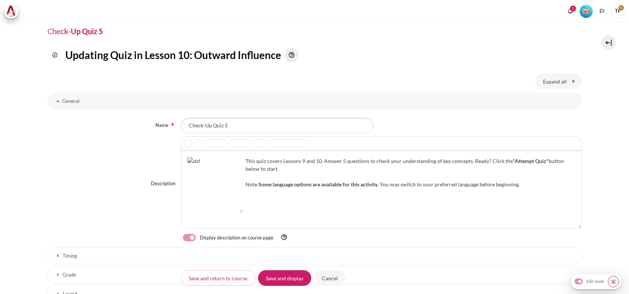
scroll to position [49, 0]
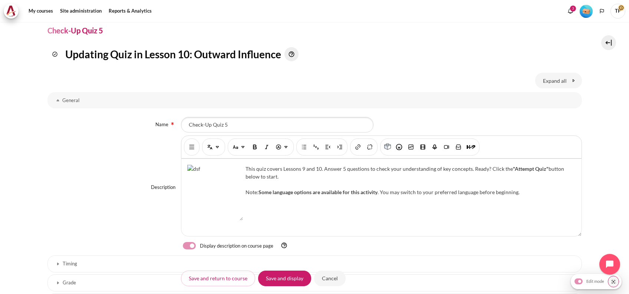
drag, startPoint x: 180, startPoint y: 169, endPoint x: 537, endPoint y: 193, distance: 357.5
click at [537, 193] on div "This quiz covers Lessons 9 and 10. Answer 5 questions to check your understandi…" at bounding box center [381, 197] width 400 height 77
click at [341, 212] on div "This quiz covers Lessons 9 and 10. Answer 5 questions to check your understandi…" at bounding box center [381, 197] width 400 height 77
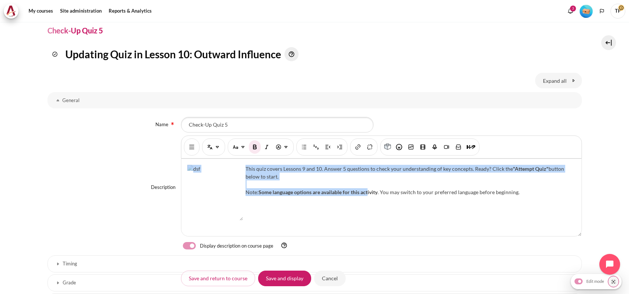
drag, startPoint x: 169, startPoint y: 192, endPoint x: 114, endPoint y: 176, distance: 57.8
click at [114, 176] on div "Description Rich text editor This quiz covers Lessons 9 and 10. Answer 5 questi…" at bounding box center [315, 187] width 535 height 104
drag, startPoint x: 537, startPoint y: 199, endPoint x: 163, endPoint y: 191, distance: 374.6
click at [163, 191] on div "Description Rich text editor This quiz covers Lessons 9 and 10. Answer 5 questi…" at bounding box center [315, 187] width 535 height 104
copy div "This quiz covers Lessons 9 and 10. Answer 5 questions to check your understandi…"
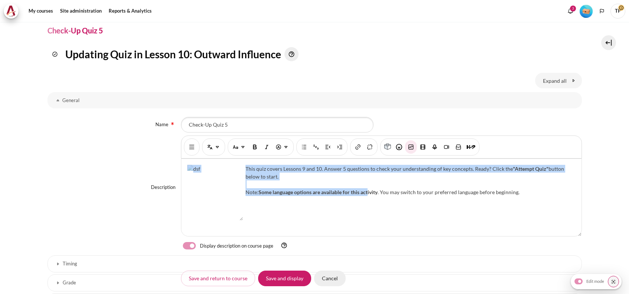
click at [325, 277] on input "Cancel" at bounding box center [330, 278] width 32 height 16
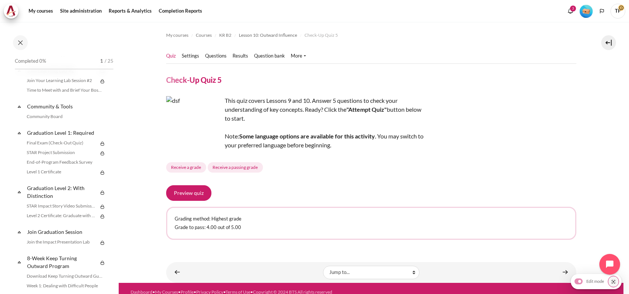
scroll to position [842, 0]
click at [36, 145] on link "Final Exam (Check-Out Quiz)" at bounding box center [60, 140] width 73 height 9
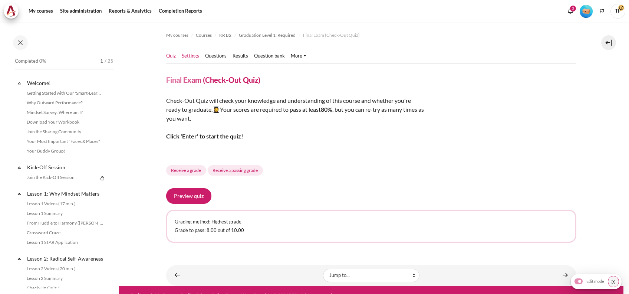
scroll to position [842, 0]
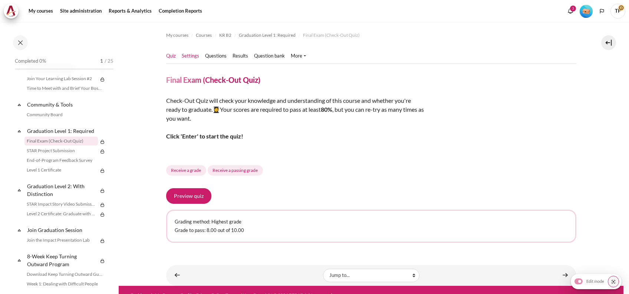
click at [195, 57] on link "Settings" at bounding box center [190, 55] width 17 height 7
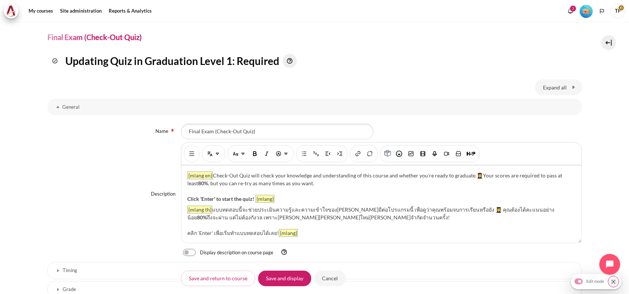
scroll to position [99, 0]
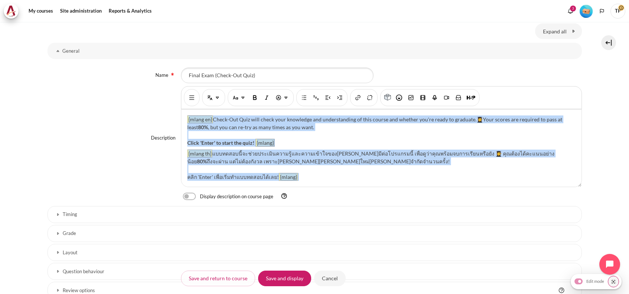
drag, startPoint x: 318, startPoint y: 179, endPoint x: 131, endPoint y: 106, distance: 200.7
click at [131, 106] on div "Description Rich text editor {mlang en} Check-Out Quiz will check your knowledg…" at bounding box center [315, 138] width 535 height 104
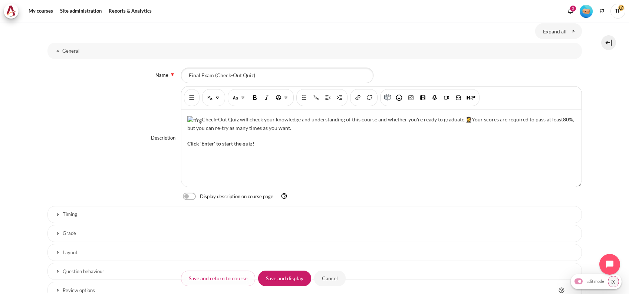
click at [202, 124] on img "Content" at bounding box center [194, 120] width 14 height 8
click at [412, 100] on img "Insert or edit image" at bounding box center [411, 97] width 7 height 7
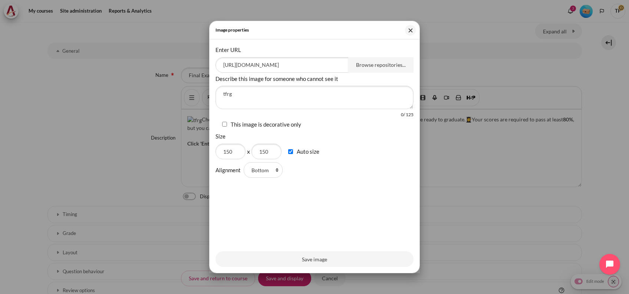
scroll to position [0, 88]
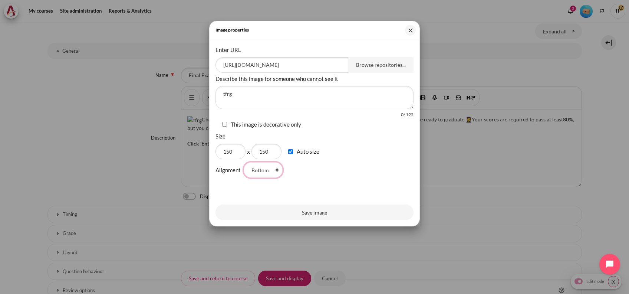
click at [253, 172] on select "Top Middle Bottom Left Right" at bounding box center [263, 170] width 39 height 16
select select "left"
click at [244, 162] on select "Top Middle Bottom Left Right" at bounding box center [263, 170] width 39 height 16
click at [269, 220] on button "Save image" at bounding box center [315, 213] width 198 height 16
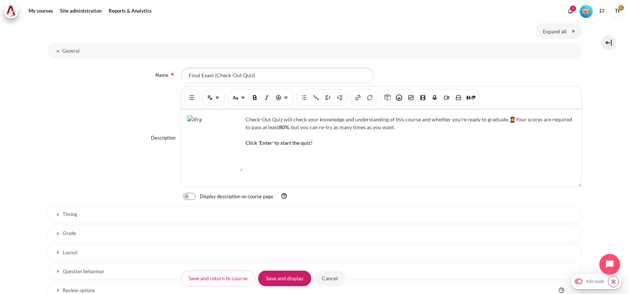
click at [199, 197] on label "Content" at bounding box center [199, 197] width 1 height 8
click at [196, 197] on input "Content" at bounding box center [202, 196] width 13 height 7
checkbox input "true"
click at [287, 274] on input "Save and display" at bounding box center [284, 278] width 53 height 16
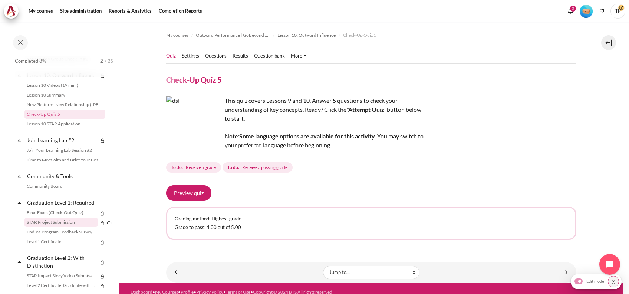
scroll to position [793, 0]
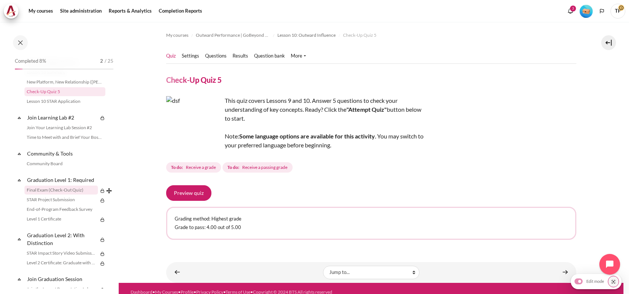
click at [49, 194] on link "Final Exam (Check-Out Quiz)" at bounding box center [60, 190] width 73 height 9
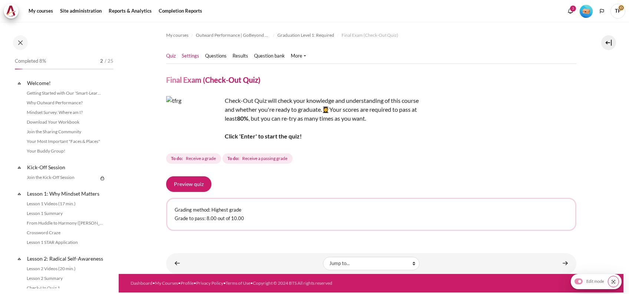
scroll to position [842, 0]
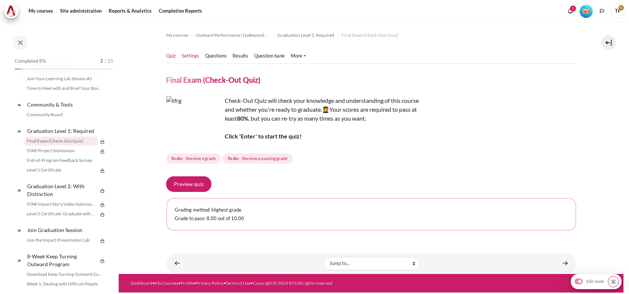
click at [196, 53] on link "Settings" at bounding box center [190, 55] width 17 height 7
click at [222, 53] on link "Questions" at bounding box center [216, 55] width 22 height 7
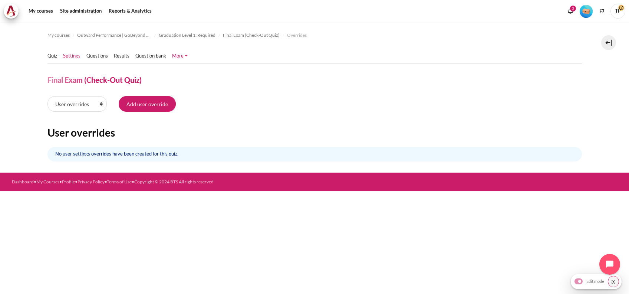
click at [66, 58] on link "Settings" at bounding box center [71, 55] width 17 height 7
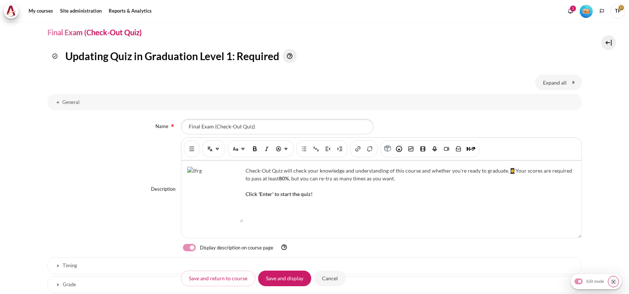
scroll to position [49, 0]
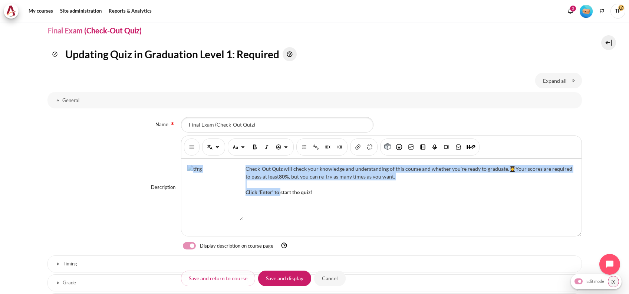
drag, startPoint x: 279, startPoint y: 209, endPoint x: 138, endPoint y: 180, distance: 144.0
click at [138, 180] on div "Description Rich text editor Check-Out Quiz will check your knowledge and under…" at bounding box center [315, 187] width 535 height 104
drag, startPoint x: 323, startPoint y: 191, endPoint x: 158, endPoint y: 179, distance: 164.5
click at [158, 179] on div "Description Rich text editor Check-Out Quiz will check your knowledge and under…" at bounding box center [315, 187] width 535 height 104
copy p "Check-Out Quiz will check your knowledge and understanding of this course and w…"
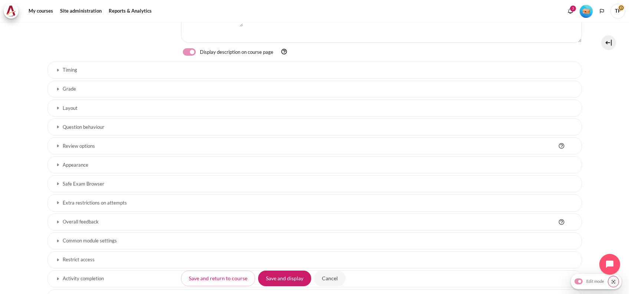
scroll to position [336, 0]
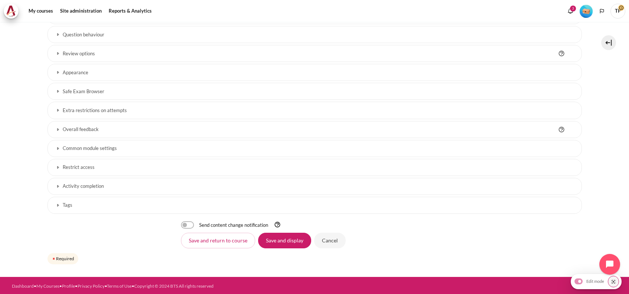
click at [77, 167] on h3 "Restrict access" at bounding box center [315, 167] width 504 height 6
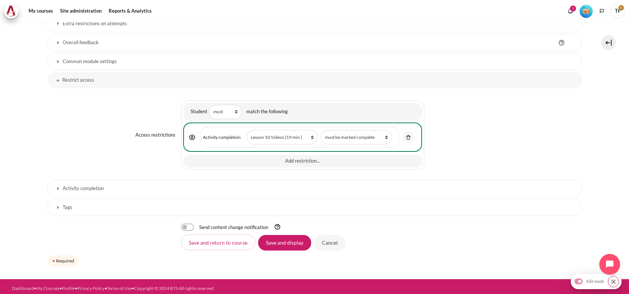
scroll to position [424, 0]
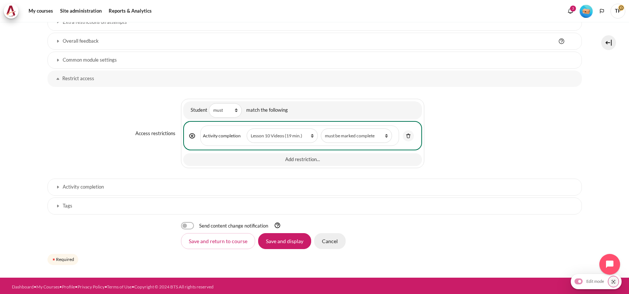
click at [318, 234] on input "Cancel" at bounding box center [330, 241] width 32 height 16
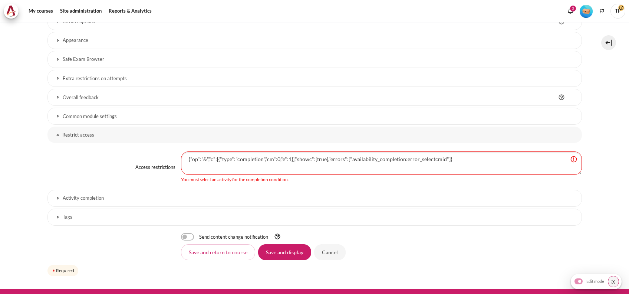
scroll to position [367, 0]
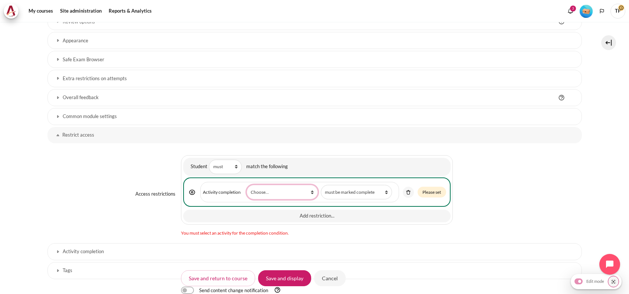
click at [251, 194] on select "Choose... Previous activity with completion Why Outward Performance? Download Y…" at bounding box center [282, 192] width 71 height 14
select select "18971"
click at [247, 185] on select "Choose... Previous activity with completion Why Outward Performance? Download Y…" at bounding box center [282, 192] width 71 height 14
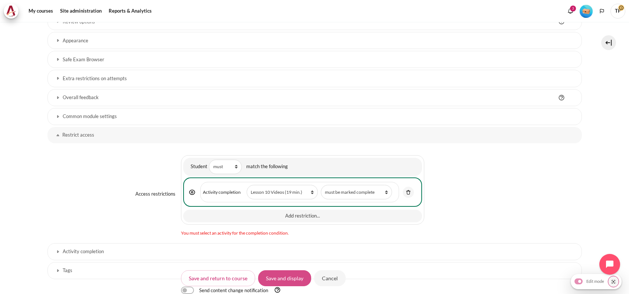
click at [274, 277] on input "Save and display" at bounding box center [284, 278] width 53 height 16
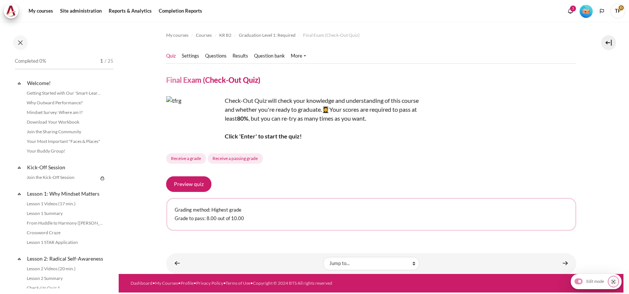
scroll to position [842, 0]
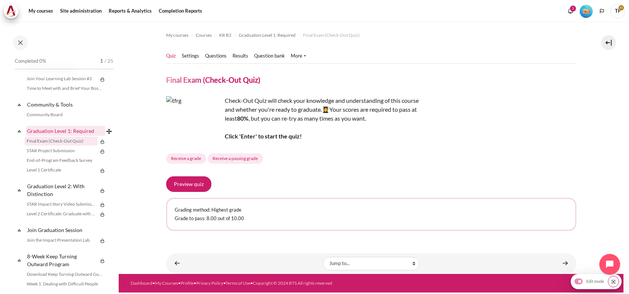
click at [52, 136] on link "Graduation Level 1: Required" at bounding box center [65, 131] width 79 height 10
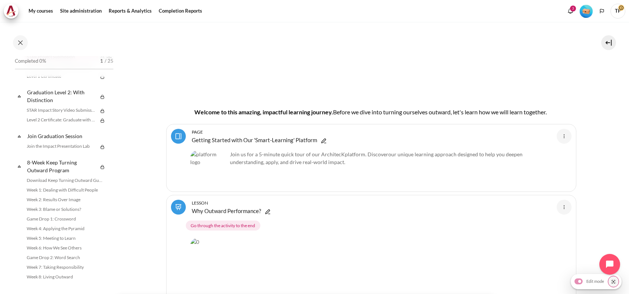
scroll to position [868, 0]
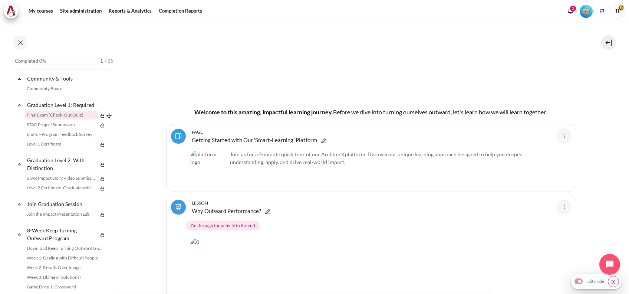
click at [56, 120] on link "Final Exam (Check-Out Quiz)" at bounding box center [60, 115] width 73 height 9
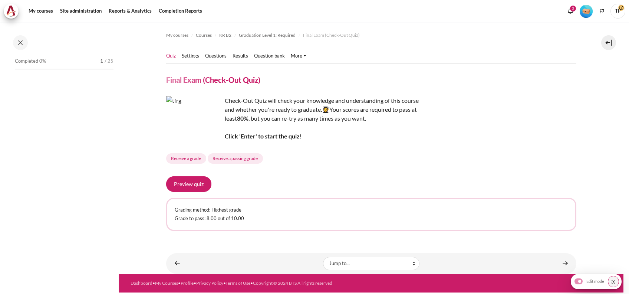
scroll to position [842, 0]
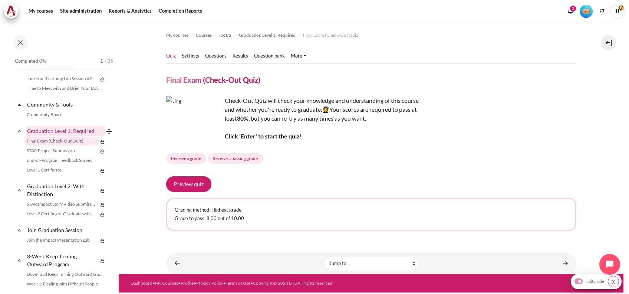
click at [33, 136] on link "Graduation Level 1: Required" at bounding box center [65, 131] width 79 height 10
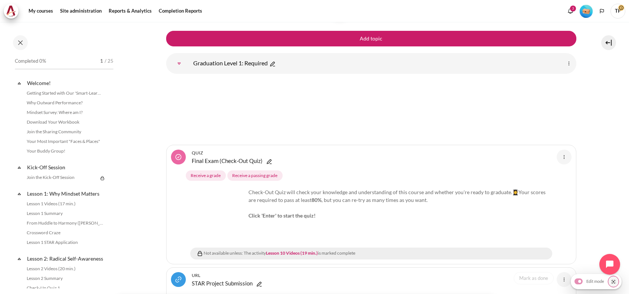
scroll to position [912, 0]
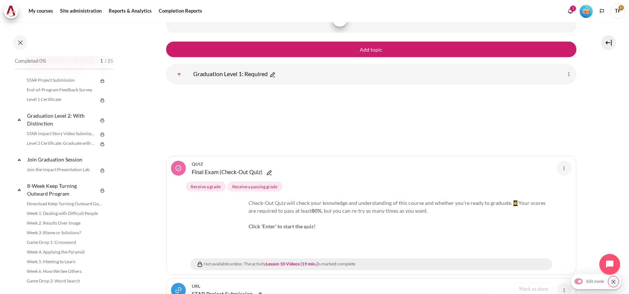
click at [60, 65] on link "Graduation Level 1: Required" at bounding box center [65, 60] width 79 height 10
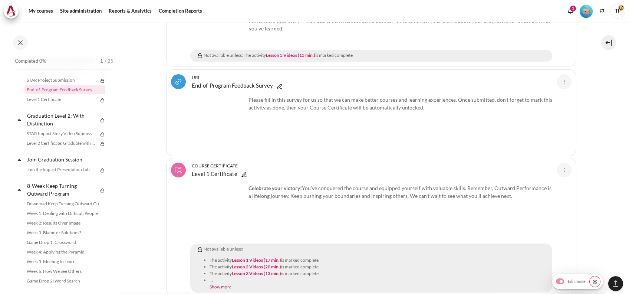
scroll to position [10684, 0]
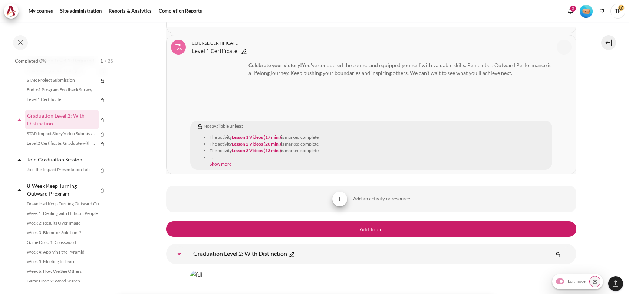
click at [216, 154] on span "..." at bounding box center [380, 157] width 341 height 7
click at [219, 161] on link "Show more" at bounding box center [221, 164] width 22 height 6
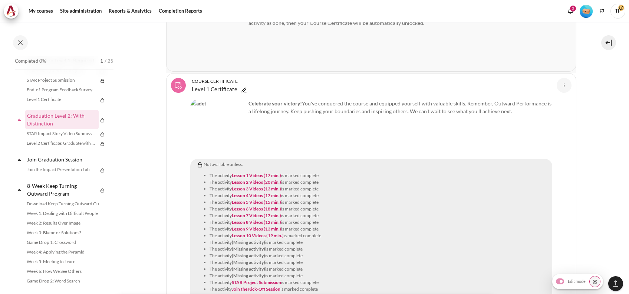
scroll to position [10536, 0]
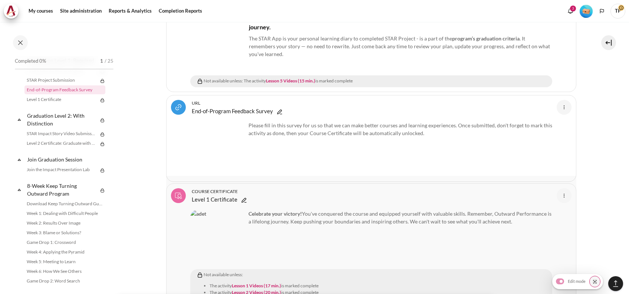
click at [222, 195] on link "Level 1 Certificate Course certificate" at bounding box center [215, 199] width 46 height 9
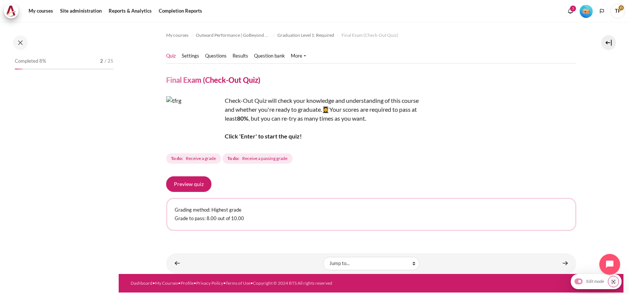
scroll to position [842, 0]
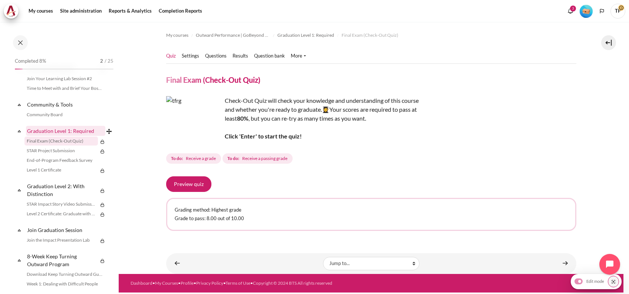
click at [56, 136] on link "Graduation Level 1: Required" at bounding box center [65, 131] width 79 height 10
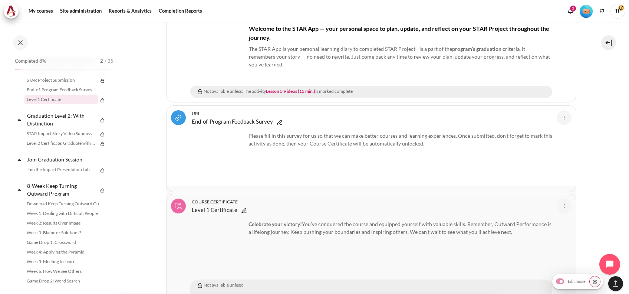
scroll to position [10554, 0]
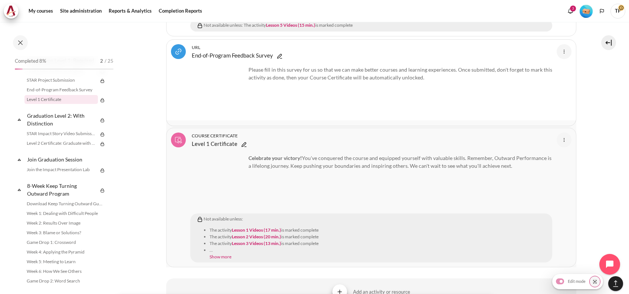
click at [222, 253] on li "Show more" at bounding box center [380, 256] width 341 height 7
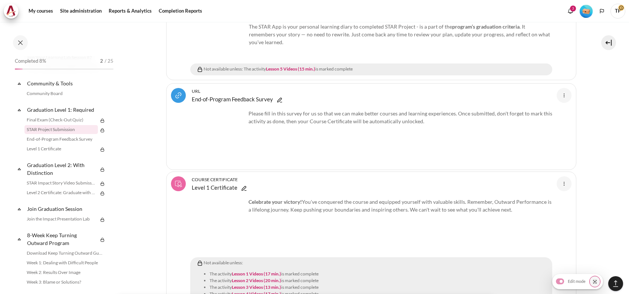
scroll to position [10356, 0]
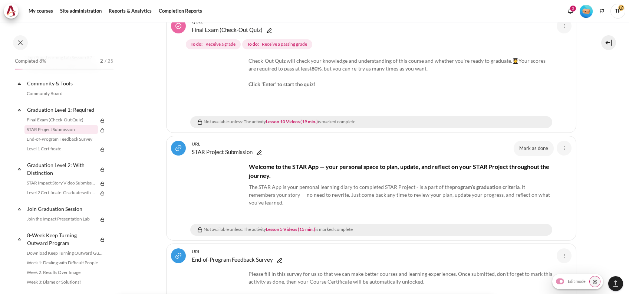
click at [33, 52] on link "Join Learning Lab #2" at bounding box center [62, 47] width 72 height 10
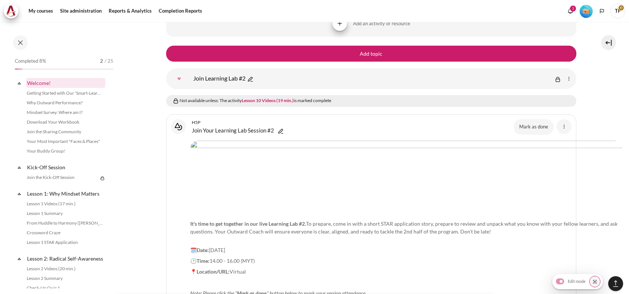
click at [40, 81] on link "Welcome!" at bounding box center [65, 83] width 79 height 10
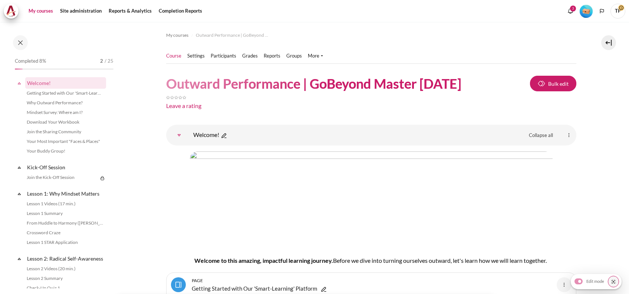
drag, startPoint x: 39, startPoint y: 6, endPoint x: 42, endPoint y: 3, distance: 4.3
click at [39, 6] on link "My courses" at bounding box center [41, 11] width 30 height 15
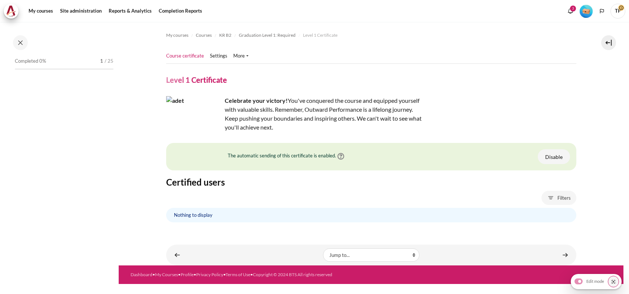
click at [206, 56] on li "Course certificate" at bounding box center [188, 55] width 44 height 7
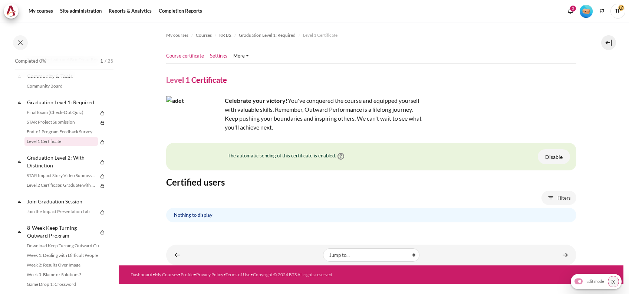
click at [213, 56] on link "Settings" at bounding box center [218, 55] width 17 height 7
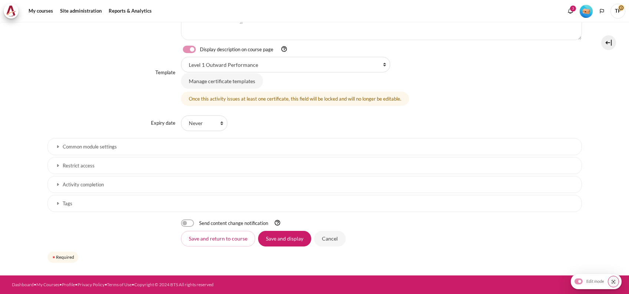
scroll to position [244, 0]
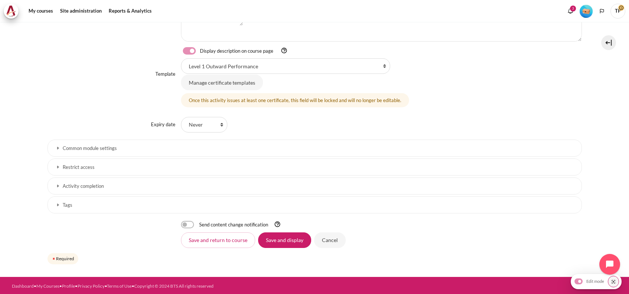
click at [115, 145] on h3 "Common module settings" at bounding box center [315, 148] width 504 height 6
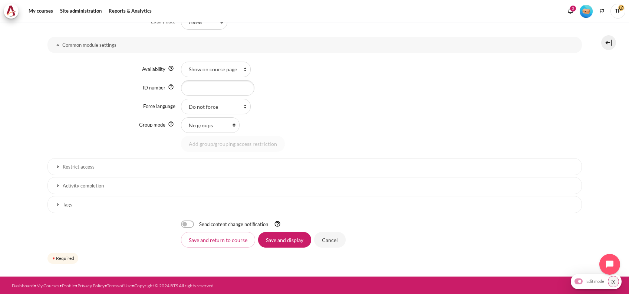
click at [91, 166] on h3 "Restrict access" at bounding box center [315, 167] width 504 height 6
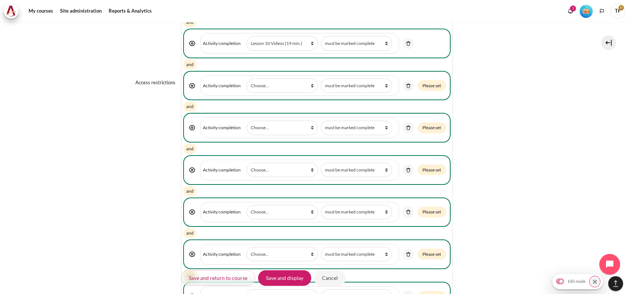
scroll to position [891, 0]
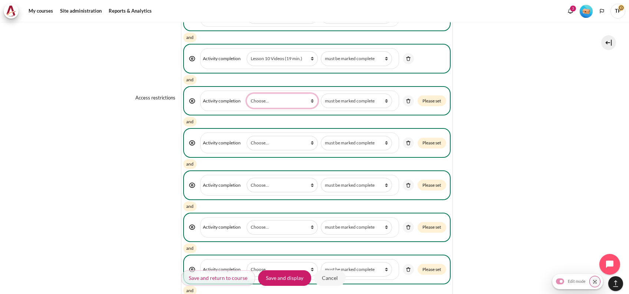
click at [283, 94] on select "Choose... Previous activity with completion Why Outward Performance? Download Y…" at bounding box center [282, 101] width 71 height 14
select select "18997"
click at [247, 94] on select "Choose... Previous activity with completion Why Outward Performance? Download Y…" at bounding box center [282, 101] width 71 height 14
click at [266, 141] on select "Choose... Previous activity with completion Why Outward Performance? Download Y…" at bounding box center [282, 143] width 71 height 14
select select "18998"
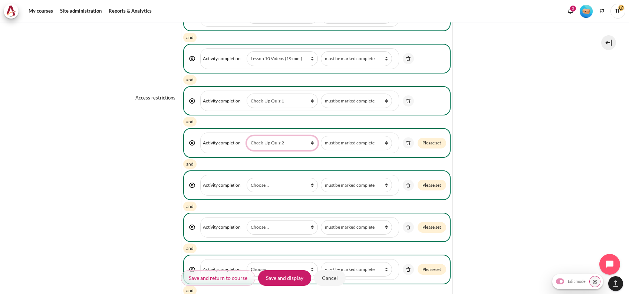
click at [247, 136] on select "Choose... Previous activity with completion Why Outward Performance? Download Y…" at bounding box center [282, 143] width 71 height 14
click at [269, 184] on select "Choose... Previous activity with completion Why Outward Performance? Download Y…" at bounding box center [282, 185] width 71 height 14
select select "18999"
click at [247, 178] on select "Choose... Previous activity with completion Why Outward Performance? Download Y…" at bounding box center [282, 185] width 71 height 14
click at [276, 220] on select "Choose... Previous activity with completion Why Outward Performance? Download Y…" at bounding box center [282, 227] width 71 height 14
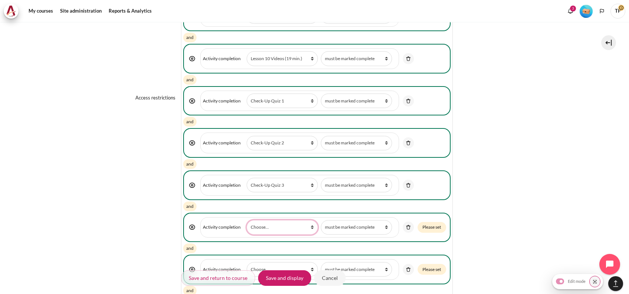
select select "19000"
click at [247, 220] on select "Choose... Previous activity with completion Why Outward Performance? Download Y…" at bounding box center [282, 227] width 71 height 14
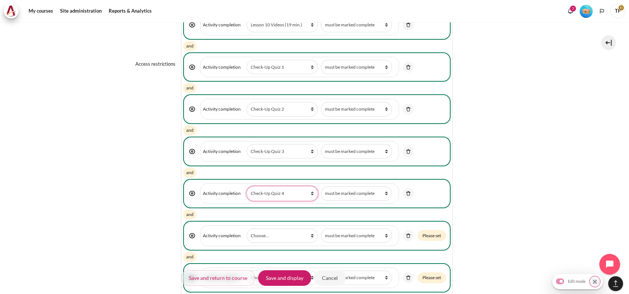
scroll to position [941, 0]
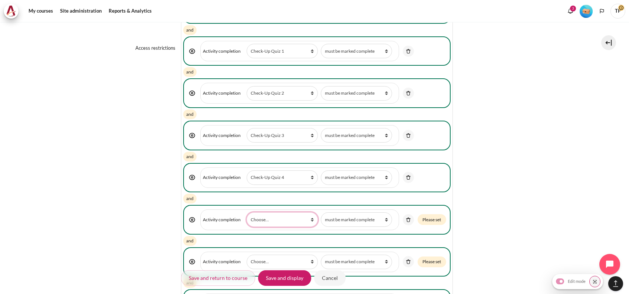
click at [269, 212] on select "Choose... Previous activity with completion Why Outward Performance? Download Y…" at bounding box center [282, 219] width 71 height 14
select select "19001"
click at [247, 212] on select "Choose... Previous activity with completion Why Outward Performance? Download Y…" at bounding box center [282, 219] width 71 height 14
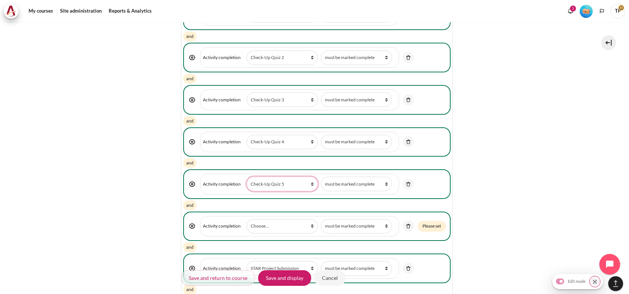
scroll to position [1040, 0]
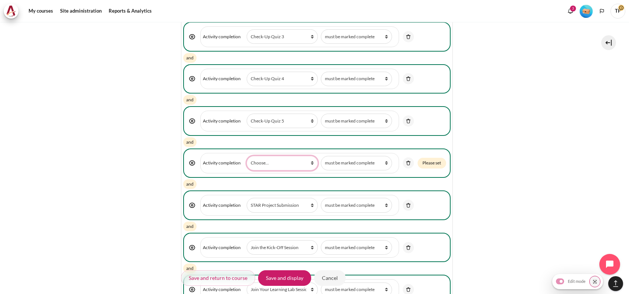
click at [276, 160] on select "Choose... Previous activity with completion Why Outward Performance? Download Y…" at bounding box center [282, 163] width 71 height 14
select select "19002"
click at [247, 156] on select "Choose... Previous activity with completion Why Outward Performance? Download Y…" at bounding box center [282, 163] width 71 height 14
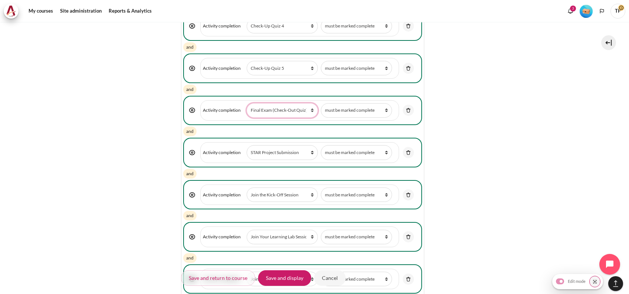
scroll to position [1188, 0]
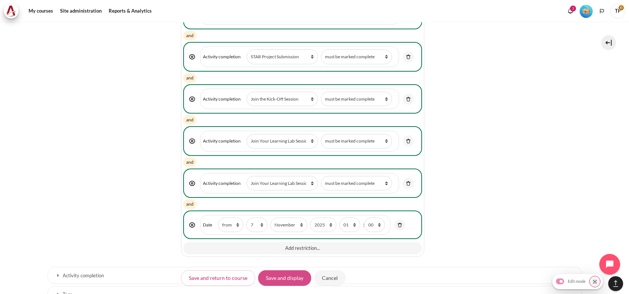
click at [282, 278] on input "Save and display" at bounding box center [284, 278] width 53 height 16
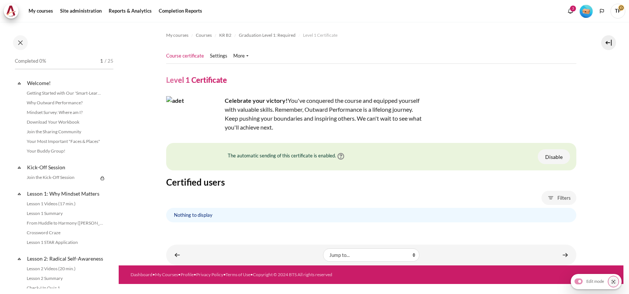
scroll to position [870, 0]
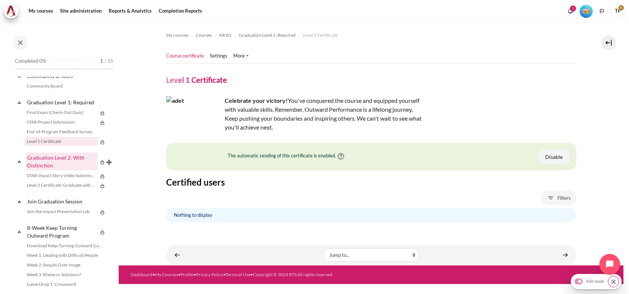
click at [56, 170] on link "Graduation Level 2: With Distinction" at bounding box center [62, 162] width 72 height 18
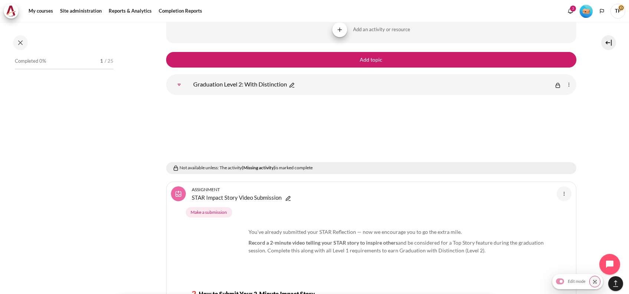
scroll to position [949, 0]
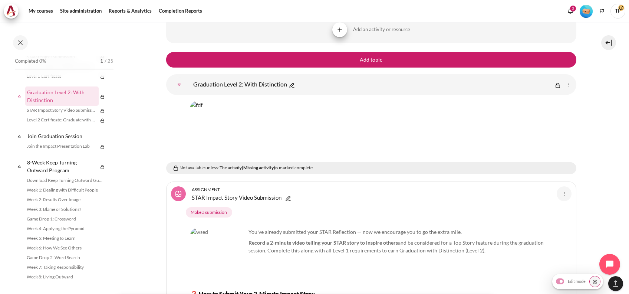
click at [567, 80] on img "Content" at bounding box center [569, 84] width 9 height 9
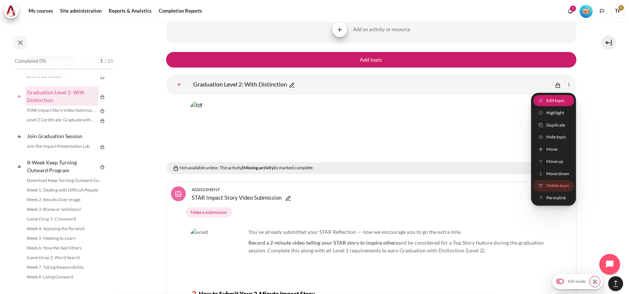
click at [549, 97] on span "Edit topic" at bounding box center [555, 100] width 19 height 7
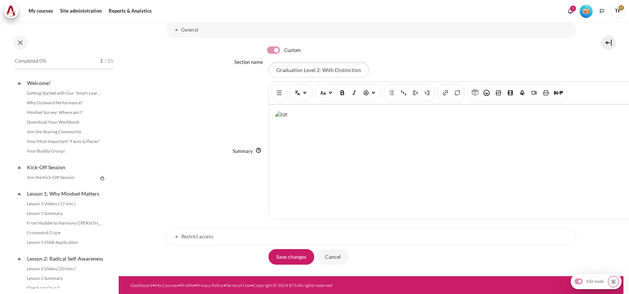
click at [193, 239] on h3 "Restrict access" at bounding box center [371, 236] width 380 height 6
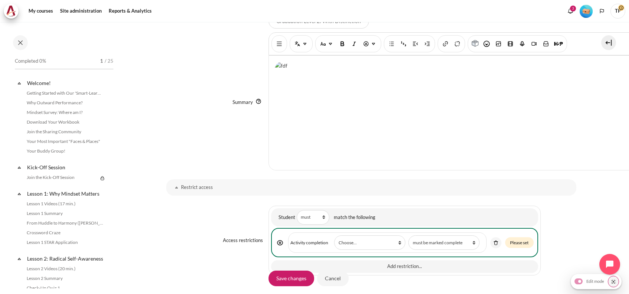
scroll to position [166, 0]
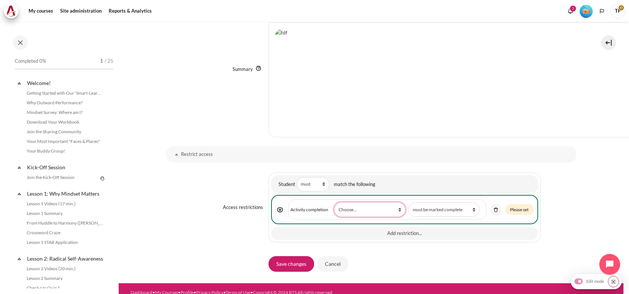
click at [368, 204] on select "Choose... Previous activity with completion Why Outward Performance? Download Y…" at bounding box center [369, 209] width 71 height 14
click at [363, 207] on select "Choose... Previous activity with completion Why Outward Performance? Download Y…" at bounding box center [369, 209] width 71 height 14
select select "18971"
click at [334, 202] on select "Choose... Previous activity with completion Why Outward Performance? Download Y…" at bounding box center [369, 209] width 71 height 14
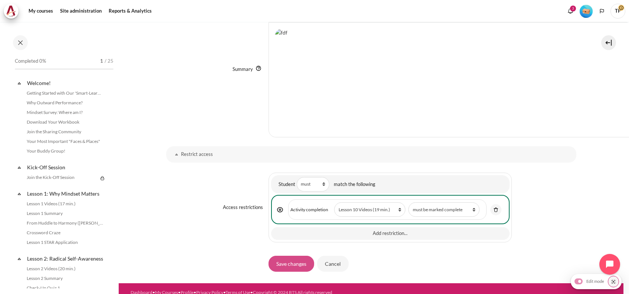
click at [297, 256] on input "Save changes" at bounding box center [292, 264] width 46 height 16
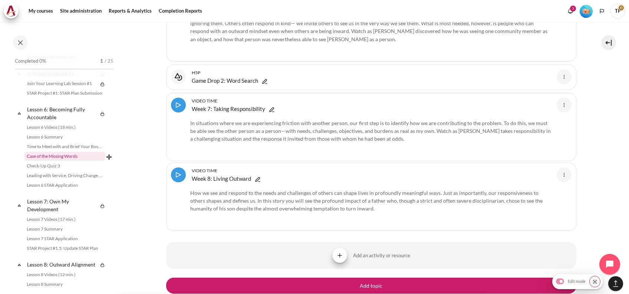
scroll to position [405, 0]
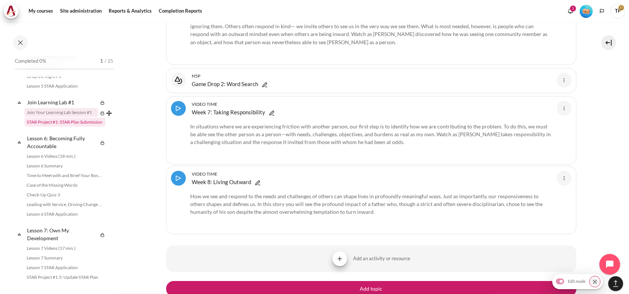
click at [62, 127] on link "STAR Project #1: STAR Plan Submission" at bounding box center [64, 122] width 81 height 9
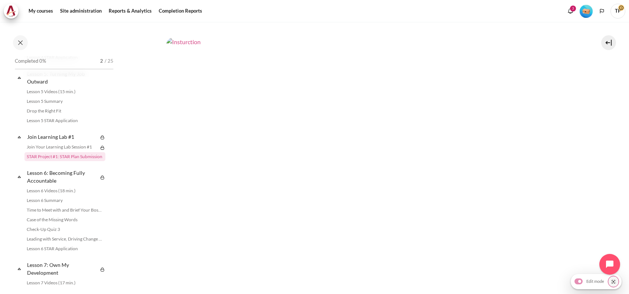
scroll to position [198, 0]
click at [226, 112] on img "Content" at bounding box center [371, 88] width 410 height 231
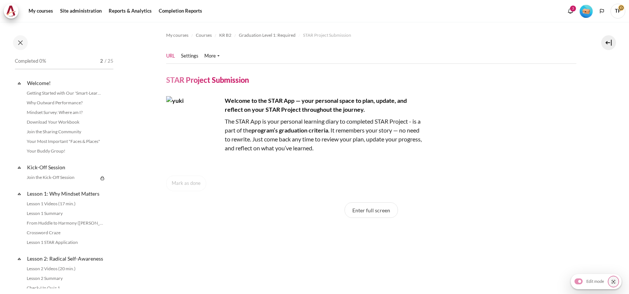
scroll to position [851, 0]
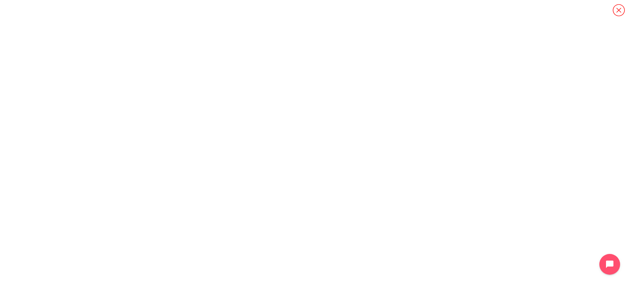
click at [624, 9] on icon "Content" at bounding box center [619, 10] width 13 height 13
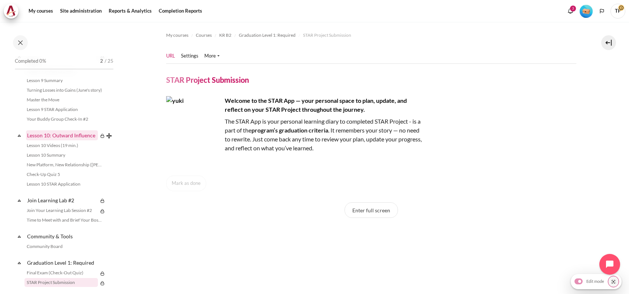
scroll to position [670, 0]
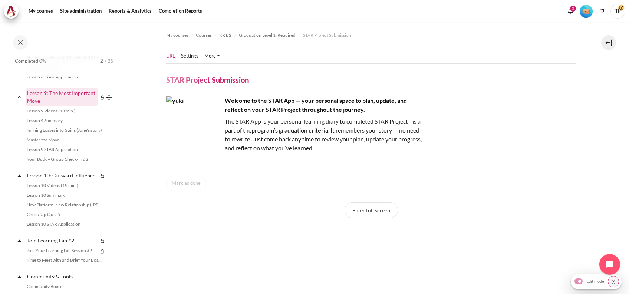
click at [60, 106] on link "Lesson 9: The Most Important Move" at bounding box center [62, 97] width 72 height 18
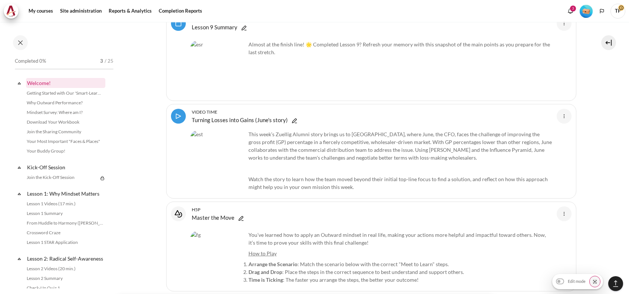
click at [60, 83] on link "Welcome!" at bounding box center [65, 83] width 79 height 10
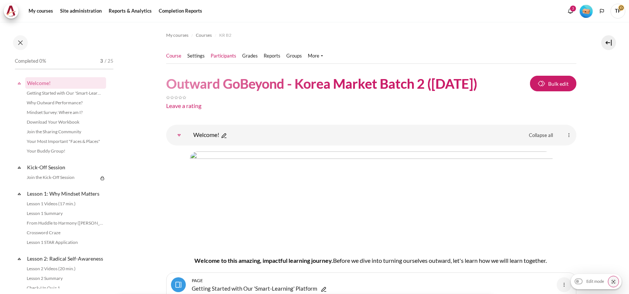
click at [215, 55] on link "Participants" at bounding box center [224, 55] width 26 height 7
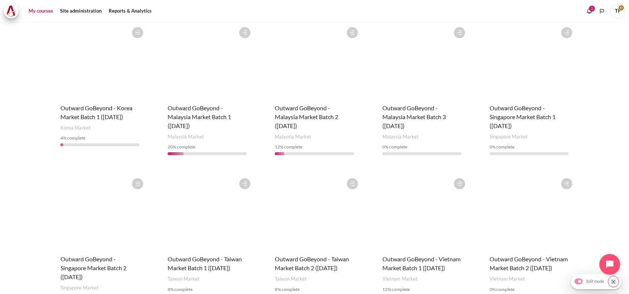
scroll to position [297, 0]
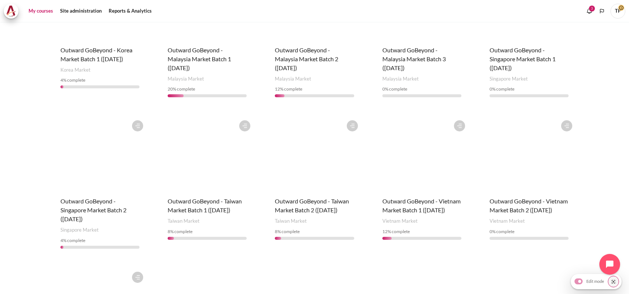
click at [98, 173] on figure "Content" at bounding box center [100, 154] width 94 height 74
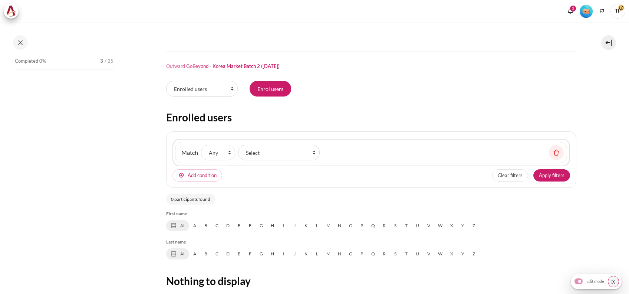
click at [270, 77] on div "Course Settings" at bounding box center [371, 186] width 410 height 328
click at [270, 84] on input "Enrol users" at bounding box center [271, 89] width 42 height 16
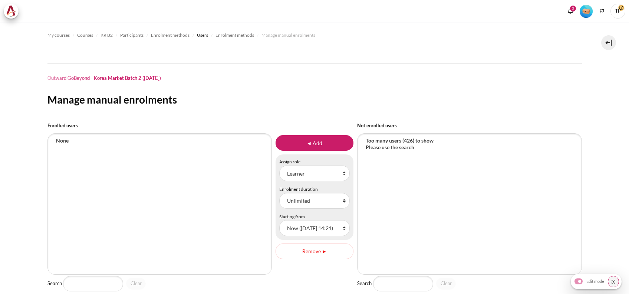
select select "Content"
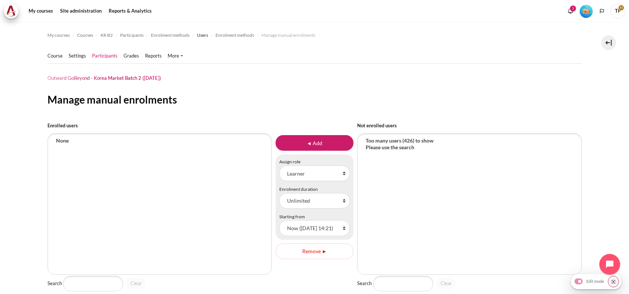
click at [95, 54] on link "Participants" at bounding box center [105, 55] width 26 height 7
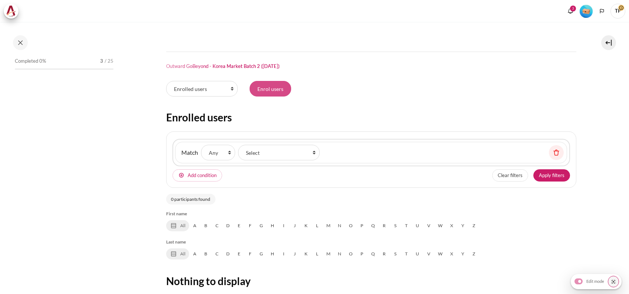
click at [261, 85] on input "Enrol users" at bounding box center [271, 89] width 42 height 16
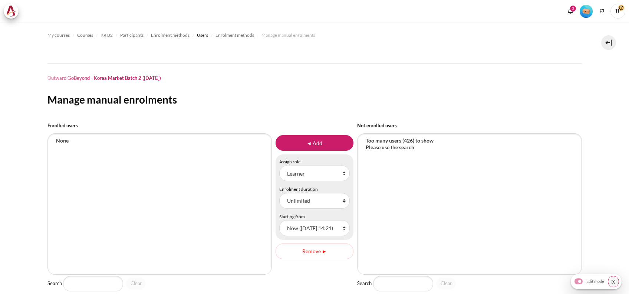
select select "Content"
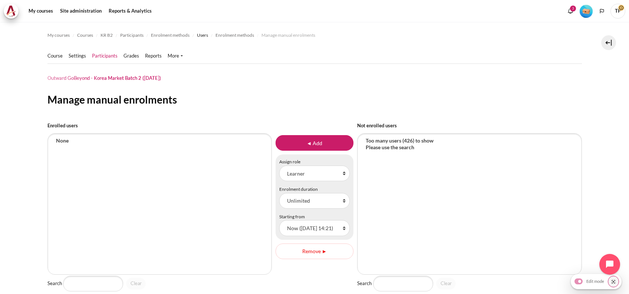
click at [110, 53] on link "Participants" at bounding box center [105, 55] width 26 height 7
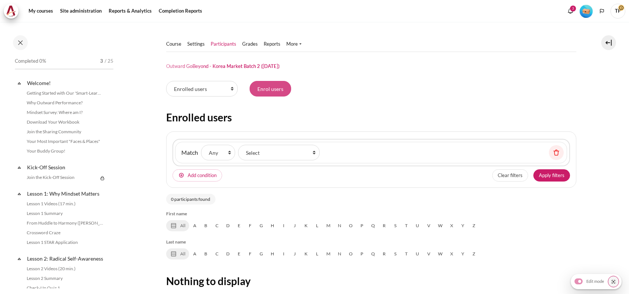
click at [277, 86] on input "Enrol users" at bounding box center [271, 89] width 42 height 16
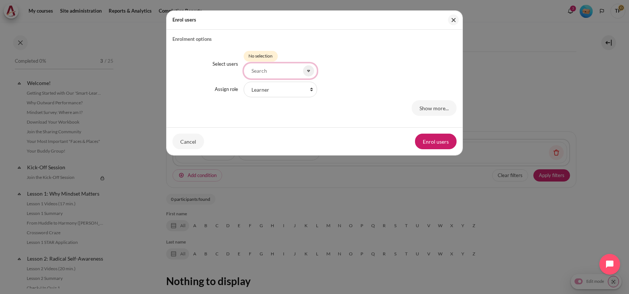
click at [273, 68] on input "Select users" at bounding box center [280, 71] width 73 height 16
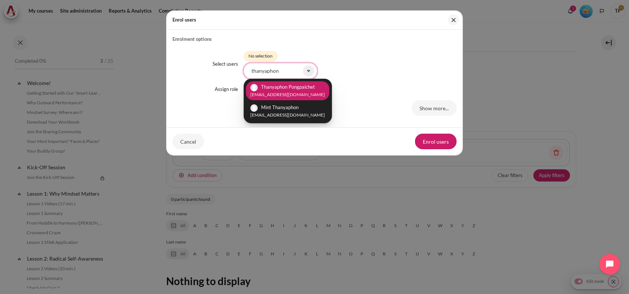
type input "thanyaphon"
click at [308, 86] on span "Thanyaphon Pongpaichet" at bounding box center [288, 87] width 54 height 6
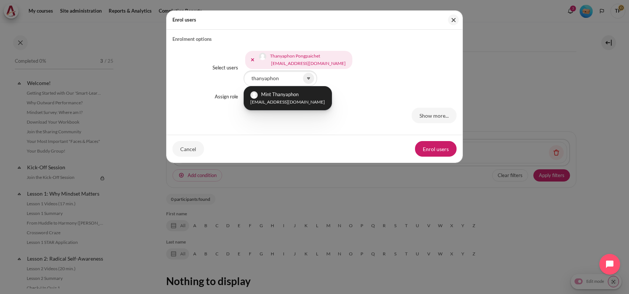
click at [365, 88] on div "Select users Thanyaphon Pongpaichet thanyaphon.pongpaichet@bts.com Mint Thanyap…" at bounding box center [315, 86] width 284 height 86
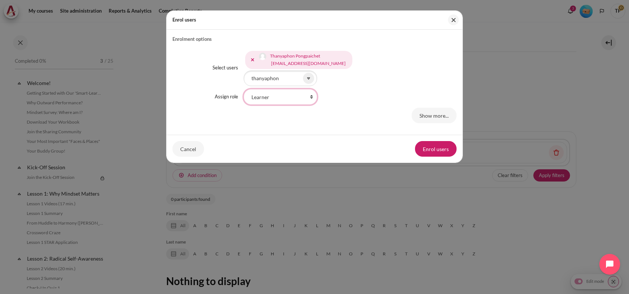
click at [311, 96] on select "Faculty Learning Sherpa Learner Designer Learning Tech Course Editor Trainer Ma…" at bounding box center [280, 97] width 73 height 16
click at [244, 89] on select "Faculty Learning Sherpa Learner Designer Learning Tech Course Editor Trainer Ma…" at bounding box center [280, 97] width 73 height 16
click at [288, 93] on select "Faculty Learning Sherpa Learner Designer Learning Tech Course Editor Trainer Ma…" at bounding box center [280, 97] width 73 height 16
select select "17"
click at [244, 89] on select "Faculty Learning Sherpa Learner Designer Learning Tech Course Editor Trainer Ma…" at bounding box center [280, 97] width 73 height 16
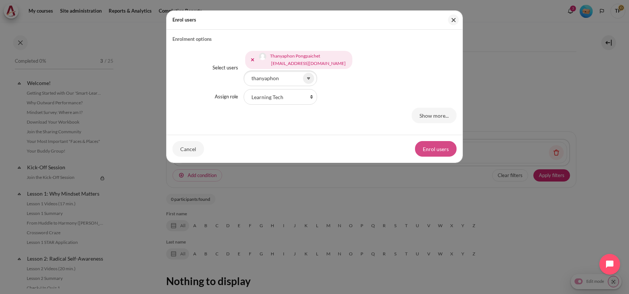
click at [444, 147] on button "Enrol users" at bounding box center [436, 149] width 42 height 16
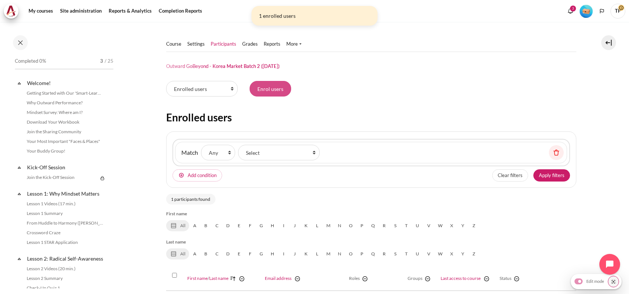
click at [272, 84] on input "Enrol users" at bounding box center [271, 89] width 42 height 16
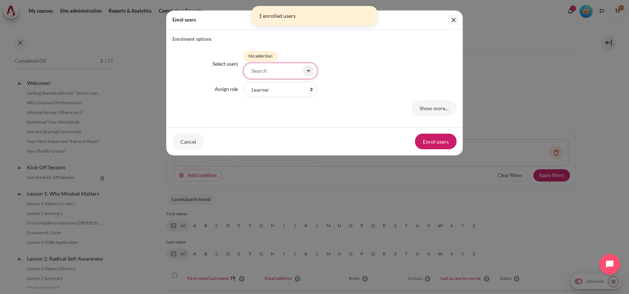
click at [284, 74] on input "Select users" at bounding box center [280, 71] width 73 height 16
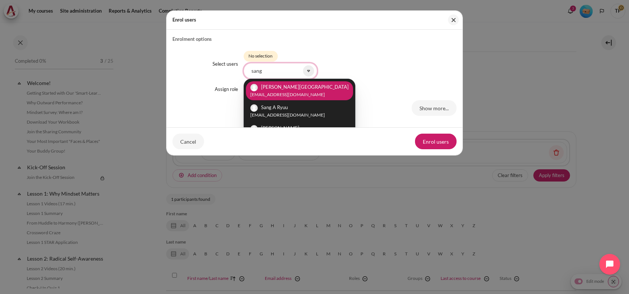
type input "sang"
click at [296, 91] on li "Sang Moon Park smpark02@zuelligpharma.com" at bounding box center [299, 90] width 107 height 19
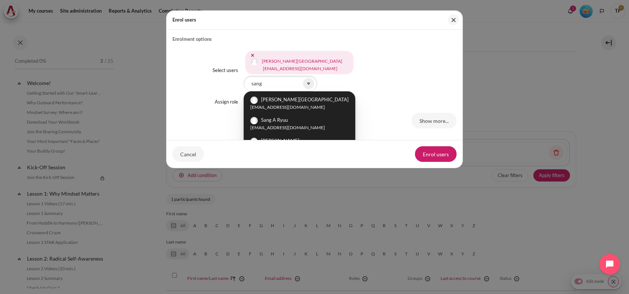
click at [402, 69] on div "Sang Moon Park smpark02@zuelligpharma.com Sang A Ryuu saryuu@zuelligpharma.com …" at bounding box center [350, 70] width 213 height 42
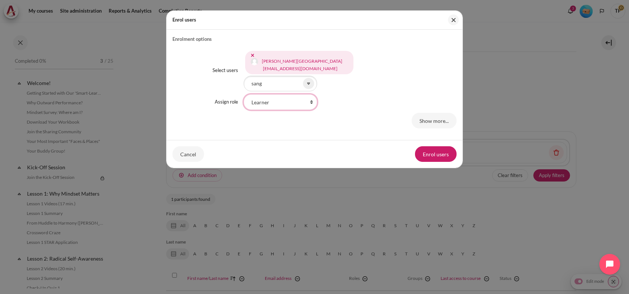
click at [274, 96] on select "Faculty Learning Sherpa Learner Designer Learning Tech Course Editor Trainer Ma…" at bounding box center [280, 102] width 73 height 16
select select "21"
click at [244, 94] on select "Faculty Learning Sherpa Learner Designer Learning Tech Course Editor Trainer Ma…" at bounding box center [280, 102] width 73 height 16
click at [433, 150] on button "Enrol users" at bounding box center [436, 154] width 42 height 16
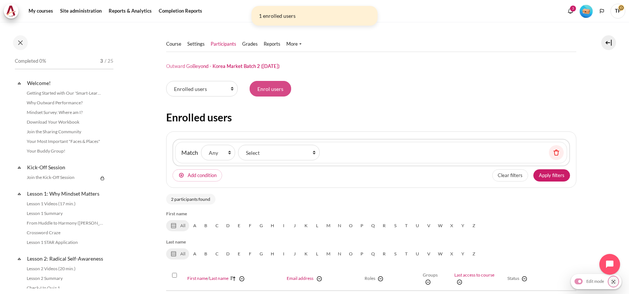
click at [276, 86] on input "Enrol users" at bounding box center [271, 89] width 42 height 16
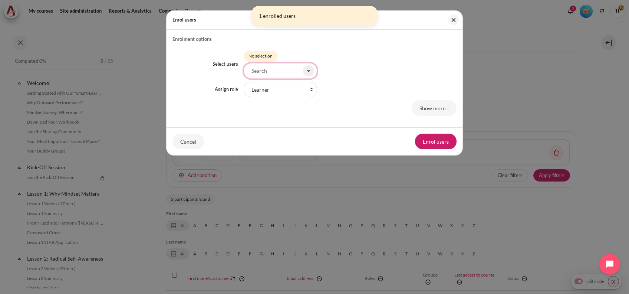
click at [269, 71] on input "Select users" at bounding box center [280, 71] width 73 height 16
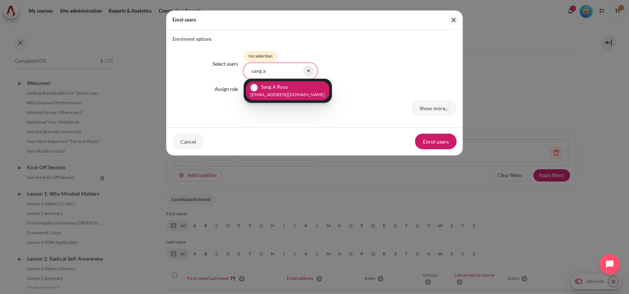
type input "sang a"
click at [276, 94] on small "saryuu@zuelligpharma.com" at bounding box center [288, 94] width 75 height 7
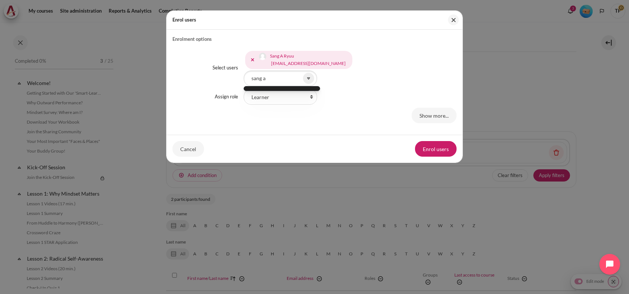
click at [404, 67] on div "Sang A Ryuu saryuu@zuelligpharma.com Selected items: Sang A Ryuu saryuu@zuellig…" at bounding box center [350, 67] width 213 height 37
click at [312, 95] on select "Faculty Learning Sherpa Learner Designer Learning Tech Course Editor Trainer Ma…" at bounding box center [280, 97] width 73 height 16
select select "21"
click at [244, 89] on select "Faculty Learning Sherpa Learner Designer Learning Tech Course Editor Trainer Ma…" at bounding box center [280, 97] width 73 height 16
click at [443, 148] on button "Enrol users" at bounding box center [436, 149] width 42 height 16
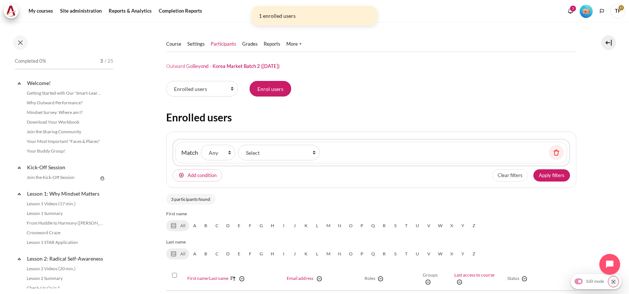
click at [264, 97] on div "Participants tertiary navigation. Enrolled users Enrolment methods Groups Group…" at bounding box center [371, 90] width 410 height 19
click at [264, 92] on input "Enrol users" at bounding box center [271, 89] width 42 height 16
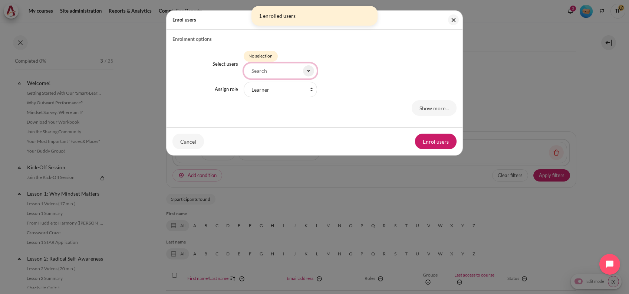
click at [257, 68] on input "Select users" at bounding box center [280, 71] width 73 height 16
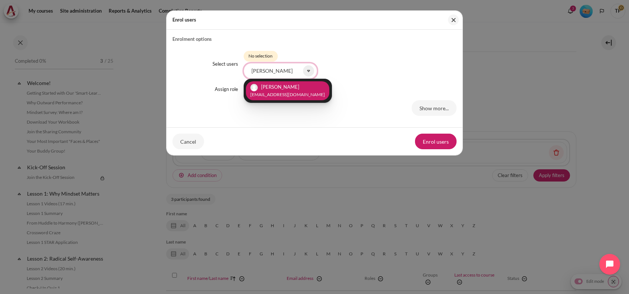
type input "kelle"
click at [283, 83] on li "Kelley Go yigo@zuelligpharma.com" at bounding box center [288, 90] width 84 height 19
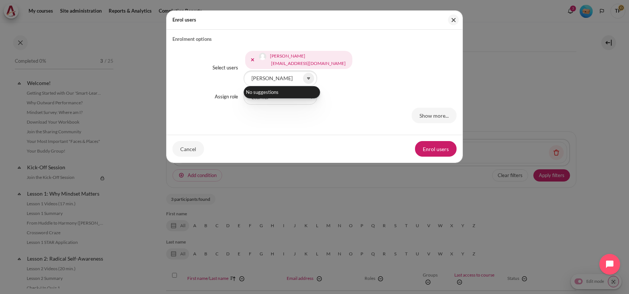
click at [414, 95] on div "Faculty Learning Sherpa Learner Designer Learning Tech Course Editor Trainer Ma…" at bounding box center [350, 97] width 213 height 16
click at [317, 95] on div "Faculty Learning Sherpa Learner Designer Learning Tech Course Editor Trainer Ma…" at bounding box center [350, 97] width 213 height 16
drag, startPoint x: 297, startPoint y: 95, endPoint x: 292, endPoint y: 101, distance: 7.4
click at [296, 95] on select "Faculty Learning Sherpa Learner Designer Learning Tech Course Editor Trainer Ma…" at bounding box center [280, 97] width 73 height 16
select select "21"
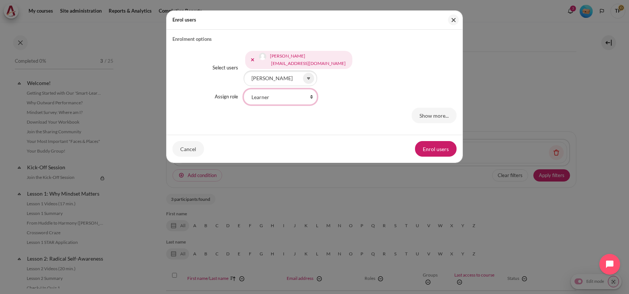
click at [244, 89] on select "Faculty Learning Sherpa Learner Designer Learning Tech Course Editor Trainer Ma…" at bounding box center [280, 97] width 73 height 16
click at [437, 143] on button "Enrol users" at bounding box center [436, 149] width 42 height 16
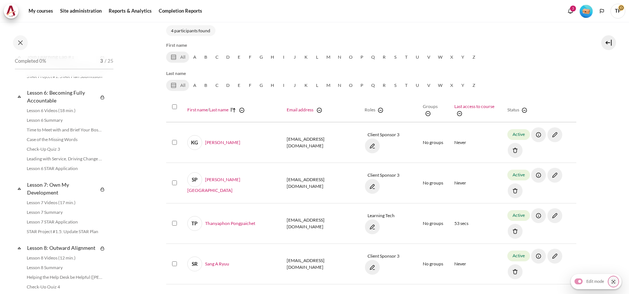
scroll to position [495, 0]
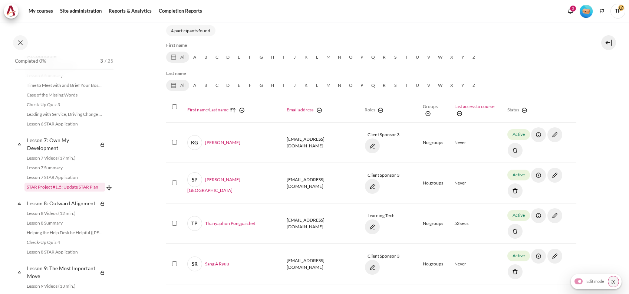
click at [48, 192] on link "STAR Project #1.5: Update STAR Plan" at bounding box center [64, 187] width 81 height 9
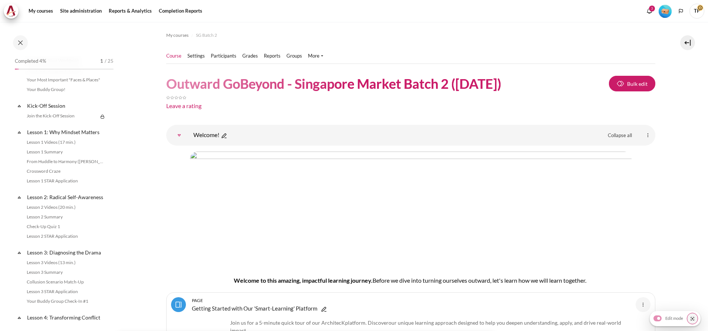
scroll to position [334, 0]
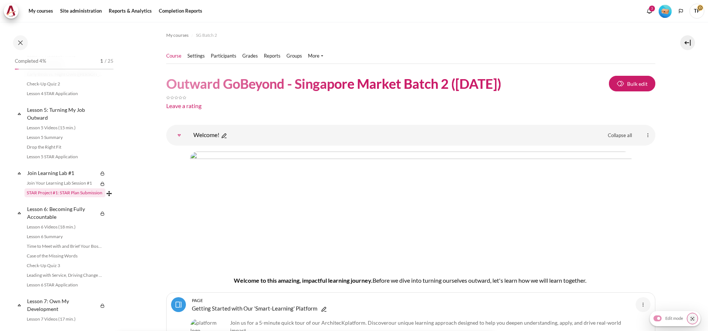
click at [47, 197] on link "STAR Project #1: STAR Plan Submission" at bounding box center [64, 192] width 81 height 9
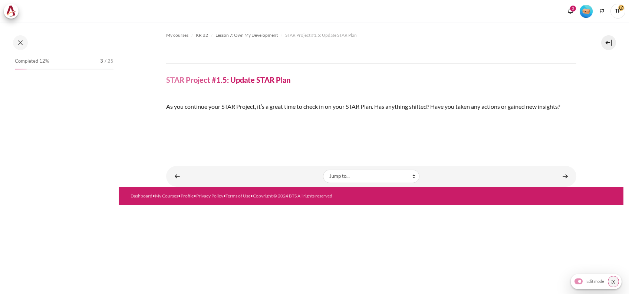
click at [166, 119] on img "Content" at bounding box center [166, 119] width 0 height 0
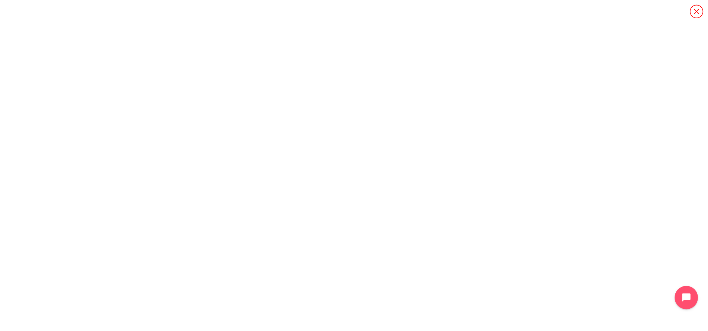
scroll to position [851, 0]
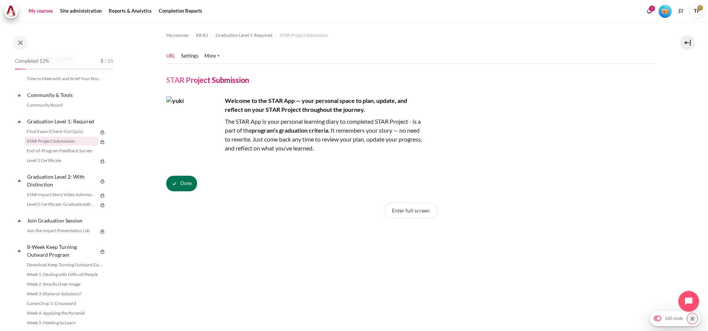
click at [52, 13] on link "My courses" at bounding box center [41, 11] width 30 height 15
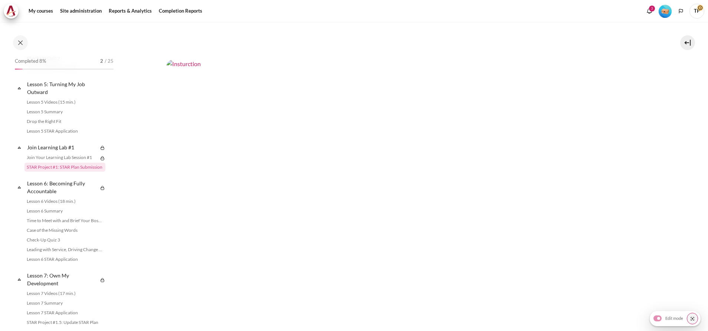
scroll to position [223, 0]
click at [273, 136] on img "Content" at bounding box center [410, 85] width 489 height 275
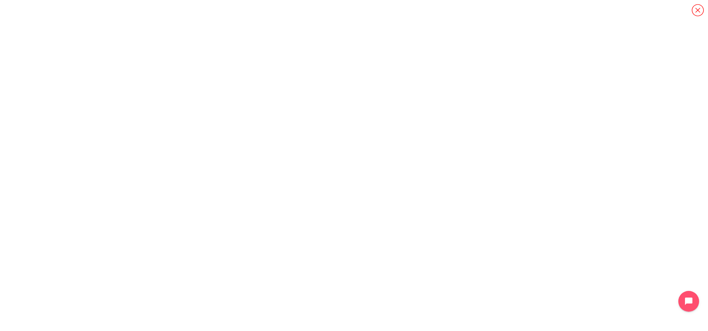
click at [696, 12] on icon "Content" at bounding box center [697, 10] width 13 height 13
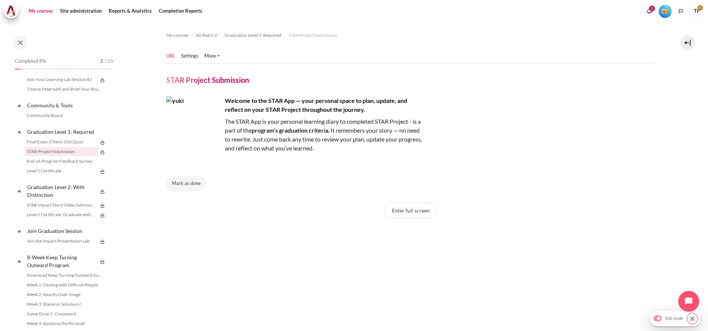
drag, startPoint x: 42, startPoint y: 14, endPoint x: 50, endPoint y: 9, distance: 9.7
click at [41, 14] on link "My courses" at bounding box center [41, 11] width 30 height 15
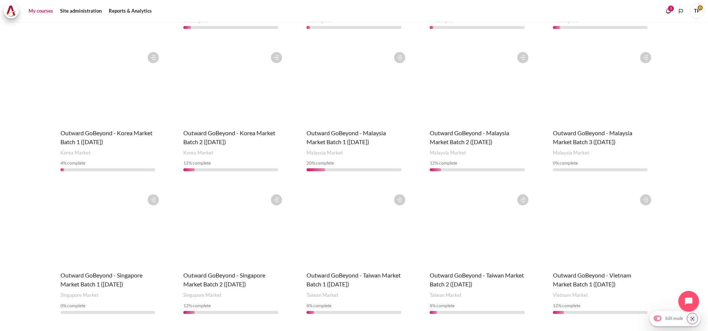
scroll to position [214, 0]
click at [205, 131] on span "Outward GoBeyond - Korea Market Batch 2 (Sep 2025)" at bounding box center [229, 138] width 92 height 16
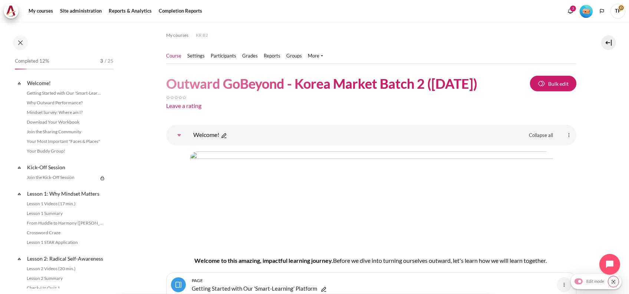
drag, startPoint x: 166, startPoint y: 83, endPoint x: 491, endPoint y: 82, distance: 324.8
click at [478, 82] on h1 "Outward GoBeyond - Korea Market Batch 2 (Sep 2025)" at bounding box center [321, 83] width 311 height 17
copy h1 "Outward GoBeyond - Korea Market Batch 2 (Sep 2025)"
click at [36, 115] on link "Mindset Survey: Where am I?" at bounding box center [64, 112] width 81 height 9
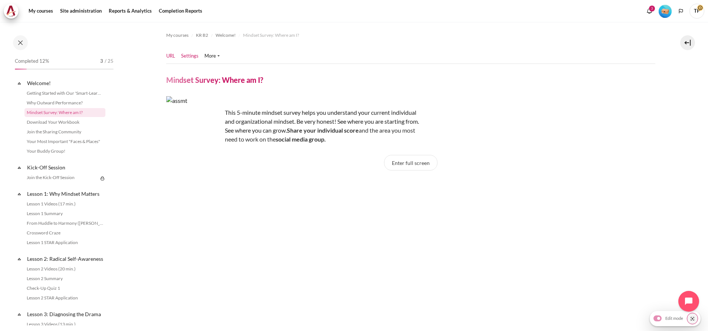
drag, startPoint x: 186, startPoint y: 57, endPoint x: 183, endPoint y: 53, distance: 4.5
click at [186, 57] on link "Settings" at bounding box center [189, 55] width 17 height 7
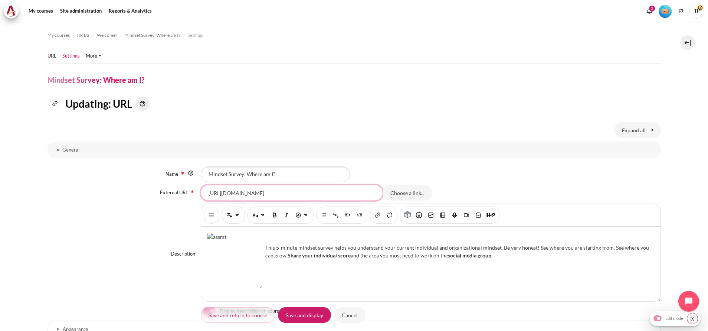
drag, startPoint x: 209, startPoint y: 206, endPoint x: 487, endPoint y: 194, distance: 278.2
click at [487, 194] on div "https://arbingerinstitute.com/assessment/MindsetMin0OrgEmail?code=KRB2 Choose a…" at bounding box center [431, 193] width 460 height 16
click at [190, 213] on div "Description Rich text editor This 5-minute mindset survey helps you understand …" at bounding box center [355, 253] width 614 height 101
click at [343, 311] on input "Cancel" at bounding box center [350, 315] width 32 height 16
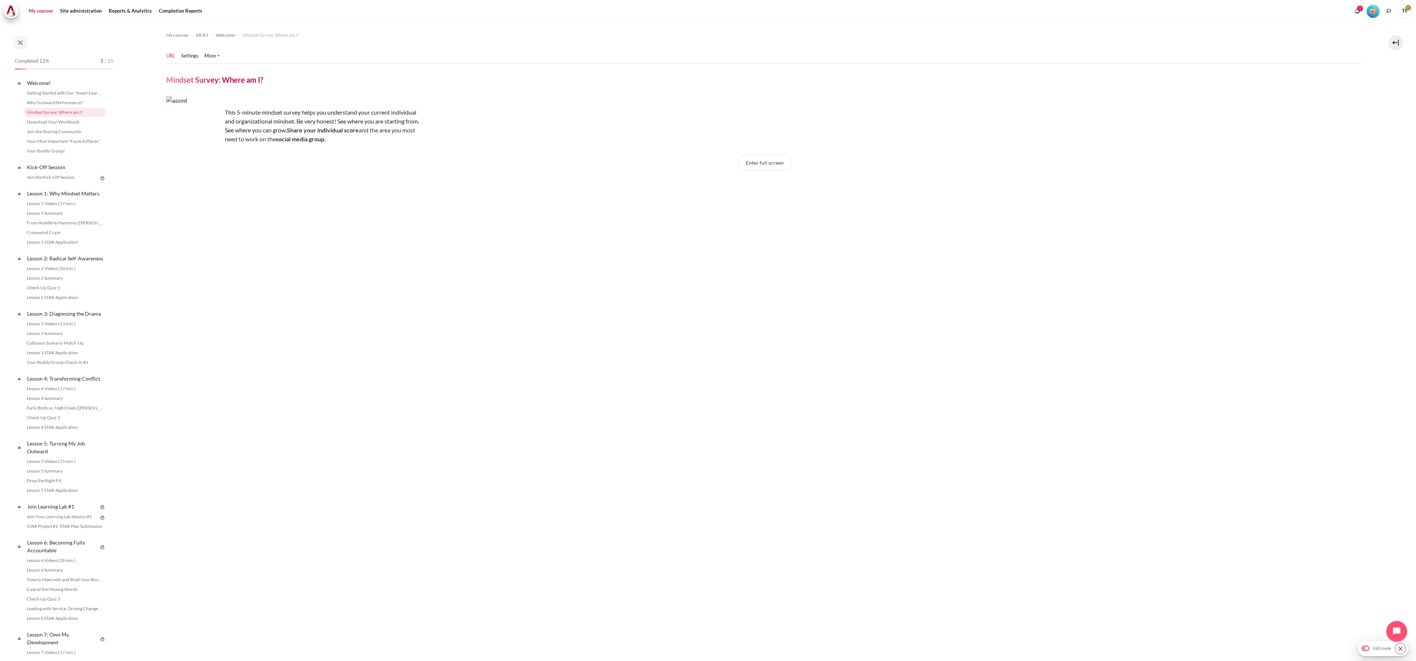
click at [37, 7] on link "My courses" at bounding box center [41, 11] width 30 height 15
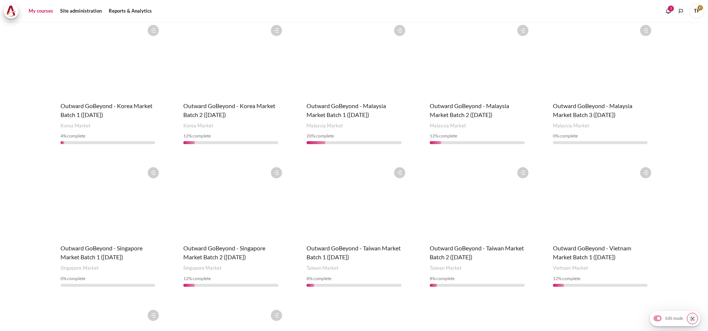
scroll to position [381, 0]
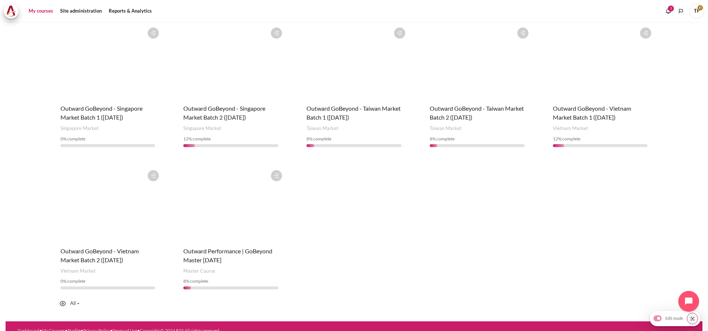
click at [215, 193] on figure "Content" at bounding box center [231, 203] width 110 height 74
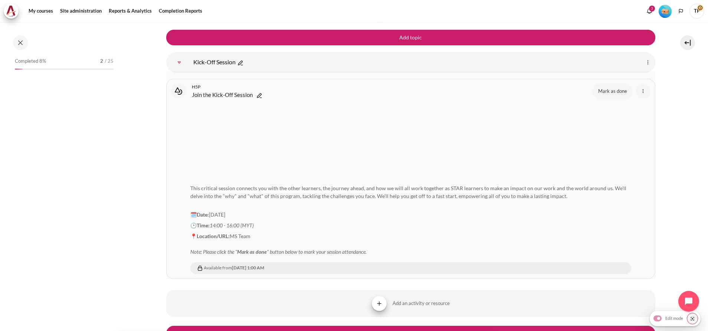
scroll to position [1023, 0]
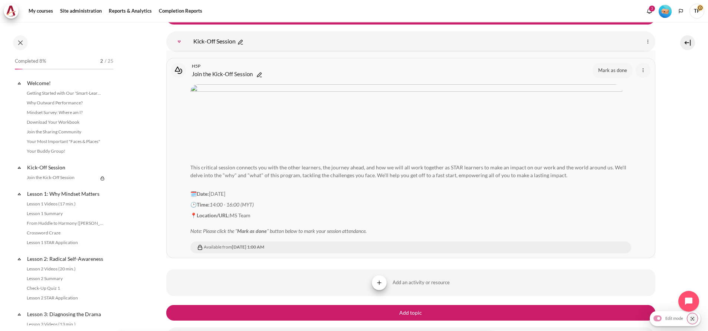
click at [221, 76] on link "Join the Kick-Off Session Interactive Content" at bounding box center [222, 73] width 61 height 9
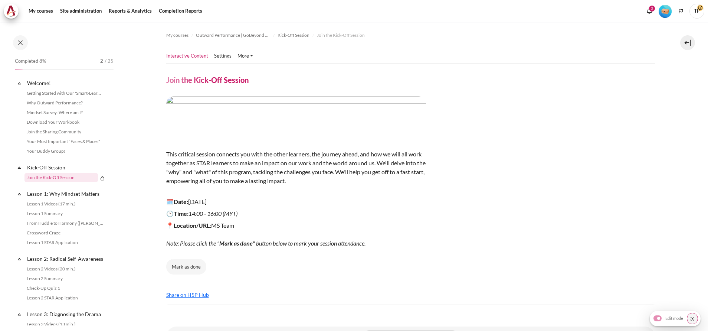
click at [222, 50] on ul "Interactive Content Settings" at bounding box center [212, 56] width 92 height 15
click at [227, 55] on link "Settings" at bounding box center [222, 55] width 17 height 7
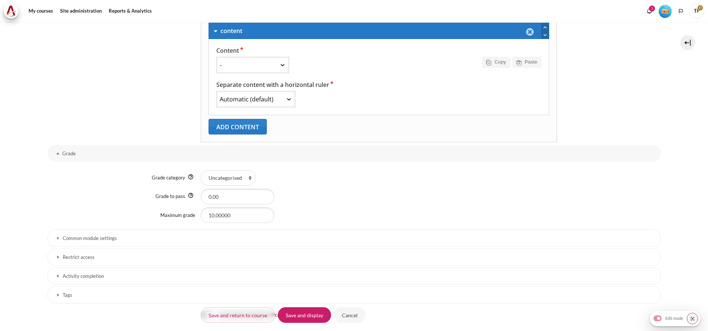
select select "16"
select select "7"
select select "1"
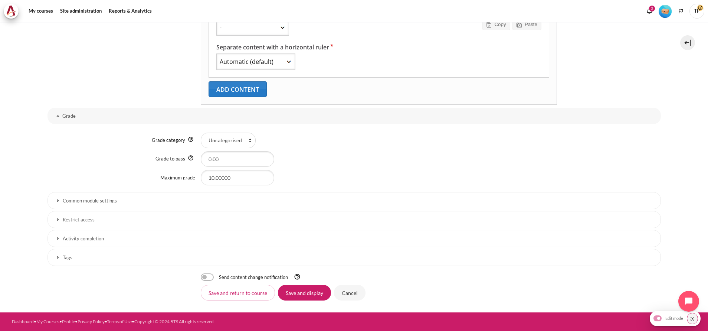
click at [71, 220] on h3 "Restrict access" at bounding box center [354, 219] width 583 height 6
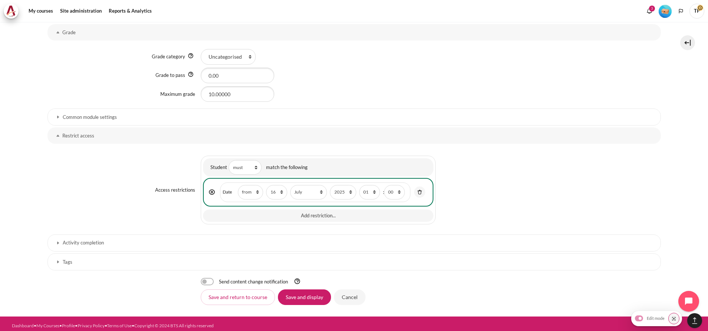
scroll to position [489, 0]
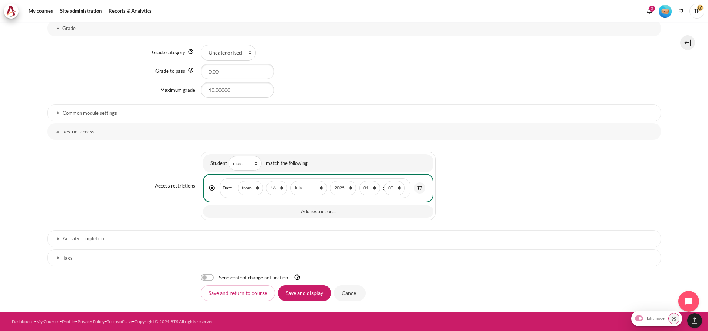
click at [79, 243] on link "Activity completion" at bounding box center [355, 238] width 614 height 17
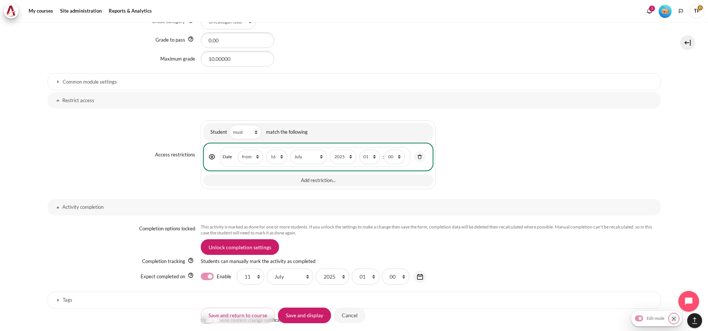
scroll to position [562, 0]
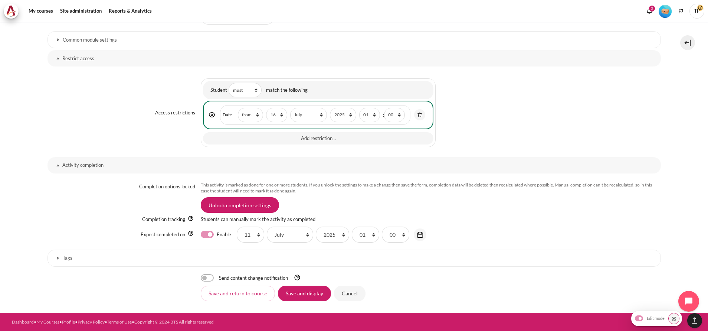
click at [217, 237] on label "Enable" at bounding box center [224, 234] width 14 height 8
click at [206, 237] on input "Enable" at bounding box center [207, 233] width 13 height 7
checkbox input "false"
click at [305, 294] on input "Save and display" at bounding box center [304, 293] width 53 height 16
